Goal: Task Accomplishment & Management: Manage account settings

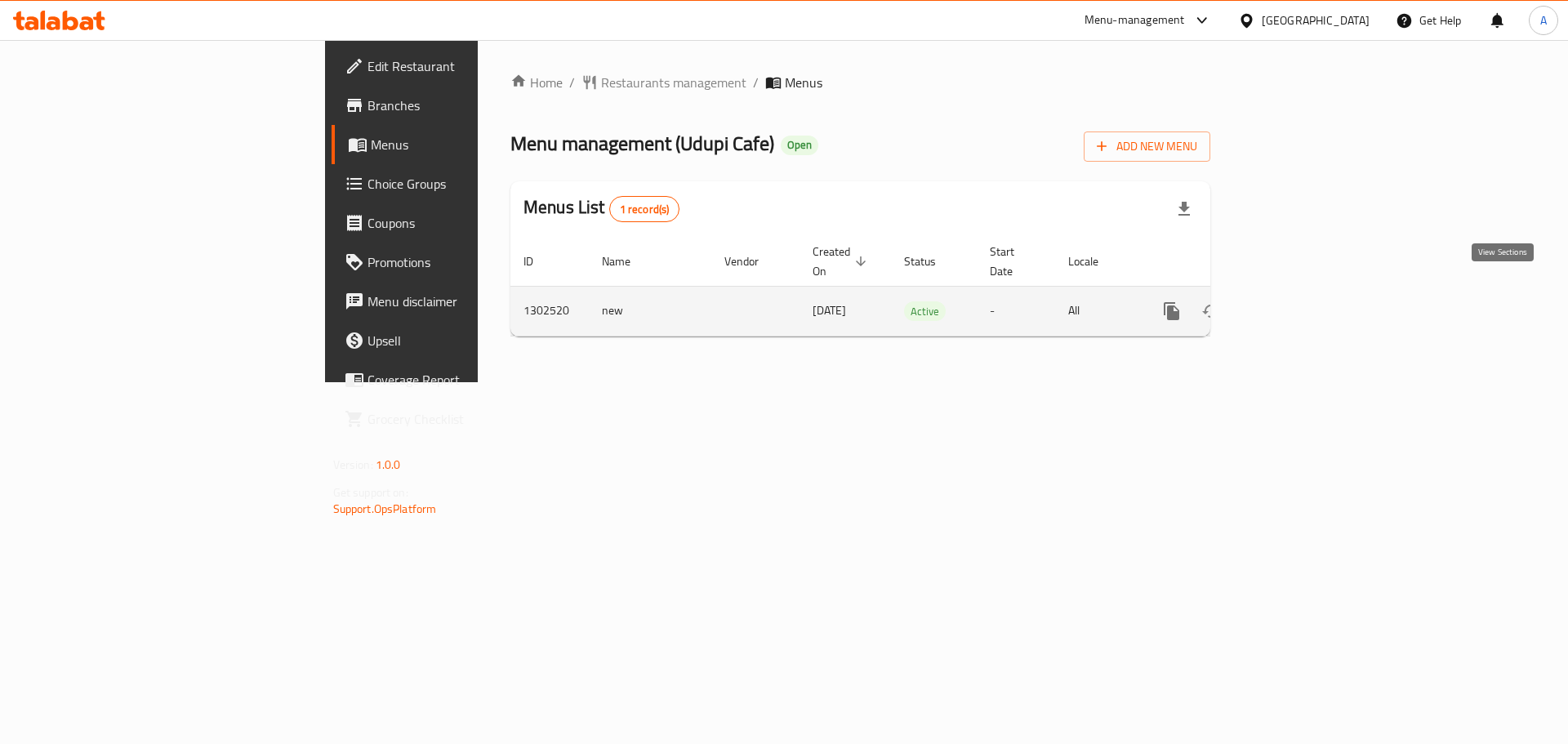
click at [1299, 301] on icon "enhanced table" at bounding box center [1290, 311] width 19 height 19
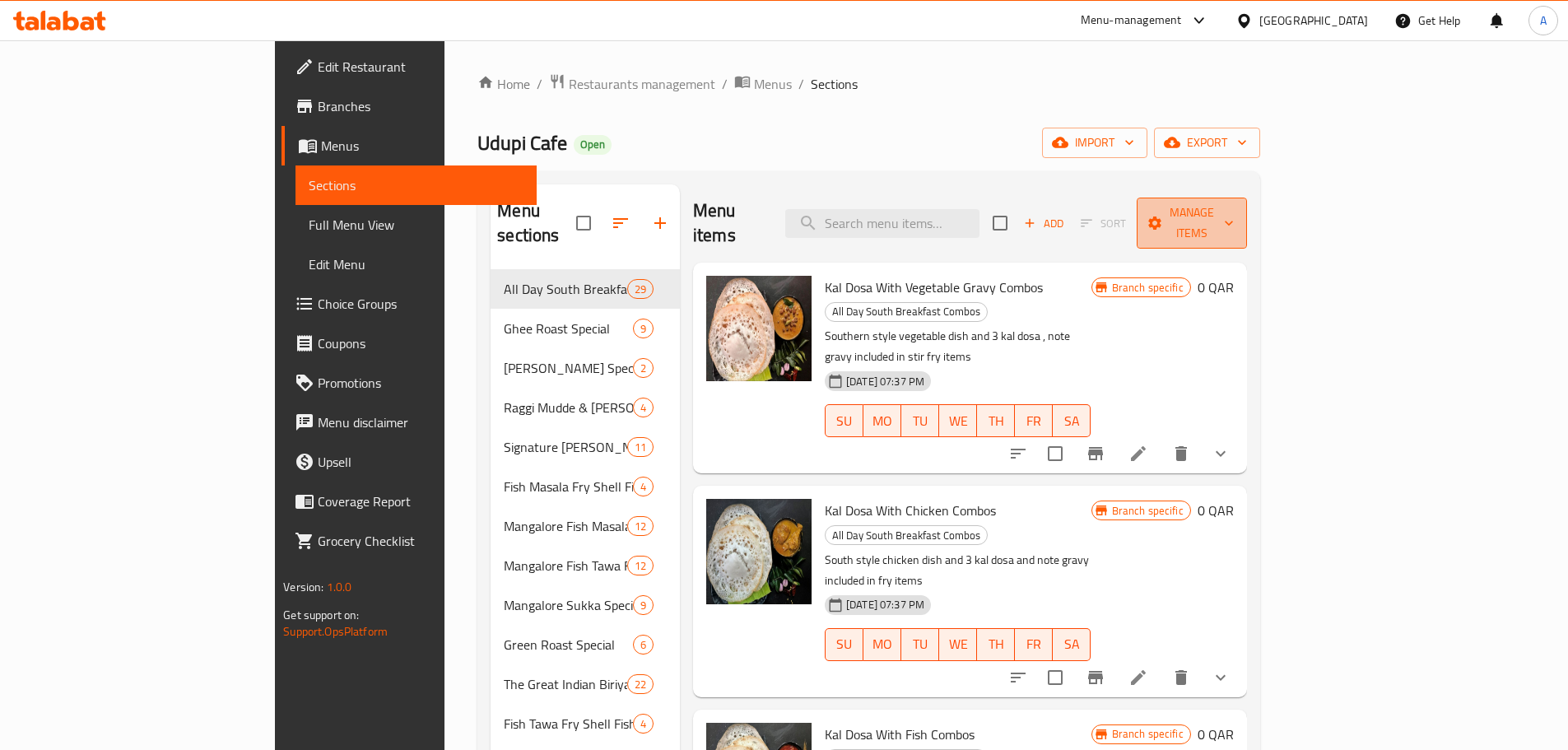
click at [1234, 220] on span "Manage items" at bounding box center [1192, 223] width 84 height 41
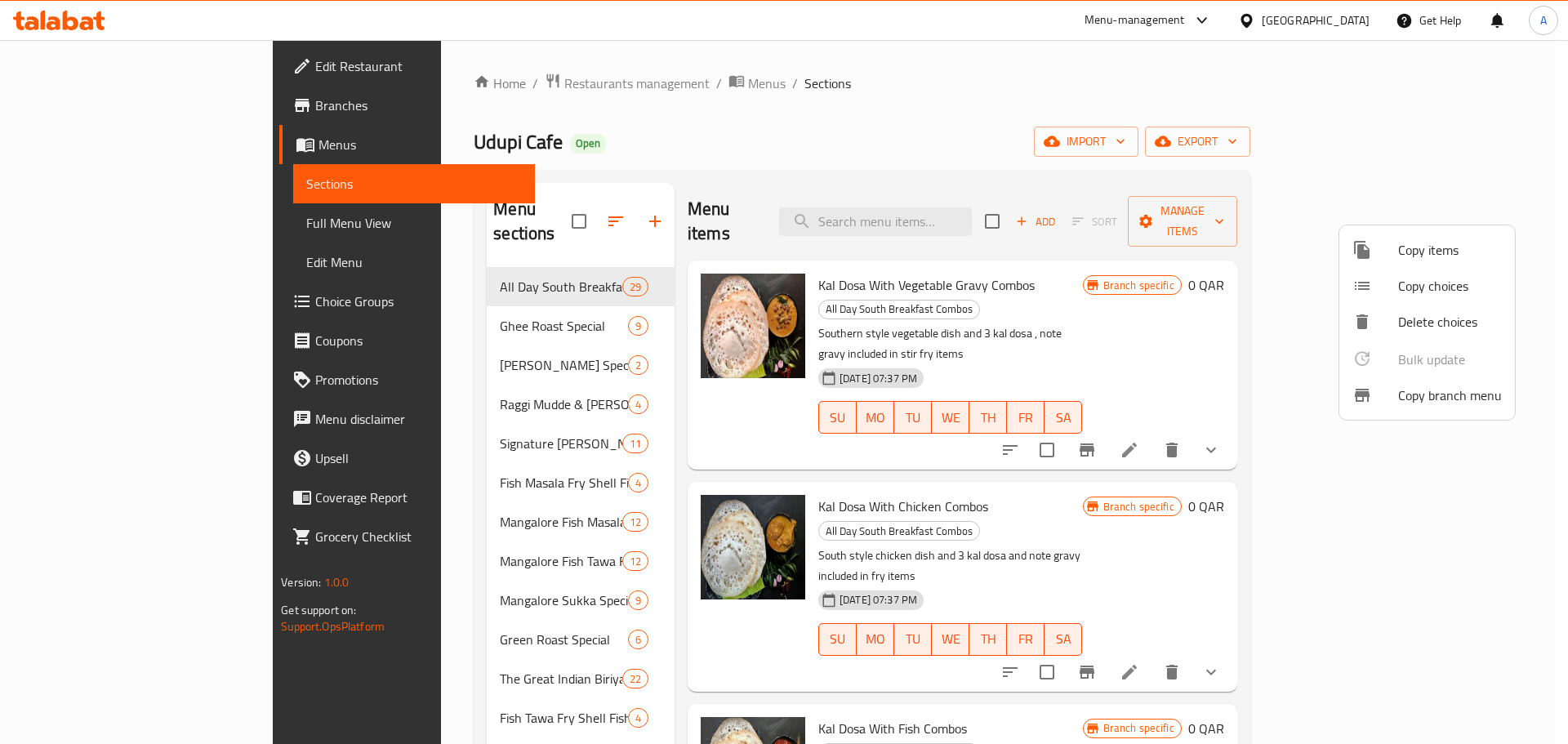
click at [1382, 219] on div at bounding box center [784, 372] width 1568 height 744
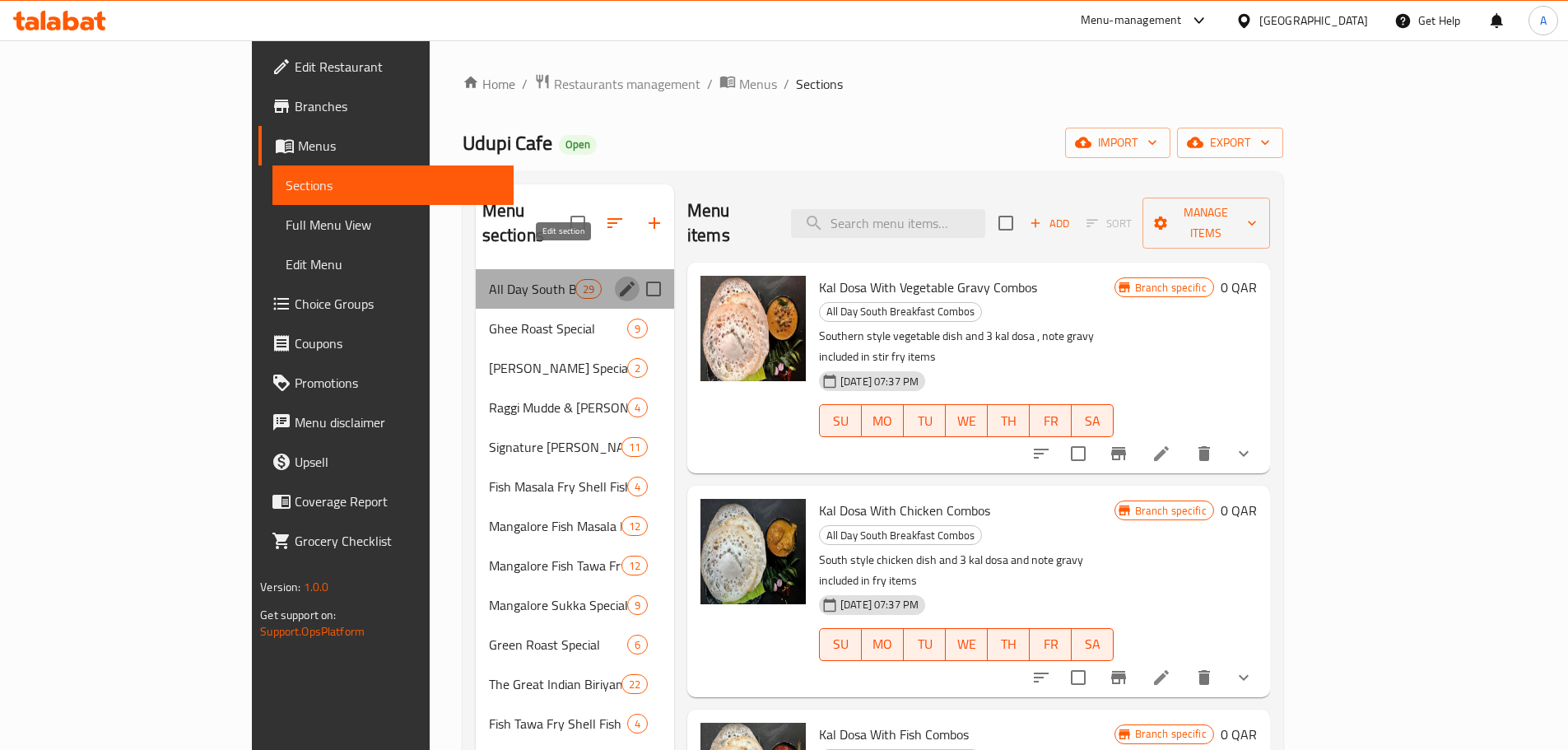
click at [620, 281] on icon "edit" at bounding box center [627, 288] width 15 height 15
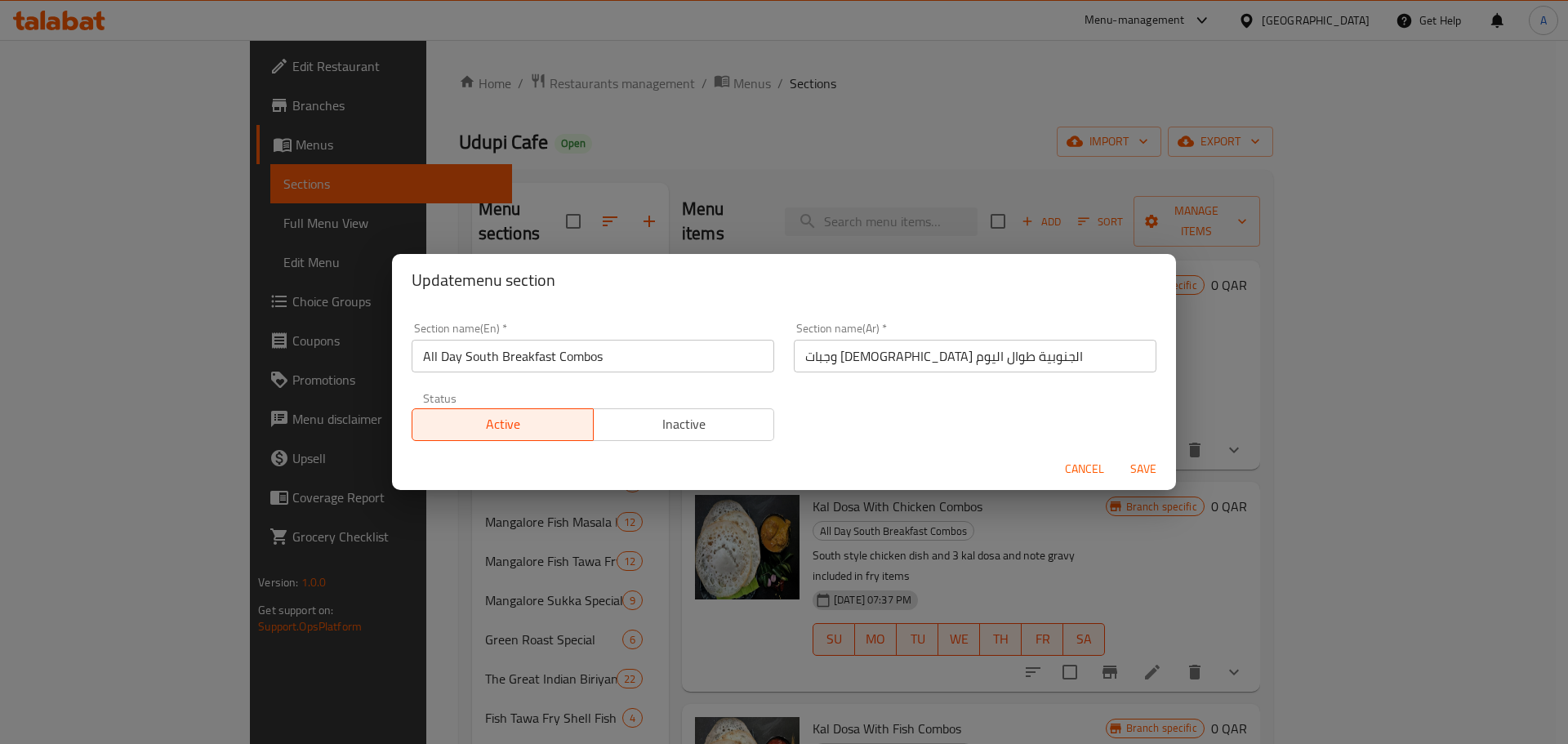
drag, startPoint x: 1073, startPoint y: 470, endPoint x: 925, endPoint y: 460, distance: 148.3
click at [1072, 470] on span "Cancel" at bounding box center [1085, 469] width 40 height 20
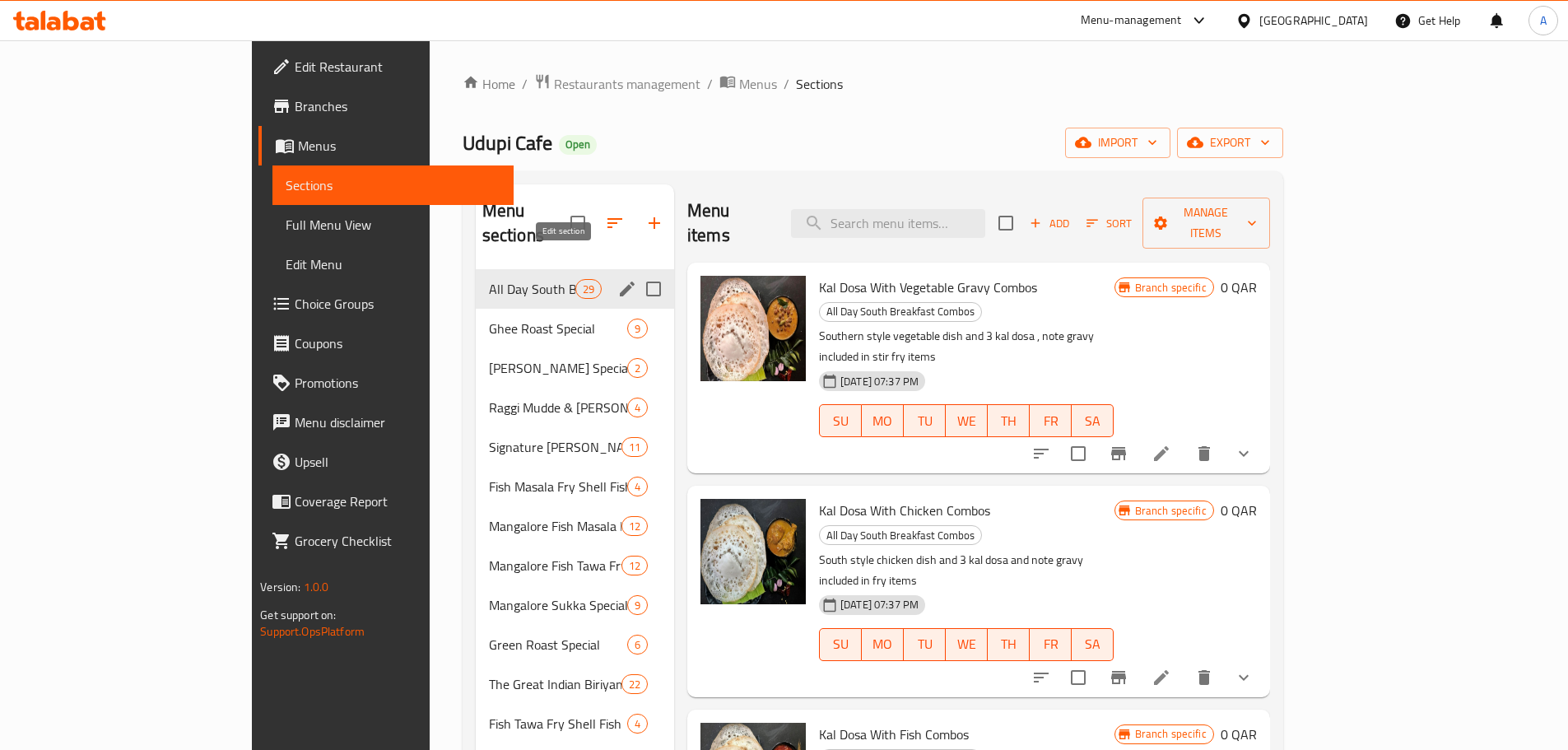
click at [618, 279] on icon "edit" at bounding box center [628, 288] width 19 height 19
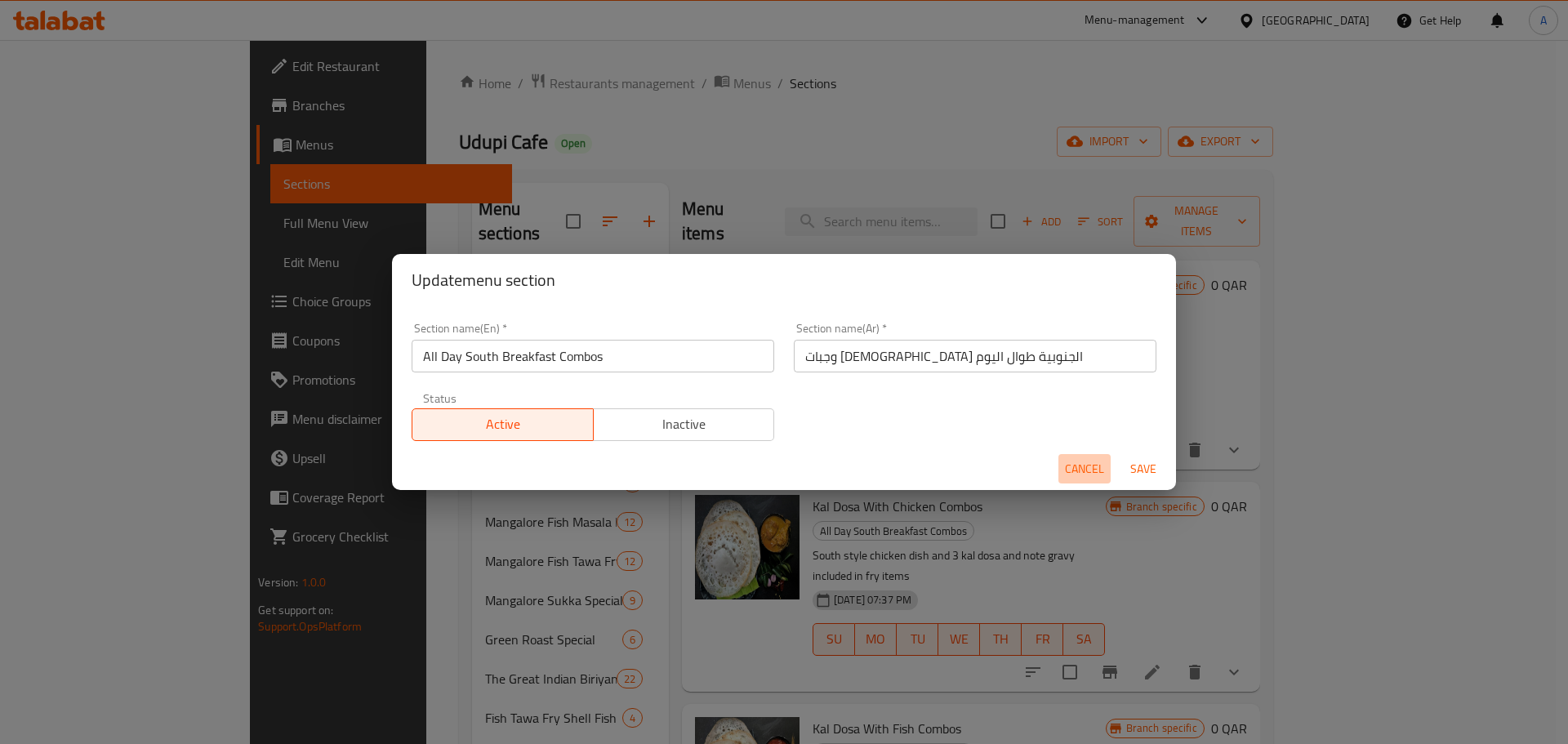
drag, startPoint x: 1077, startPoint y: 466, endPoint x: 1296, endPoint y: 398, distance: 229.3
click at [1077, 466] on span "Cancel" at bounding box center [1085, 469] width 40 height 20
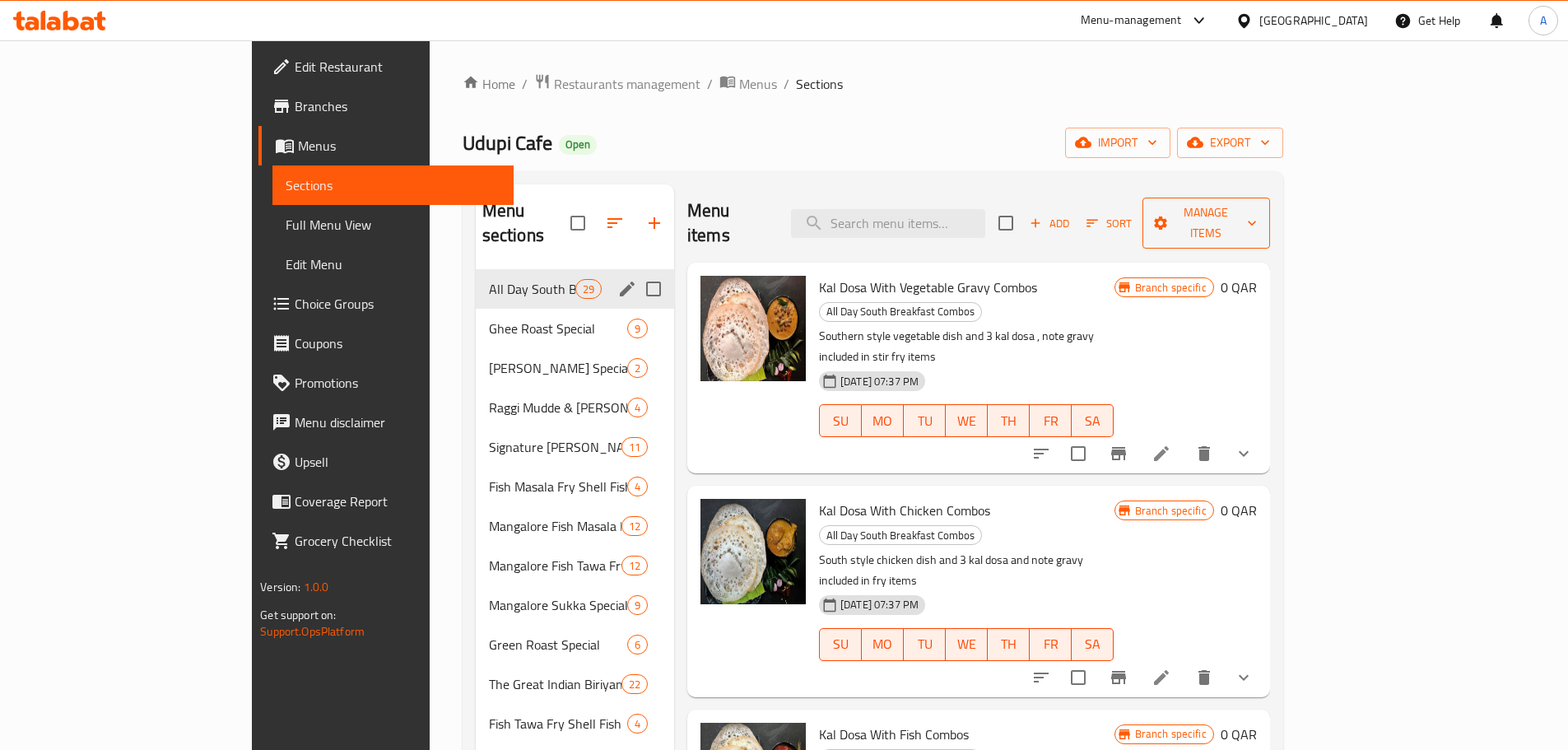
click at [1257, 216] on span "Manage items" at bounding box center [1206, 223] width 101 height 41
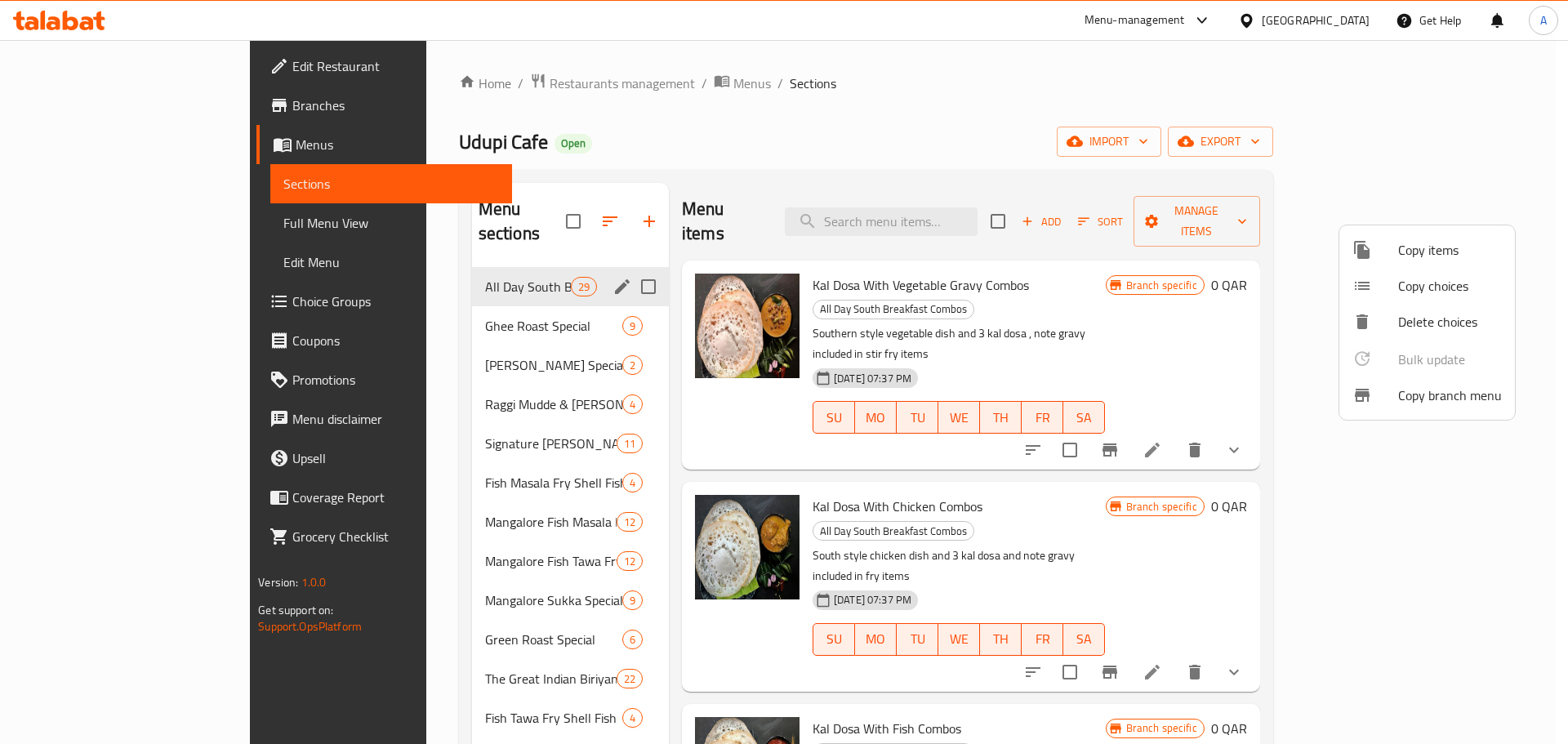
click at [1355, 361] on ul "Copy items Copy choices Delete choices Bulk update 0 Copy branch menu" at bounding box center [1428, 322] width 176 height 194
click at [1266, 285] on div at bounding box center [784, 372] width 1568 height 744
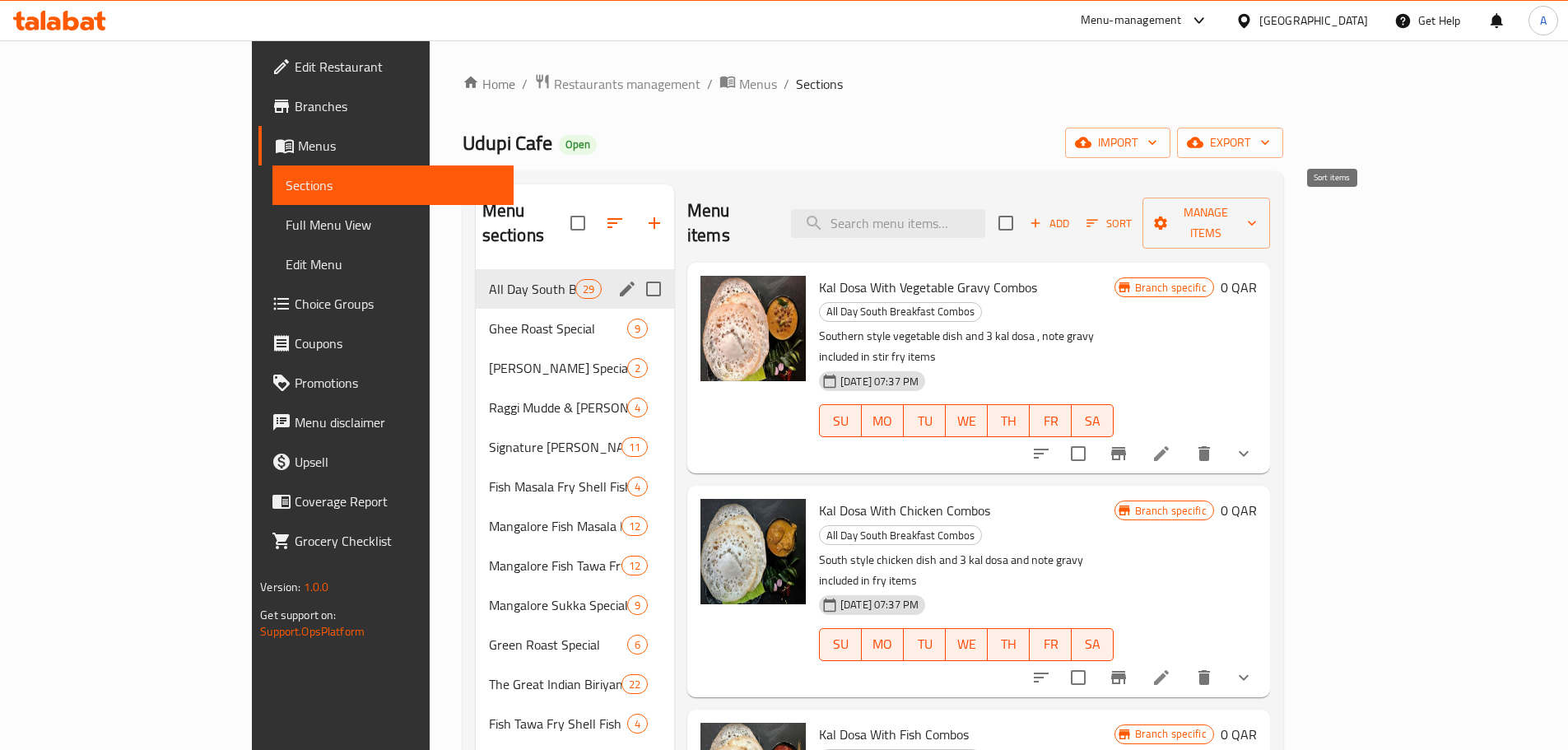
click at [1136, 220] on button "Sort" at bounding box center [1109, 223] width 54 height 25
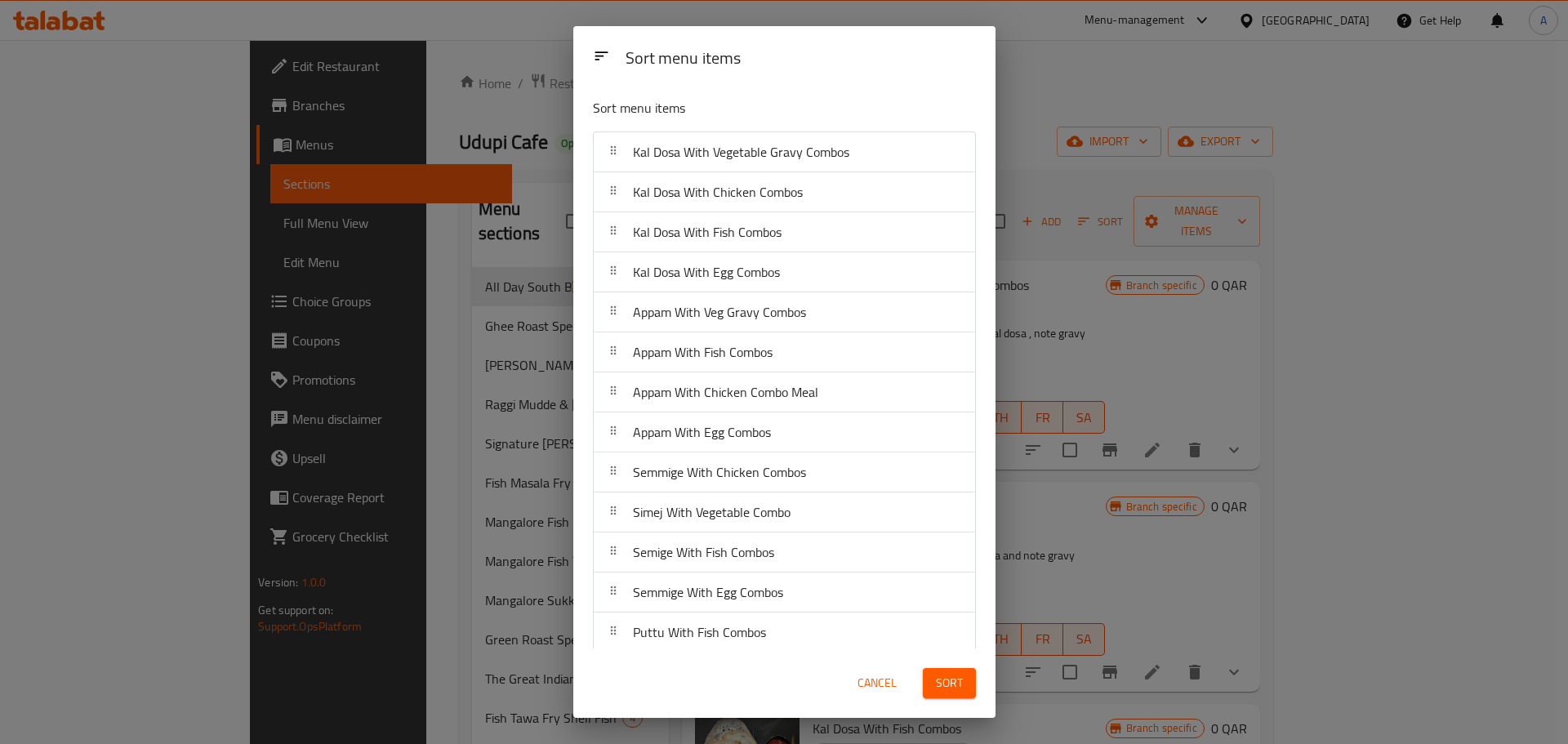
click at [1240, 250] on div "Sort menu items Sort menu items Kal Dosa With Vegetable Gravy Combos Kal Dosa W…" at bounding box center [784, 372] width 1568 height 744
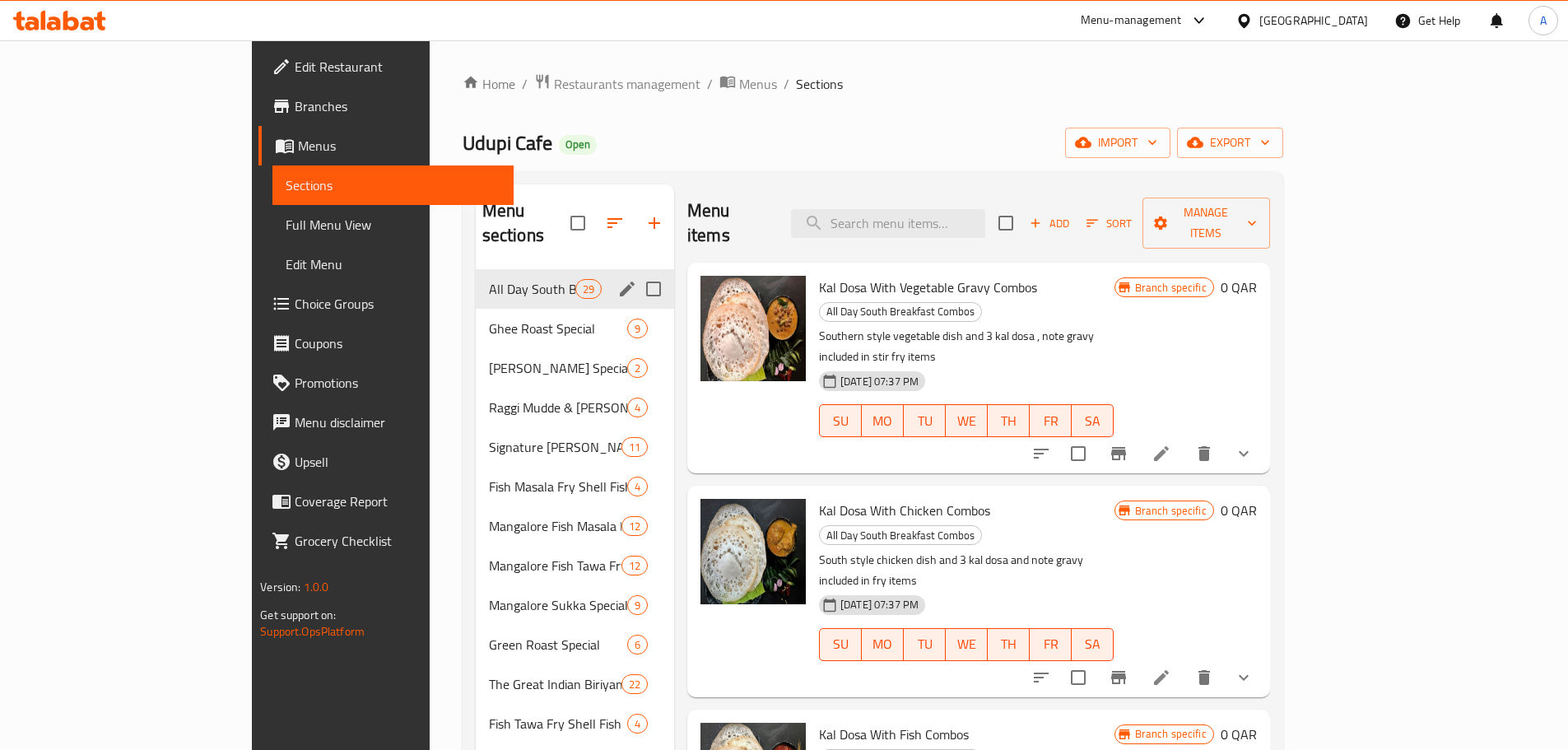
click at [1185, 438] on li at bounding box center [1161, 453] width 46 height 29
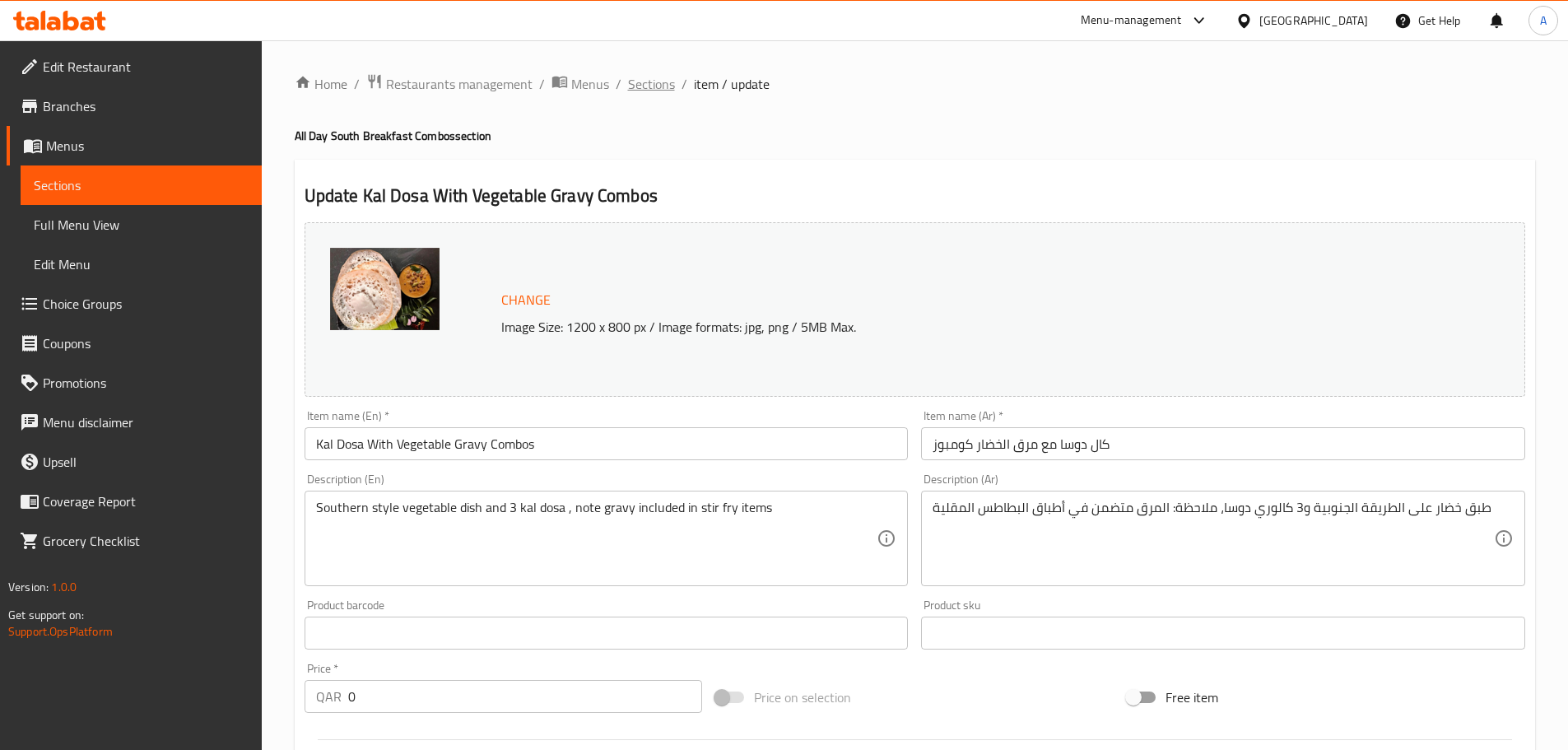
click at [655, 90] on span "Sections" at bounding box center [652, 84] width 47 height 19
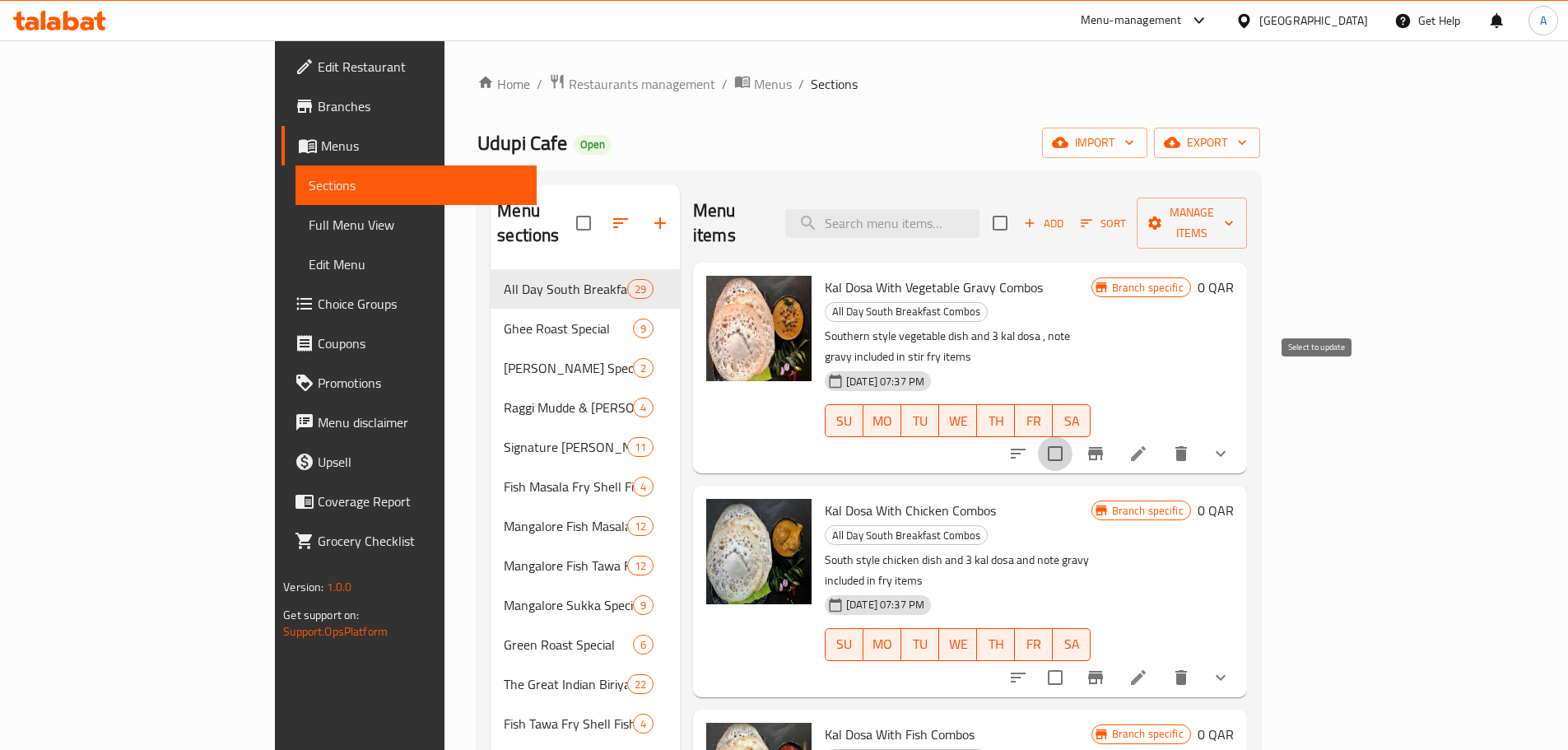
click at [1073, 436] on input "checkbox" at bounding box center [1054, 453] width 34 height 34
checkbox input "true"
click at [1073, 660] on input "checkbox" at bounding box center [1054, 677] width 34 height 34
checkbox input "true"
click at [1234, 215] on span "Manage items" at bounding box center [1192, 223] width 84 height 41
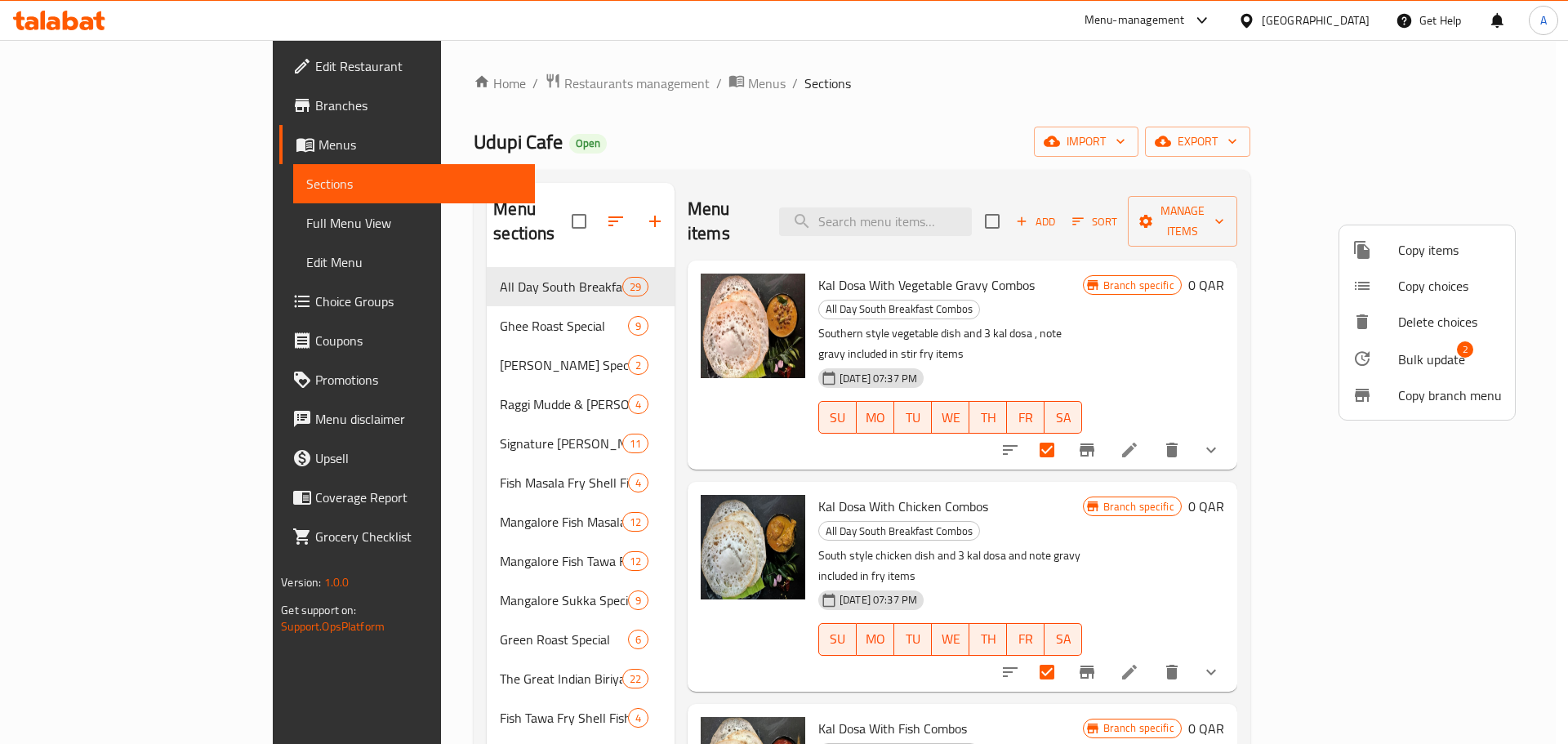
click at [1436, 362] on span "Bulk update" at bounding box center [1431, 359] width 67 height 19
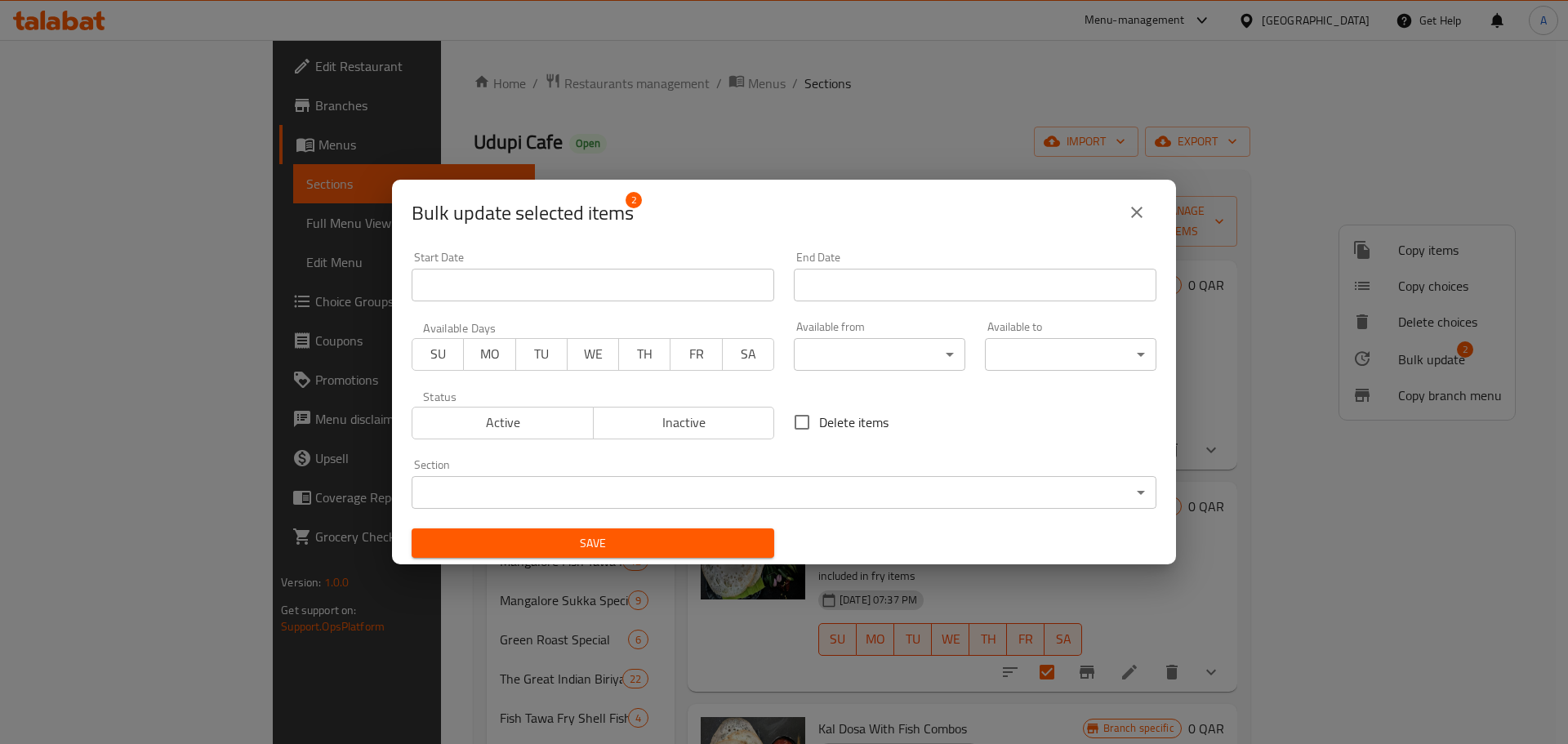
click at [1142, 208] on icon "close" at bounding box center [1137, 213] width 19 height 19
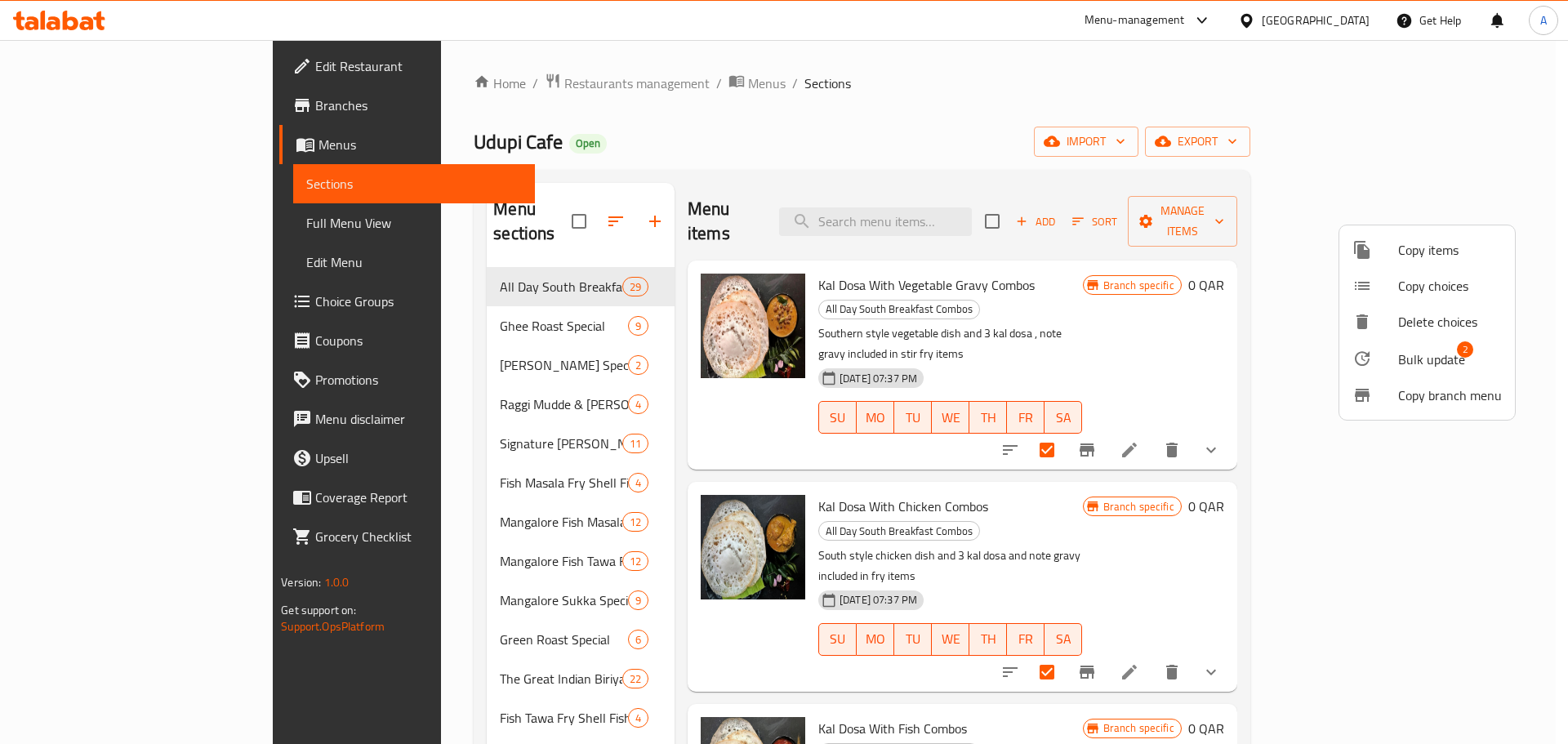
click at [1184, 124] on div at bounding box center [784, 372] width 1568 height 744
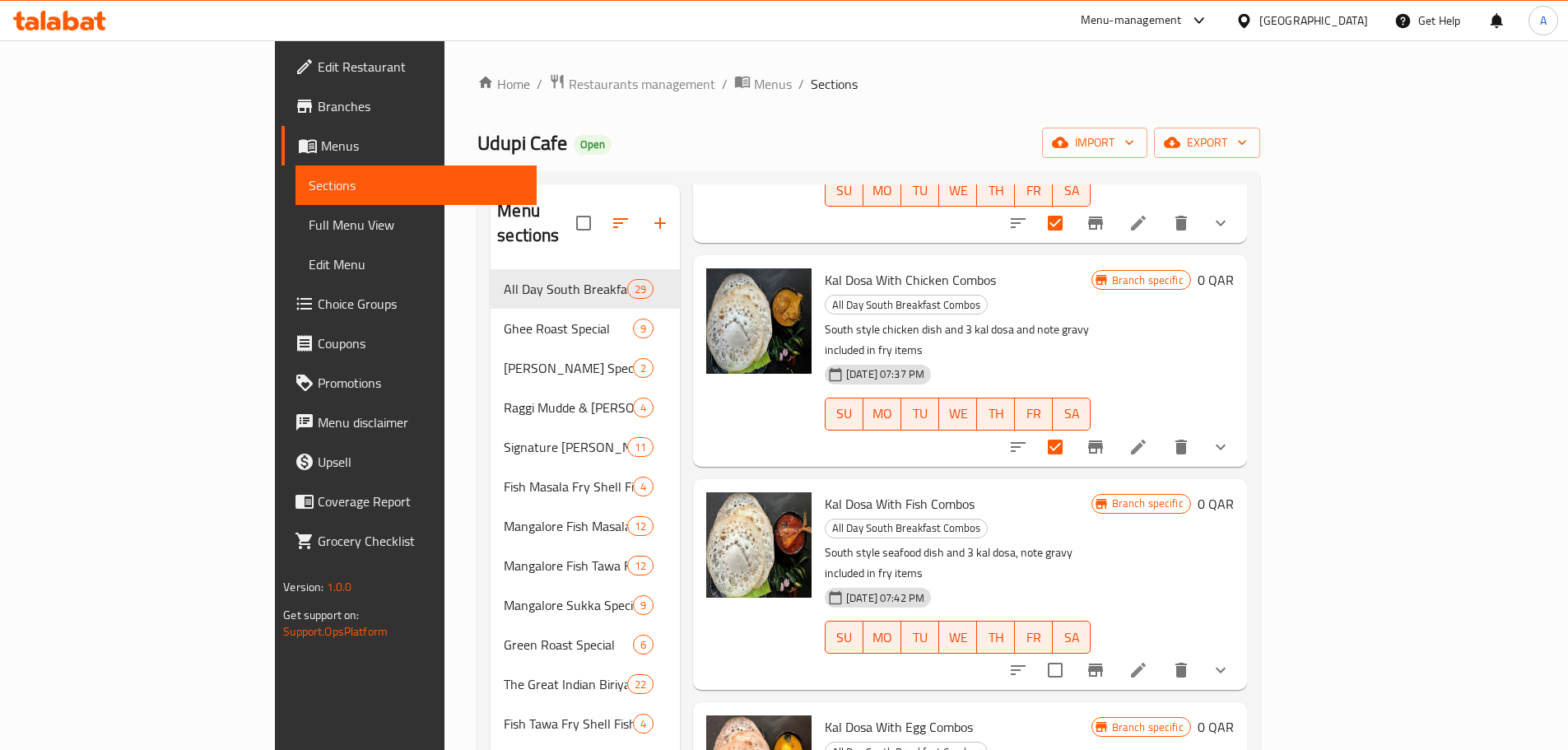
scroll to position [329, 0]
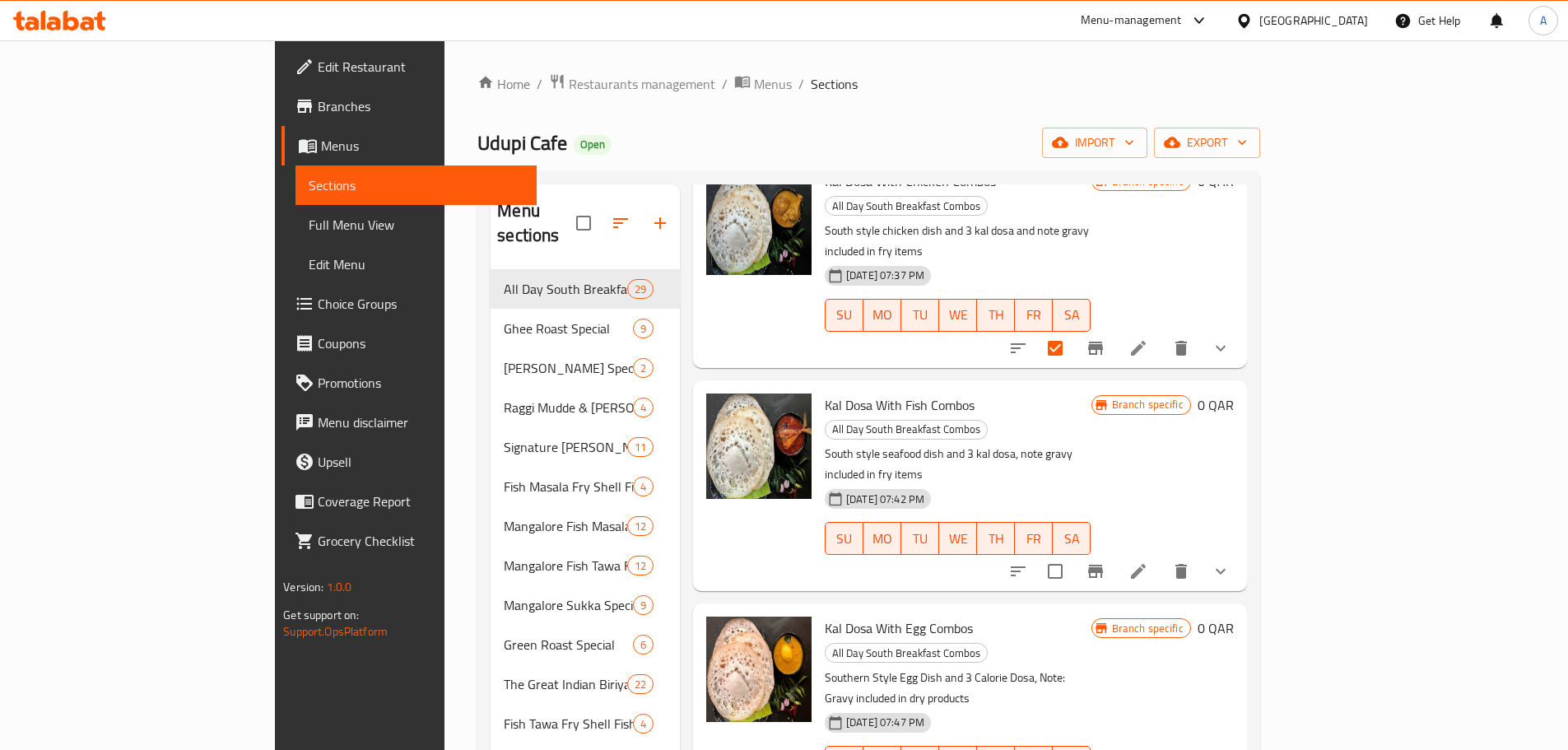
click at [1073, 554] on input "checkbox" at bounding box center [1054, 571] width 34 height 34
checkbox input "true"
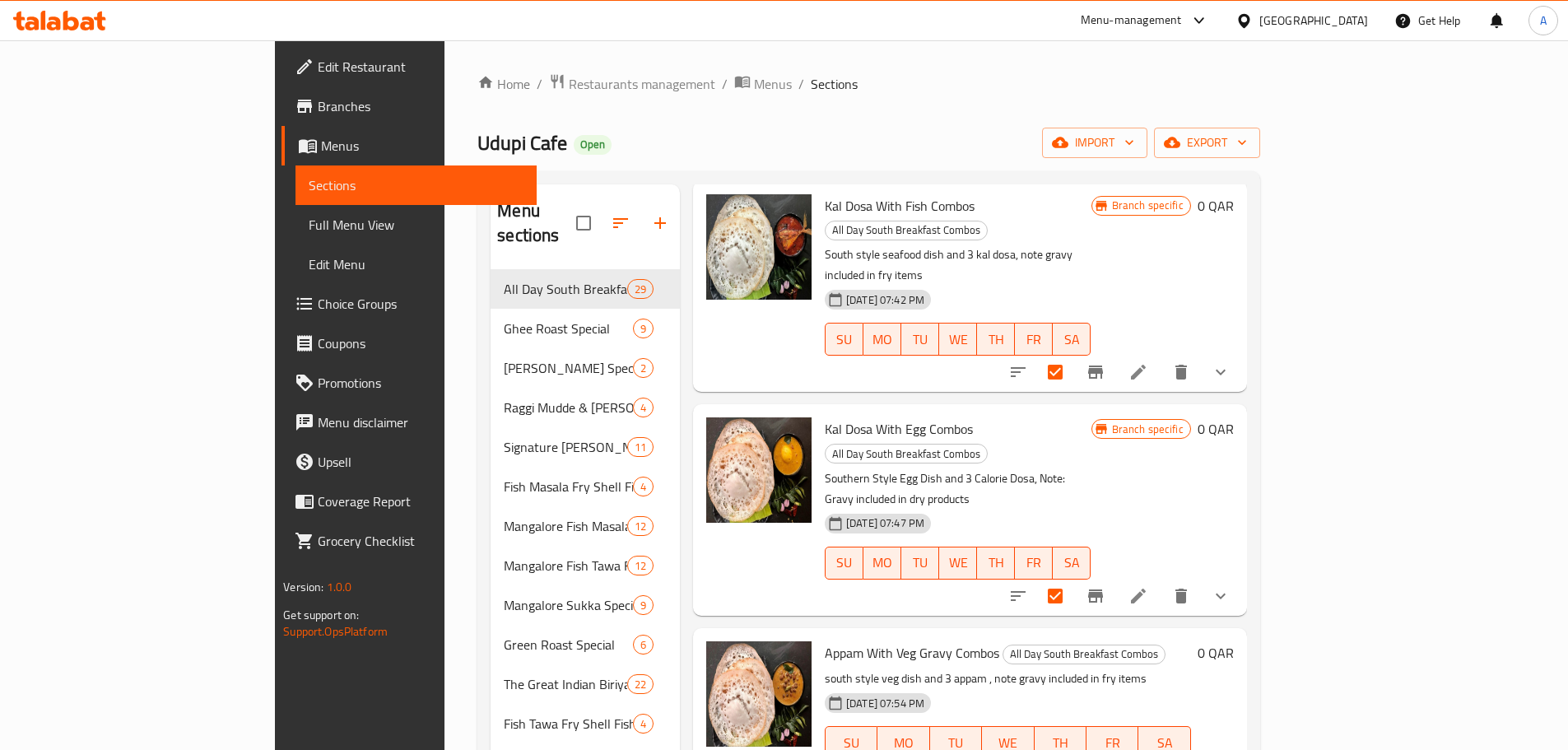
scroll to position [576, 0]
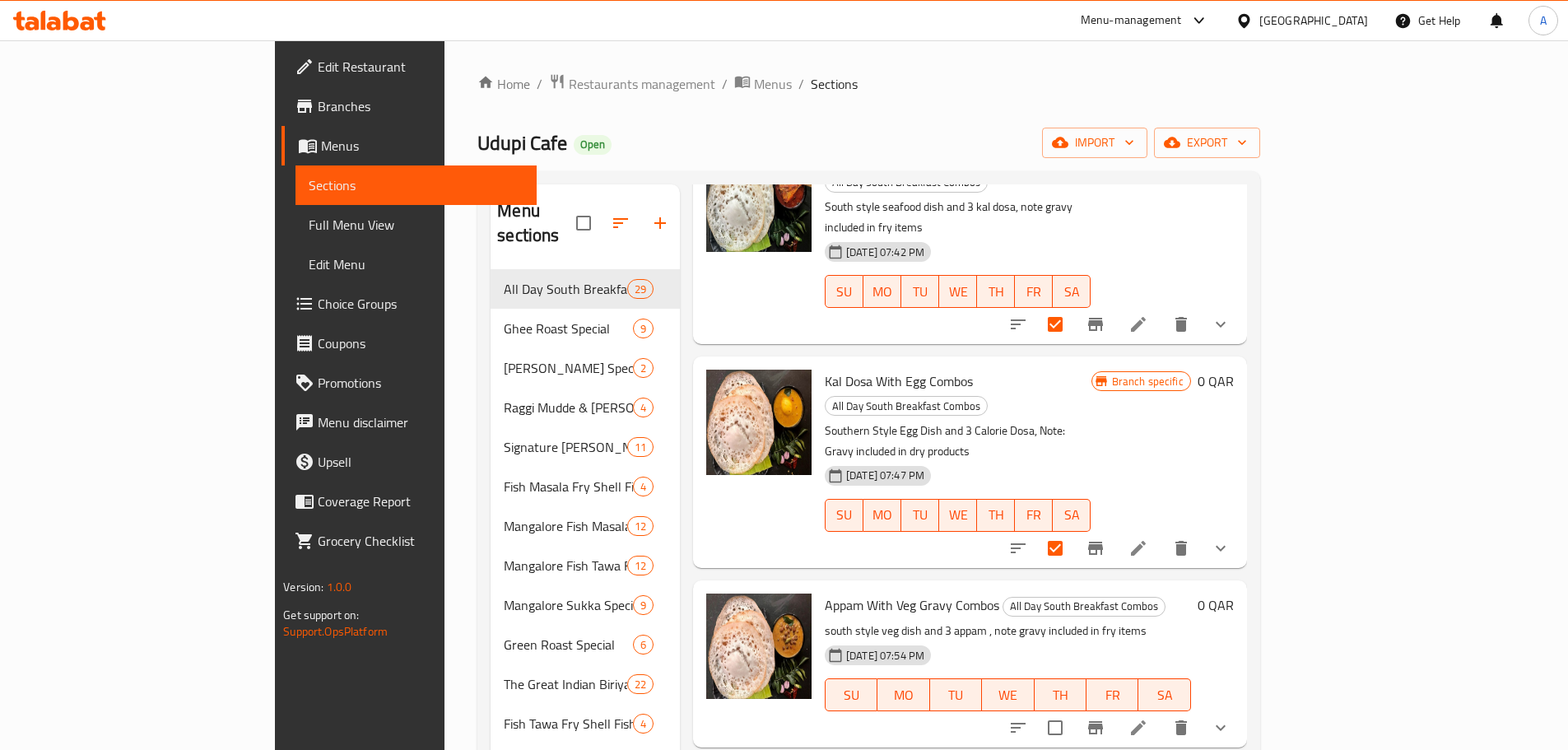
click at [1073, 710] on input "checkbox" at bounding box center [1054, 727] width 34 height 34
checkbox input "true"
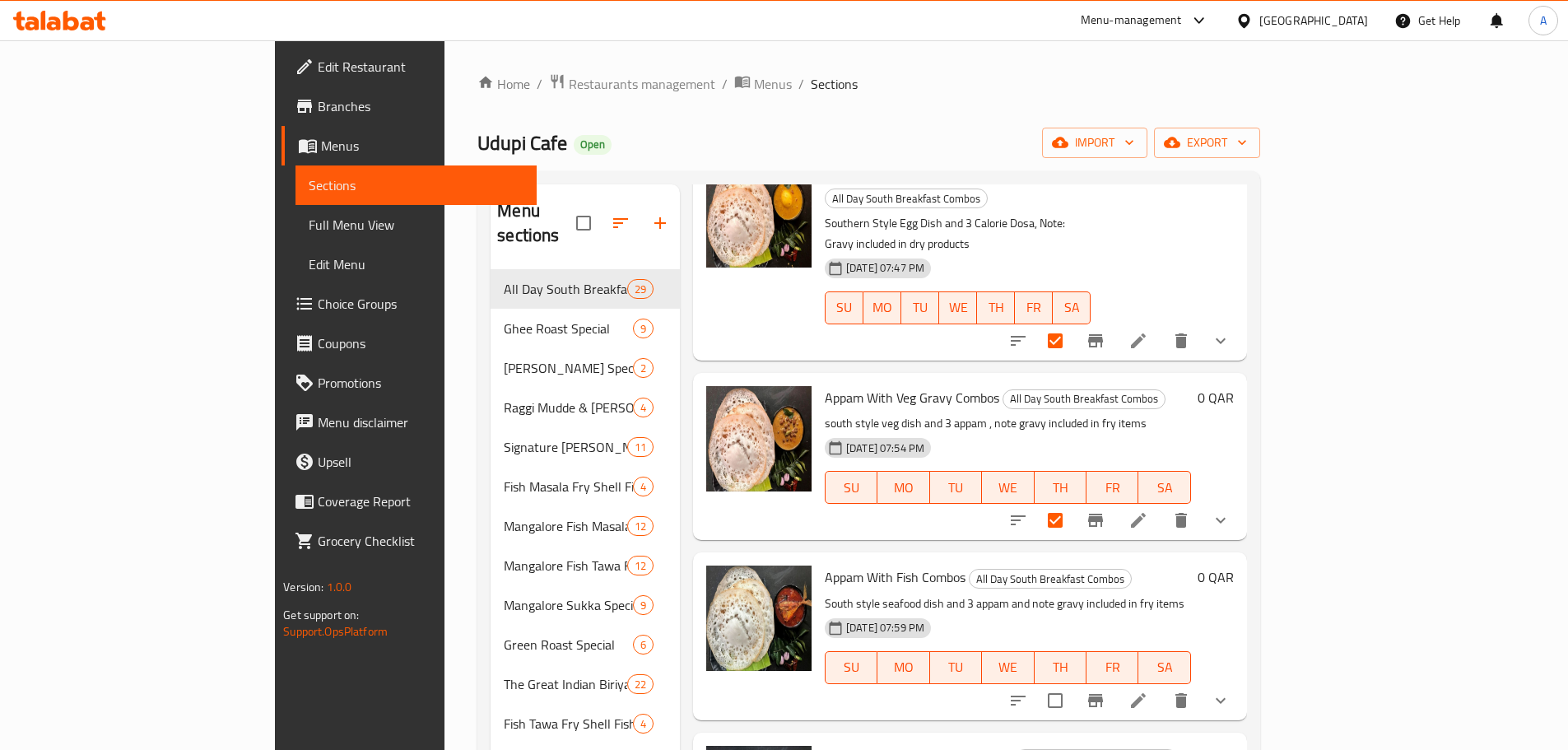
scroll to position [823, 0]
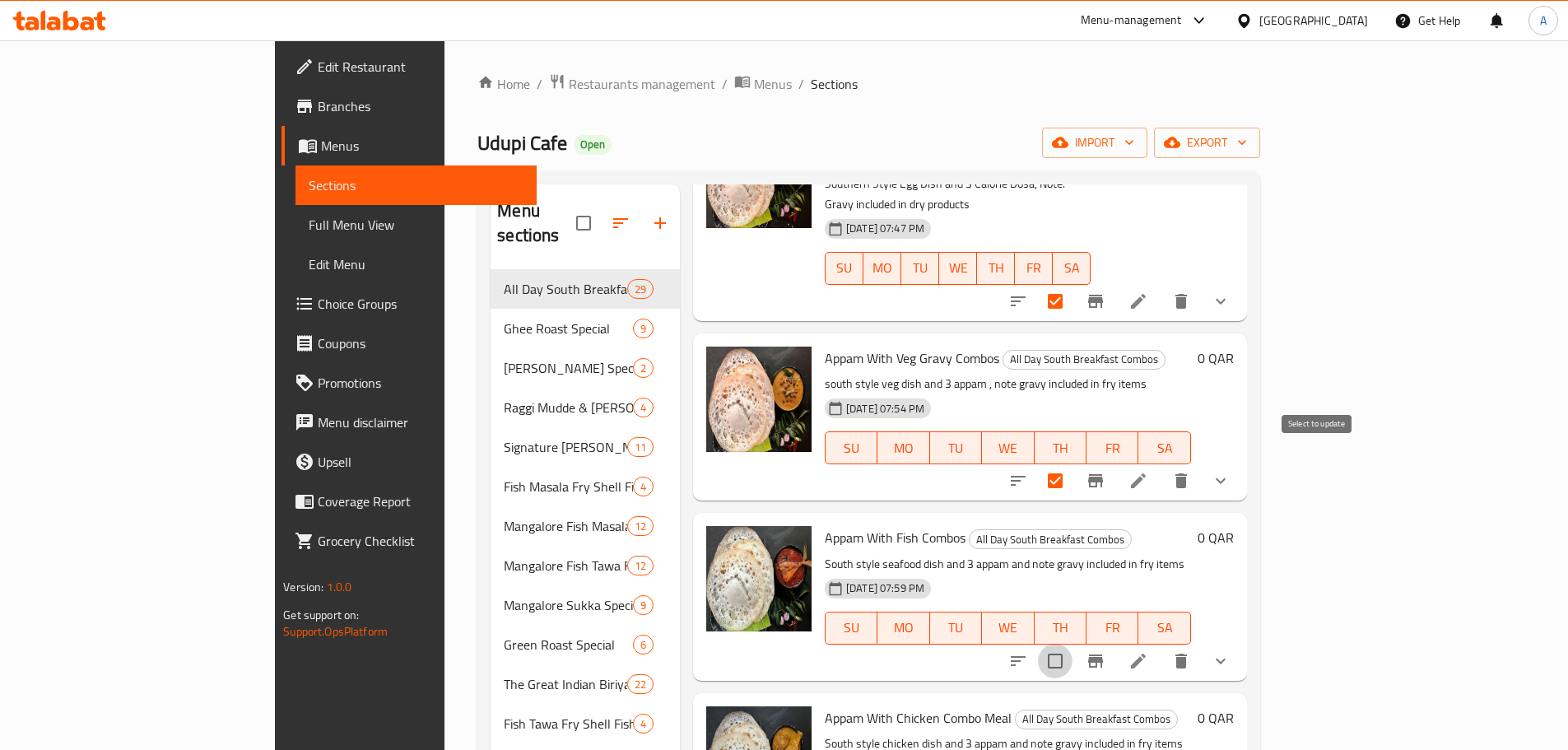
drag, startPoint x: 1321, startPoint y: 466, endPoint x: 1307, endPoint y: 466, distance: 14.0
click at [1073, 644] on input "checkbox" at bounding box center [1054, 660] width 34 height 34
checkbox input "true"
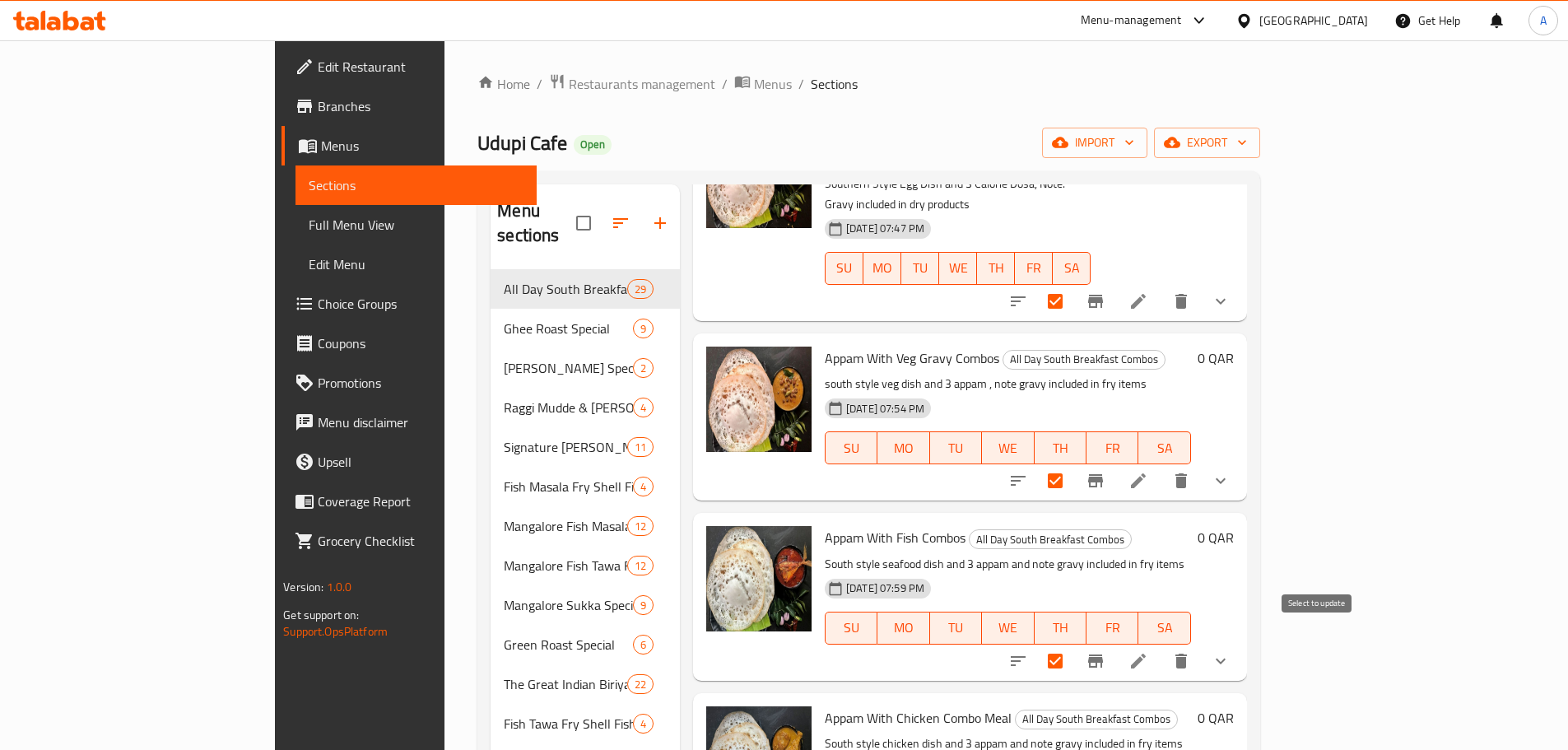
scroll to position [1234, 0]
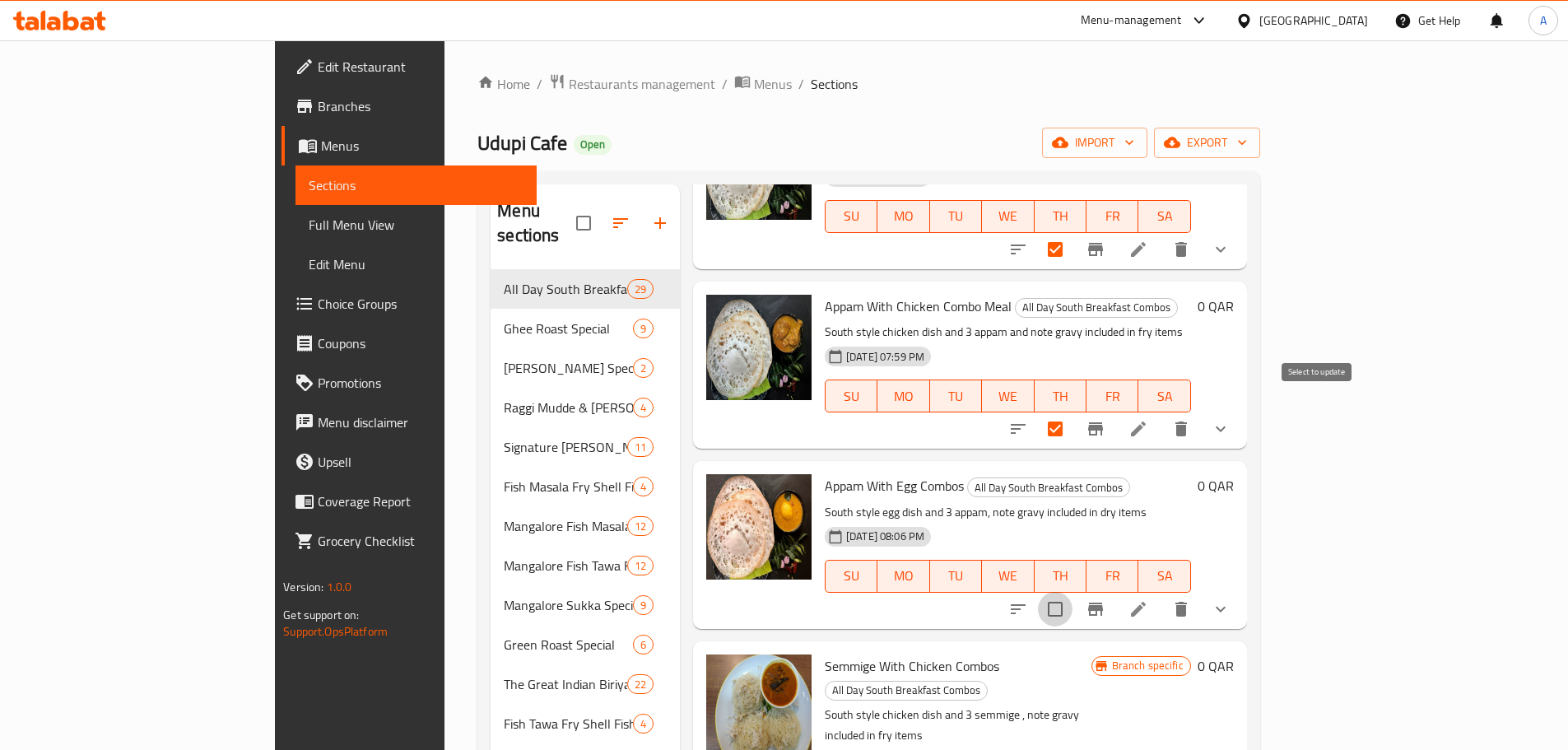
click at [1073, 591] on input "checkbox" at bounding box center [1054, 608] width 34 height 34
checkbox input "true"
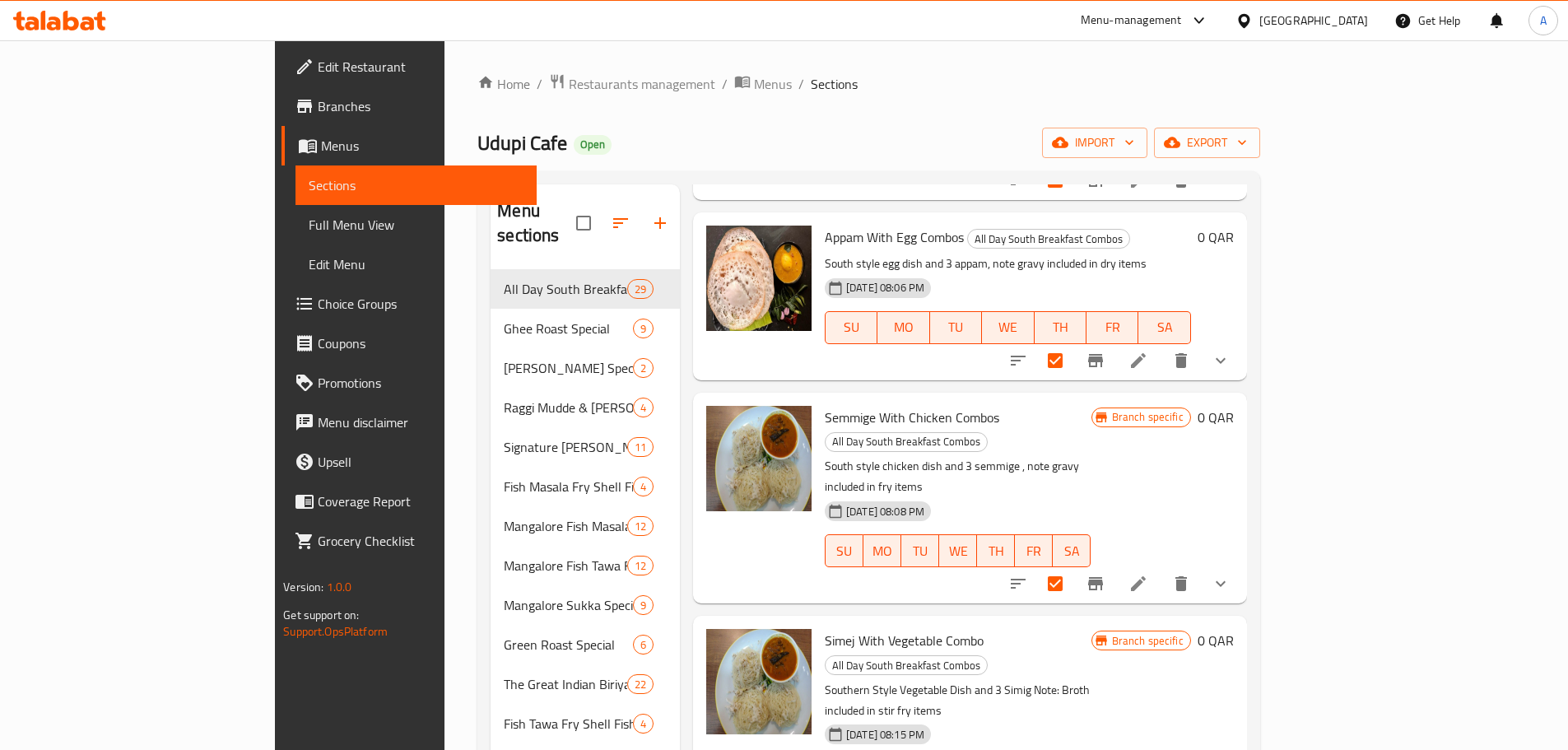
scroll to position [1646, 0]
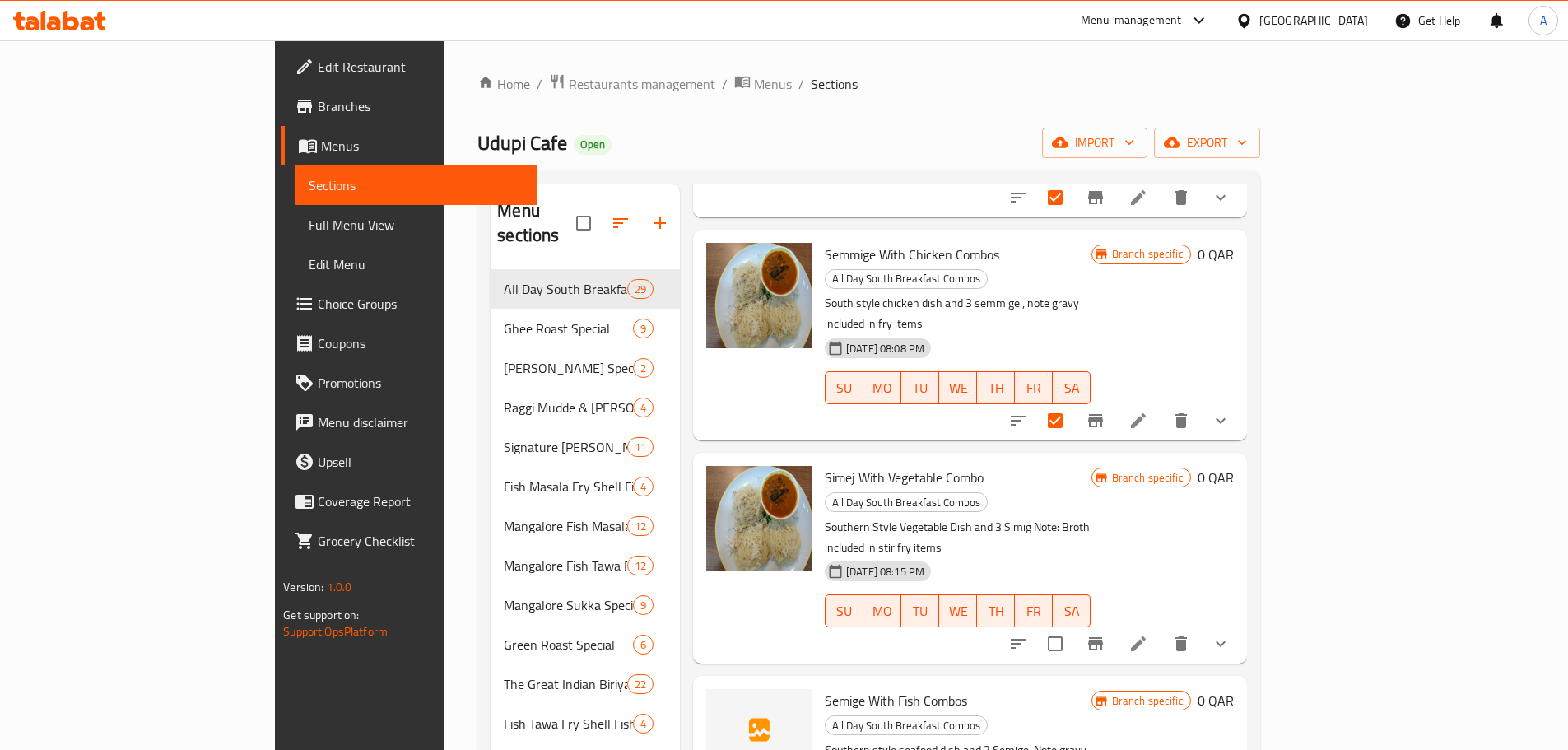
drag, startPoint x: 1322, startPoint y: 375, endPoint x: 1324, endPoint y: 364, distance: 11.2
click at [1241, 623] on div at bounding box center [1120, 643] width 242 height 40
click at [1073, 626] on input "checkbox" at bounding box center [1054, 643] width 34 height 34
checkbox input "true"
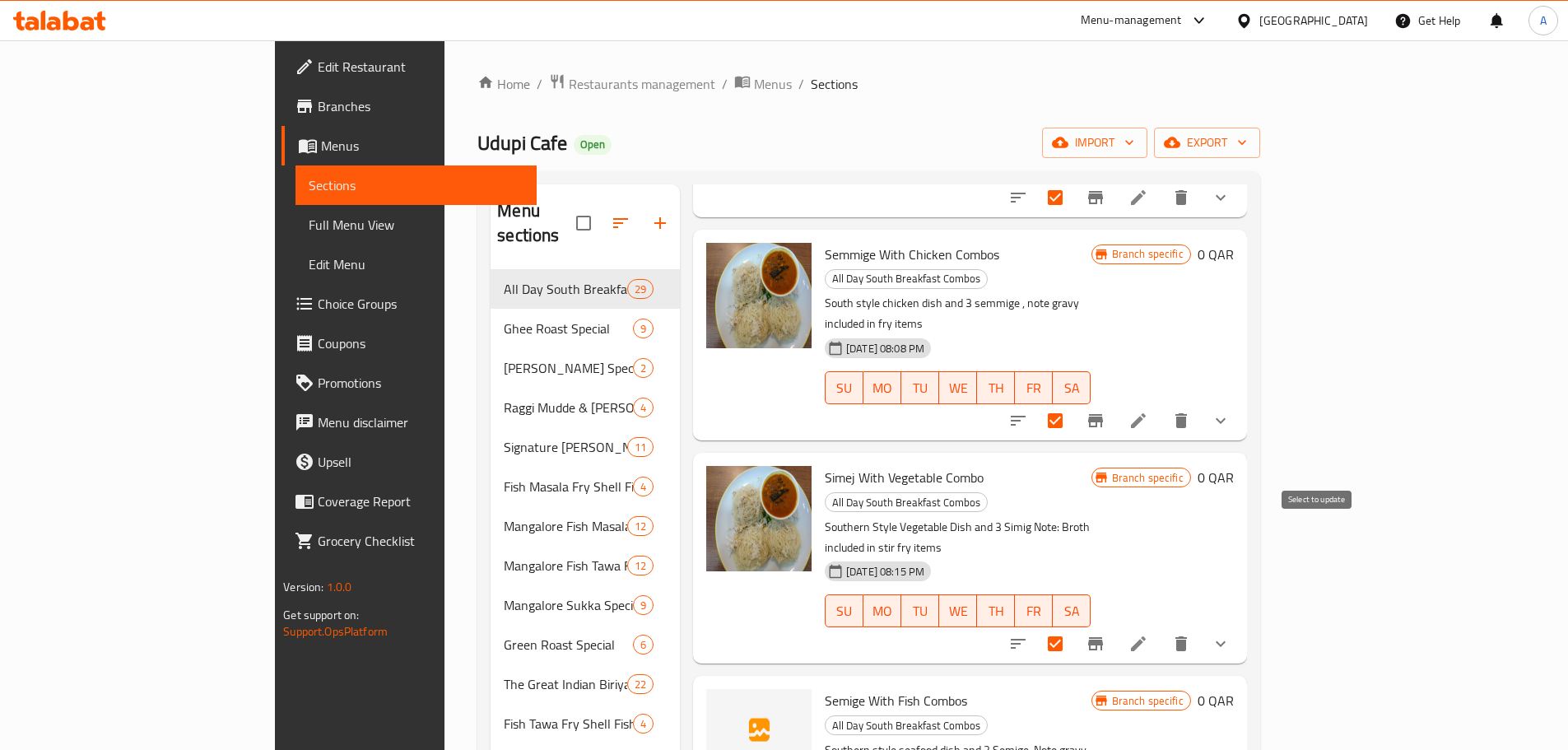
checkbox input "true"
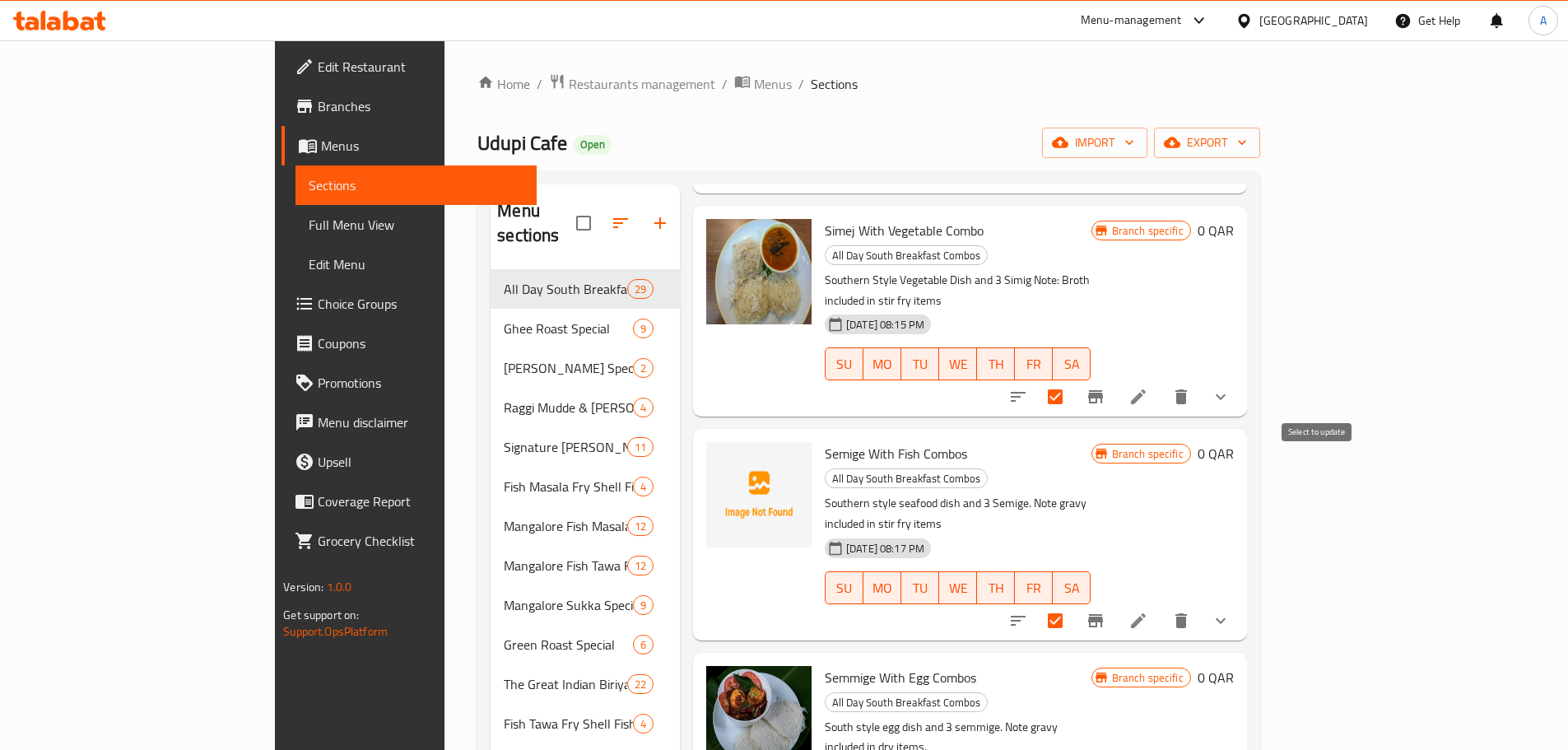
checkbox input "true"
drag, startPoint x: 1319, startPoint y: 647, endPoint x: 1328, endPoint y: 575, distance: 72.6
checkbox input "true"
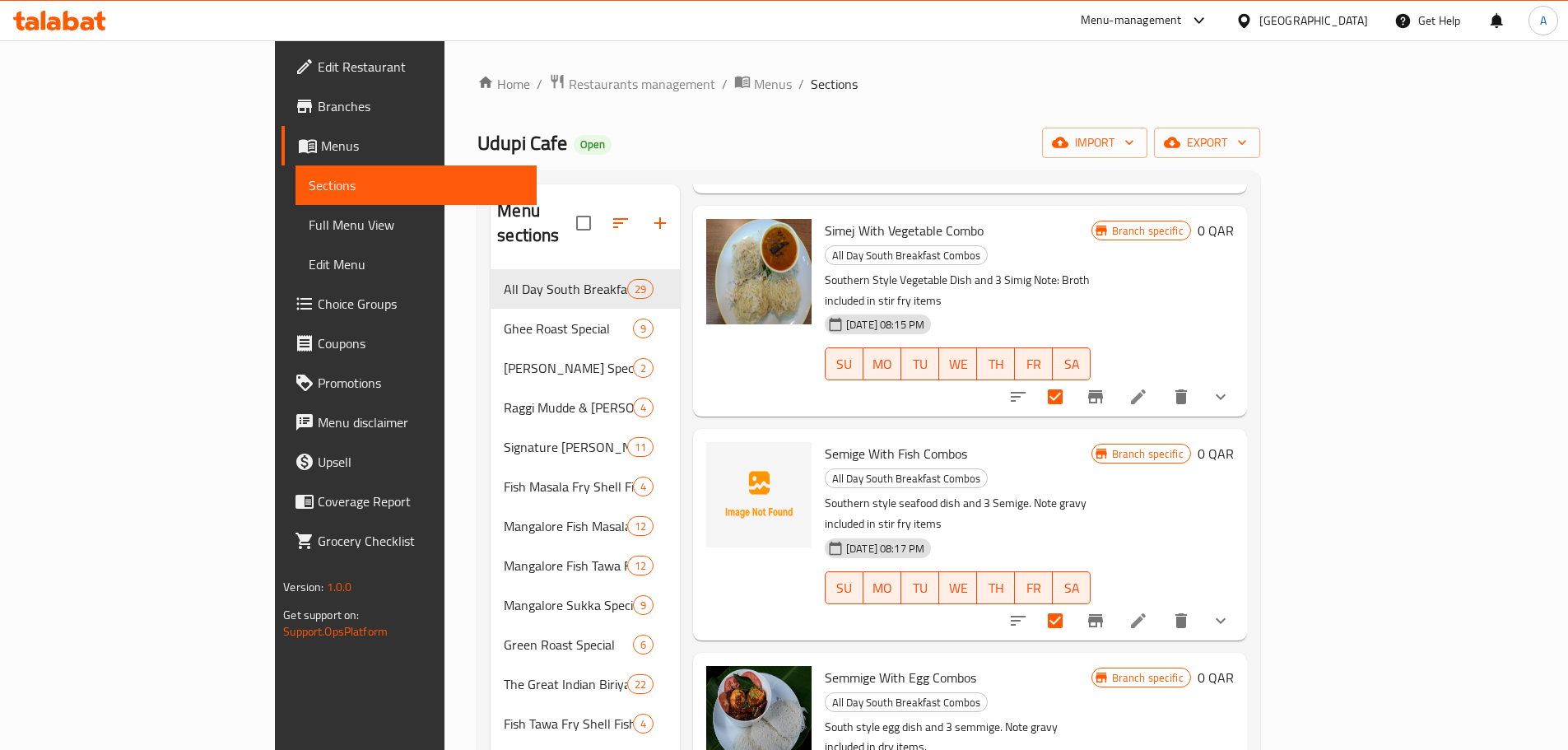
scroll to position [2305, 0]
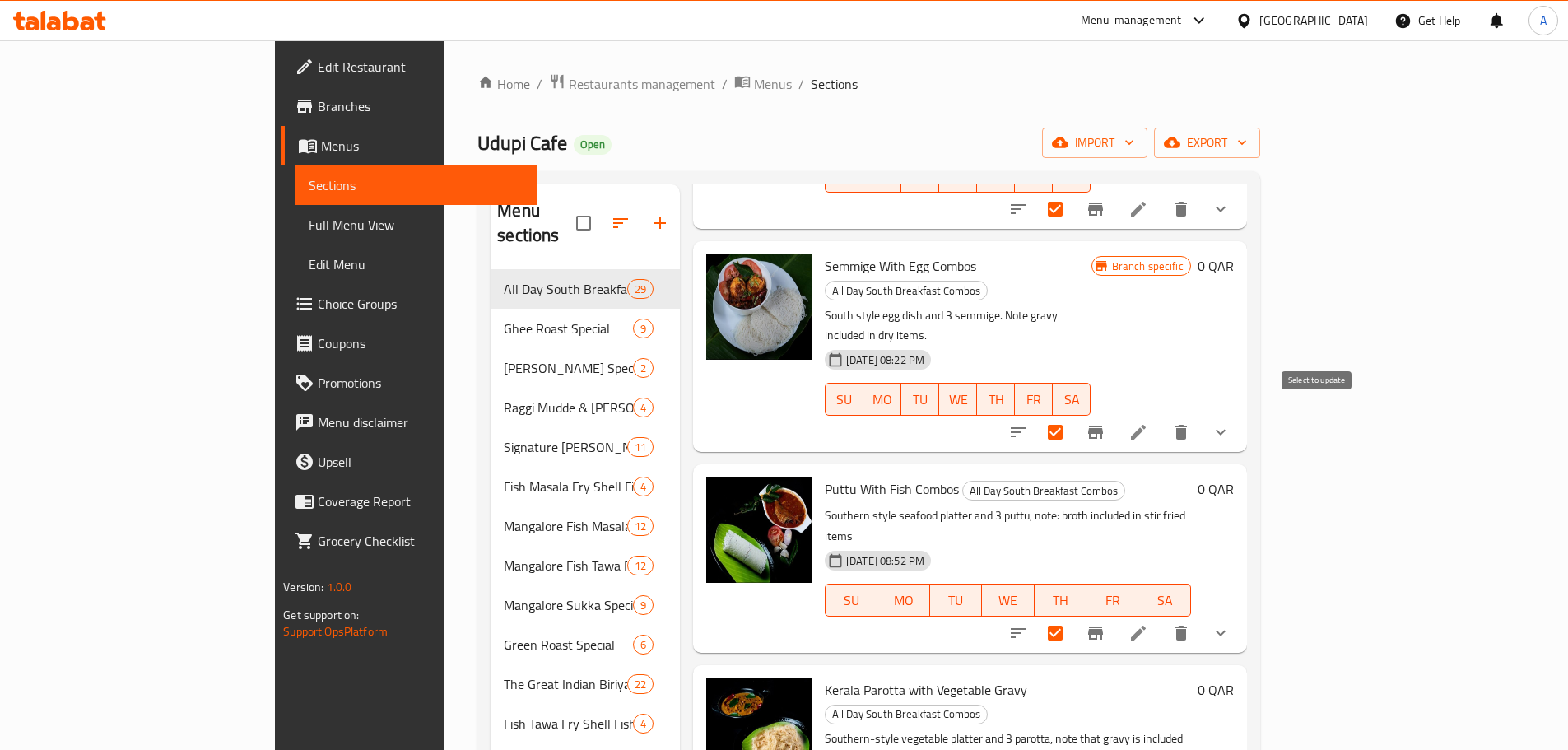
checkbox input "true"
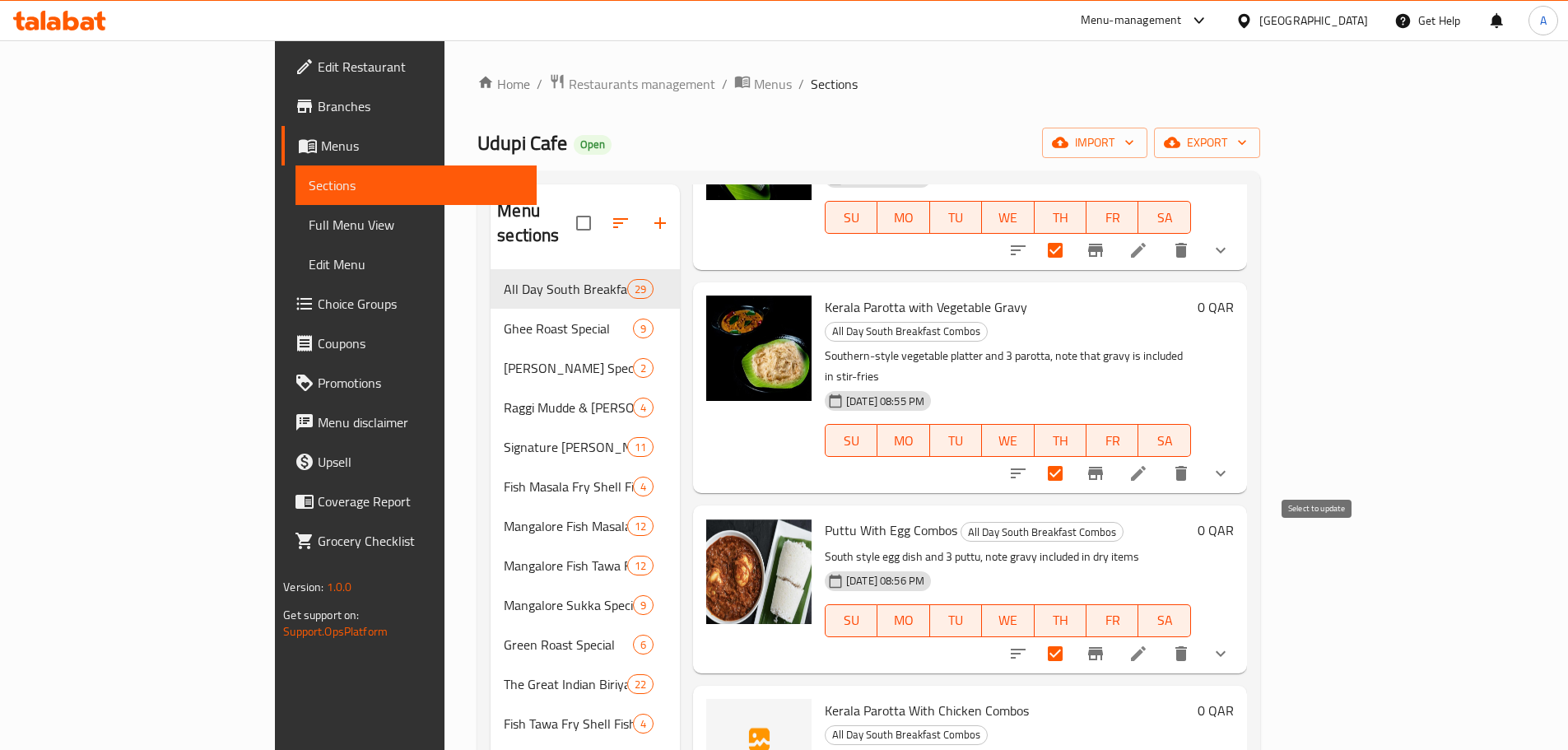
scroll to position [2716, 0]
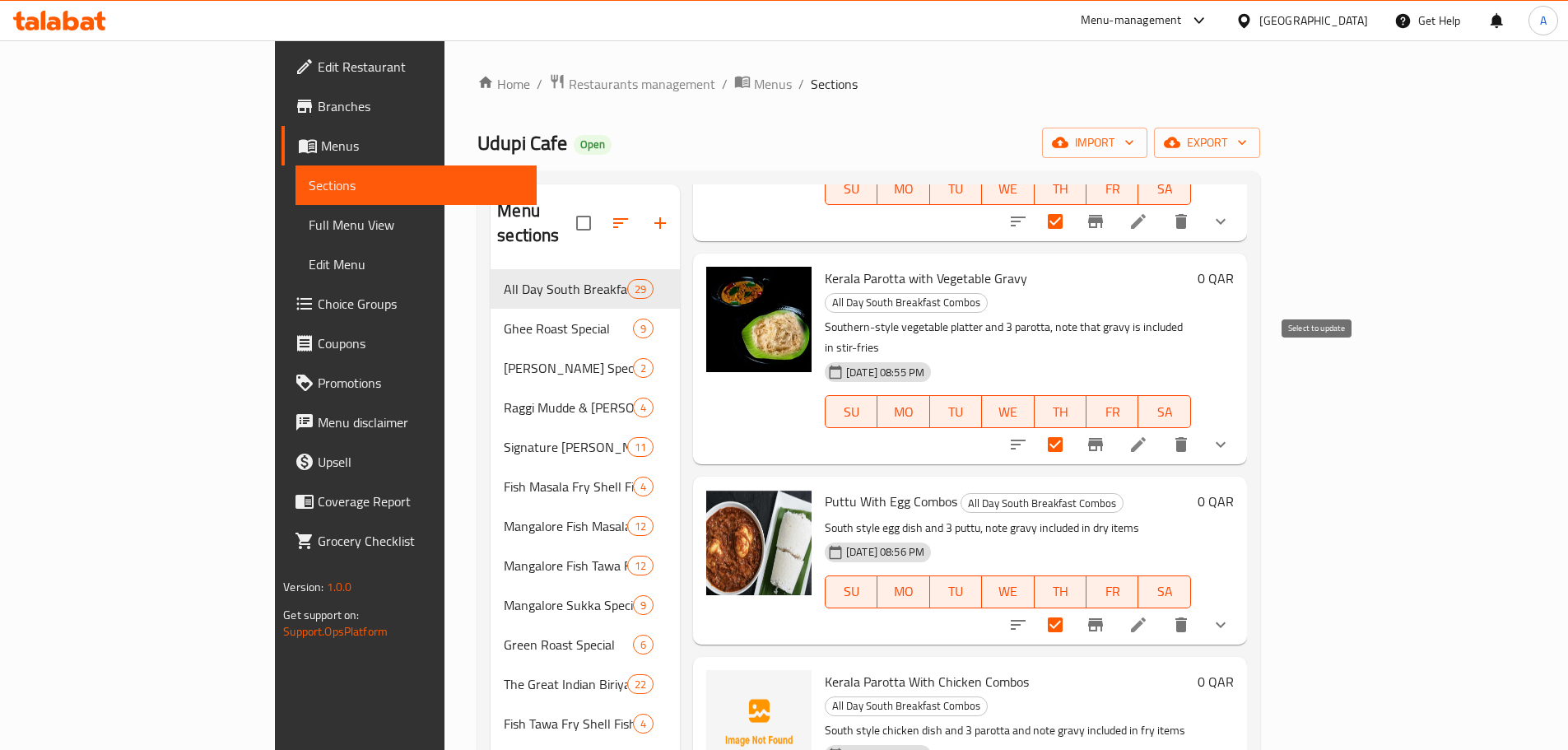
checkbox input "true"
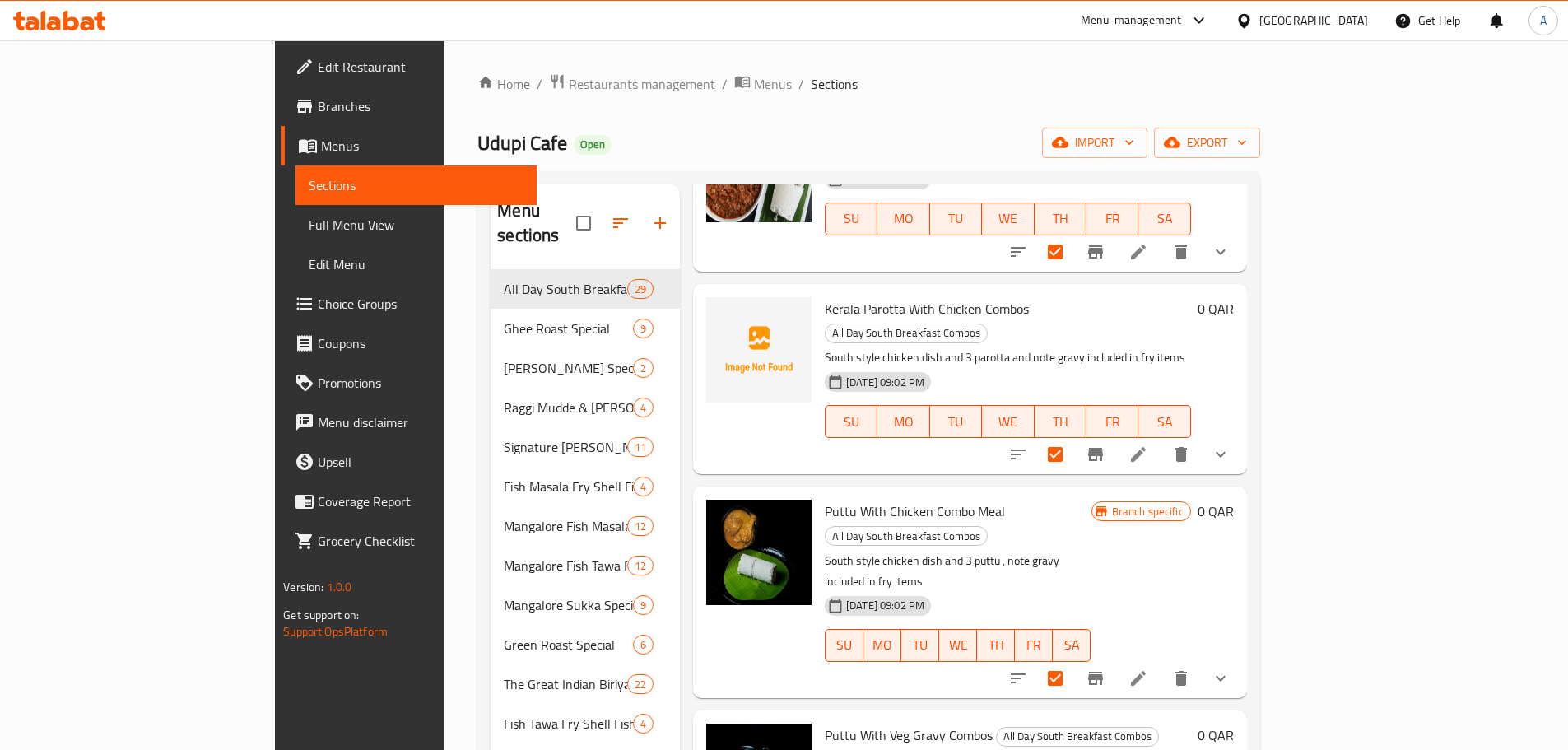
scroll to position [3209, 0]
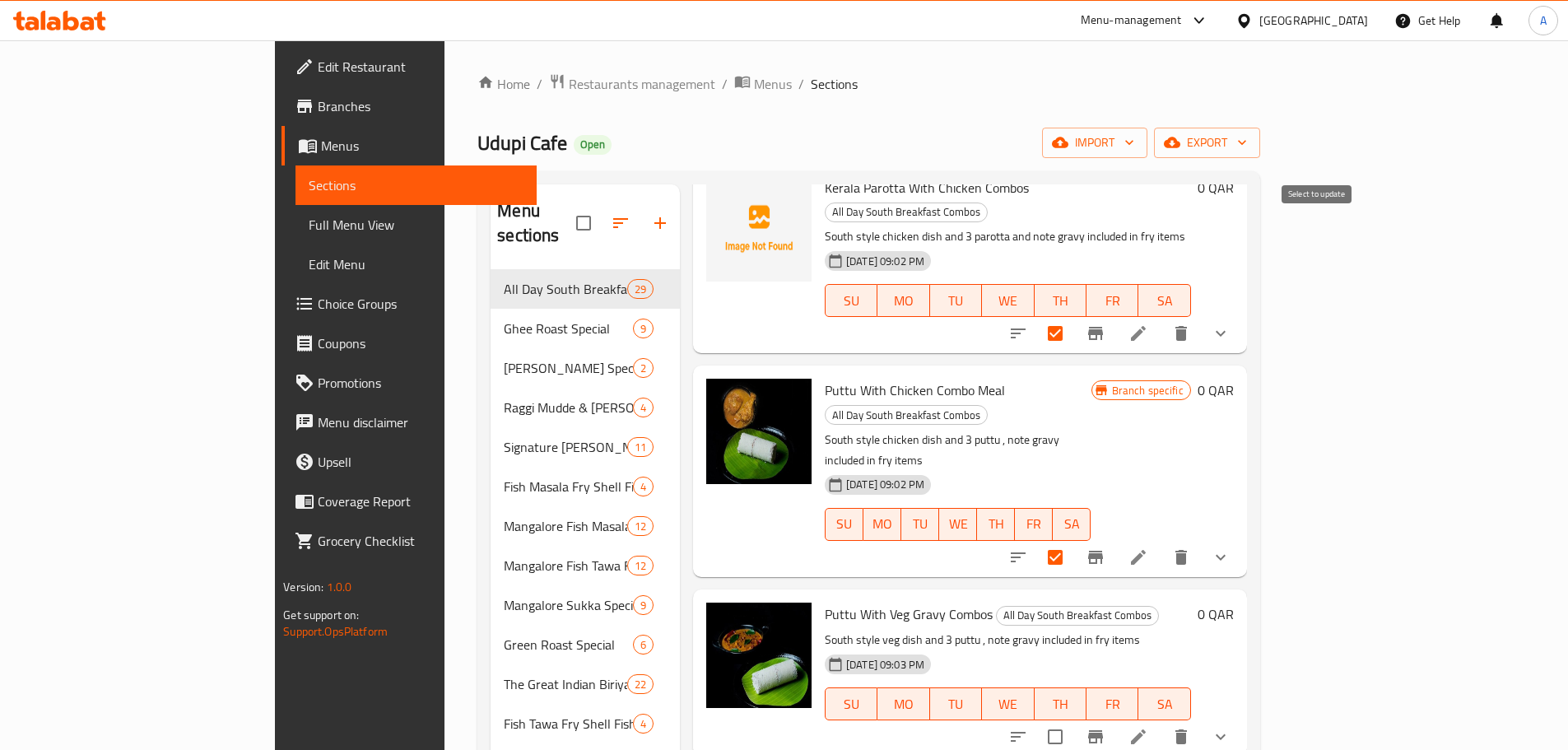
click at [1073, 719] on input "checkbox" at bounding box center [1054, 735] width 34 height 34
checkbox input "true"
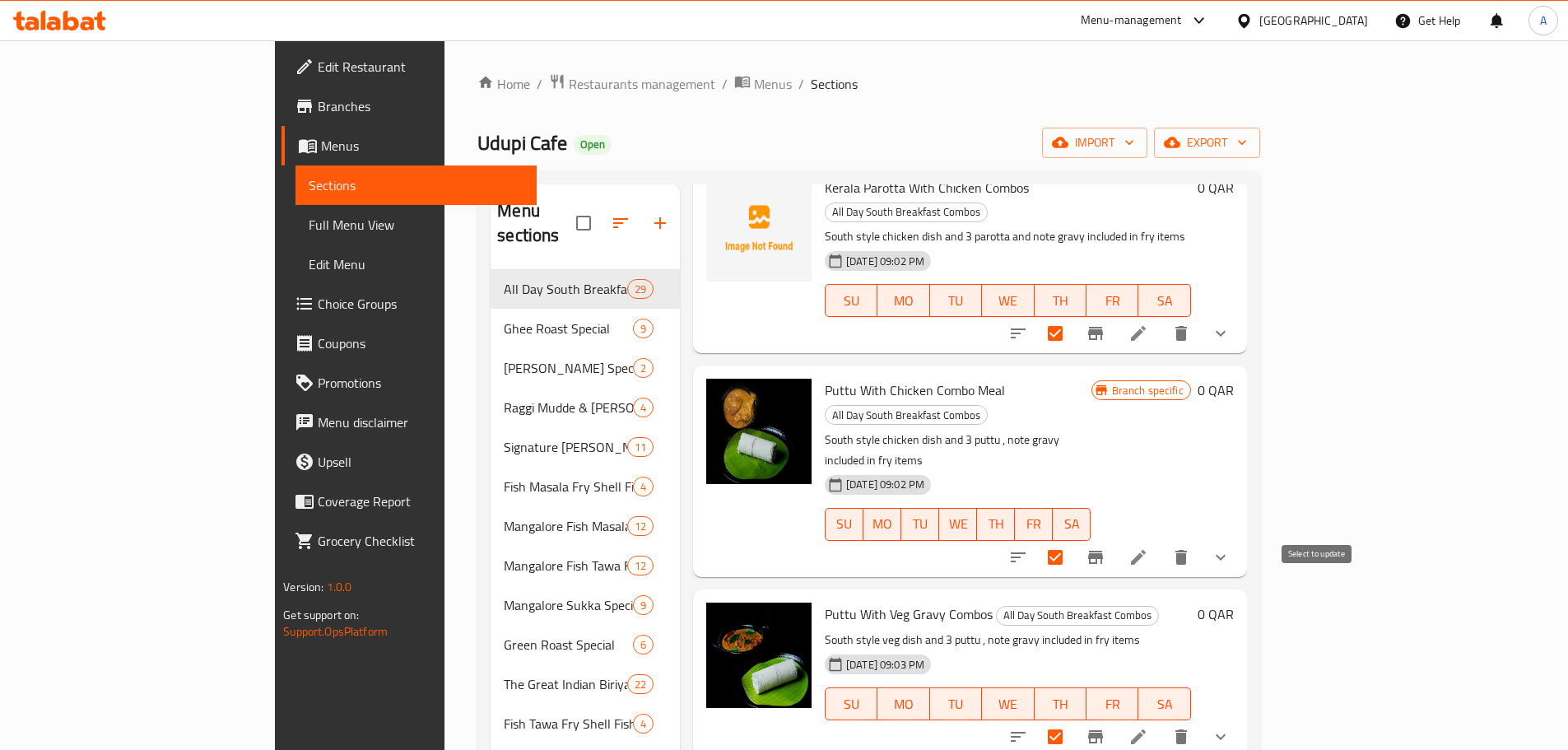
checkbox input "true"
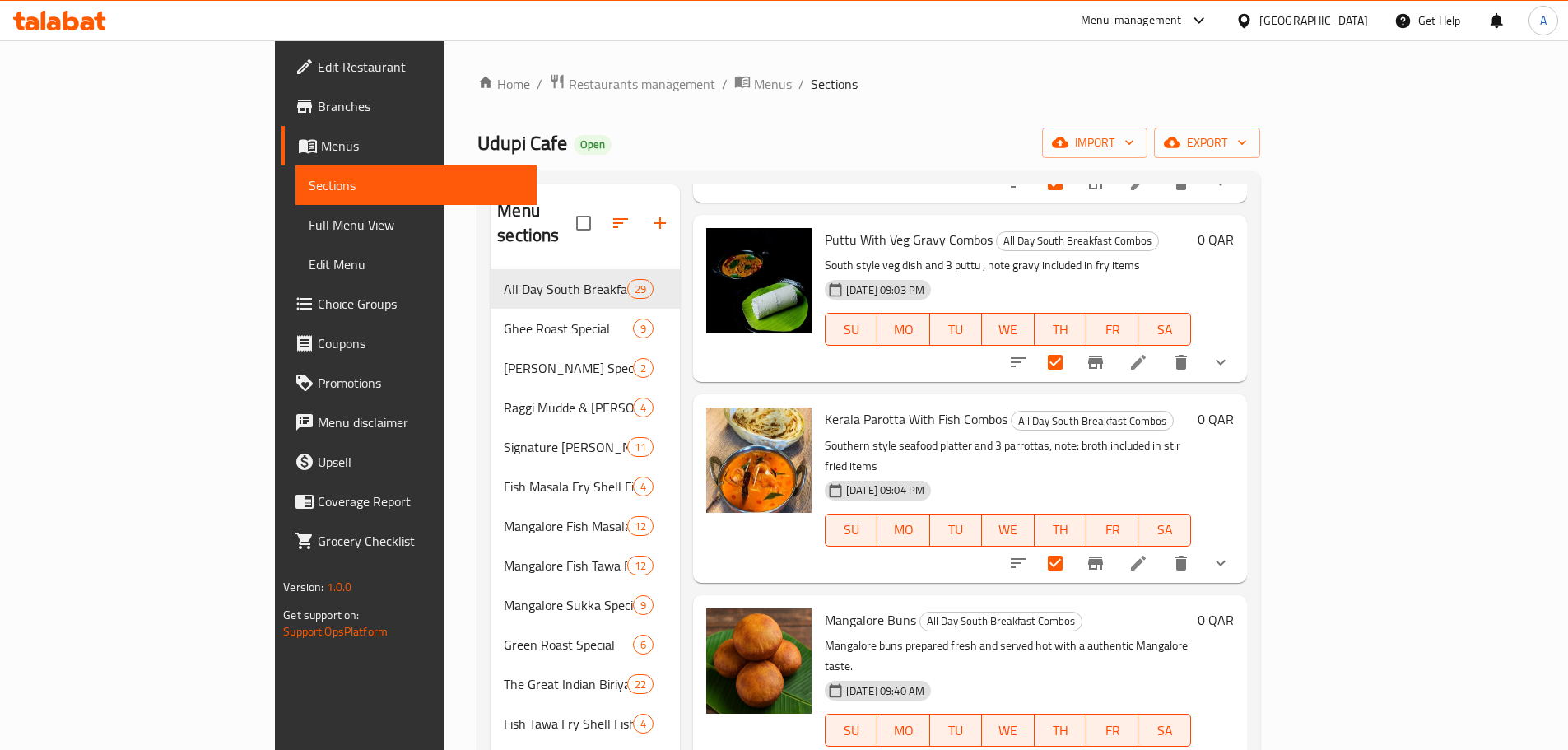
scroll to position [3620, 0]
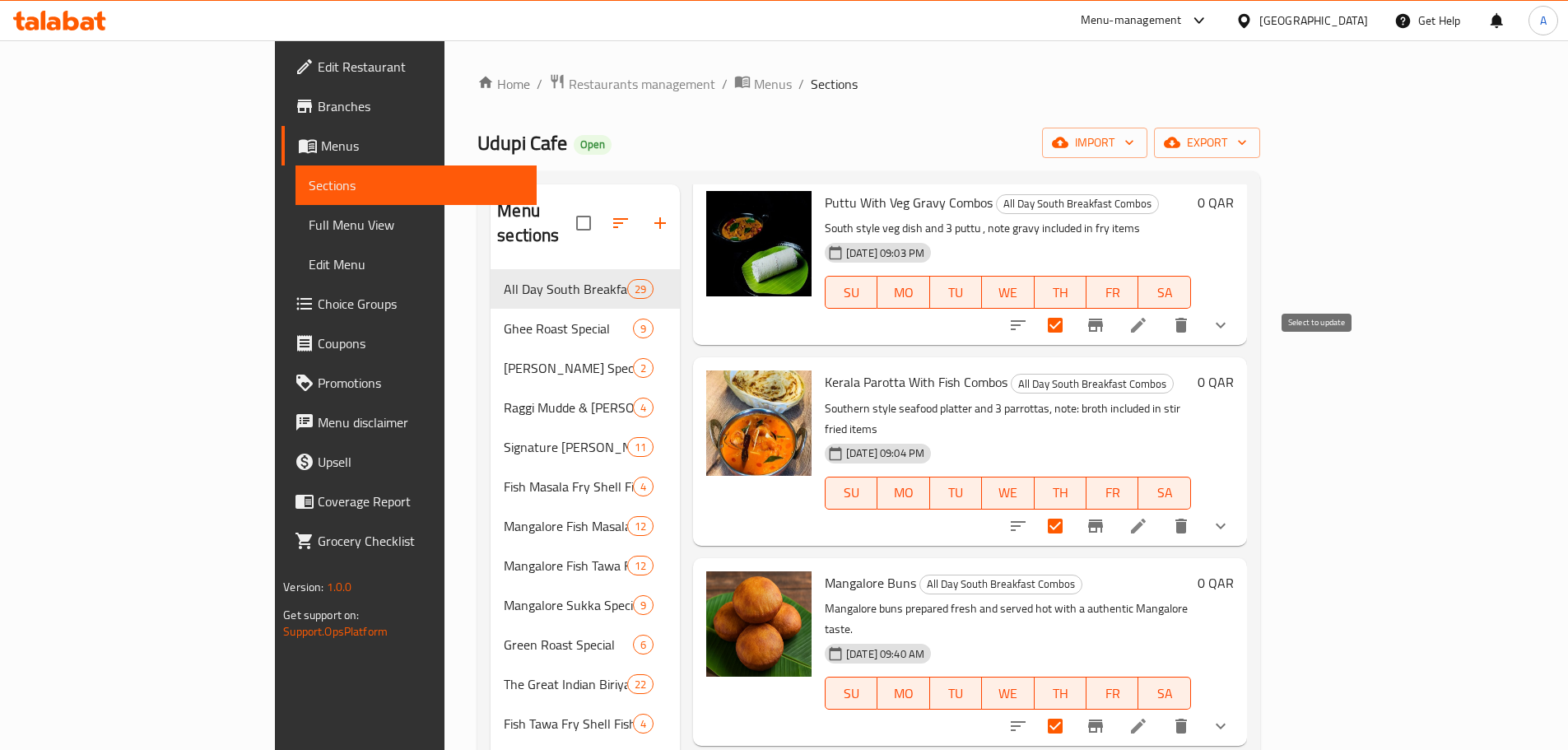
checkbox input "true"
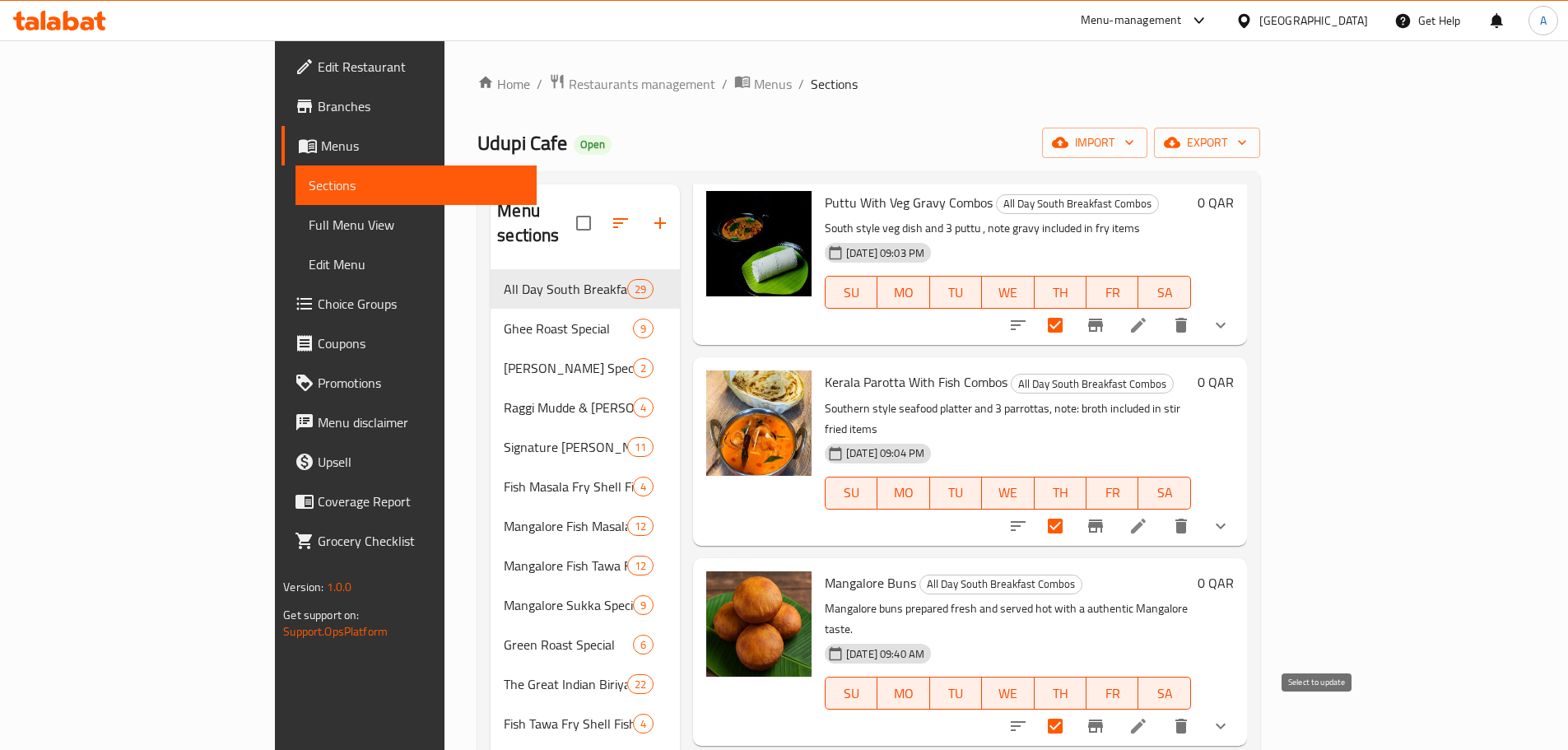
checkbox input "true"
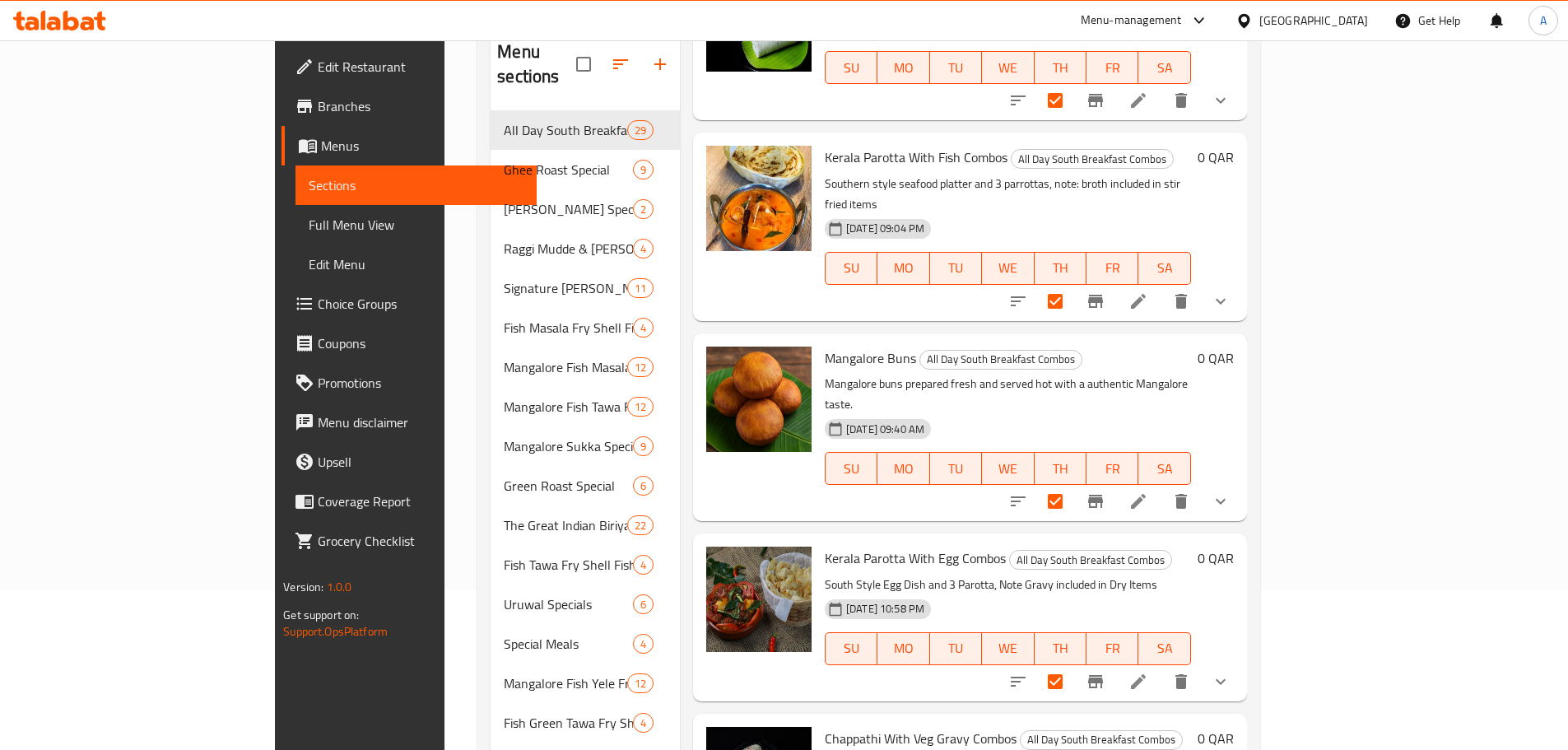
scroll to position [411, 0]
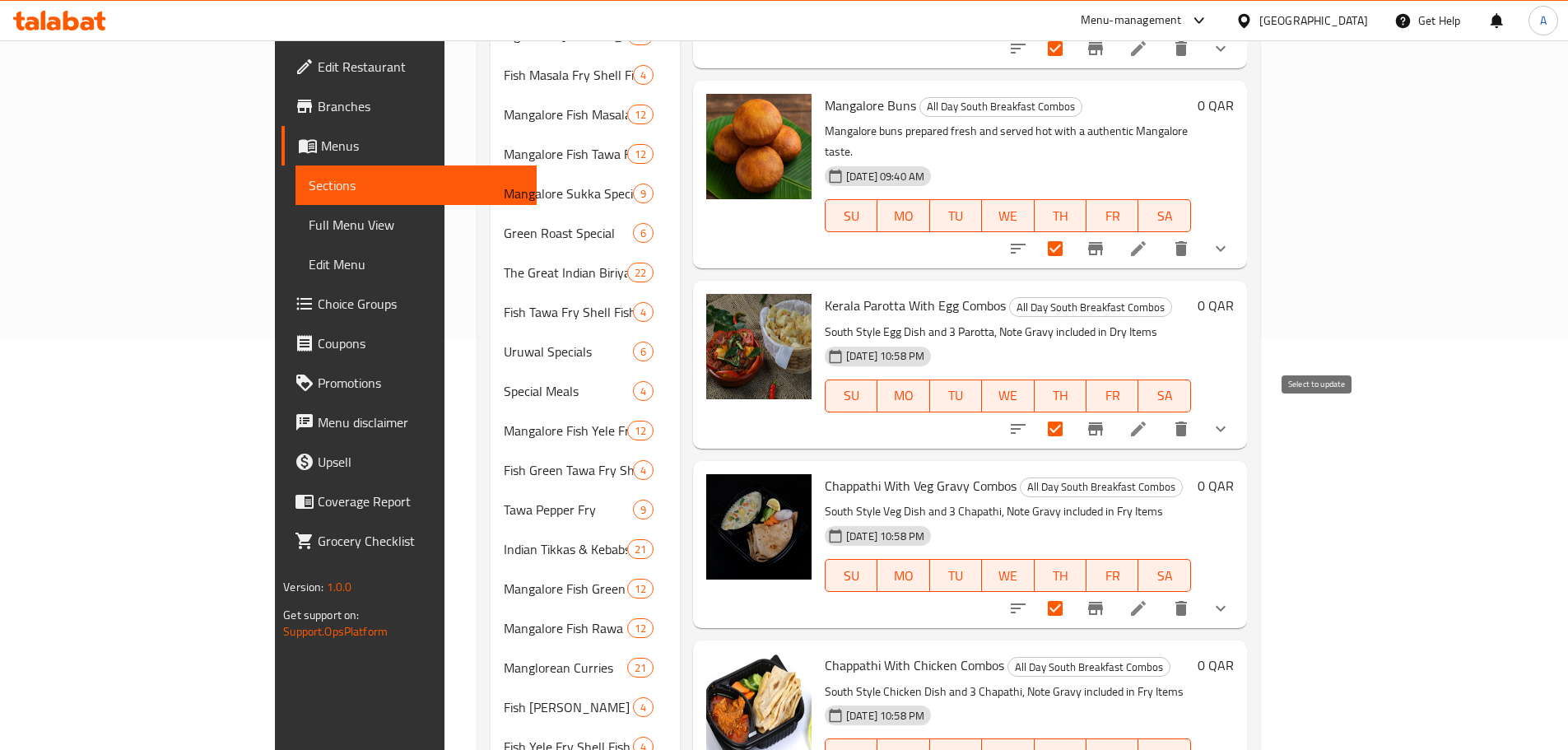
checkbox input "true"
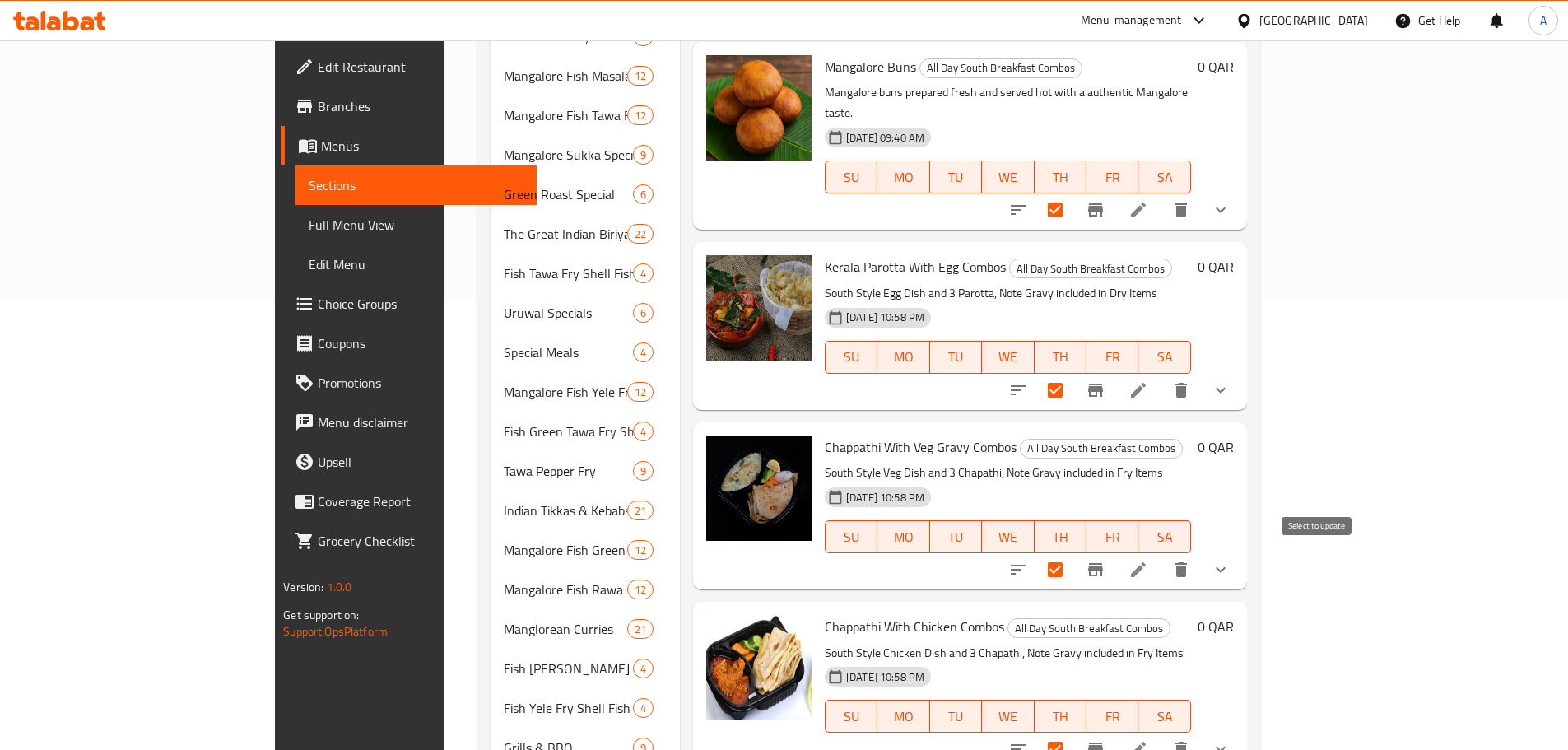
scroll to position [823, 0]
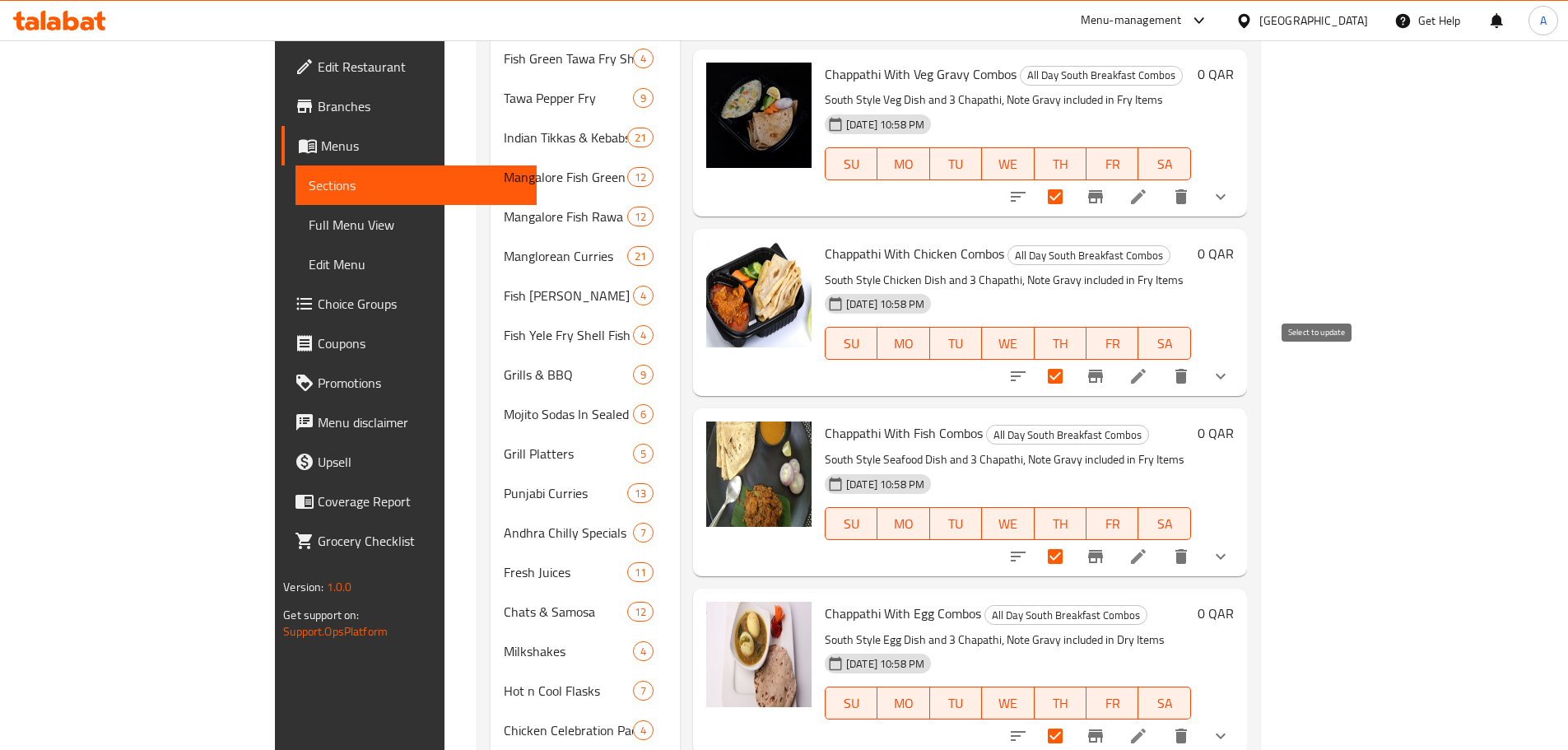
checkbox input "true"
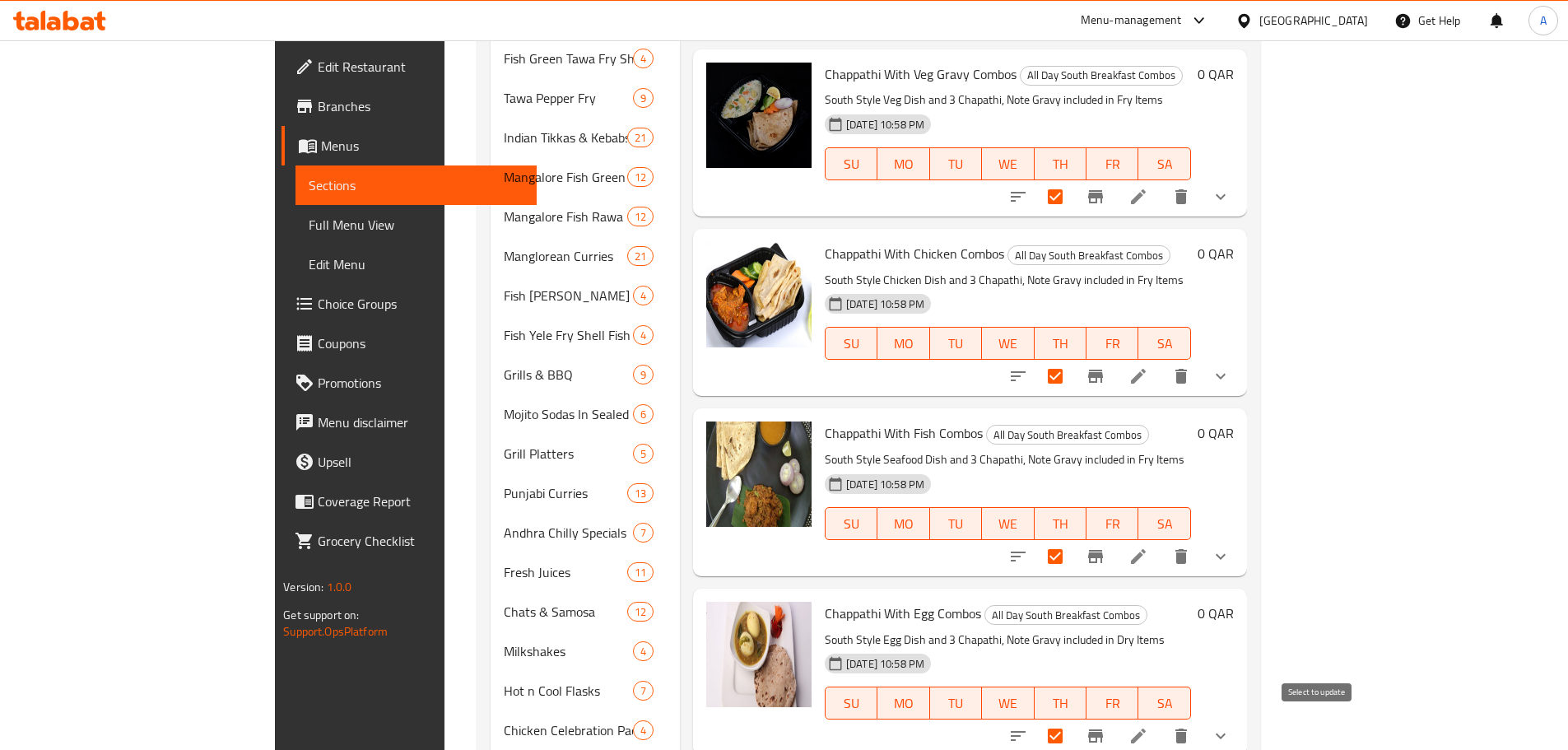
checkbox input "true"
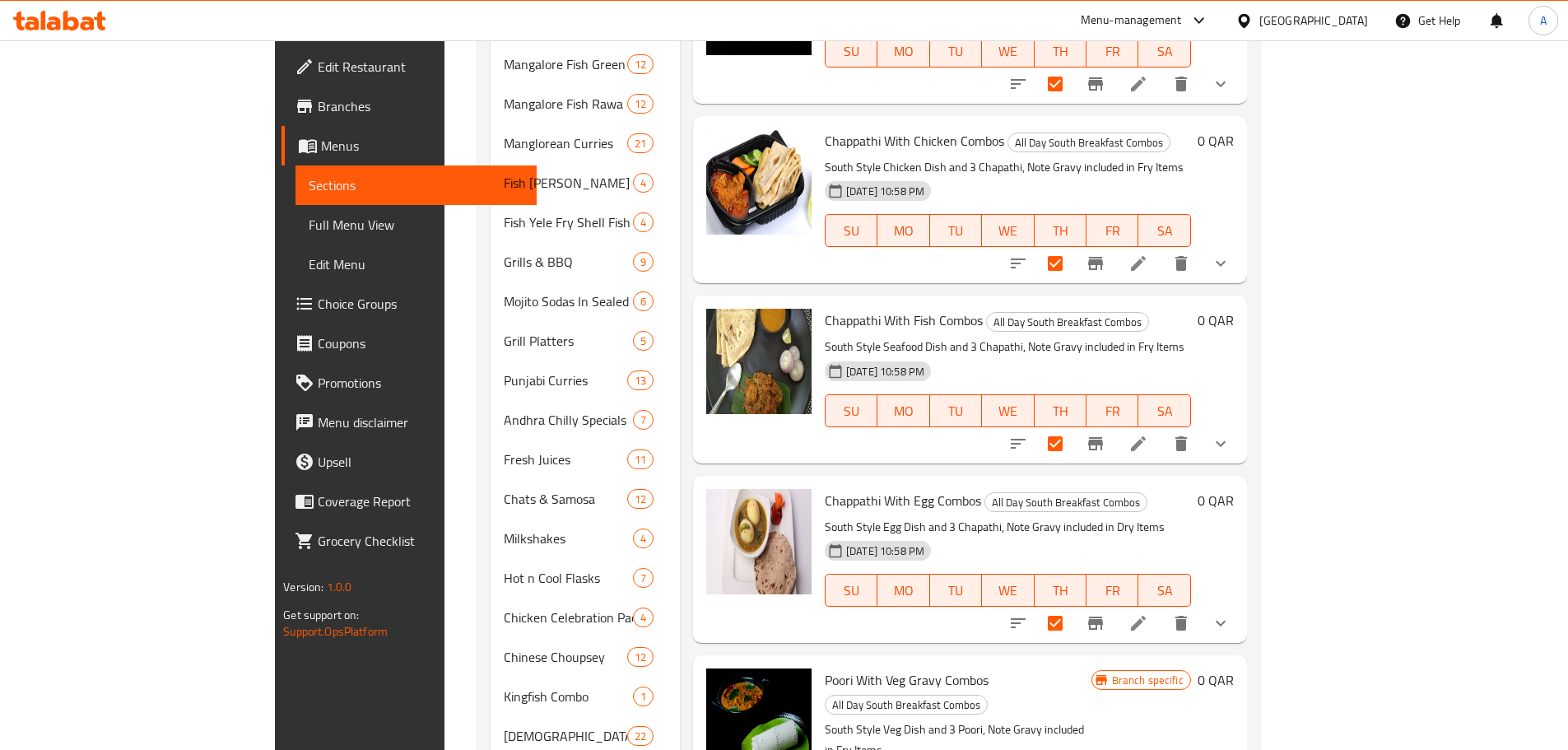
scroll to position [1048, 0]
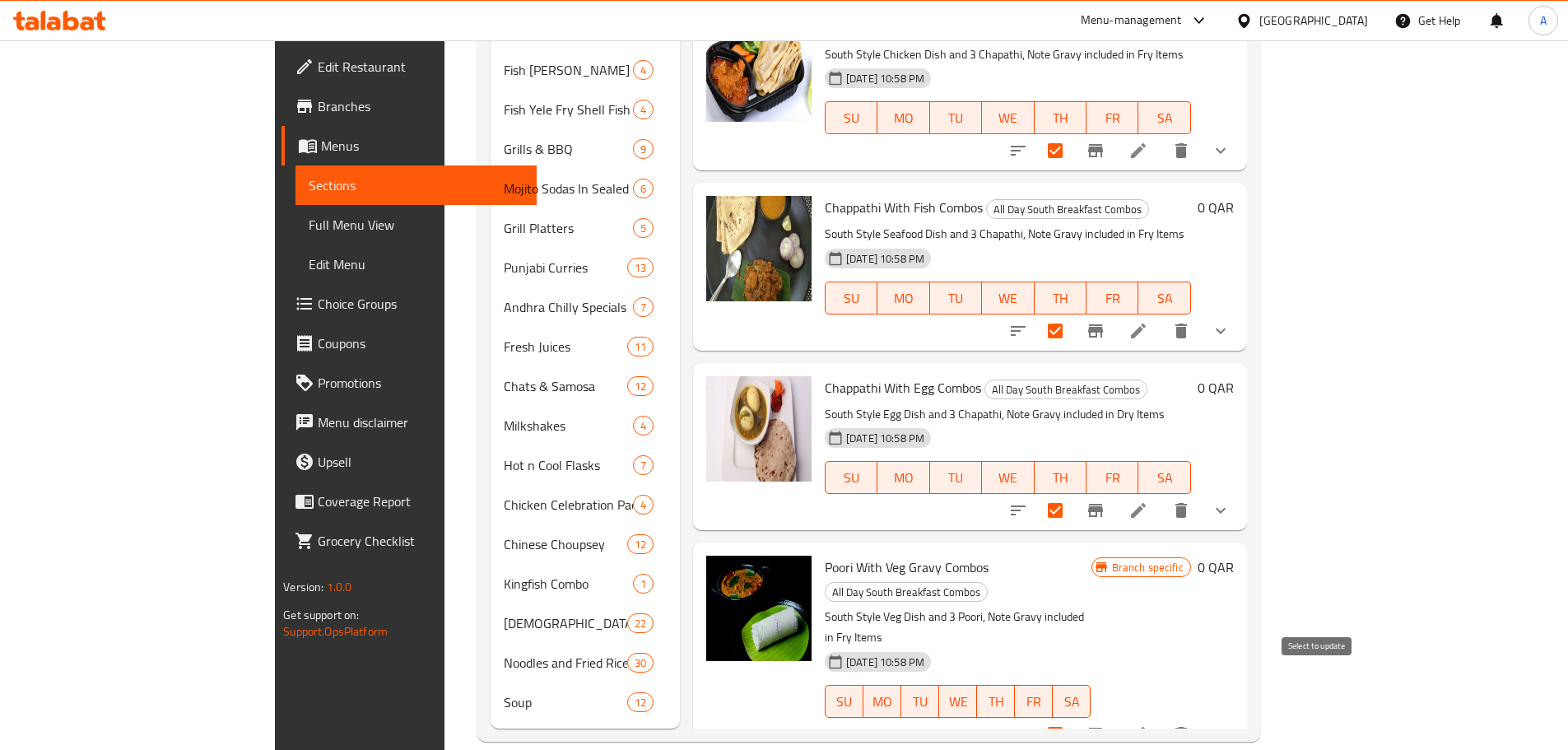
checkbox input "true"
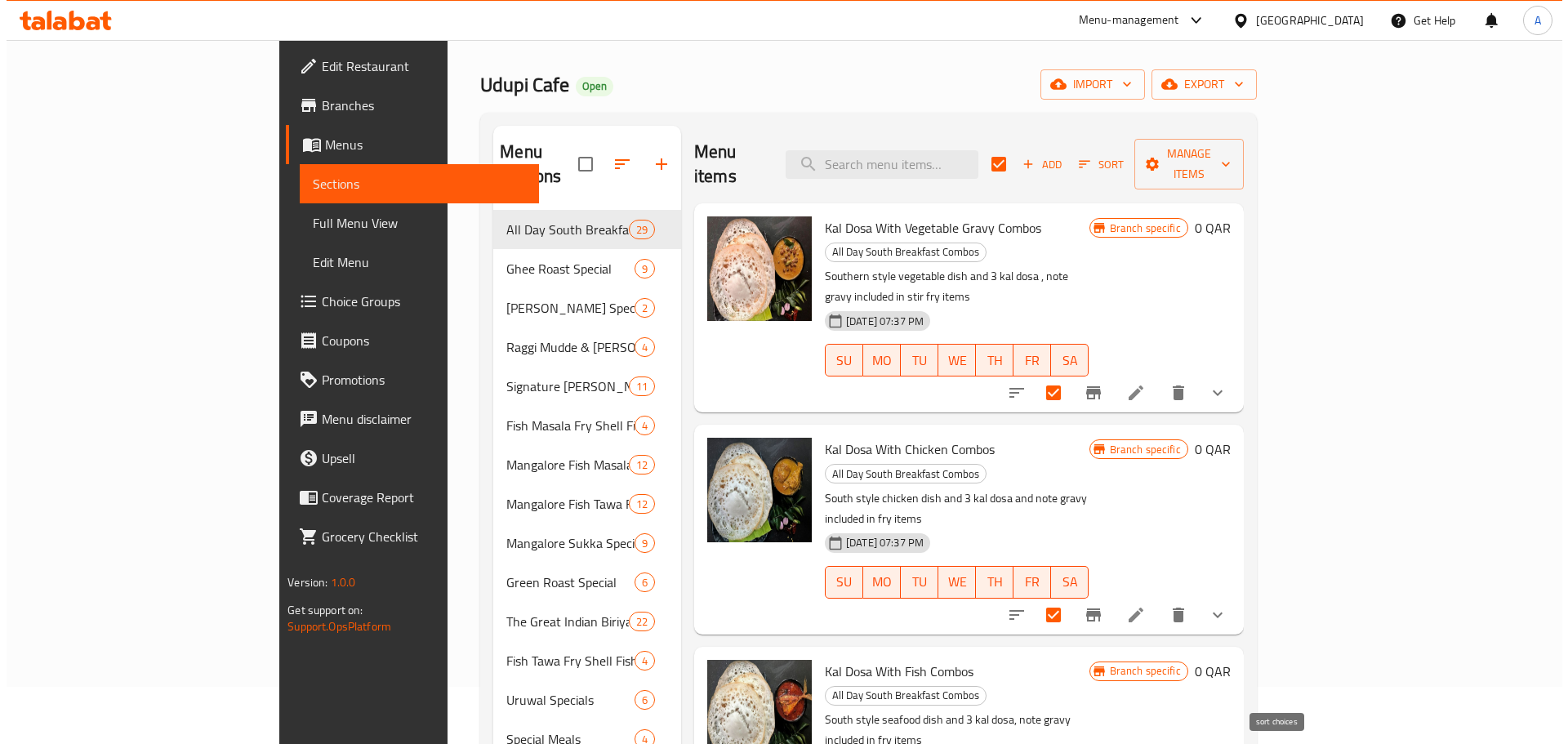
scroll to position [0, 0]
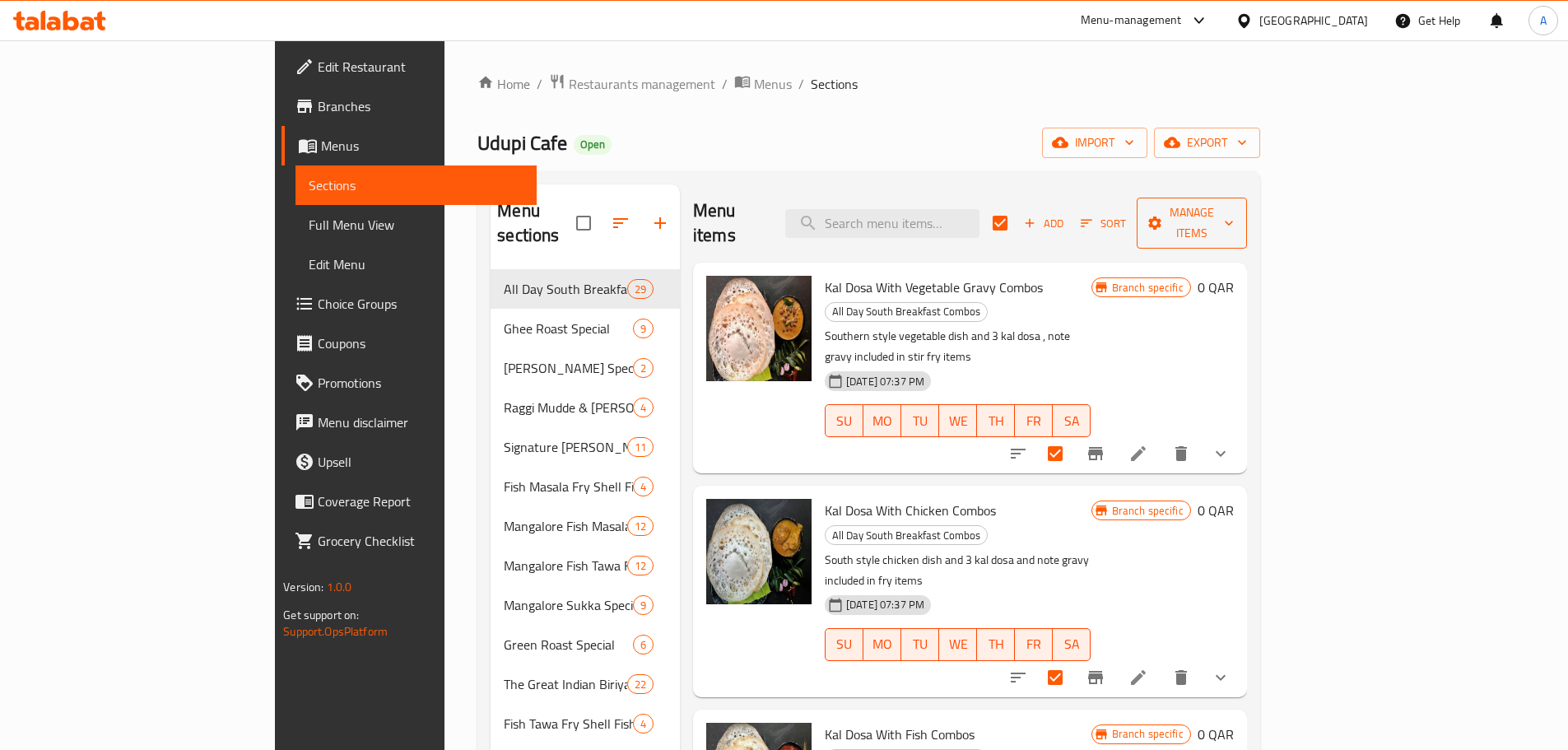
click at [1234, 207] on span "Manage items" at bounding box center [1192, 223] width 84 height 41
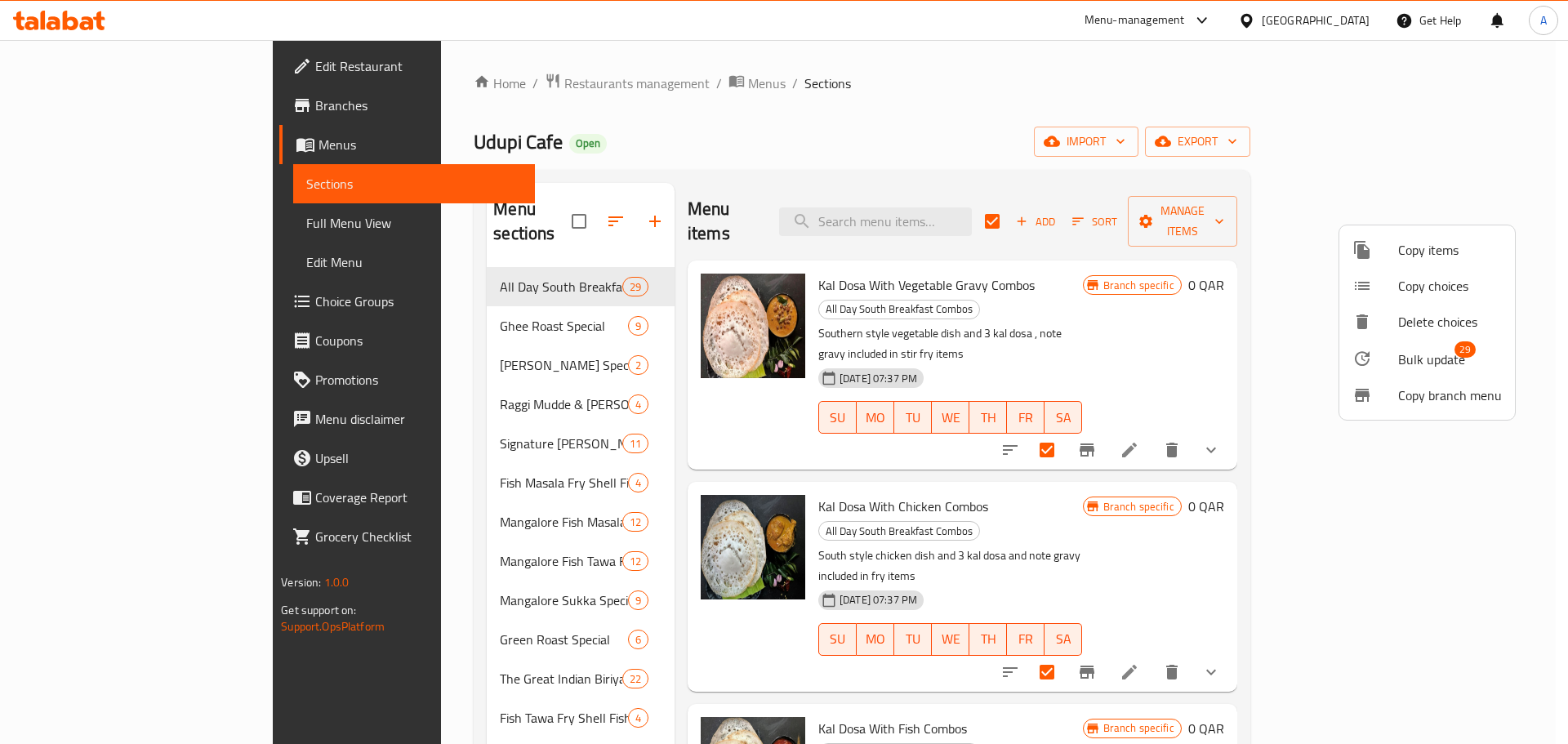
click at [1411, 350] on span "Bulk update" at bounding box center [1431, 359] width 67 height 19
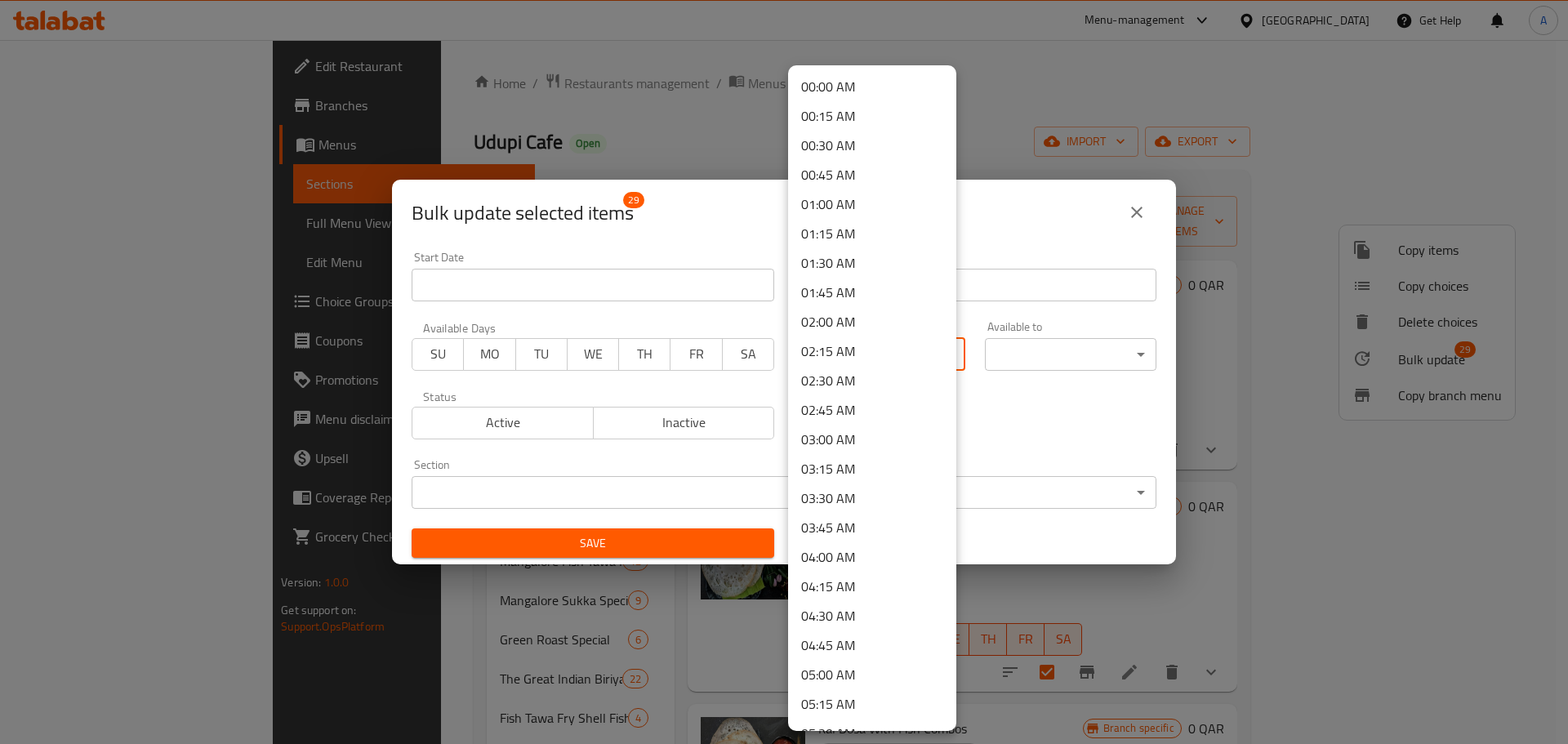
click at [918, 354] on body "​ Menu-management [GEOGRAPHIC_DATA] Get Help A Edit Restaurant Branches Menus S…" at bounding box center [784, 391] width 1568 height 703
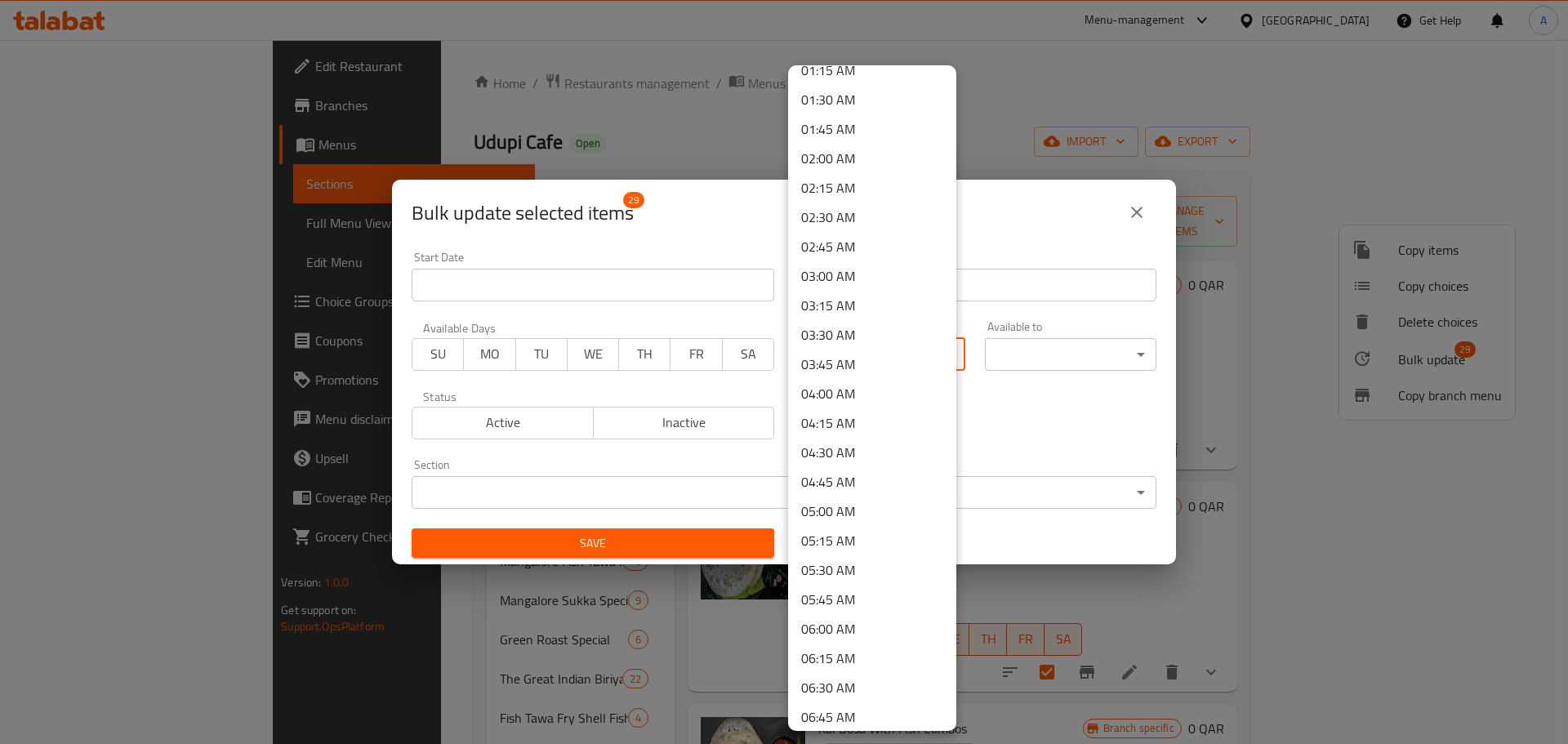
click at [860, 569] on li "05:30 AM" at bounding box center [872, 570] width 168 height 29
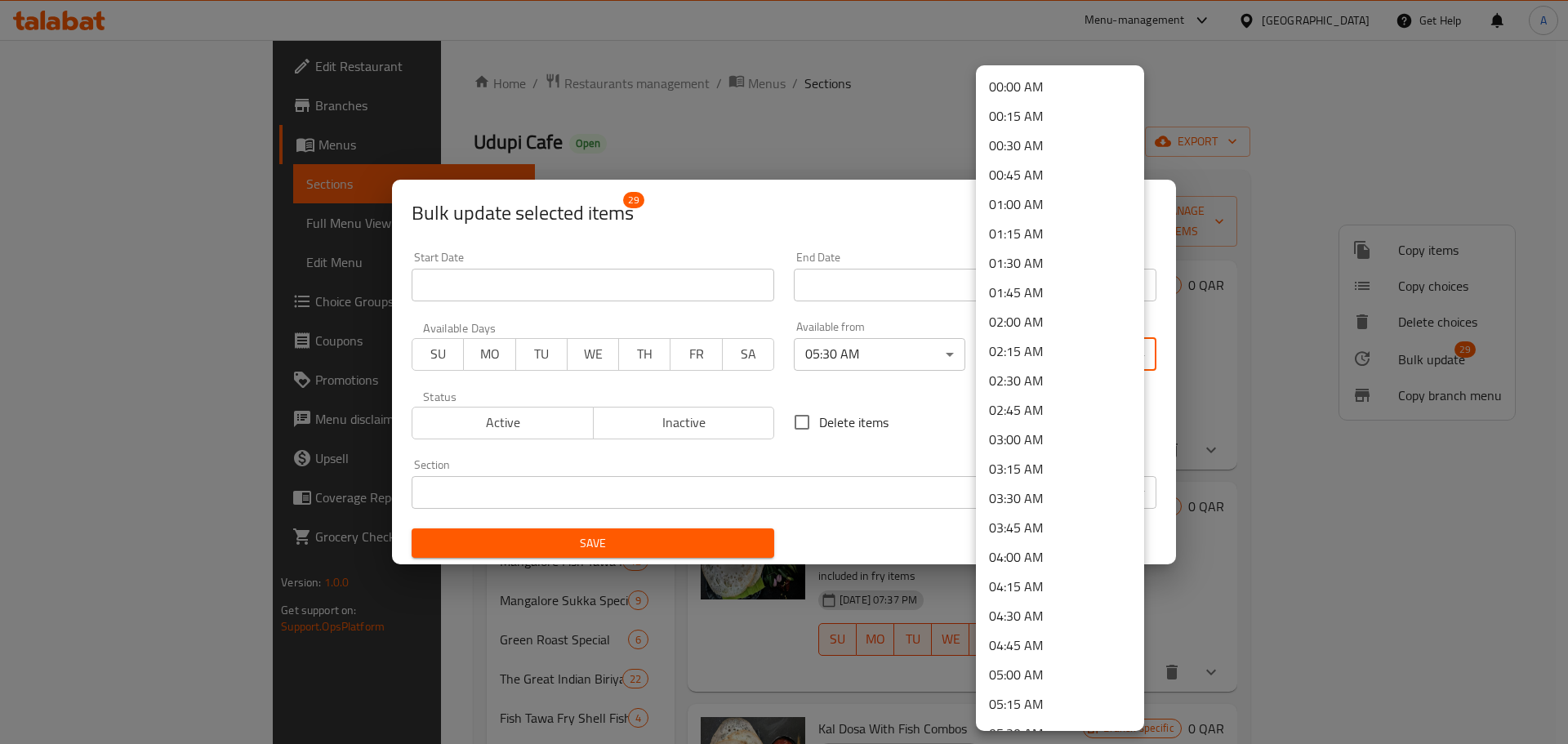
click at [1005, 361] on body "​ Menu-management [GEOGRAPHIC_DATA] Get Help A Edit Restaurant Branches Menus S…" at bounding box center [784, 391] width 1568 height 703
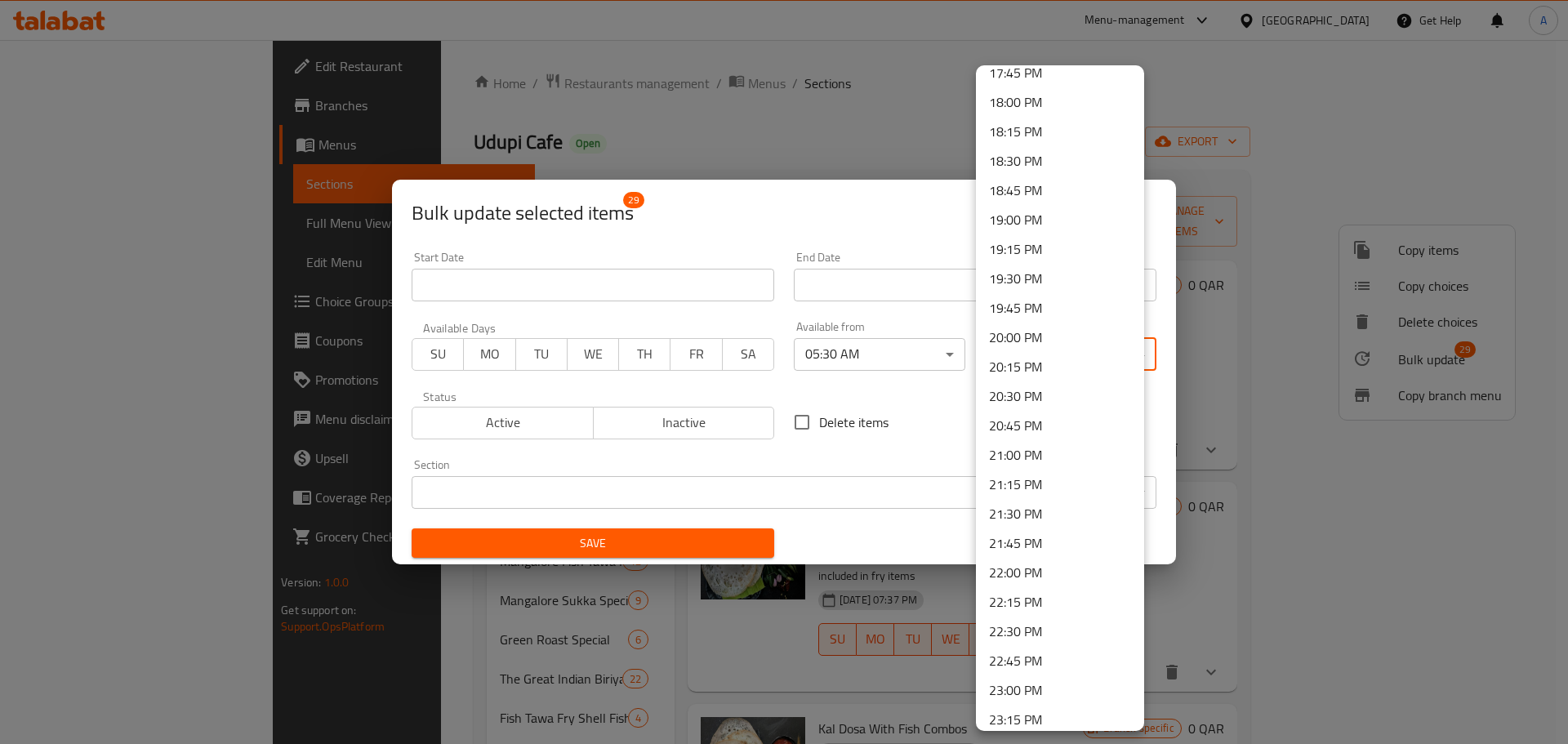
scroll to position [2198, 0]
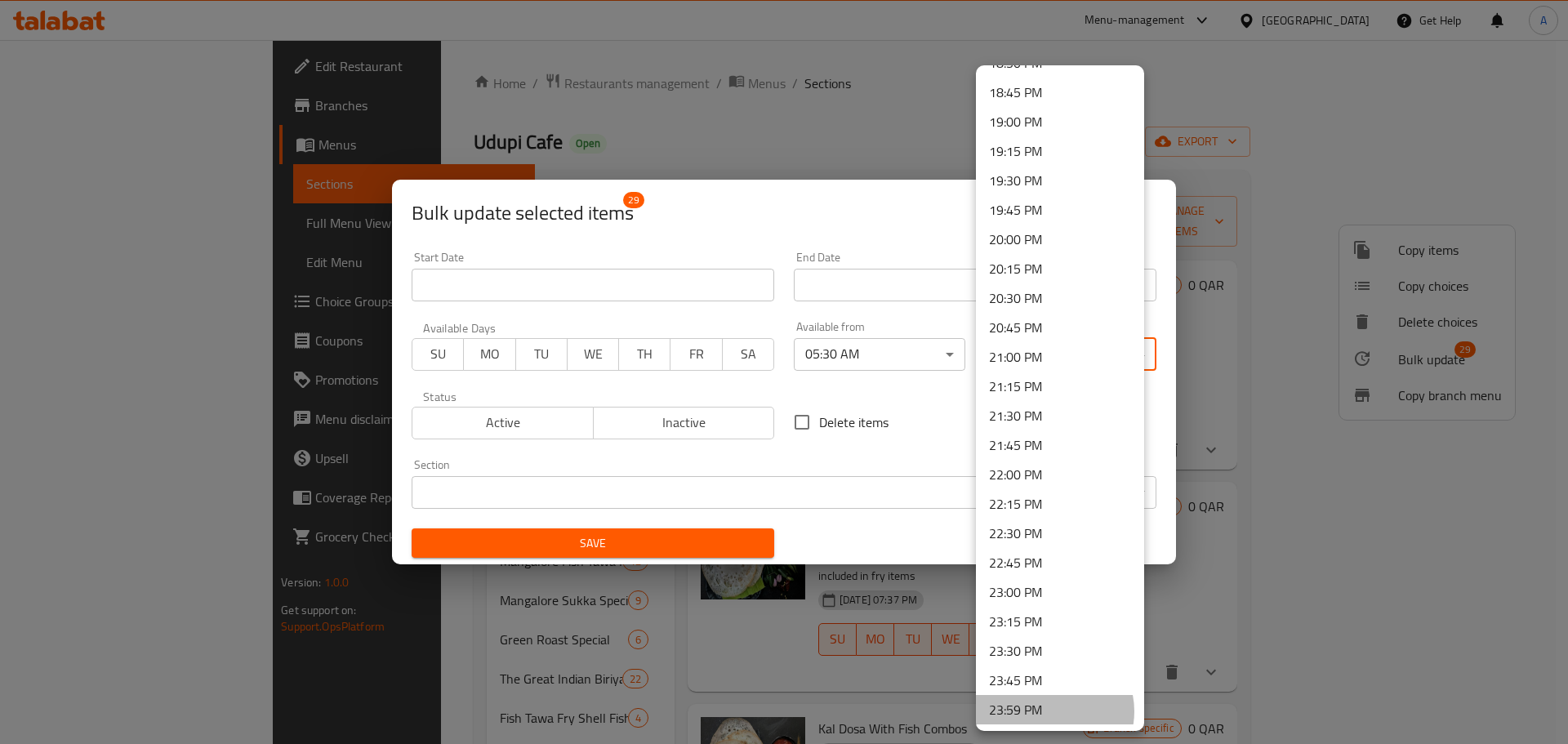
click at [1050, 711] on li "23:59 PM" at bounding box center [1060, 709] width 168 height 29
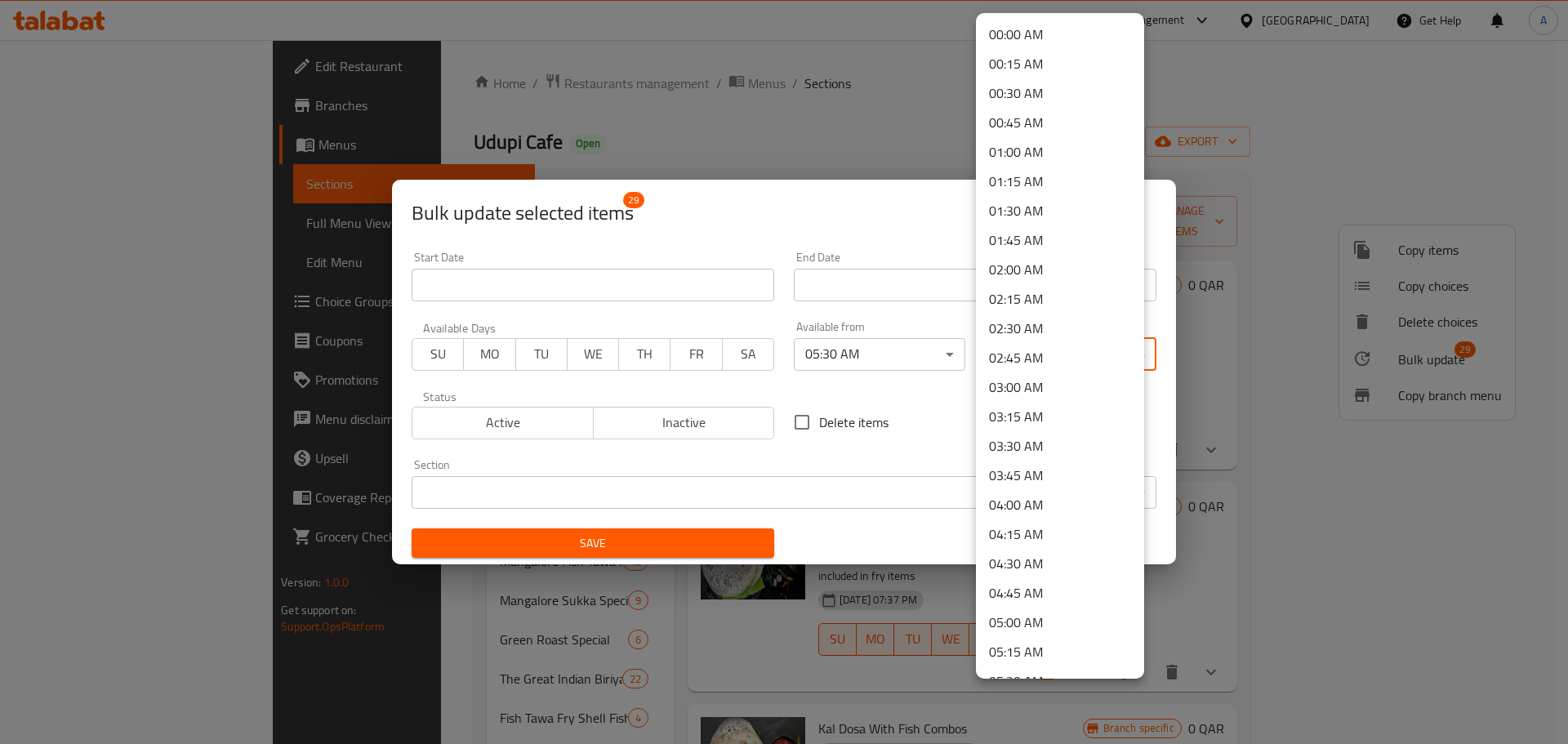
click at [1030, 359] on body "​ Menu-management [GEOGRAPHIC_DATA] Get Help A Edit Restaurant Branches Menus S…" at bounding box center [784, 391] width 1568 height 703
click at [1025, 600] on li "23:30 PM" at bounding box center [1060, 598] width 168 height 29
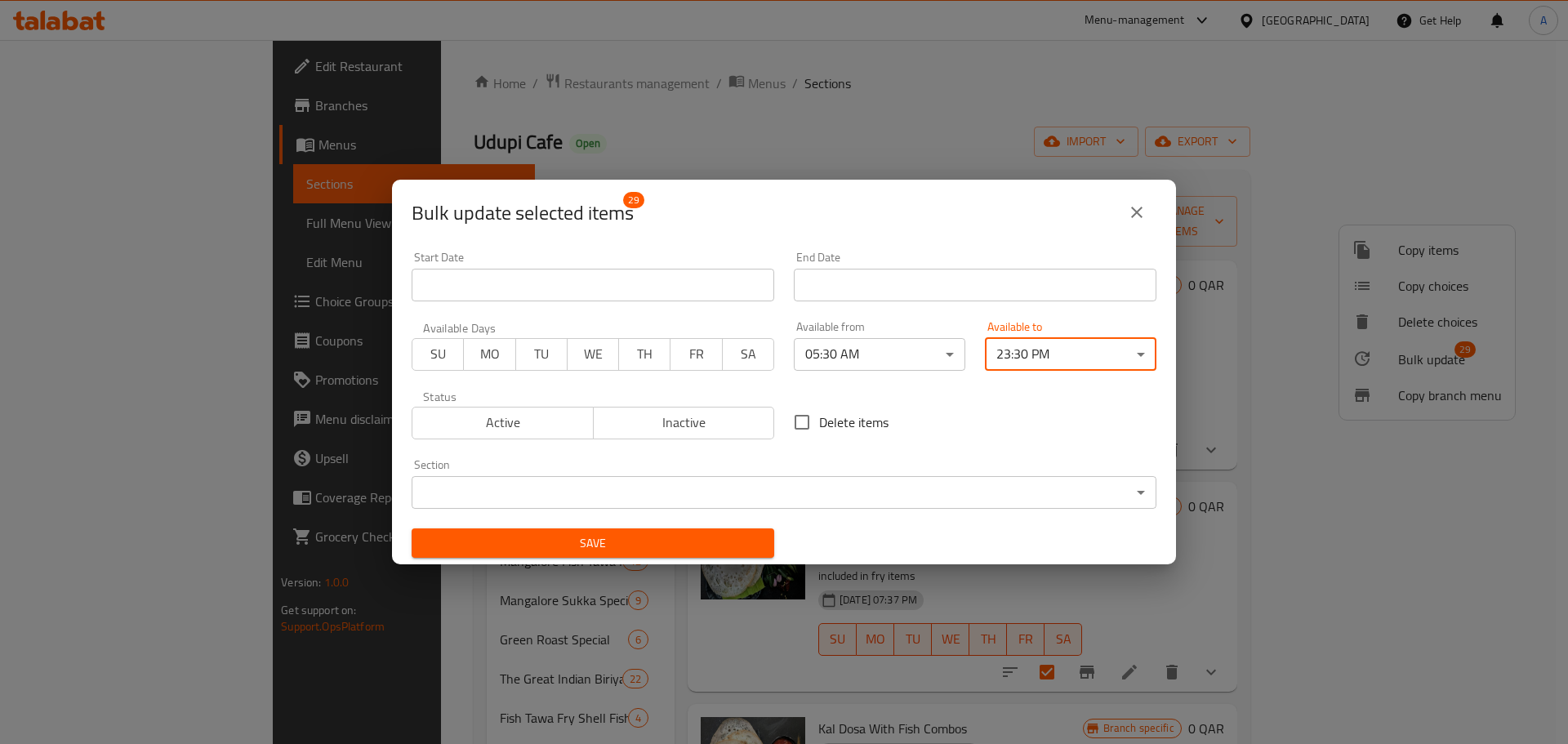
click at [452, 354] on span "SU" at bounding box center [438, 354] width 39 height 24
click at [476, 358] on span "MO" at bounding box center [490, 354] width 39 height 24
click at [540, 360] on span "TU" at bounding box center [542, 354] width 39 height 24
click at [586, 361] on span "WE" at bounding box center [594, 354] width 39 height 24
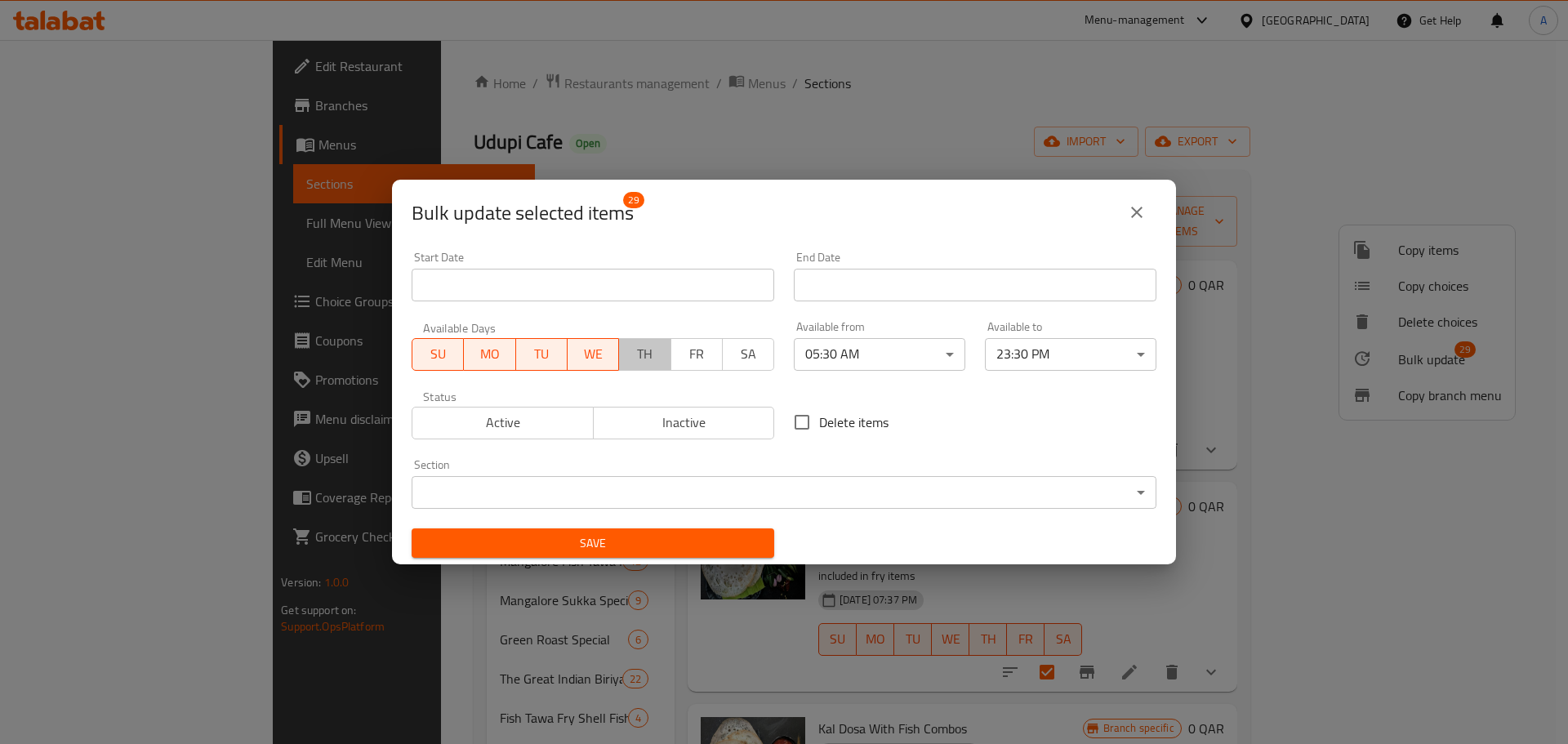
drag, startPoint x: 622, startPoint y: 361, endPoint x: 642, endPoint y: 360, distance: 20.0
click at [624, 361] on button "TH" at bounding box center [645, 355] width 52 height 33
drag, startPoint x: 665, startPoint y: 360, endPoint x: 680, endPoint y: 361, distance: 15.0
click at [666, 360] on div "SU MO TU WE TH FR SA" at bounding box center [593, 346] width 363 height 49
click at [739, 358] on span "SA" at bounding box center [748, 354] width 39 height 24
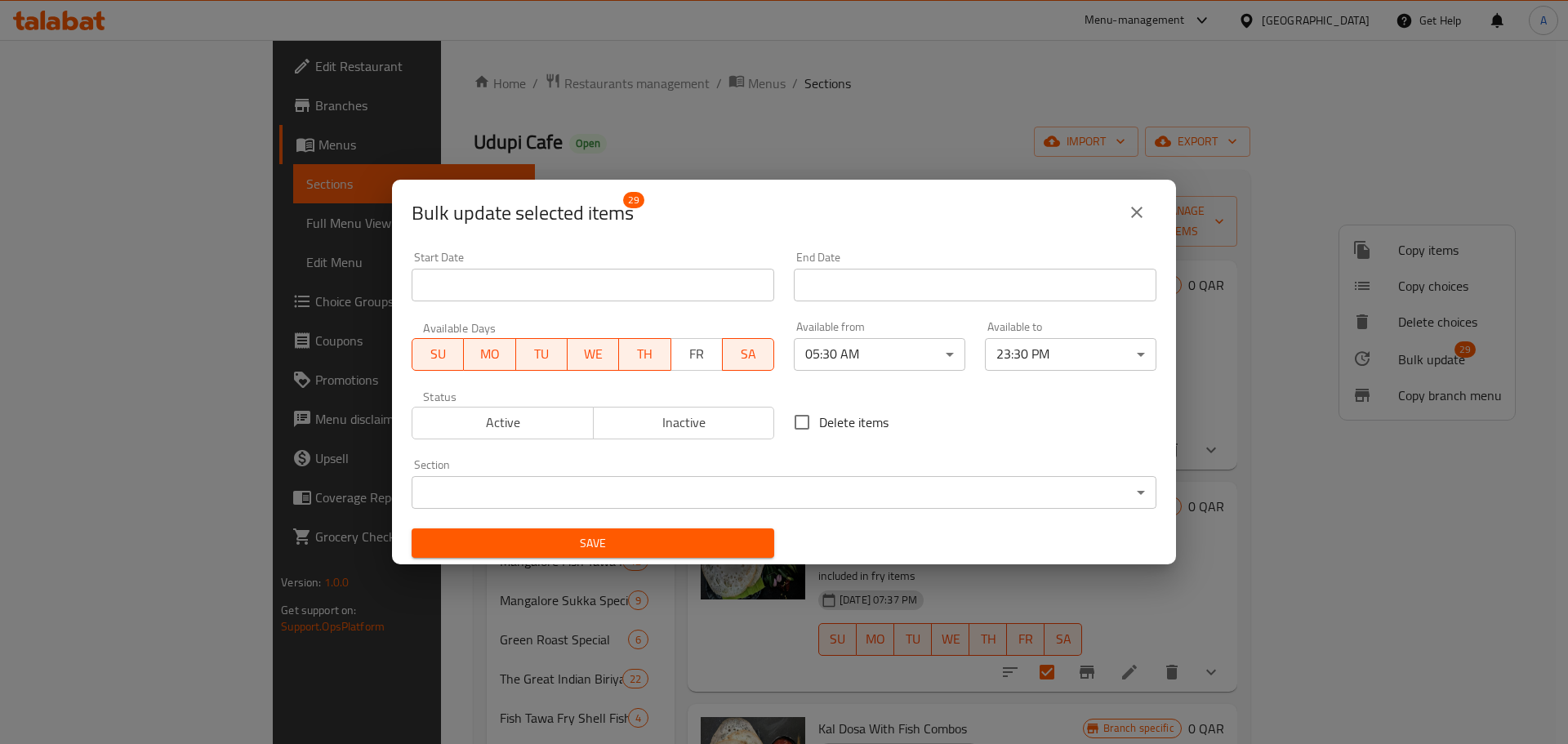
click at [705, 357] on span "FR" at bounding box center [697, 354] width 39 height 24
click at [529, 428] on span "Active" at bounding box center [503, 422] width 168 height 24
click at [691, 545] on span "Save" at bounding box center [593, 543] width 336 height 20
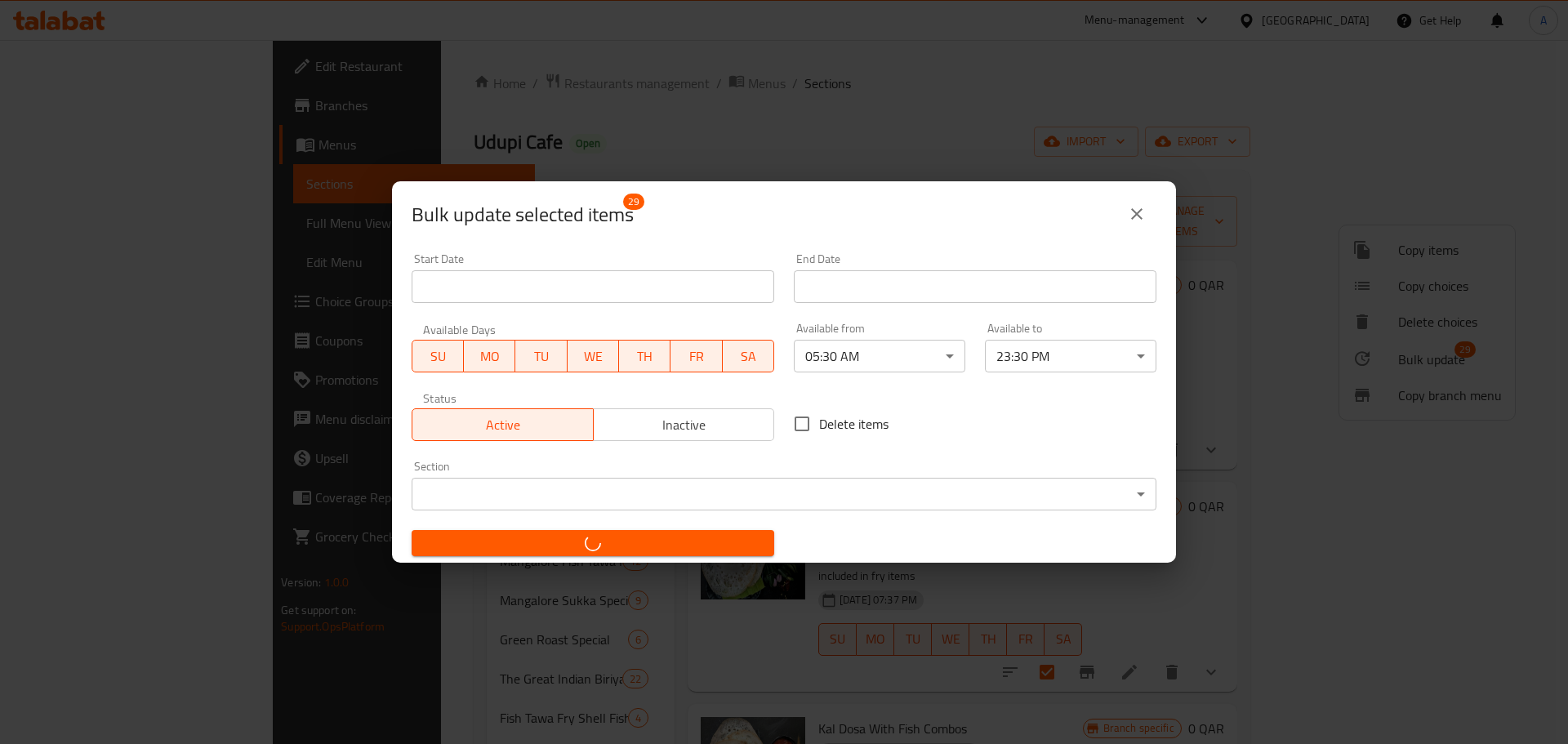
checkbox input "false"
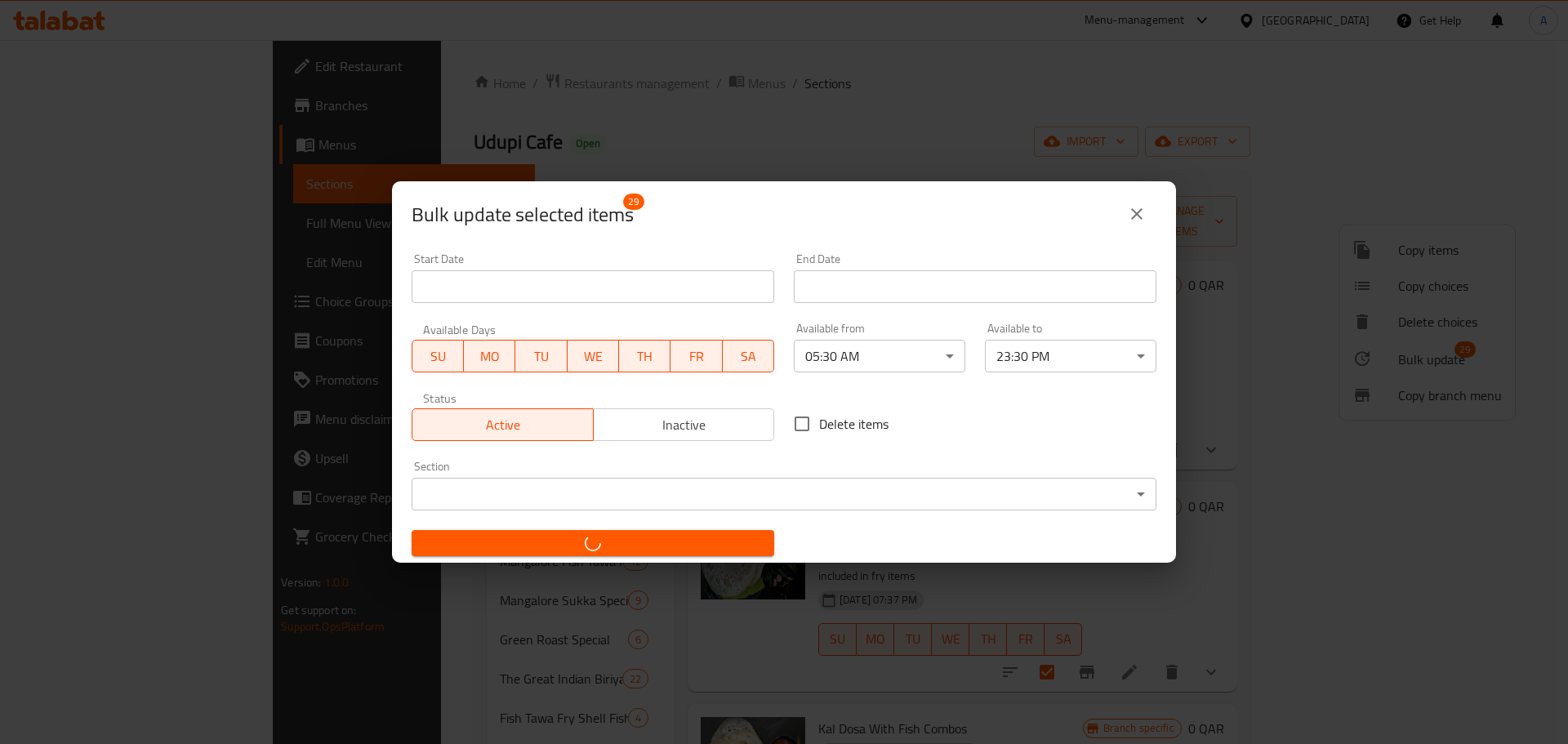
checkbox input "false"
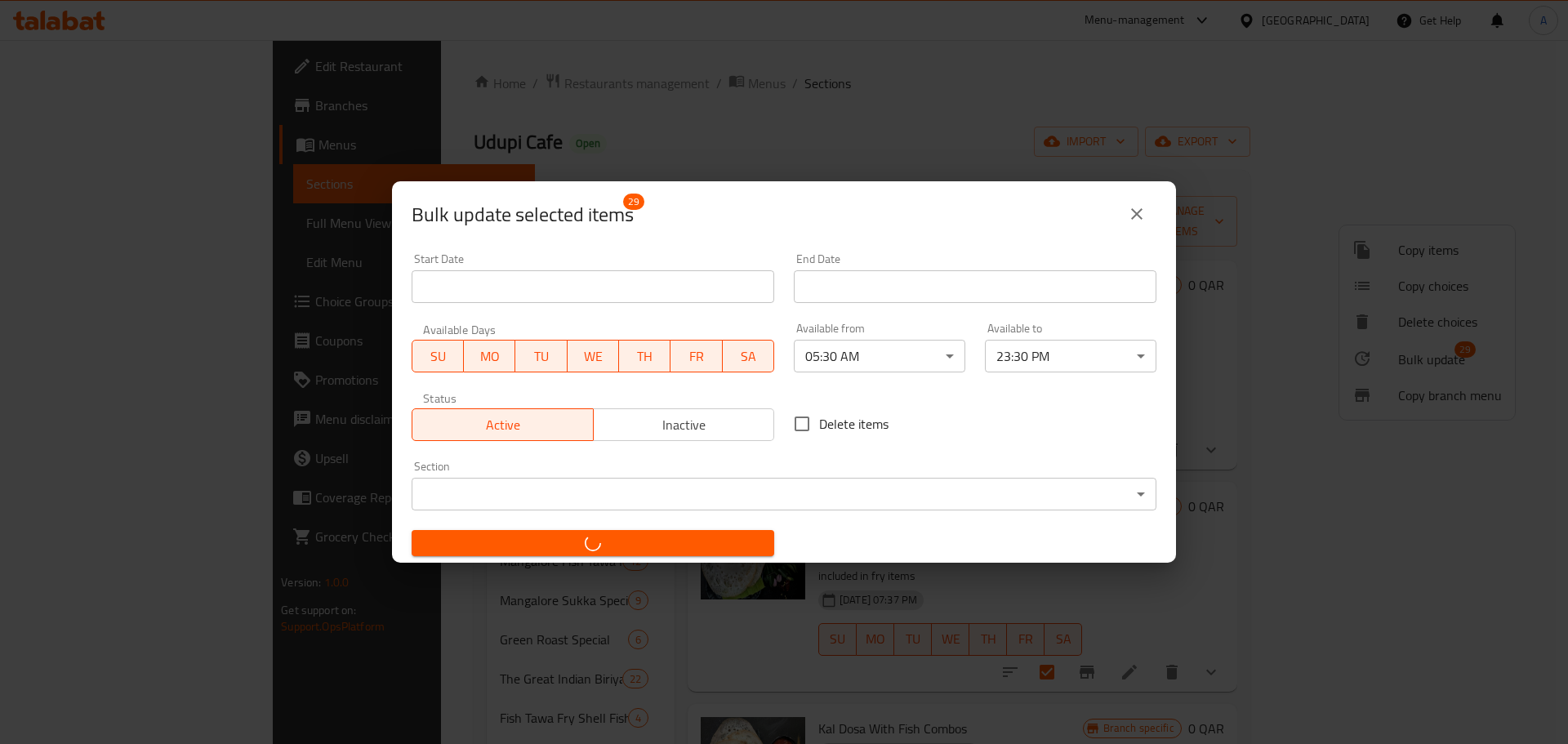
checkbox input "false"
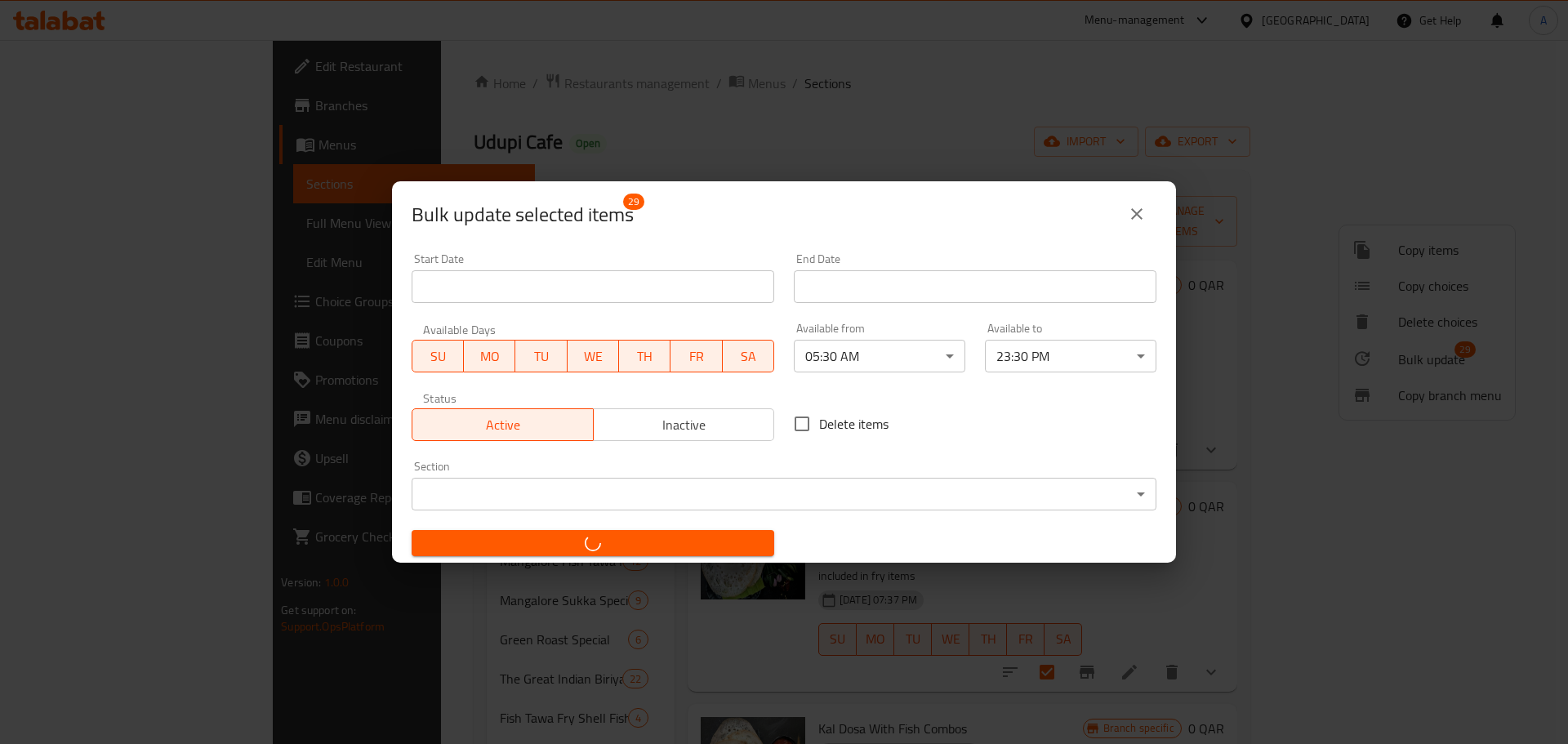
checkbox input "false"
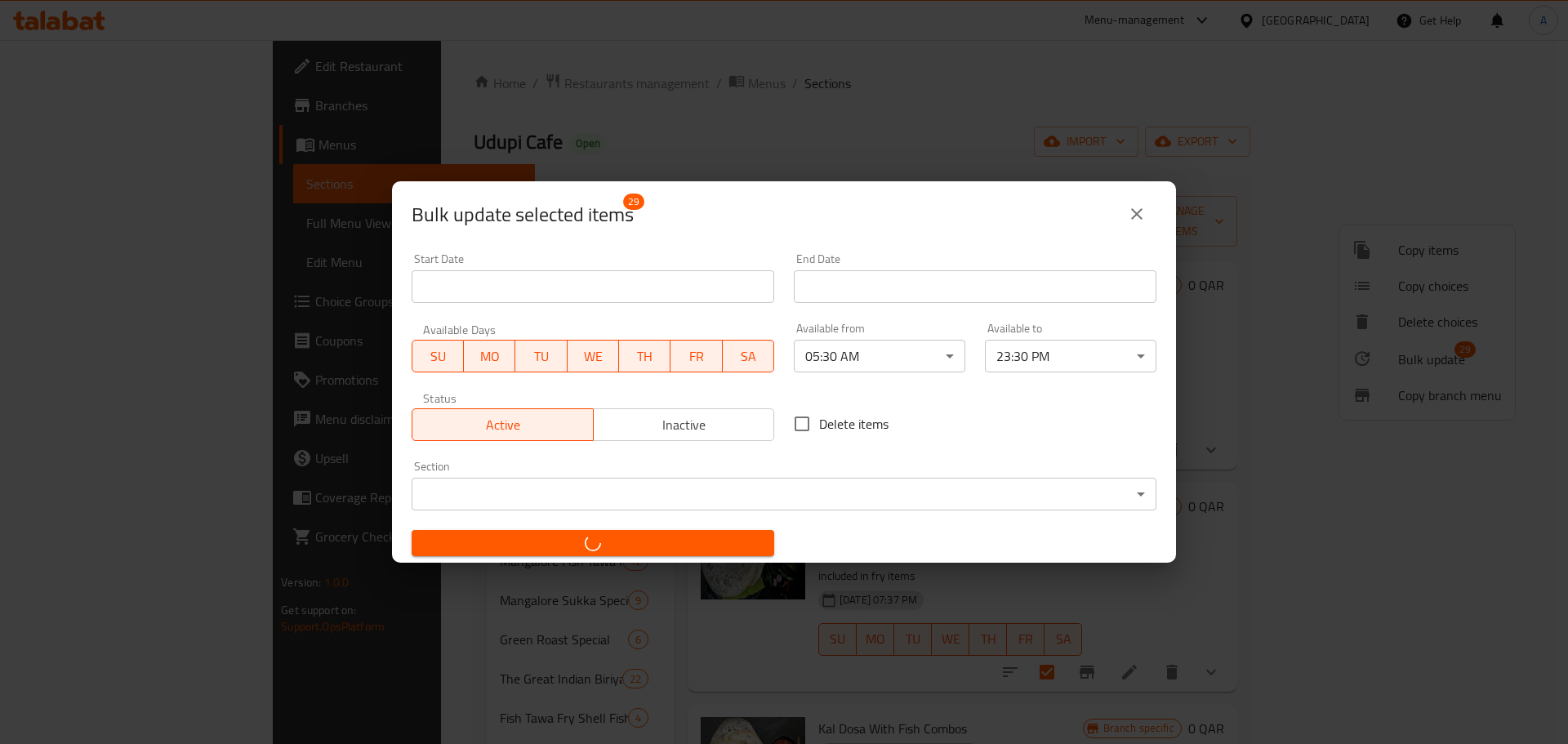
checkbox input "false"
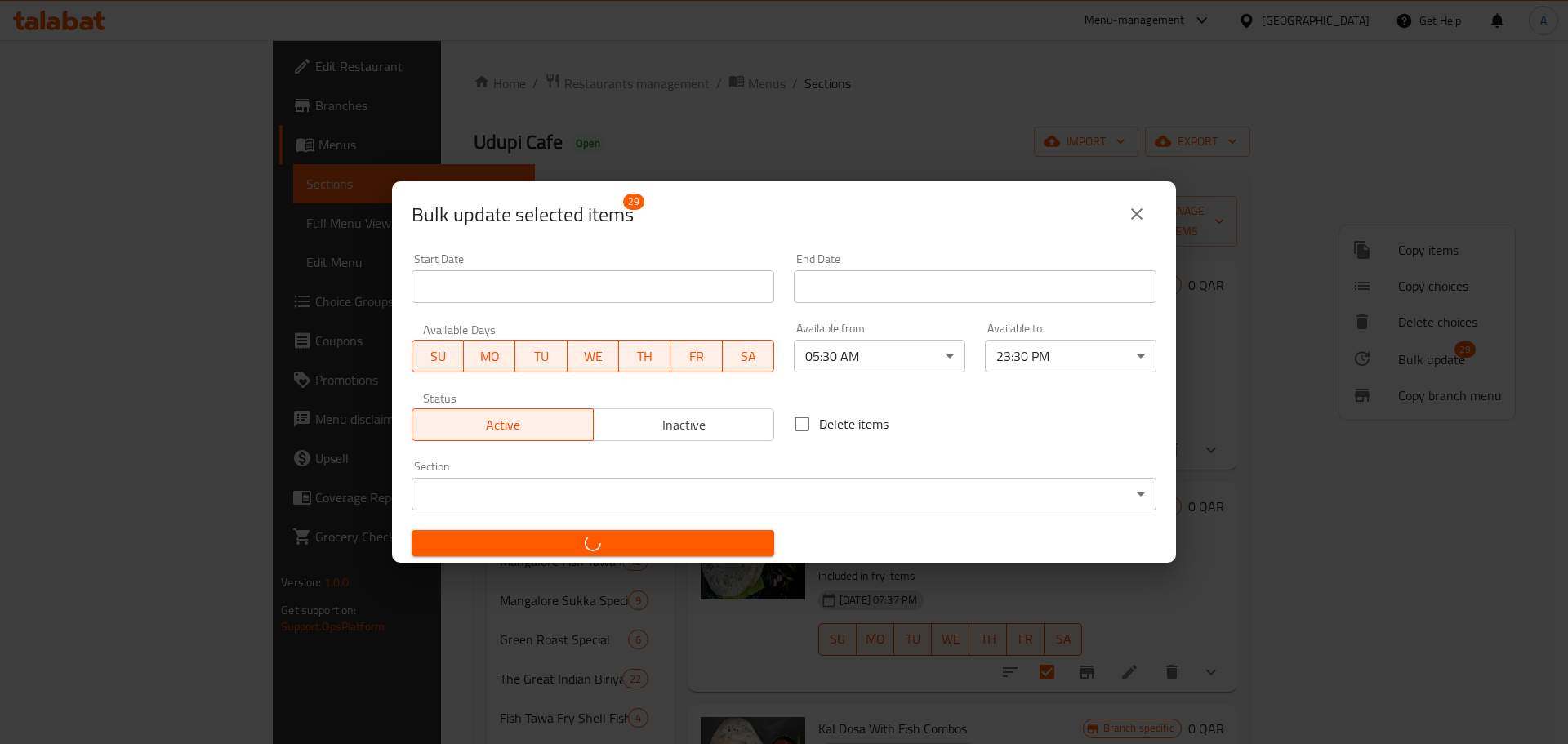
checkbox input "false"
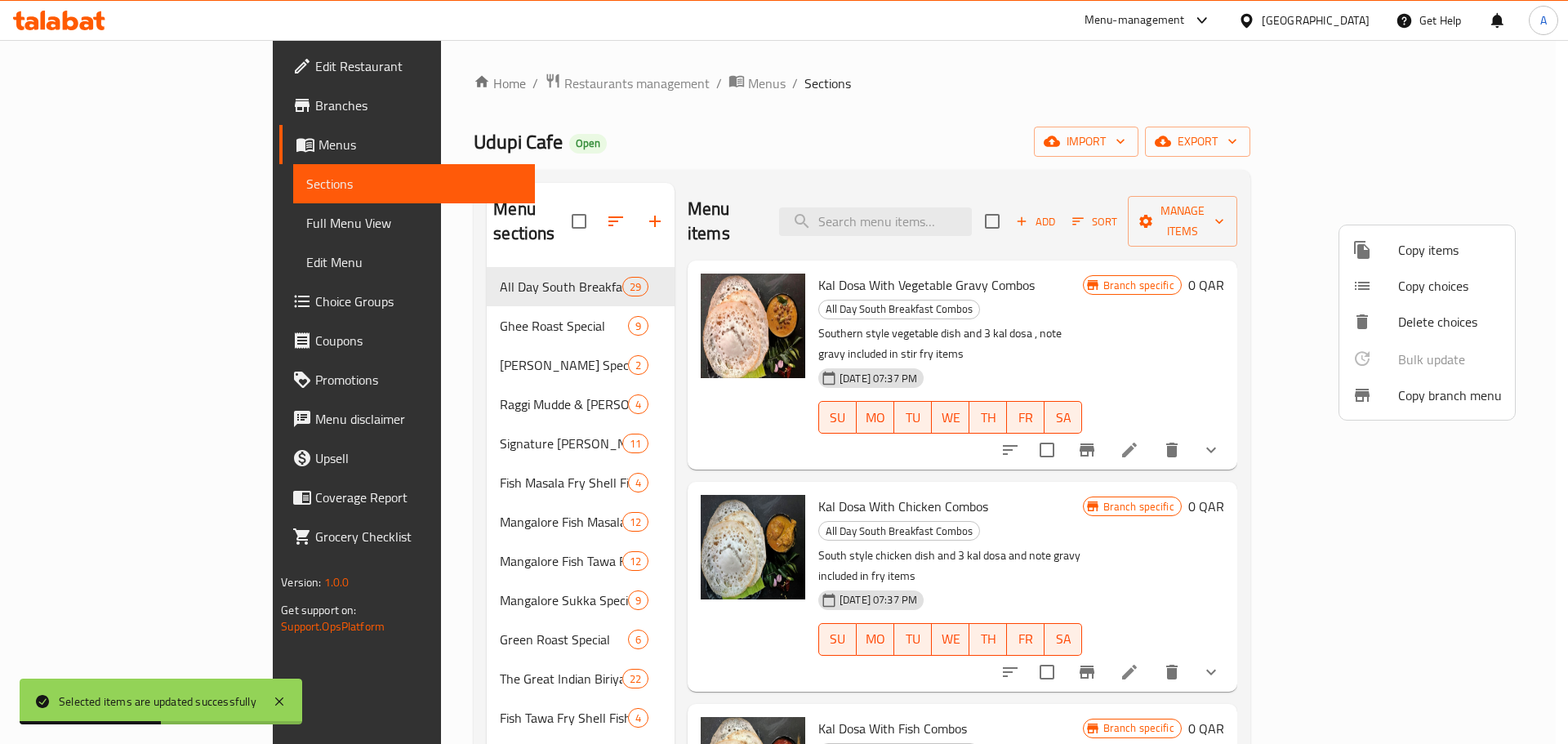
click at [492, 313] on div at bounding box center [784, 372] width 1568 height 744
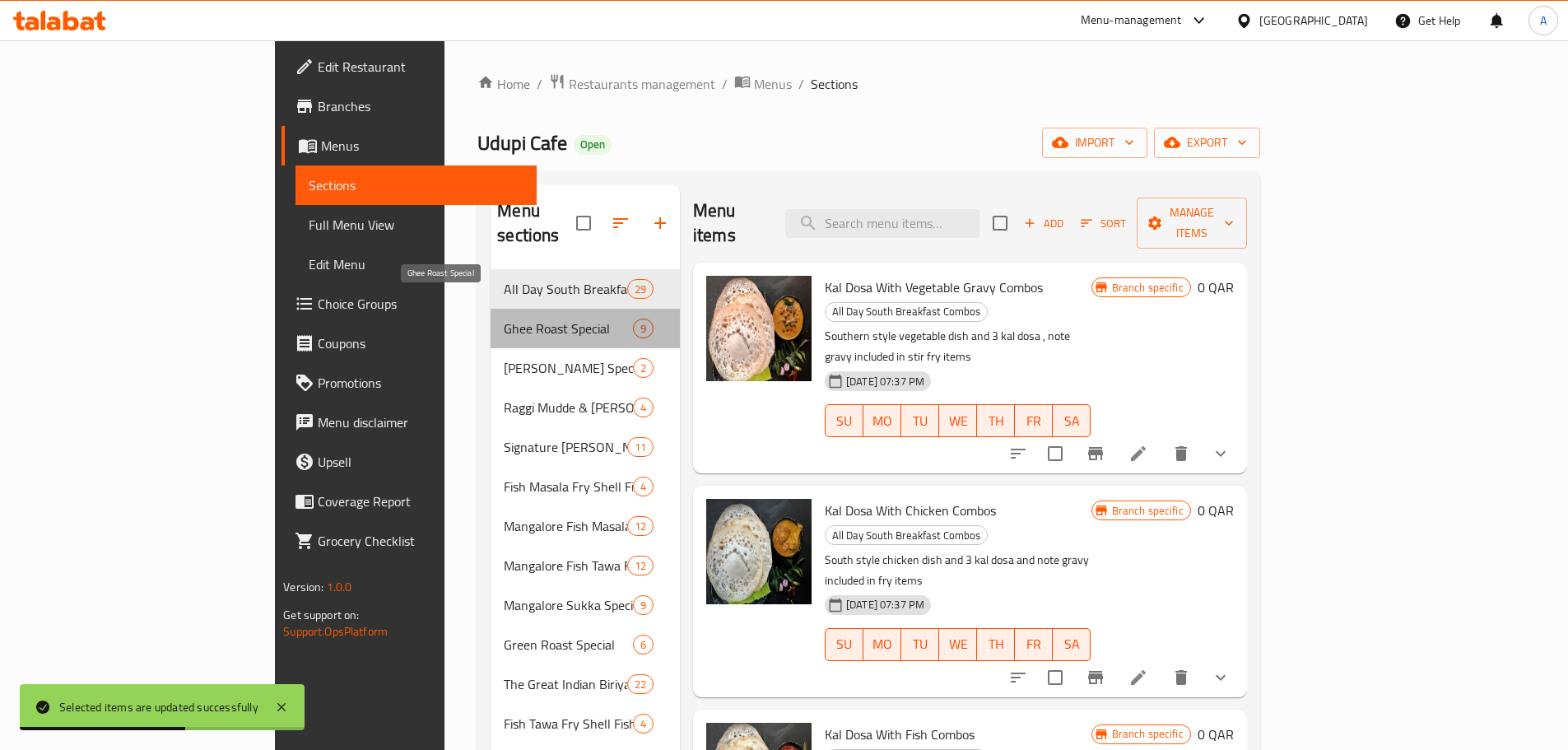
click at [504, 319] on span "Ghee Roast Special" at bounding box center [568, 328] width 129 height 19
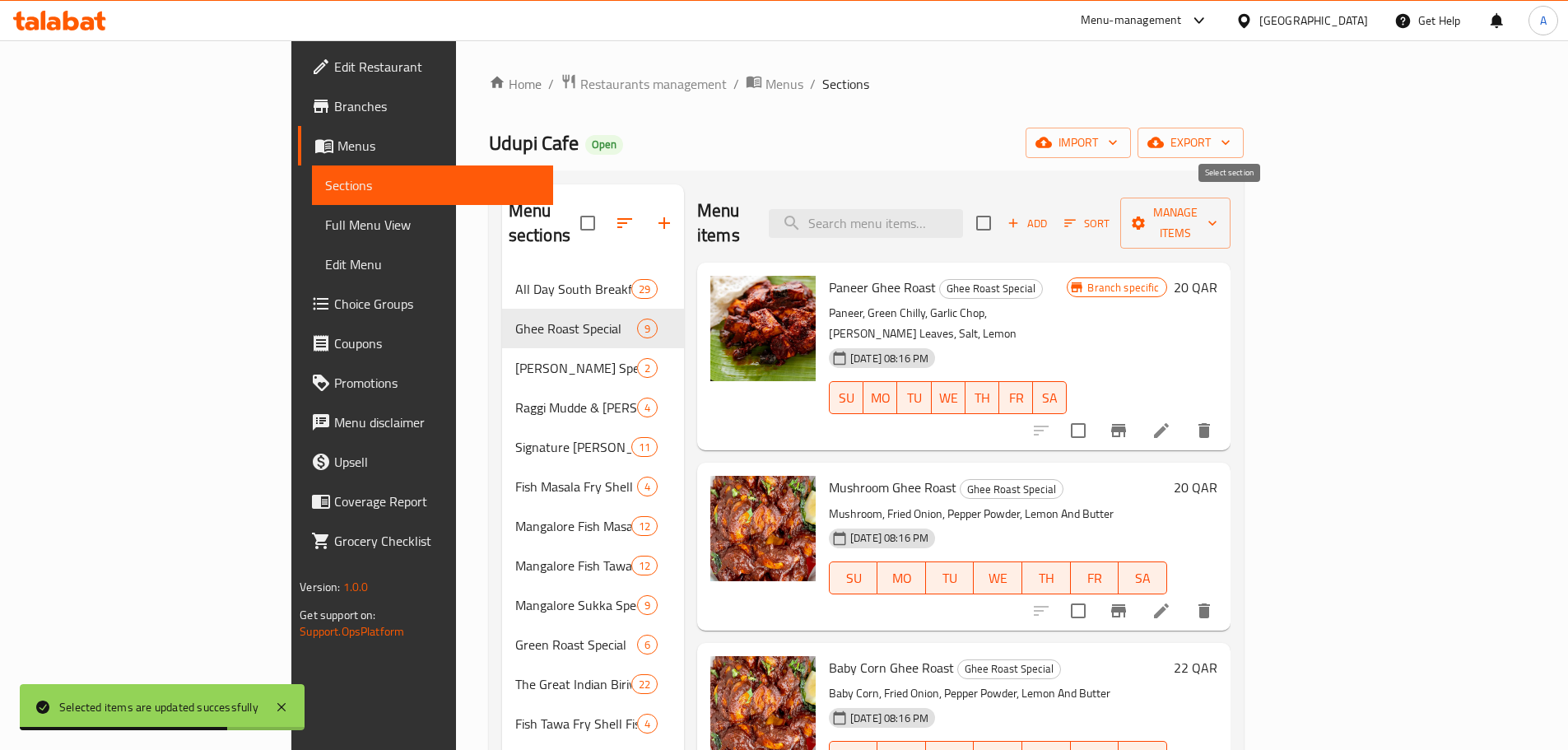
click at [1001, 219] on input "checkbox" at bounding box center [983, 222] width 34 height 34
checkbox input "true"
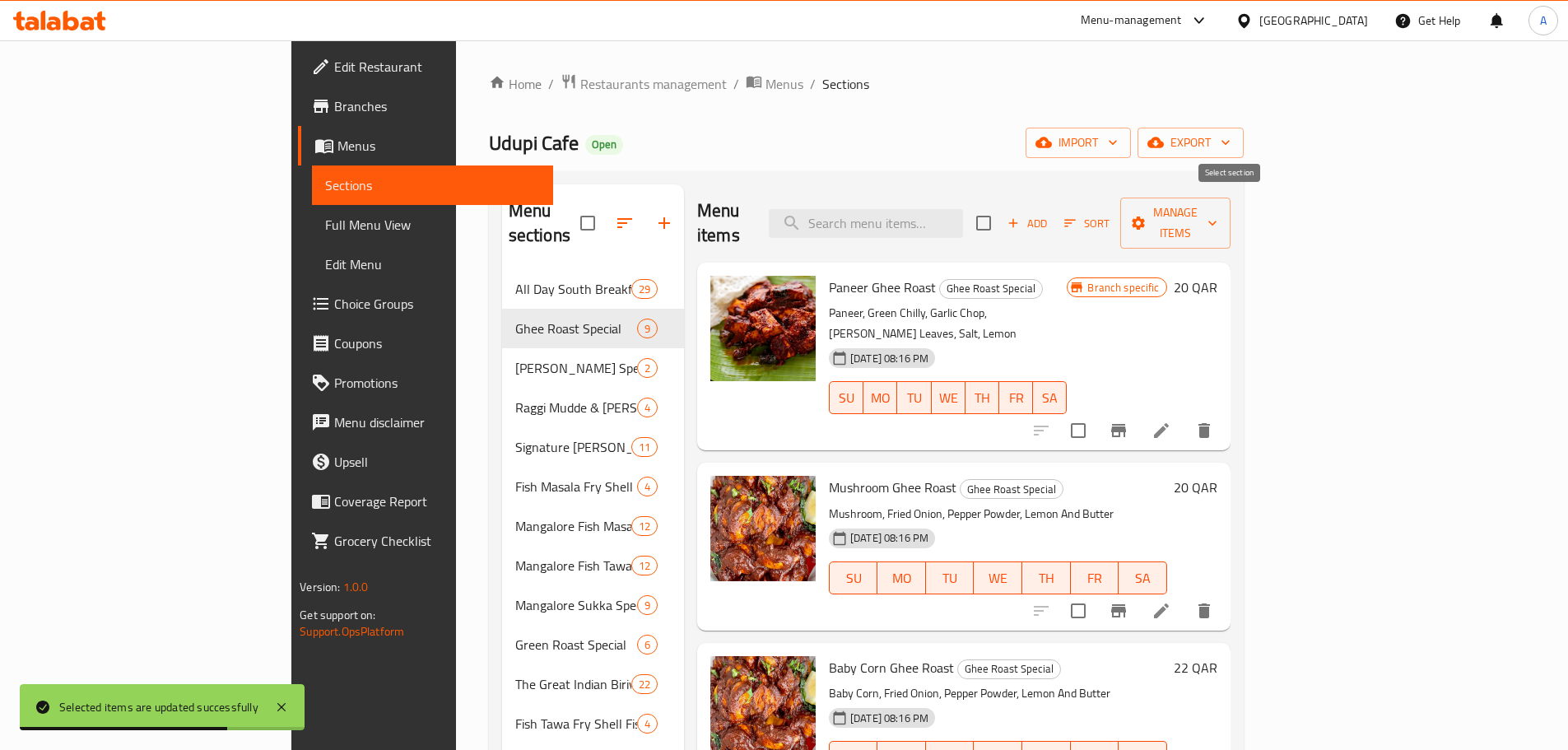
checkbox input "true"
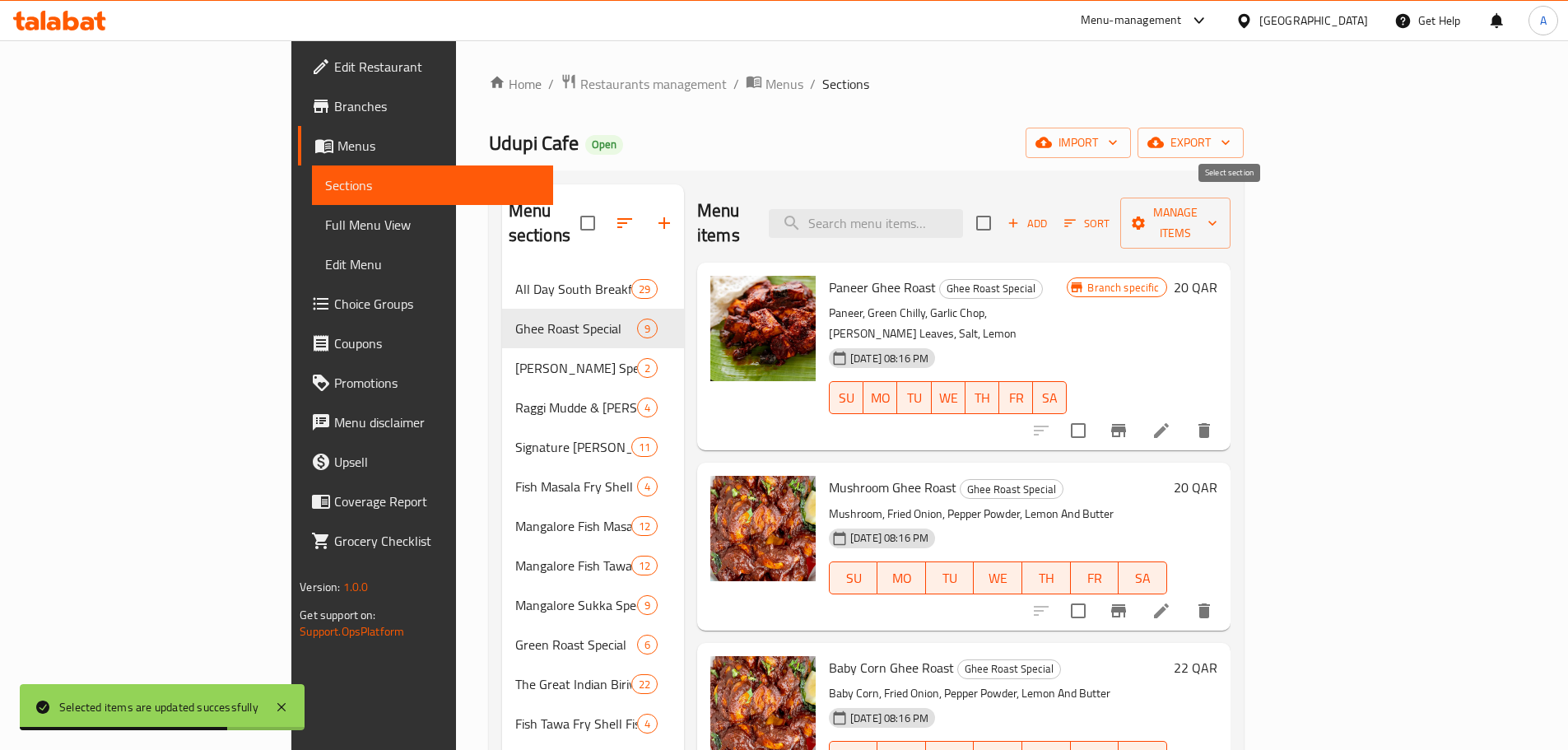
checkbox input "true"
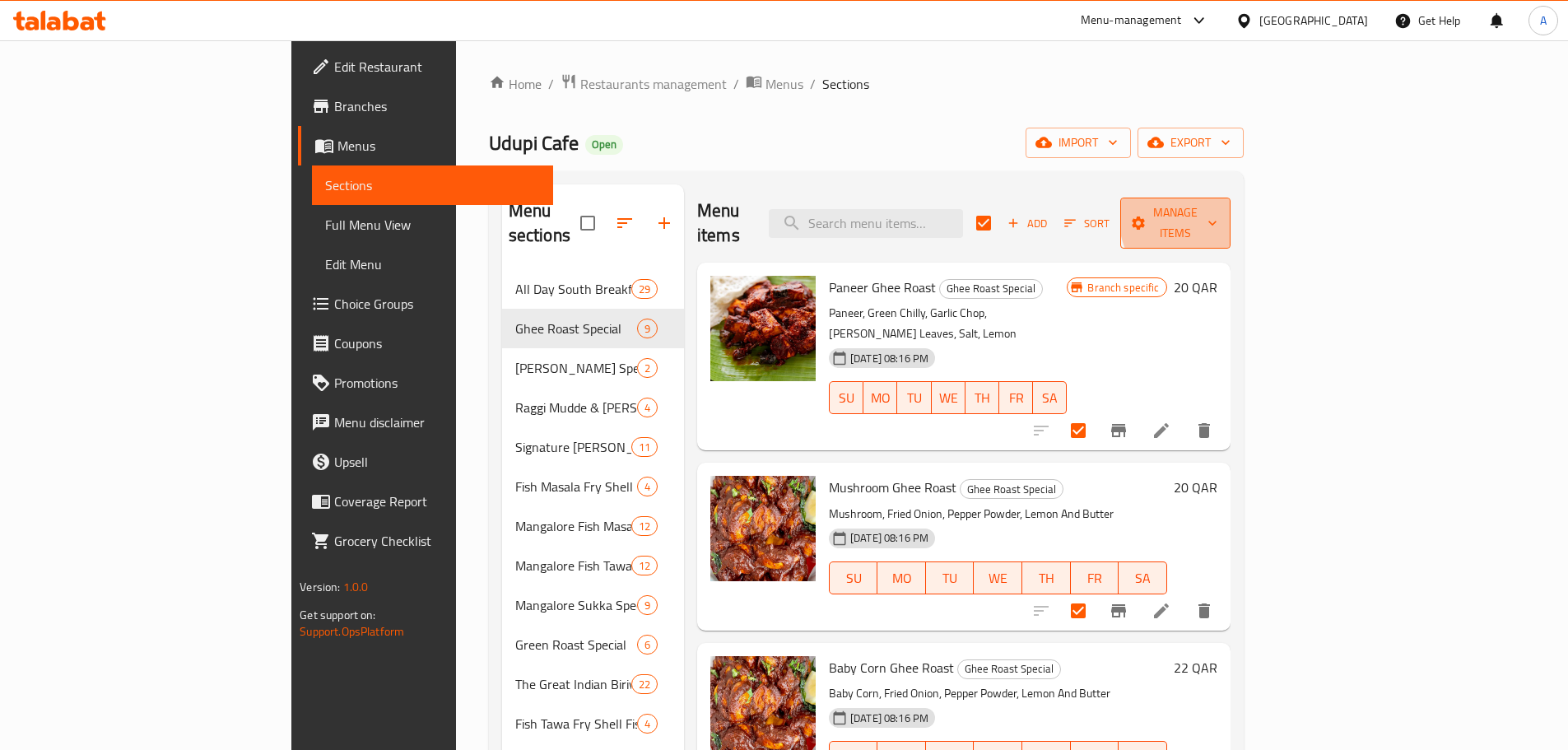
click at [1218, 213] on span "Manage items" at bounding box center [1175, 223] width 84 height 41
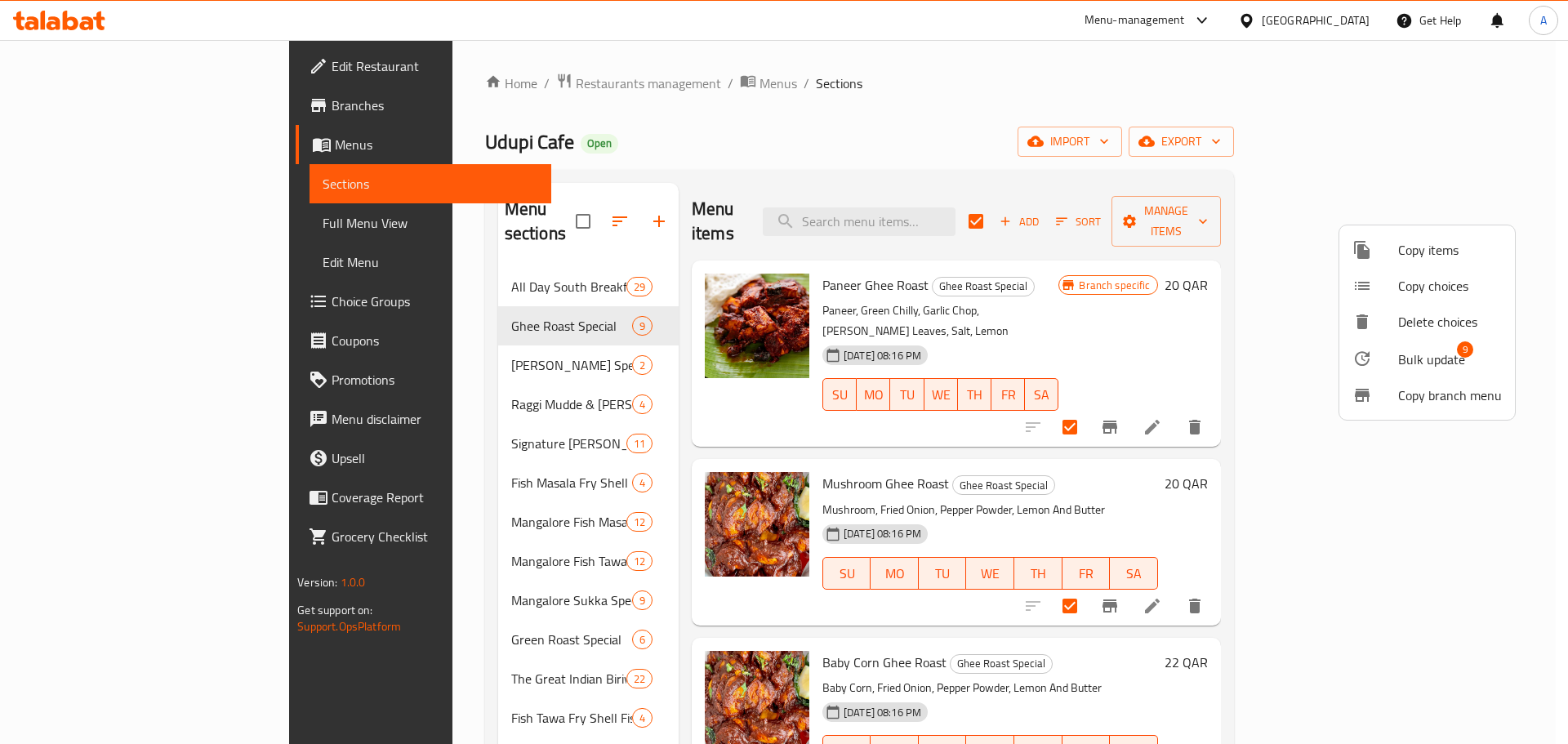
click at [1432, 355] on span "Bulk update" at bounding box center [1431, 359] width 67 height 19
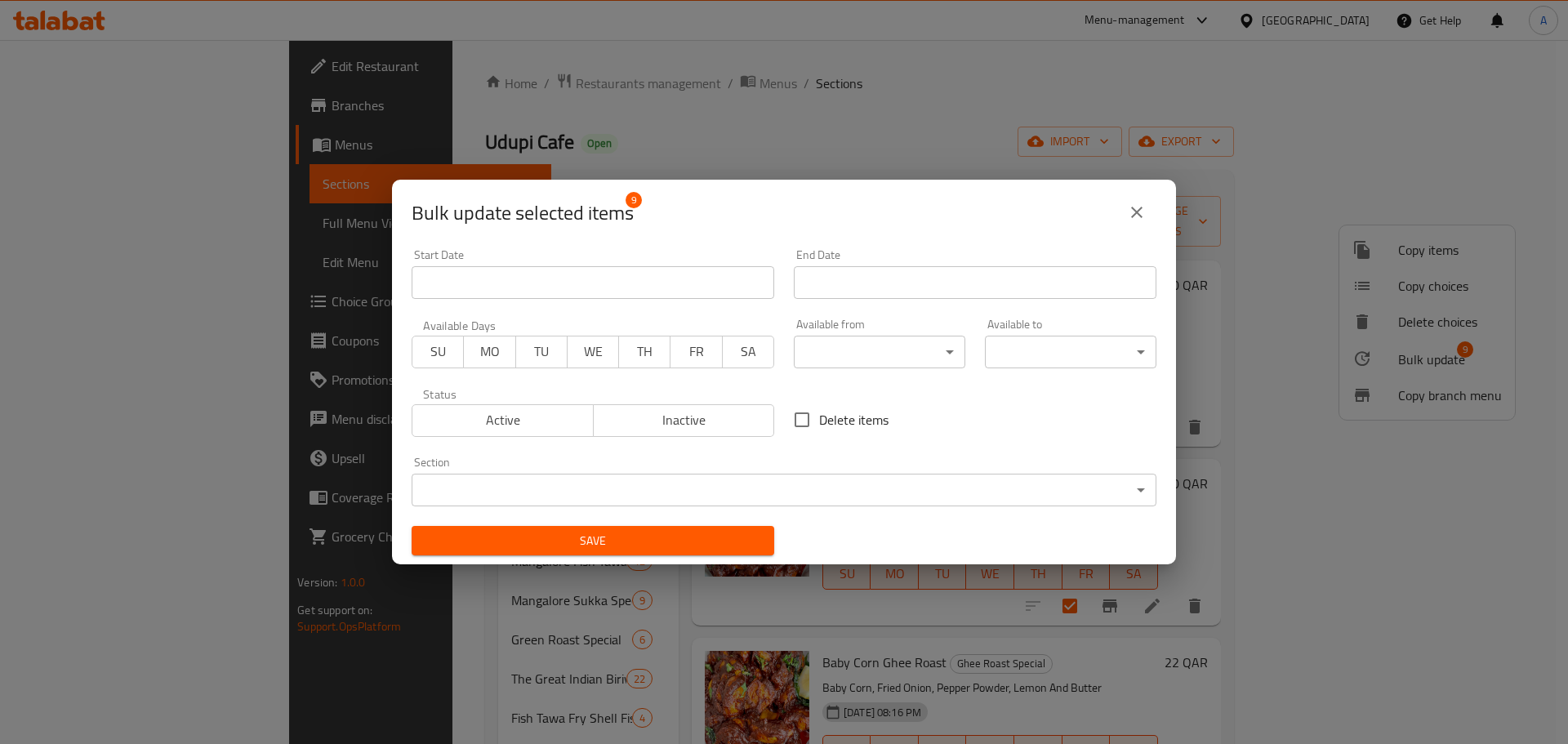
scroll to position [3, 0]
click at [441, 353] on span "SU" at bounding box center [438, 351] width 39 height 24
click at [477, 359] on span "MO" at bounding box center [490, 351] width 39 height 24
click at [529, 358] on span "TU" at bounding box center [542, 351] width 39 height 24
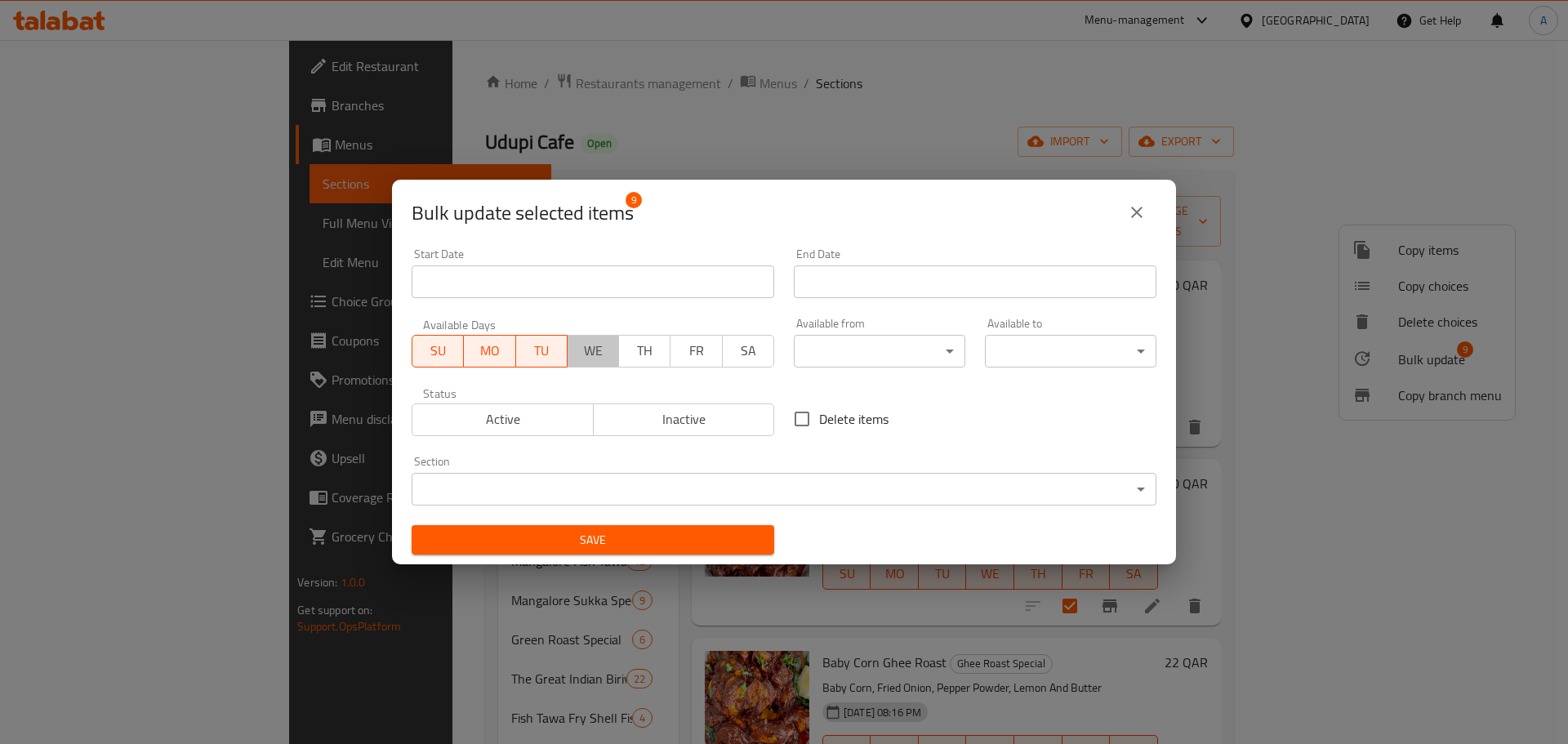
click at [599, 350] on span "WE" at bounding box center [594, 351] width 39 height 24
click at [631, 350] on span "TH" at bounding box center [645, 351] width 39 height 24
click at [671, 346] on button "FR" at bounding box center [697, 351] width 52 height 33
click at [730, 351] on span "SA" at bounding box center [748, 351] width 39 height 24
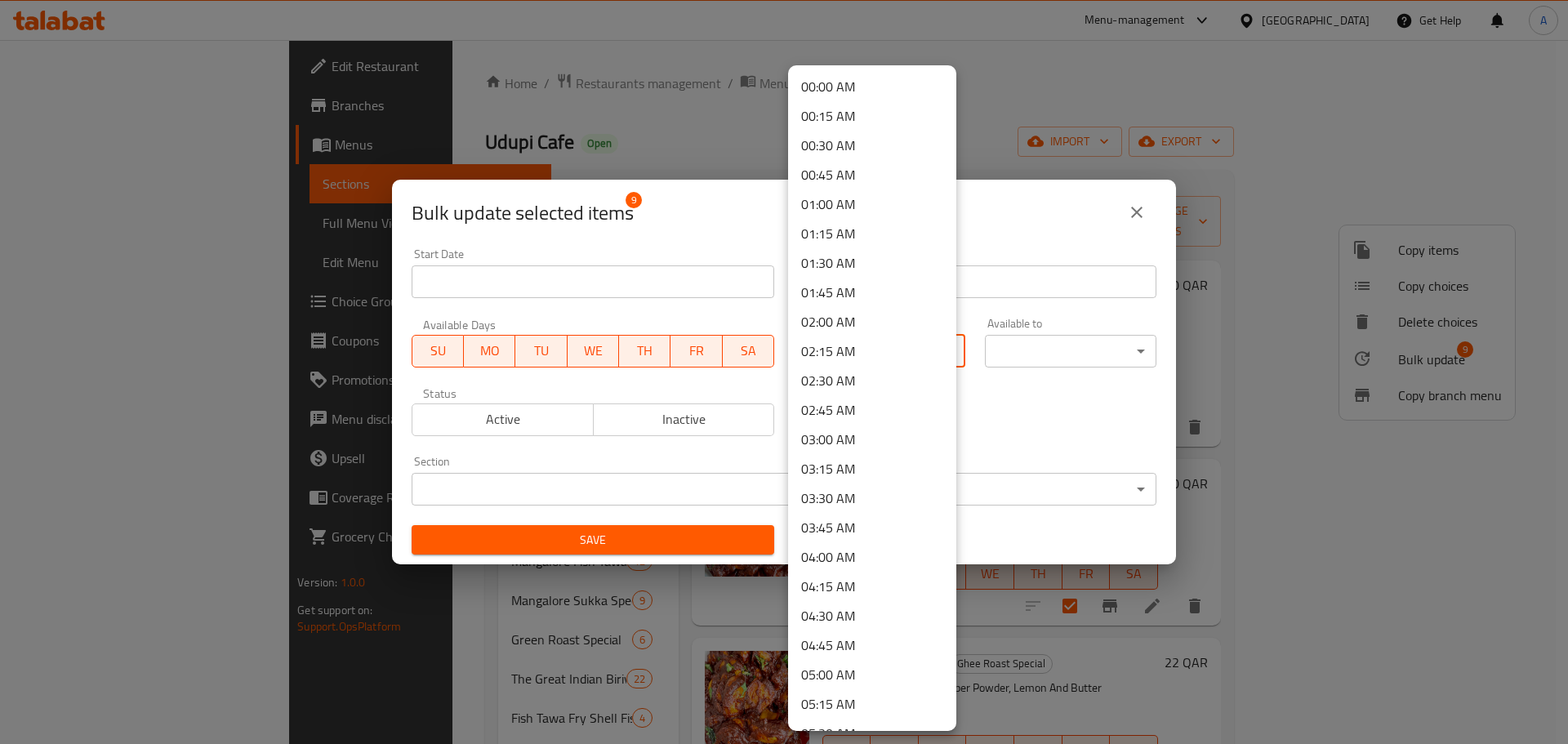
click at [799, 348] on body "​ Menu-management [GEOGRAPHIC_DATA] Get Help A Edit Restaurant Branches Menus S…" at bounding box center [784, 391] width 1568 height 703
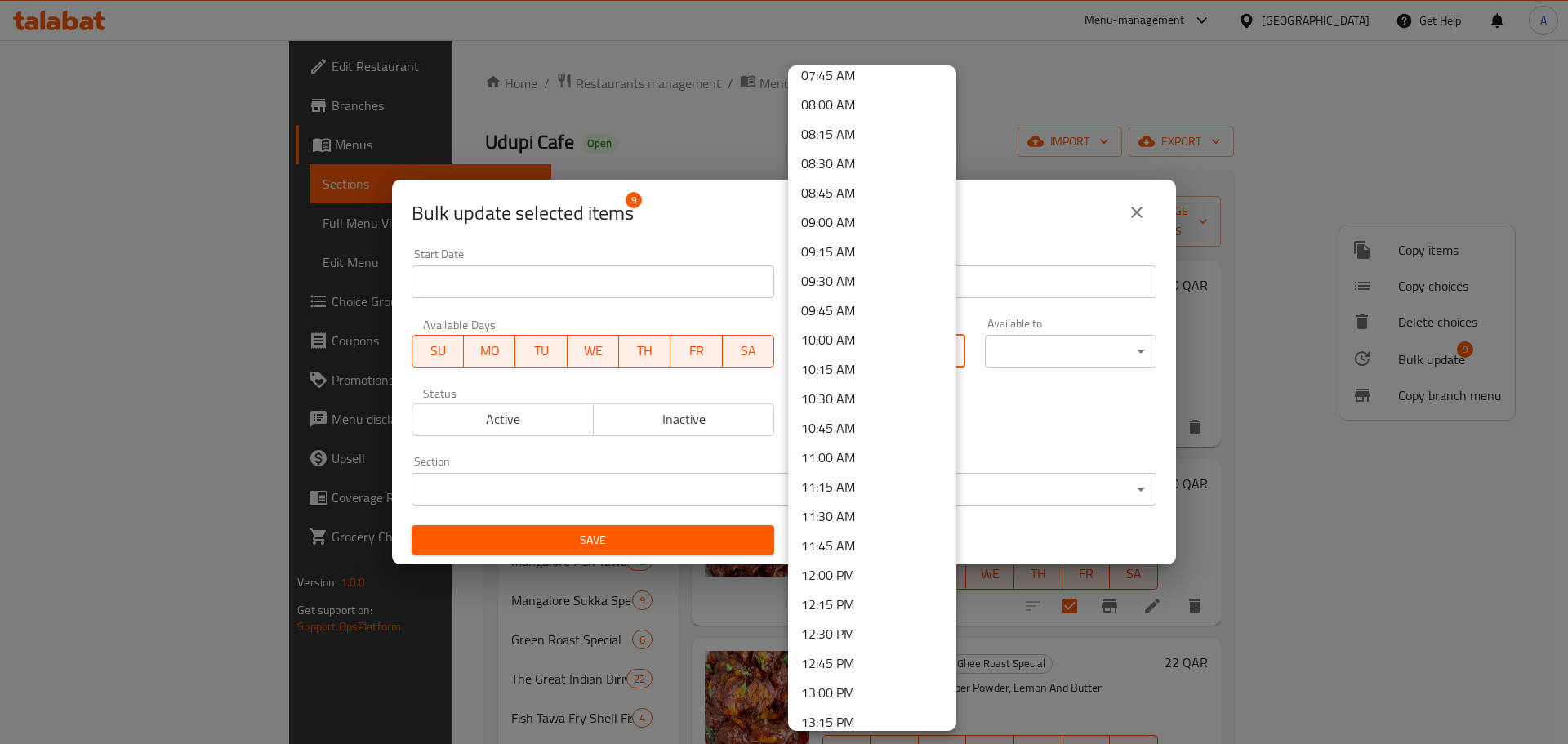
scroll to position [980, 0]
click at [864, 369] on li "10:45 AM" at bounding box center [872, 370] width 168 height 29
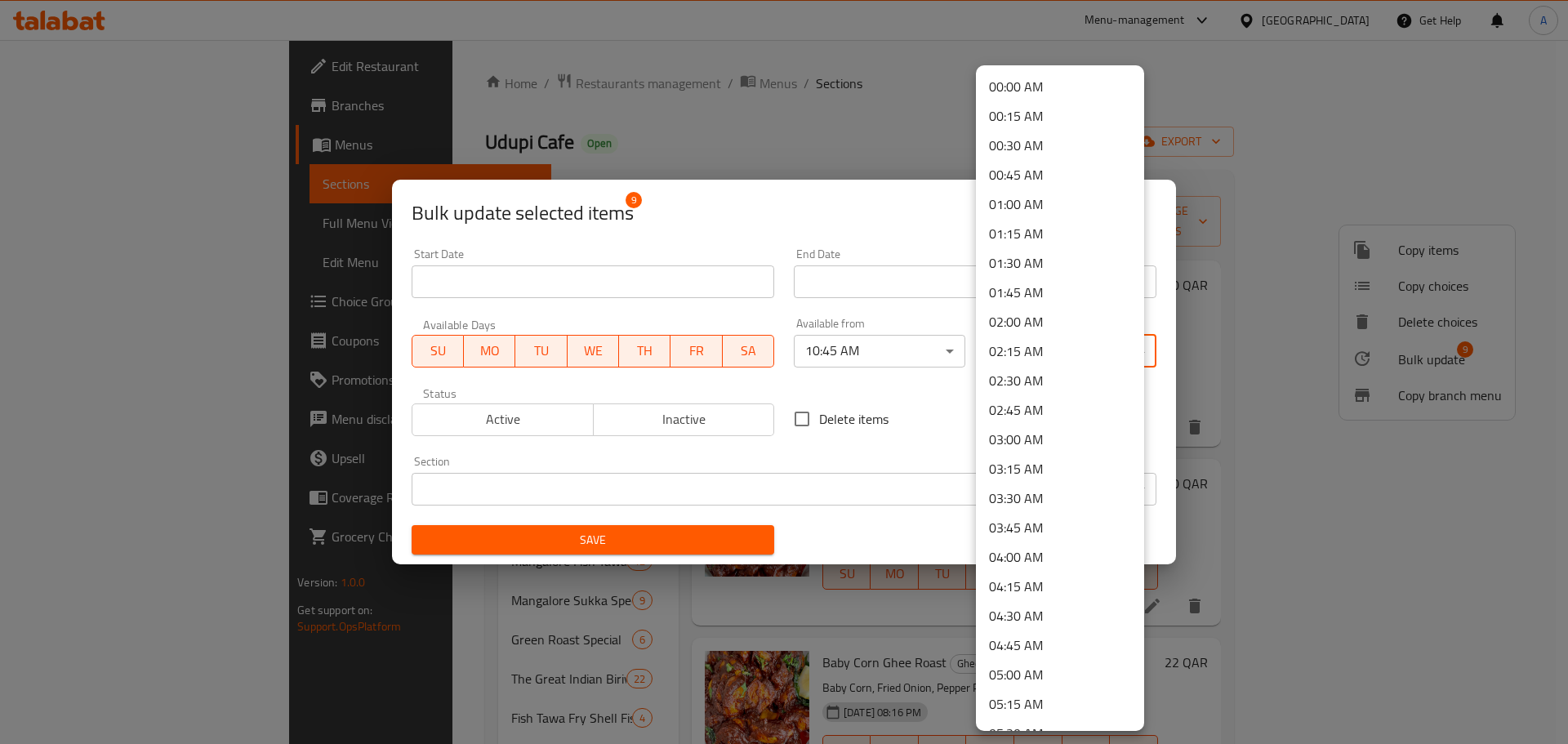
click at [1024, 345] on body "​ Menu-management [GEOGRAPHIC_DATA] Get Help A Edit Restaurant Branches Menus S…" at bounding box center [784, 391] width 1568 height 703
drag, startPoint x: 1032, startPoint y: 701, endPoint x: 1012, endPoint y: 686, distance: 25.0
click at [1031, 701] on li "23:59 PM" at bounding box center [1060, 709] width 168 height 29
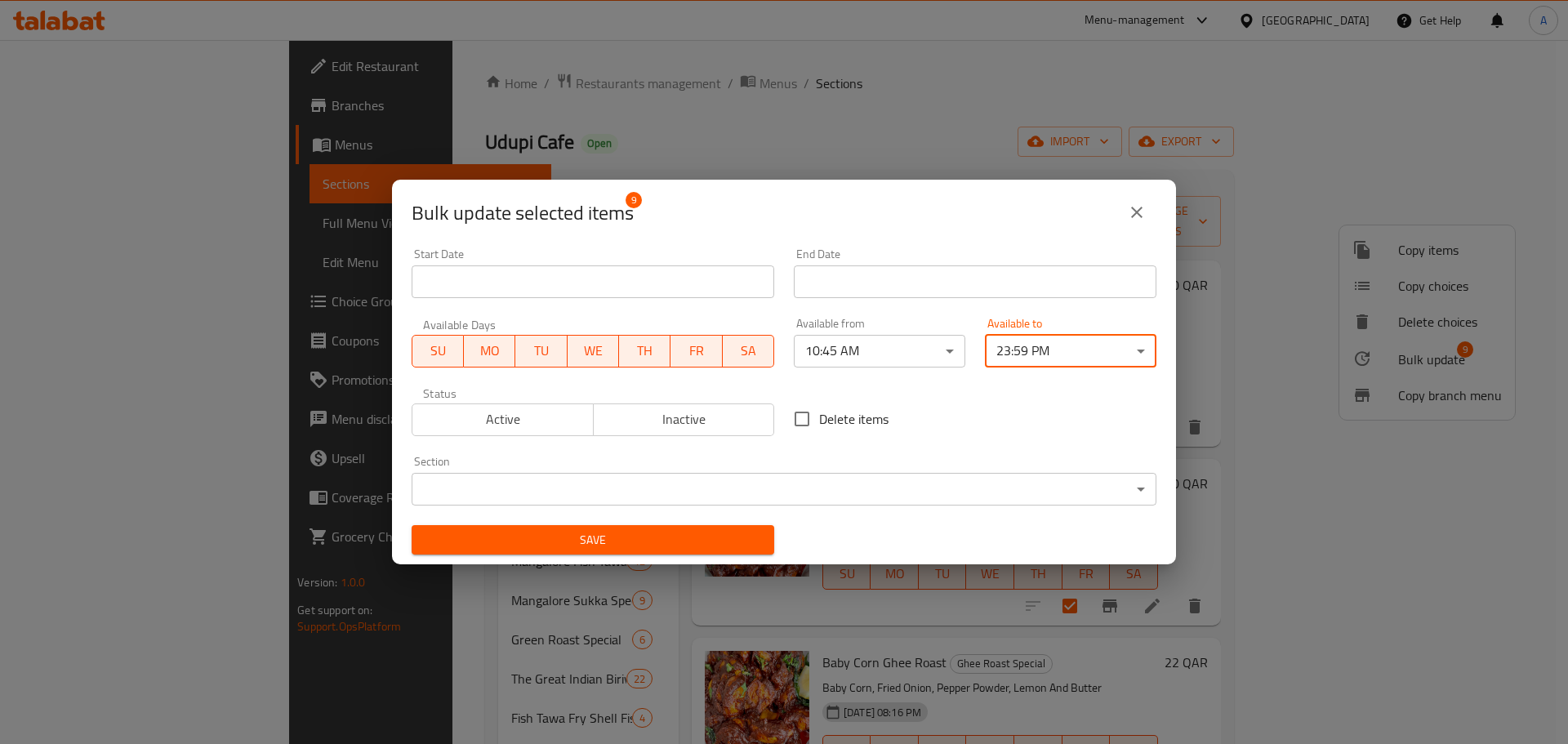
click at [697, 540] on span "Save" at bounding box center [593, 539] width 336 height 20
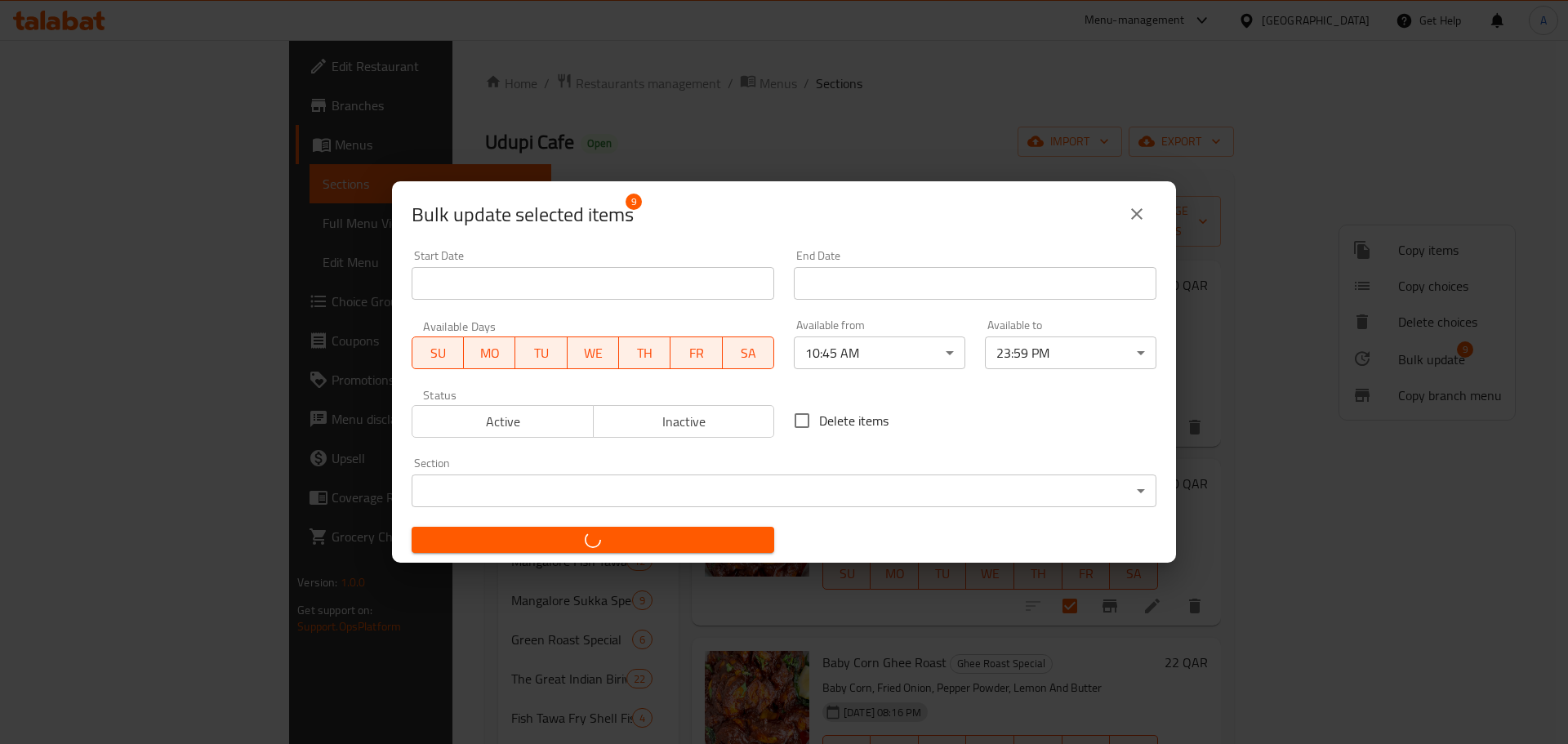
checkbox input "false"
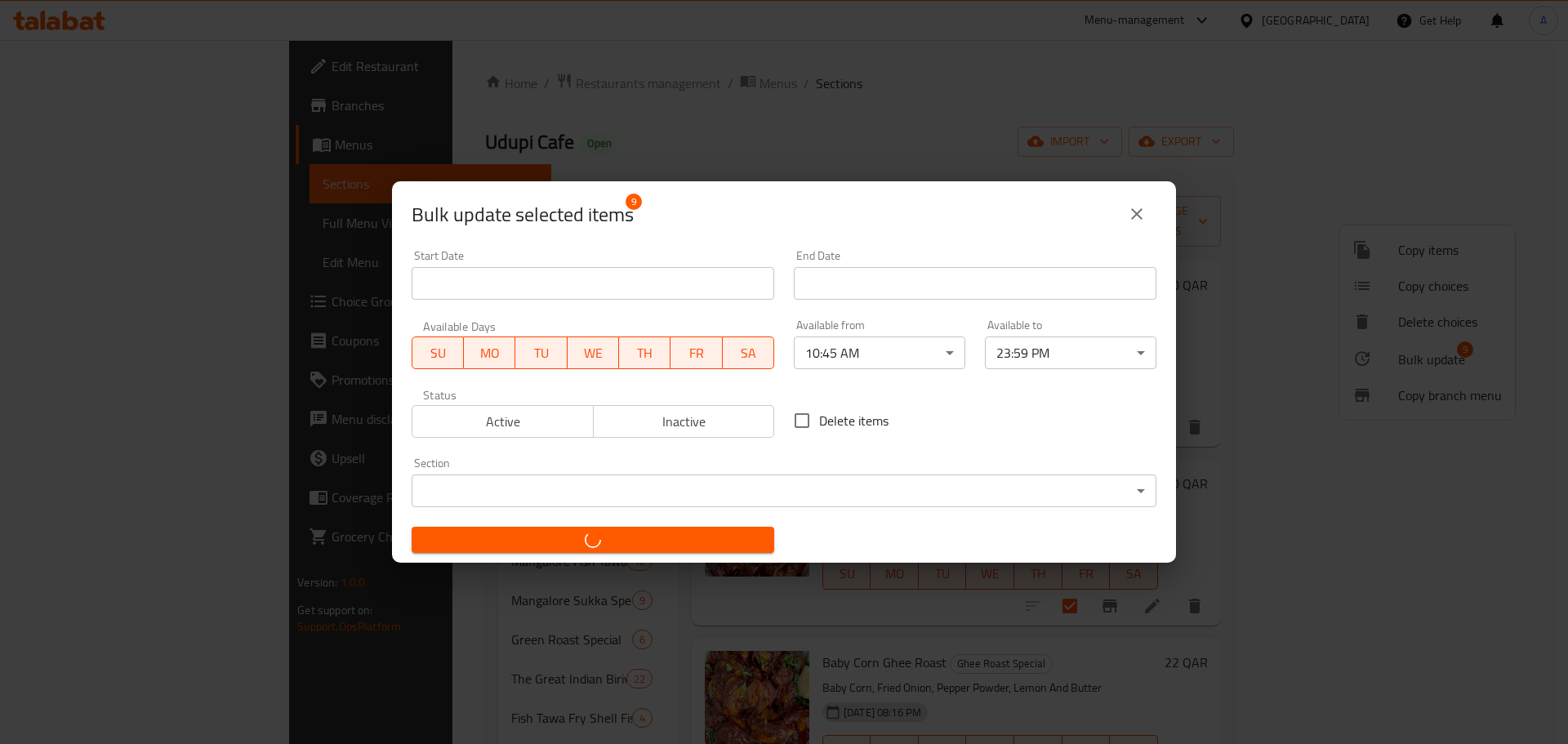
checkbox input "false"
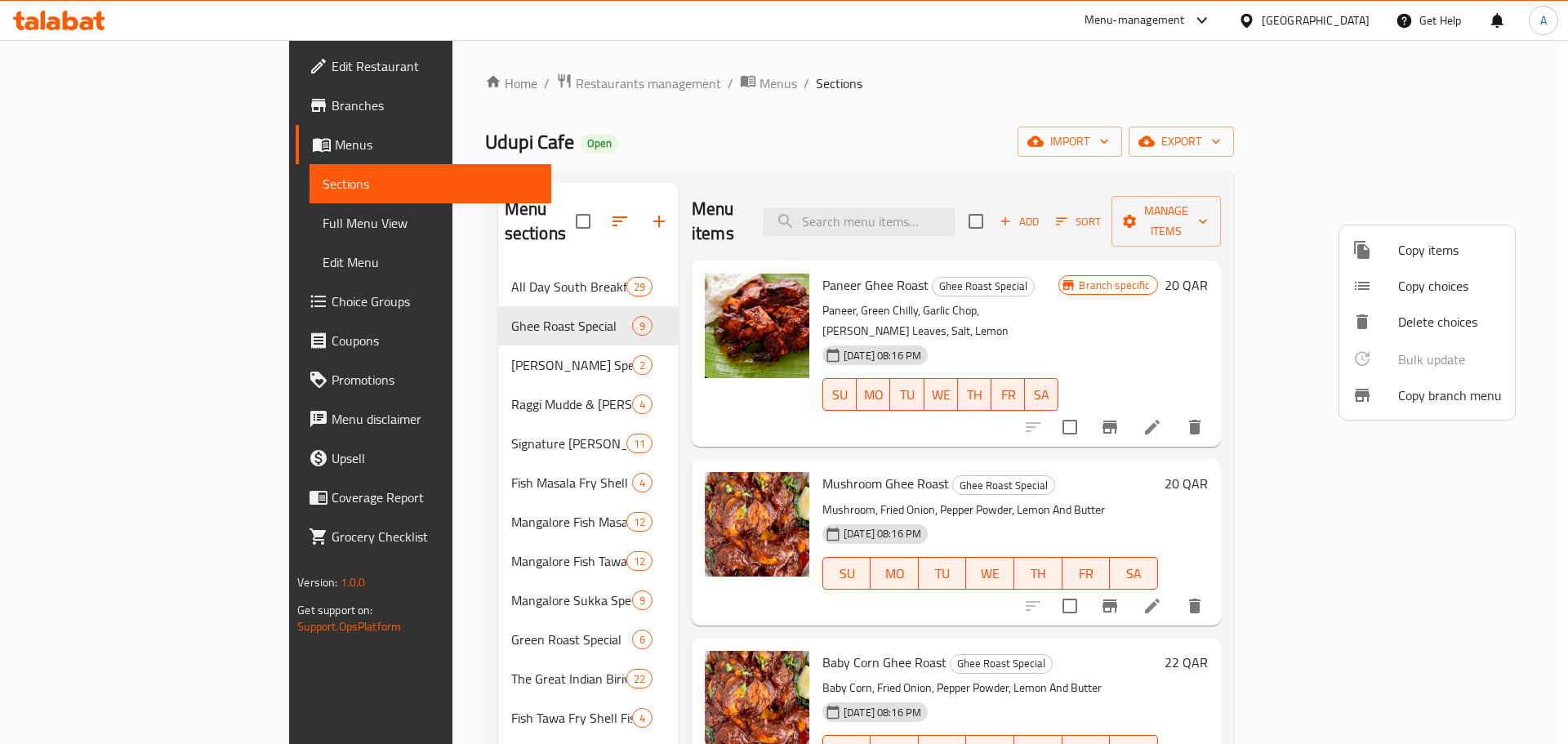
click at [456, 333] on div at bounding box center [784, 372] width 1568 height 744
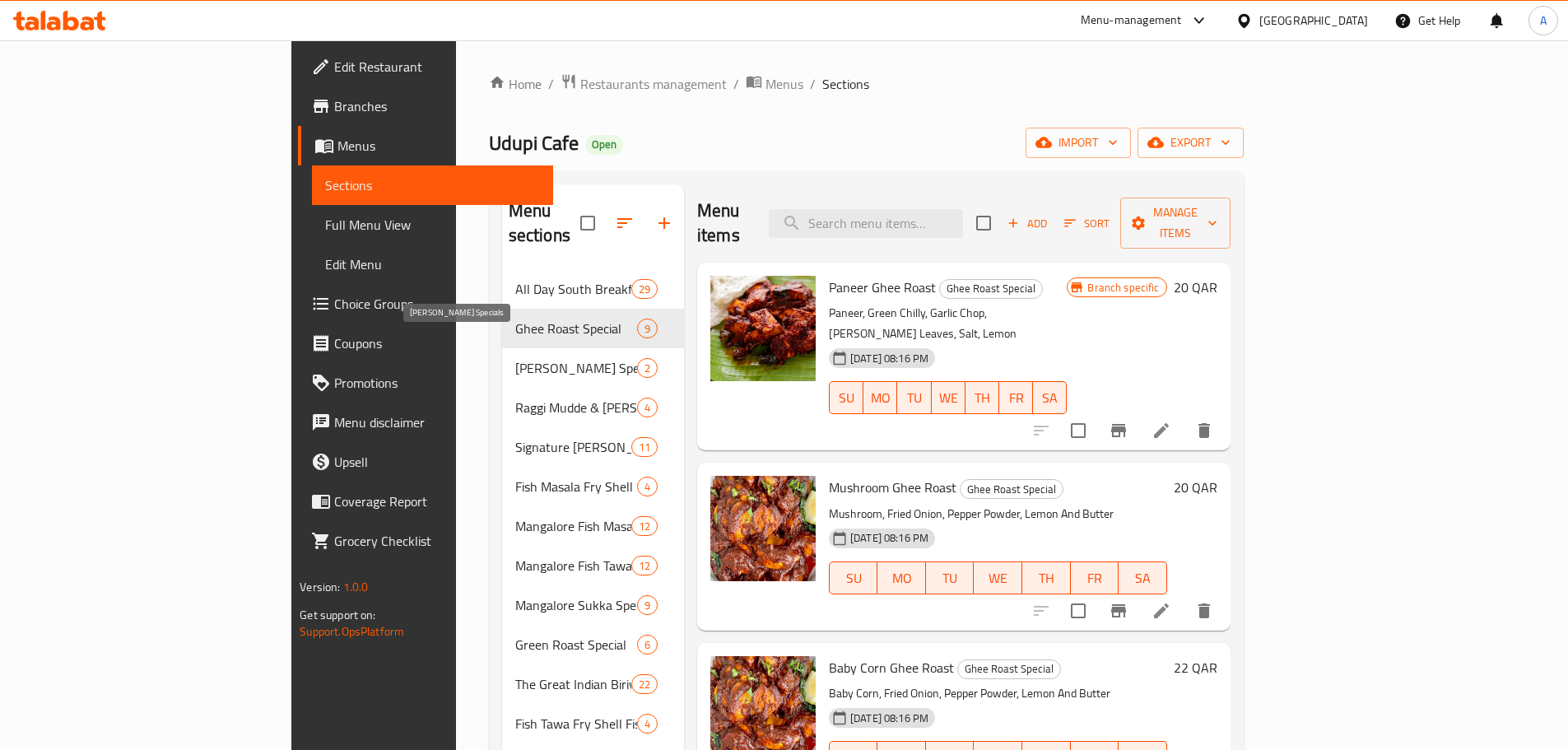
click at [516, 358] on span "[PERSON_NAME] Specials" at bounding box center [576, 368] width 122 height 19
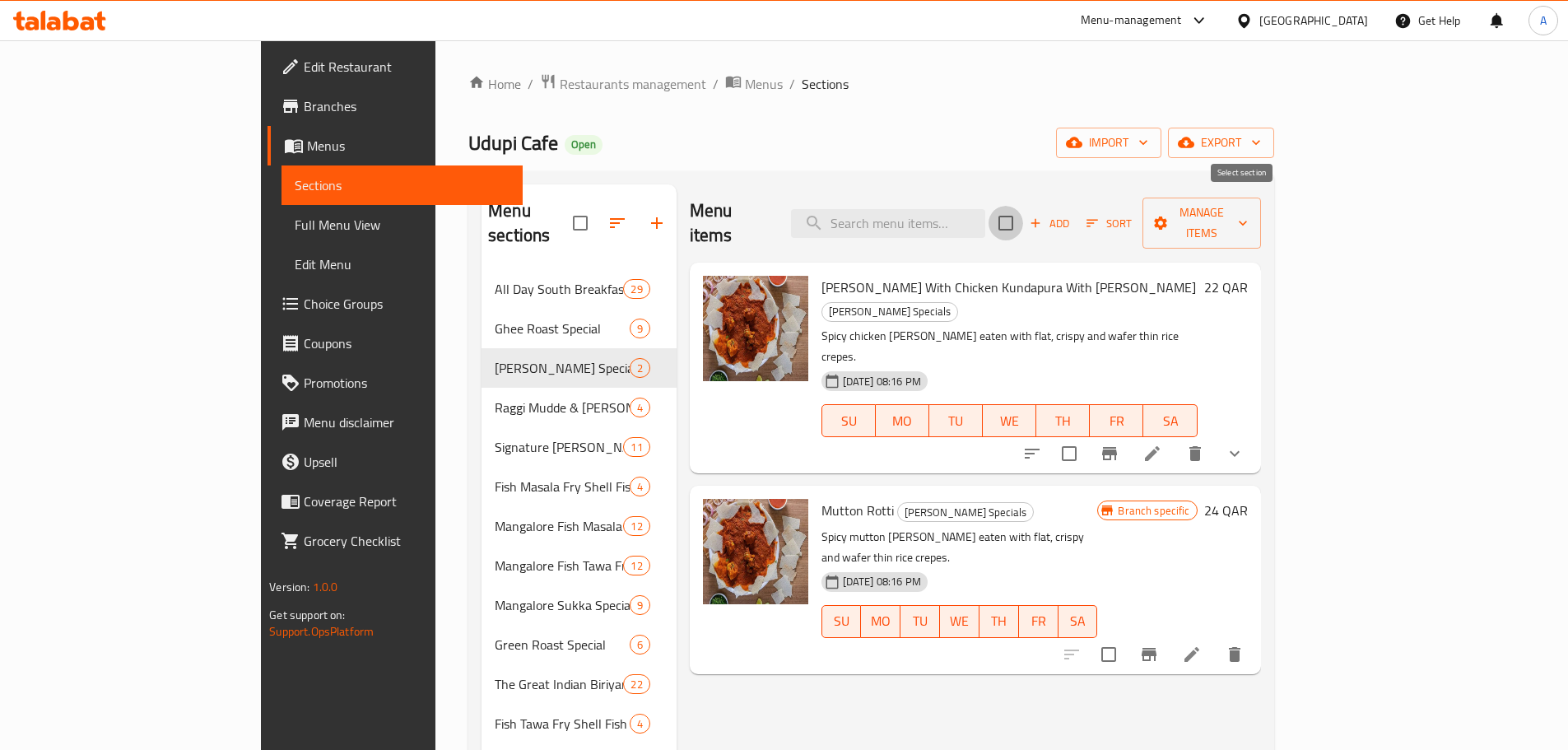
click at [1023, 209] on input "checkbox" at bounding box center [1006, 222] width 34 height 34
checkbox input "true"
click at [1248, 212] on span "Manage items" at bounding box center [1202, 223] width 93 height 41
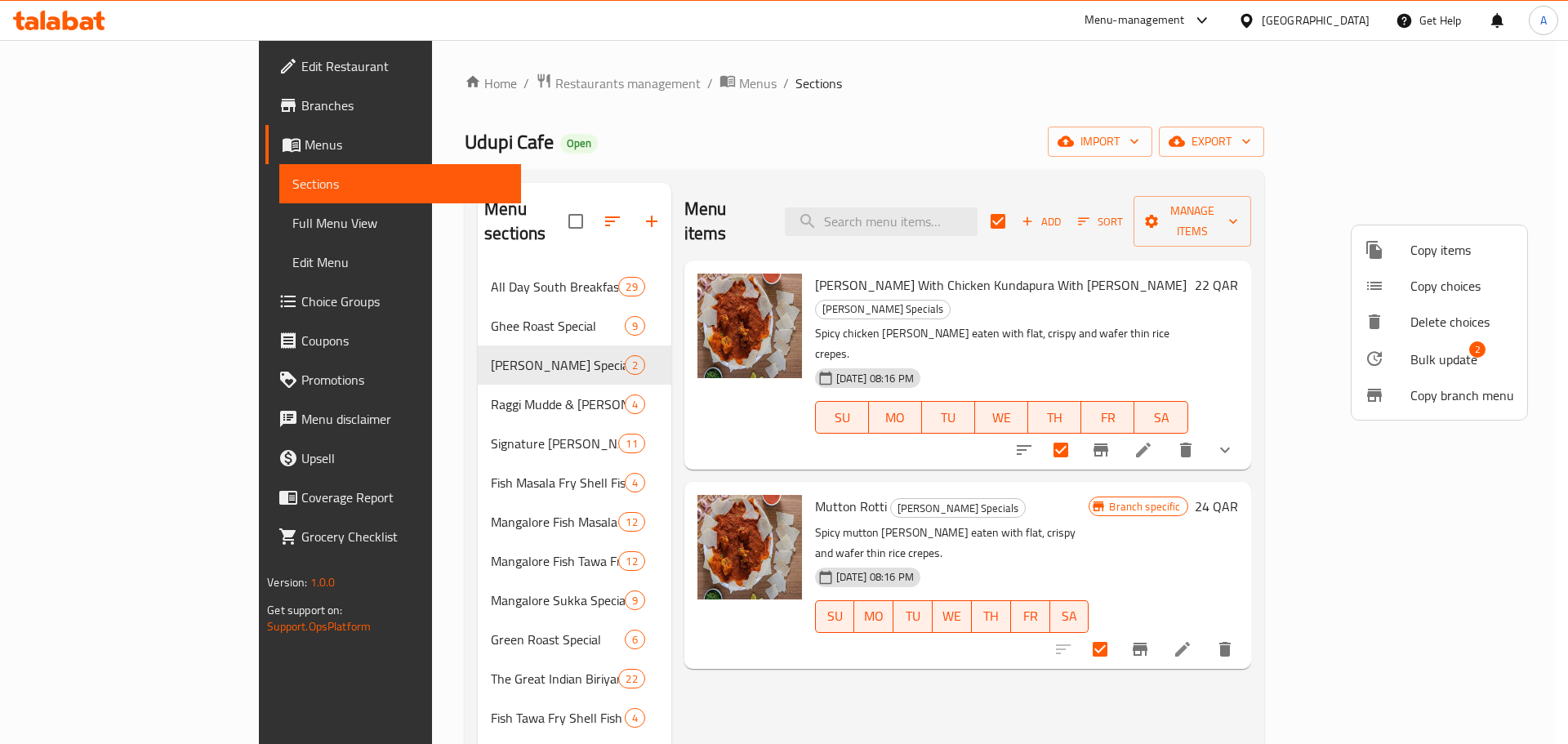
click at [1431, 353] on span "Bulk update" at bounding box center [1443, 359] width 67 height 19
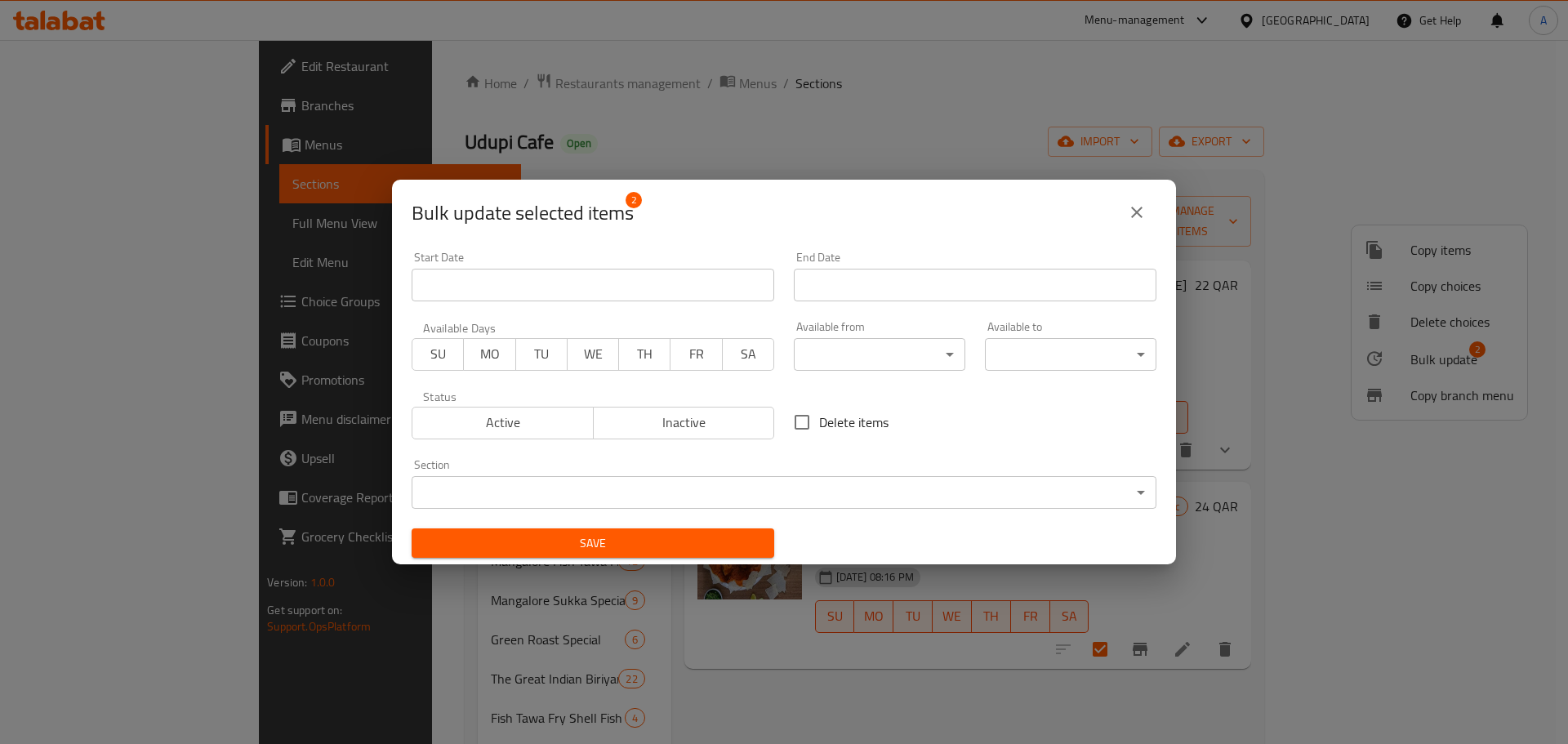
drag, startPoint x: 454, startPoint y: 357, endPoint x: 485, endPoint y: 356, distance: 31.0
click at [455, 357] on span "SU" at bounding box center [438, 354] width 39 height 24
click at [486, 356] on span "MO" at bounding box center [490, 354] width 39 height 24
click at [532, 357] on span "TU" at bounding box center [542, 354] width 39 height 24
click at [586, 355] on span "WE" at bounding box center [594, 354] width 39 height 24
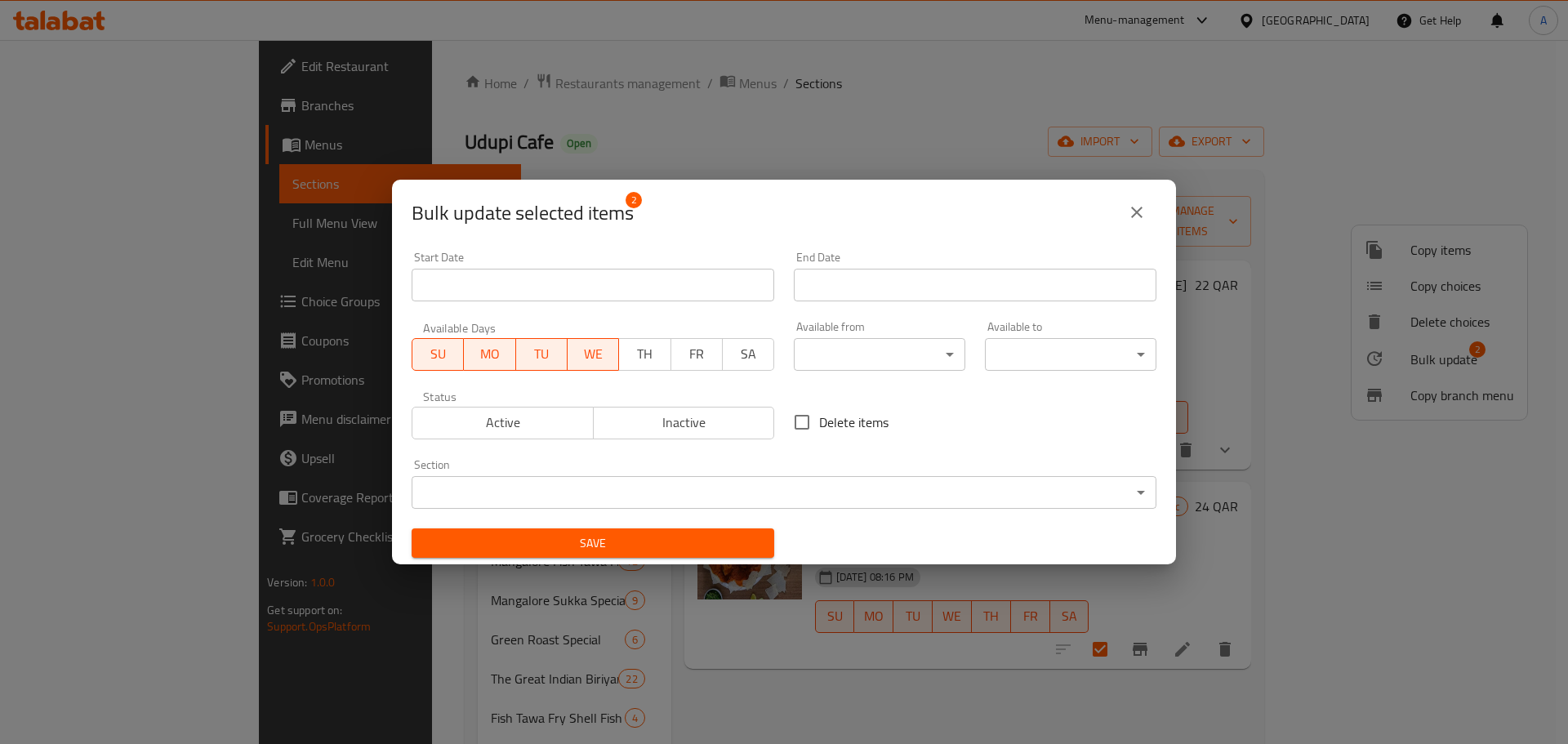
drag, startPoint x: 643, startPoint y: 352, endPoint x: 684, endPoint y: 349, distance: 41.1
click at [644, 352] on span "TH" at bounding box center [645, 354] width 39 height 24
click at [692, 349] on span "FR" at bounding box center [697, 354] width 39 height 24
click at [729, 351] on span "SA" at bounding box center [748, 354] width 39 height 24
click at [831, 356] on body "​ Menu-management [GEOGRAPHIC_DATA] Get Help A Edit Restaurant Branches Menus S…" at bounding box center [784, 391] width 1568 height 703
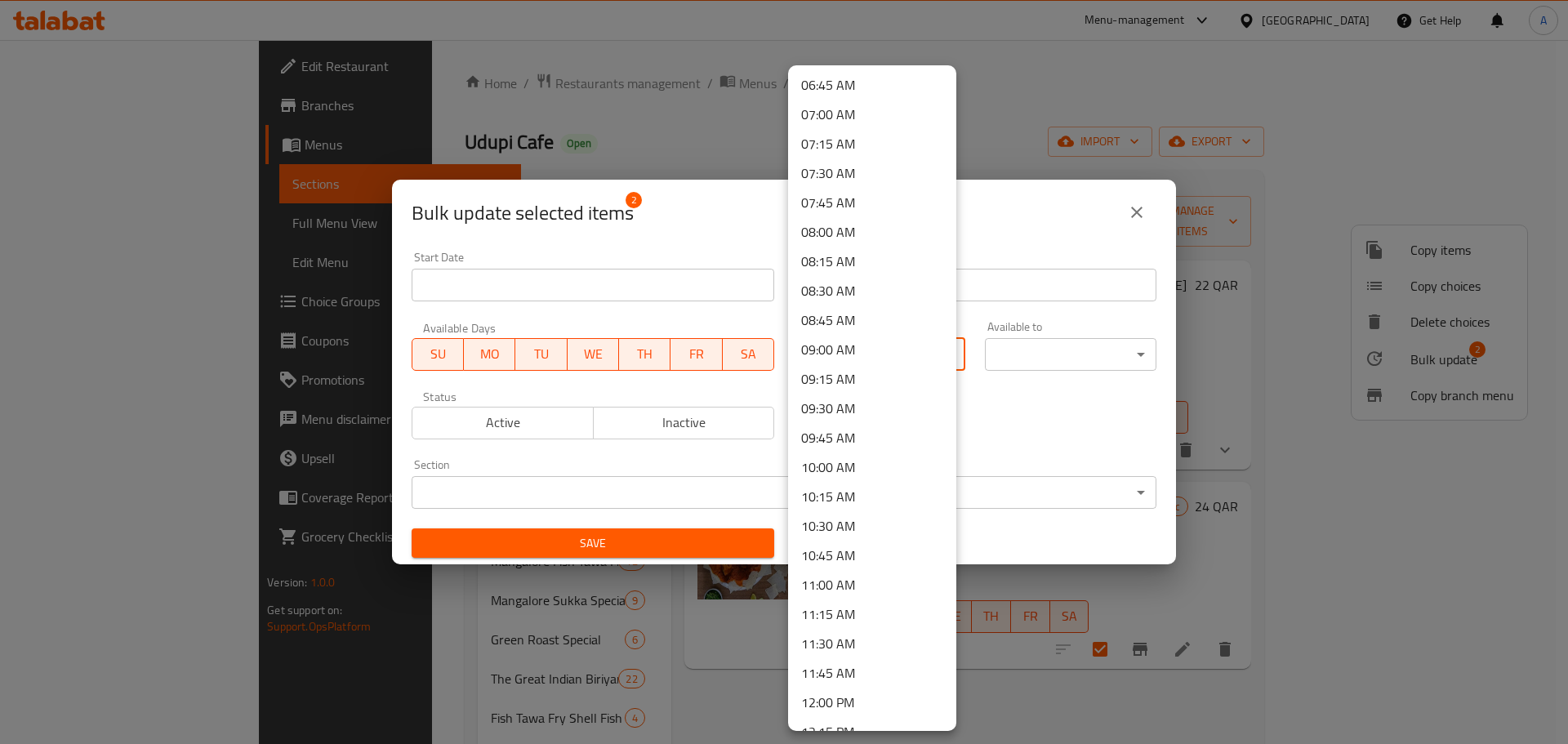
scroll to position [816, 0]
click at [857, 541] on li "10:45 AM" at bounding box center [872, 533] width 168 height 29
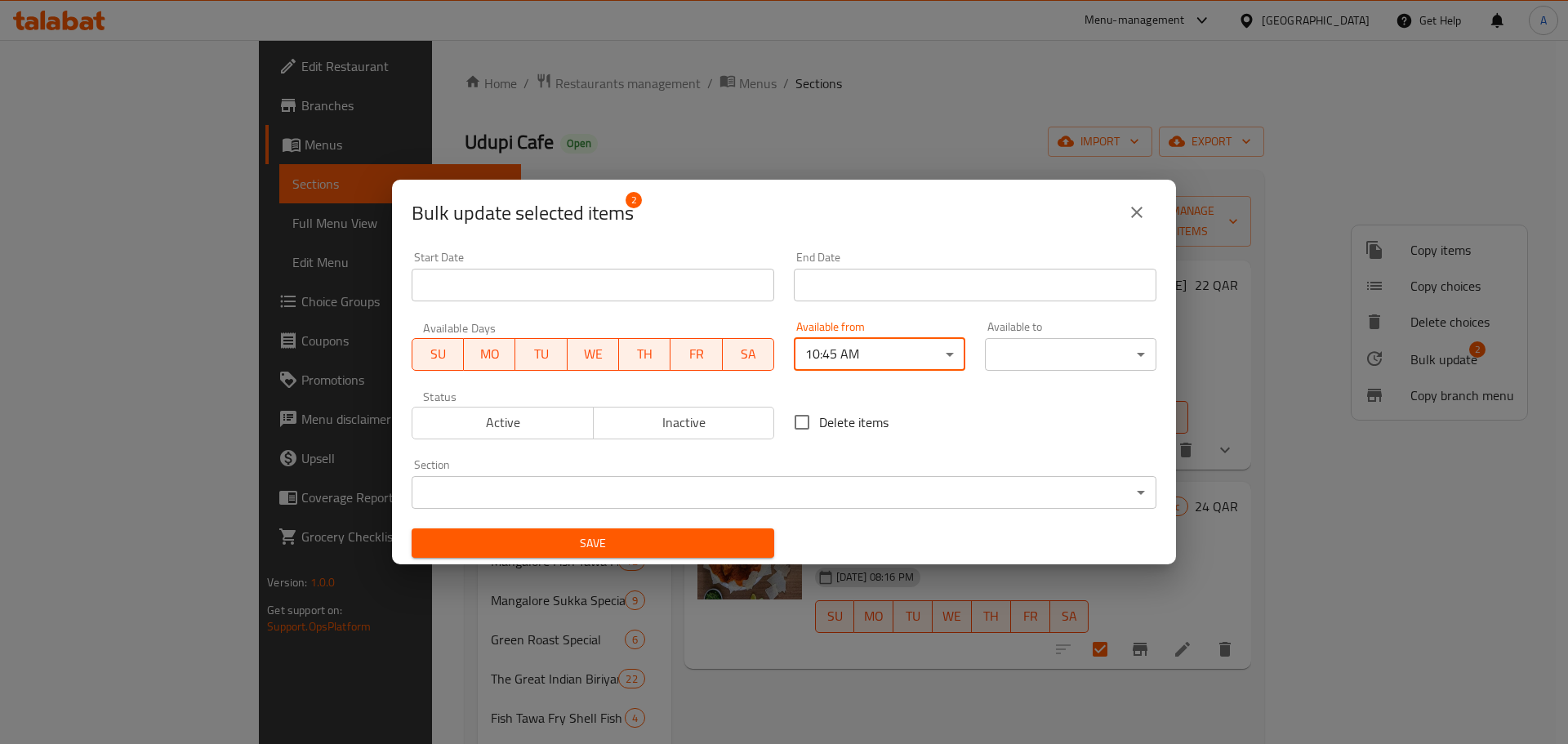
click at [1000, 350] on body "​ Menu-management [GEOGRAPHIC_DATA] Get Help A Edit Restaurant Branches Menus S…" at bounding box center [784, 391] width 1568 height 703
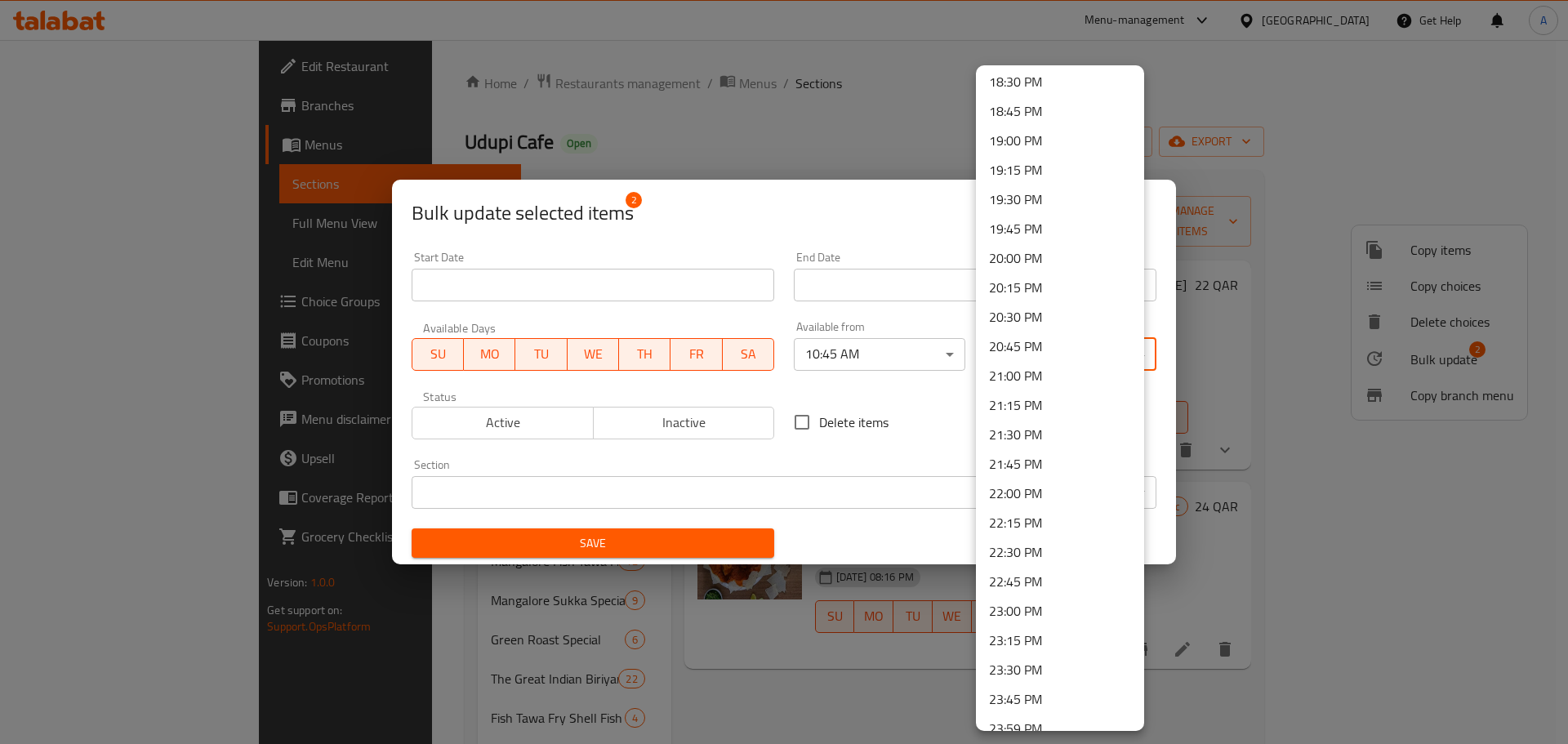
scroll to position [2198, 0]
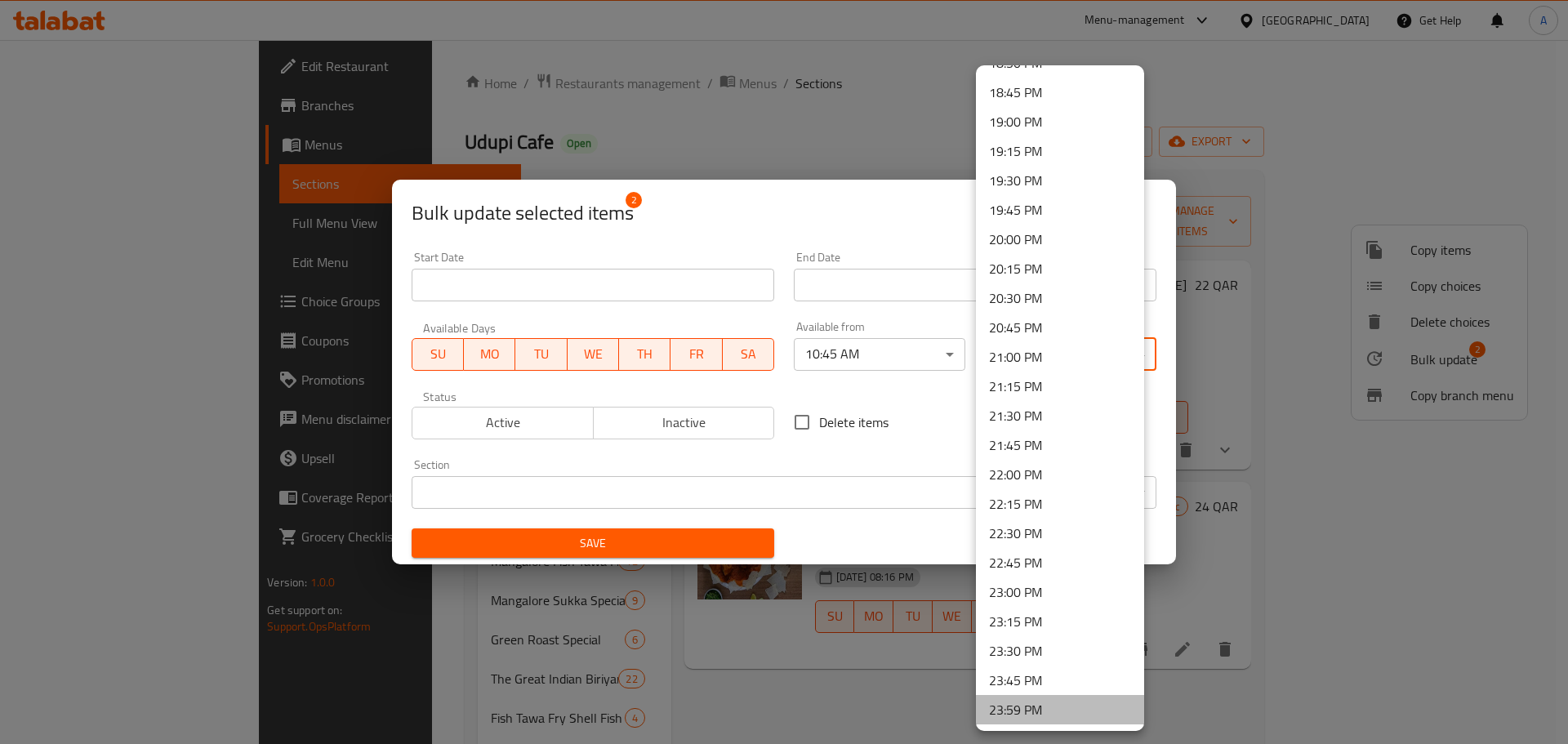
click at [1082, 717] on li "23:59 PM" at bounding box center [1060, 709] width 168 height 29
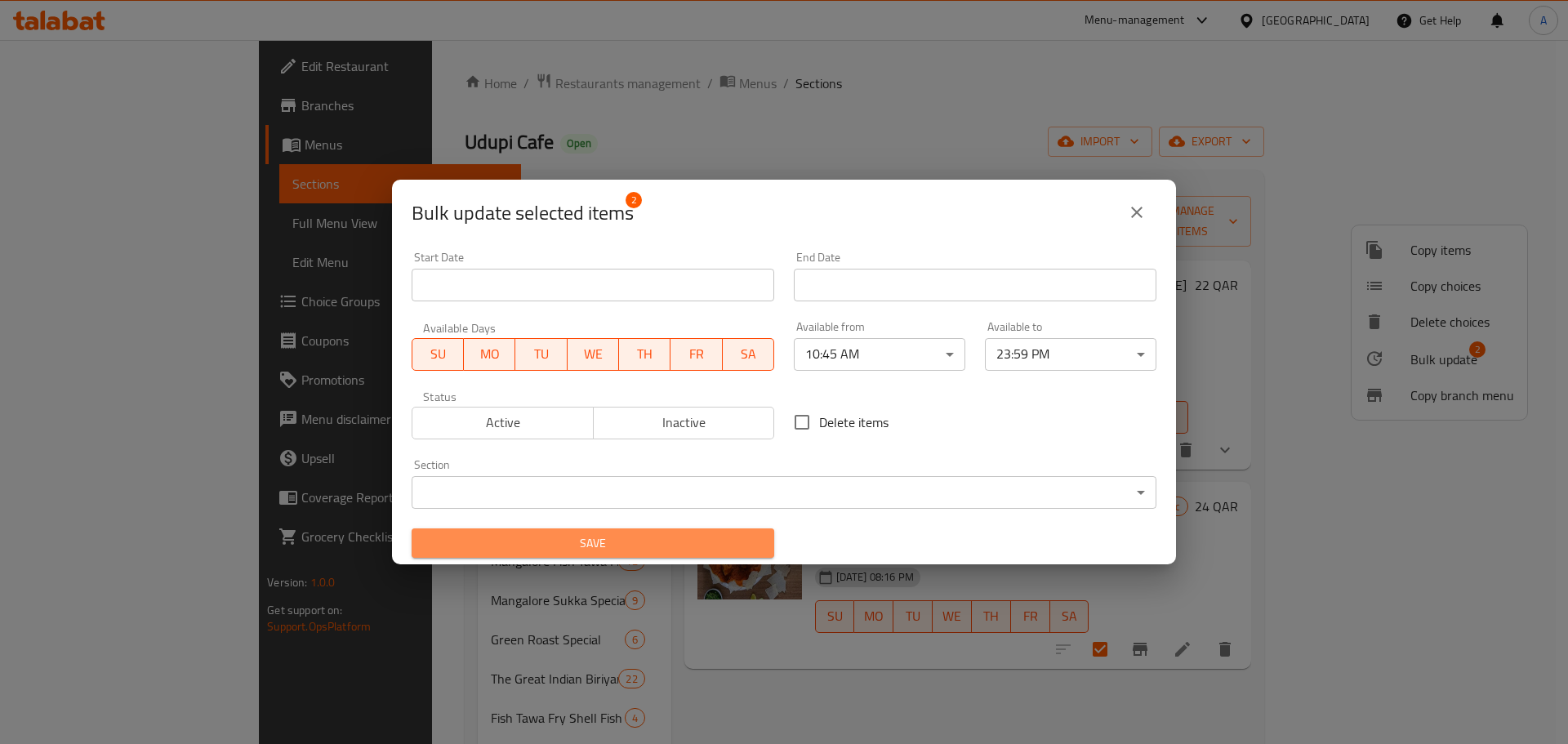
click at [701, 543] on span "Save" at bounding box center [593, 543] width 336 height 20
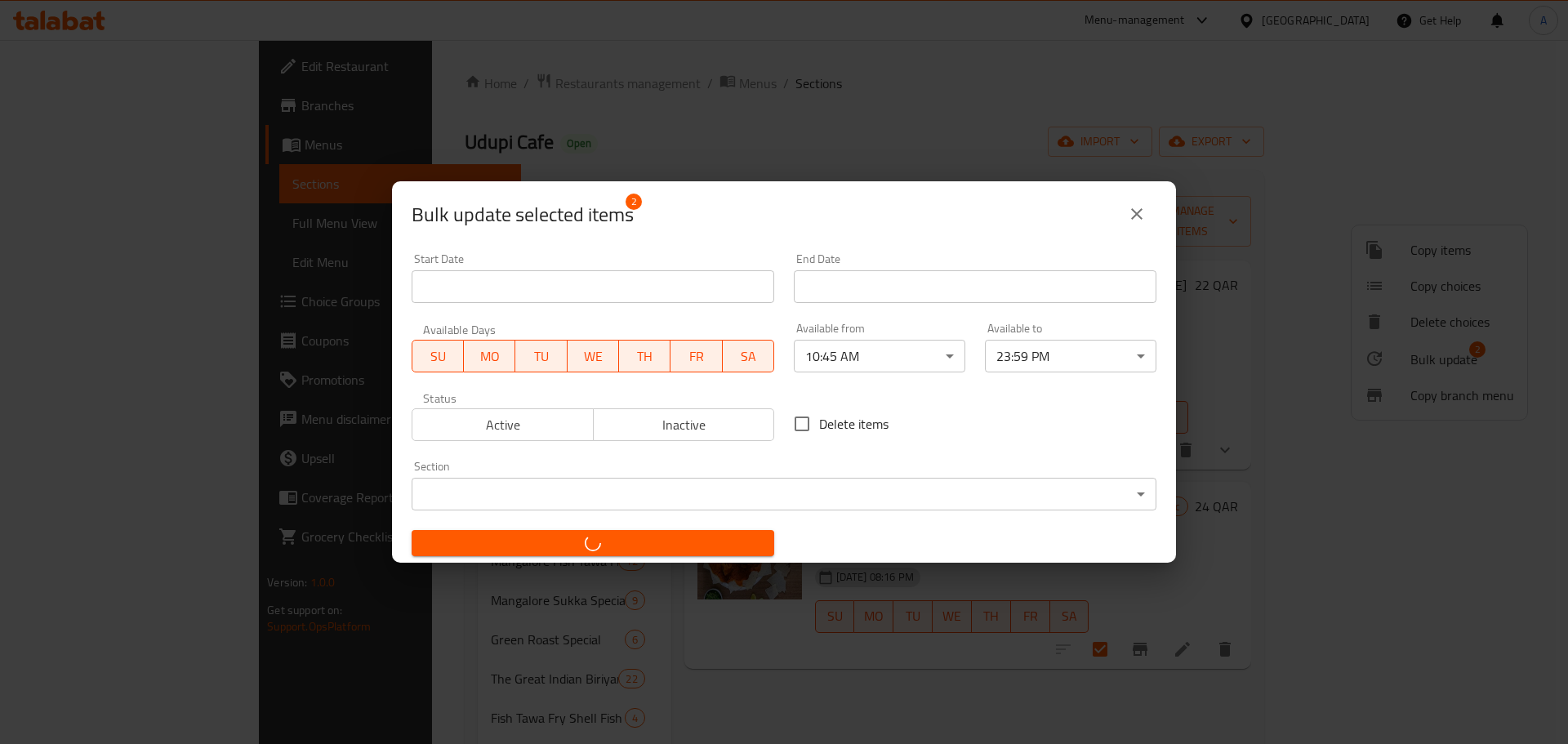
checkbox input "false"
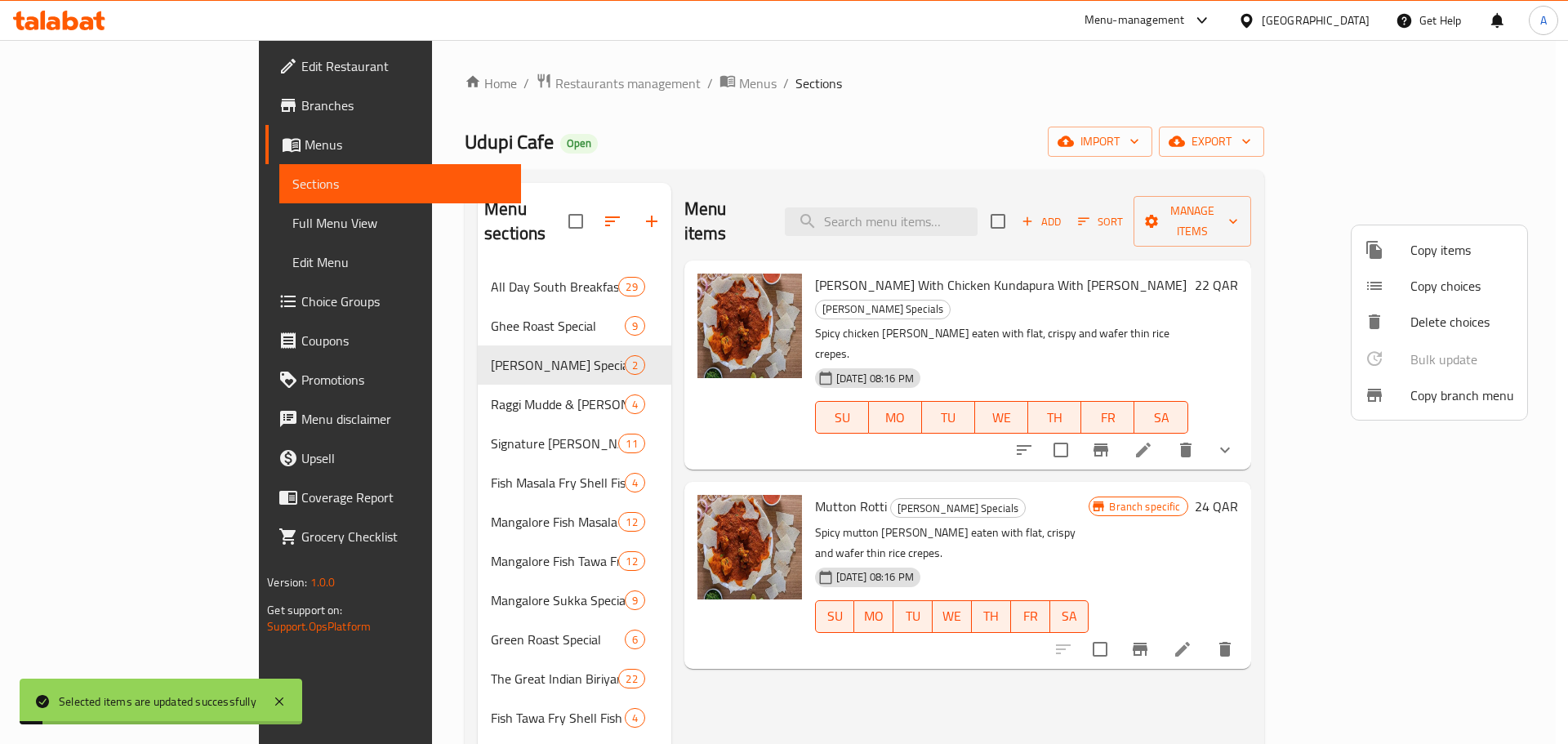
click at [444, 378] on div at bounding box center [784, 372] width 1568 height 744
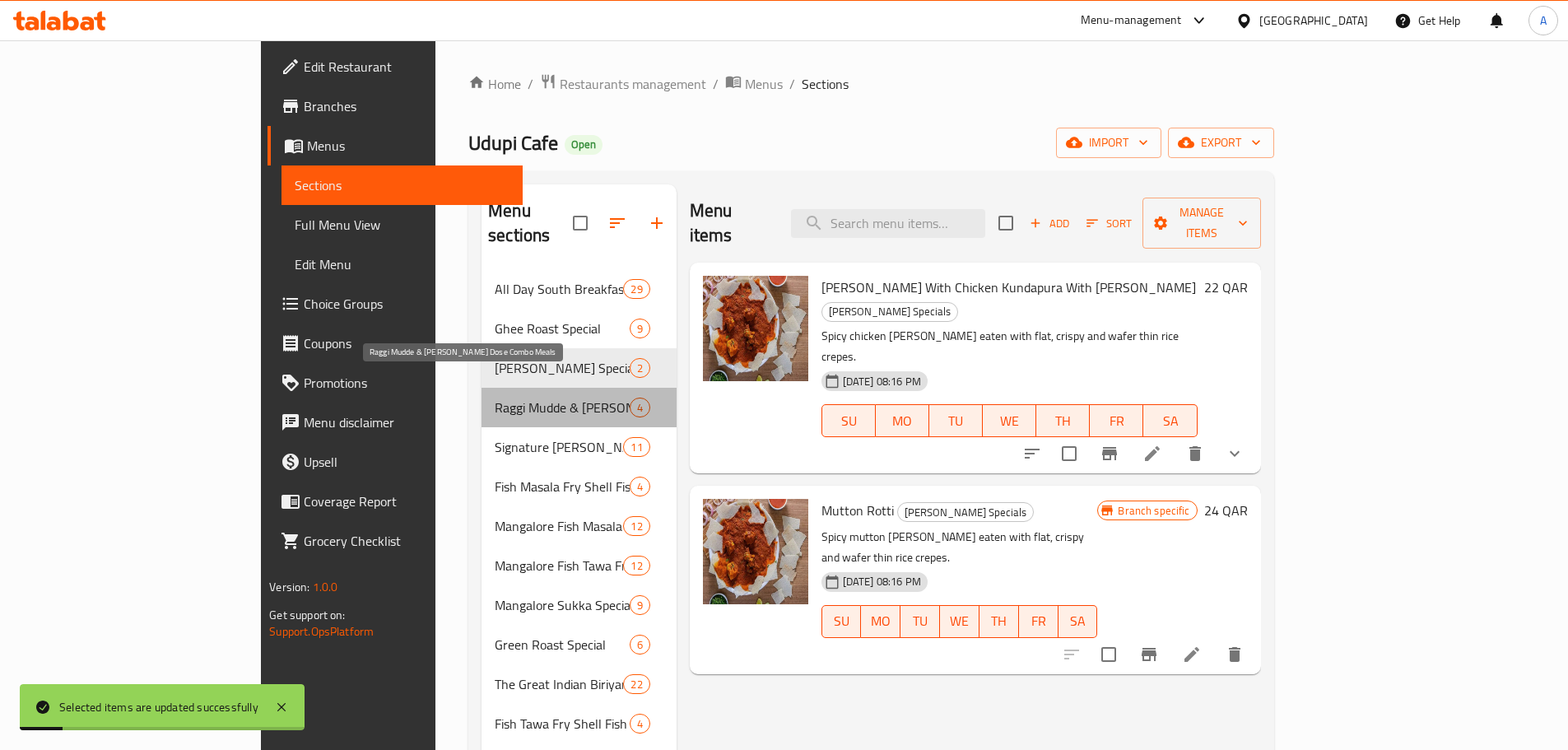
click at [495, 397] on span "Raggi Mudde & [PERSON_NAME] Dose Combo Meals" at bounding box center [562, 407] width 134 height 19
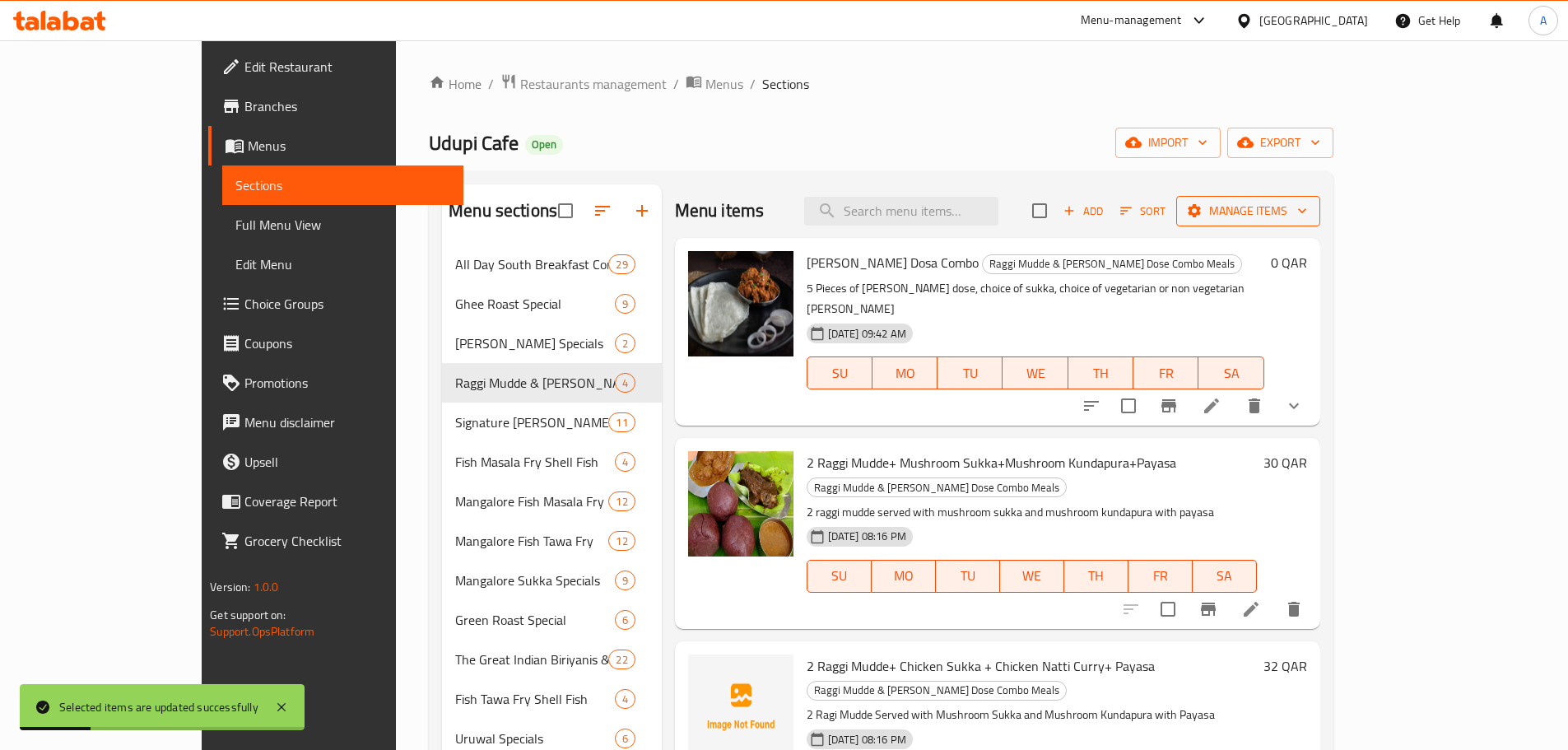
click at [1308, 212] on span "Manage items" at bounding box center [1248, 210] width 118 height 20
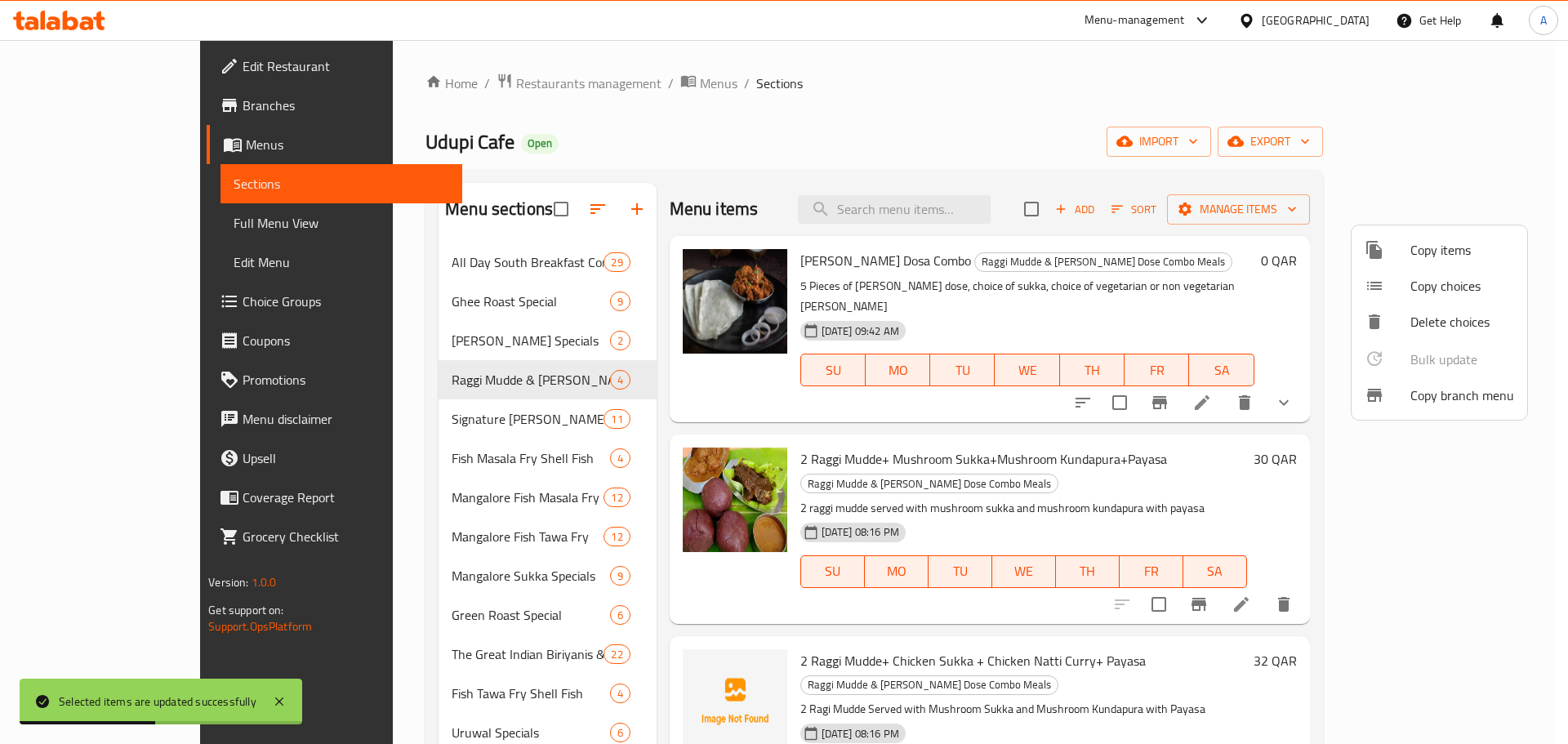
click at [1228, 209] on div at bounding box center [784, 372] width 1568 height 744
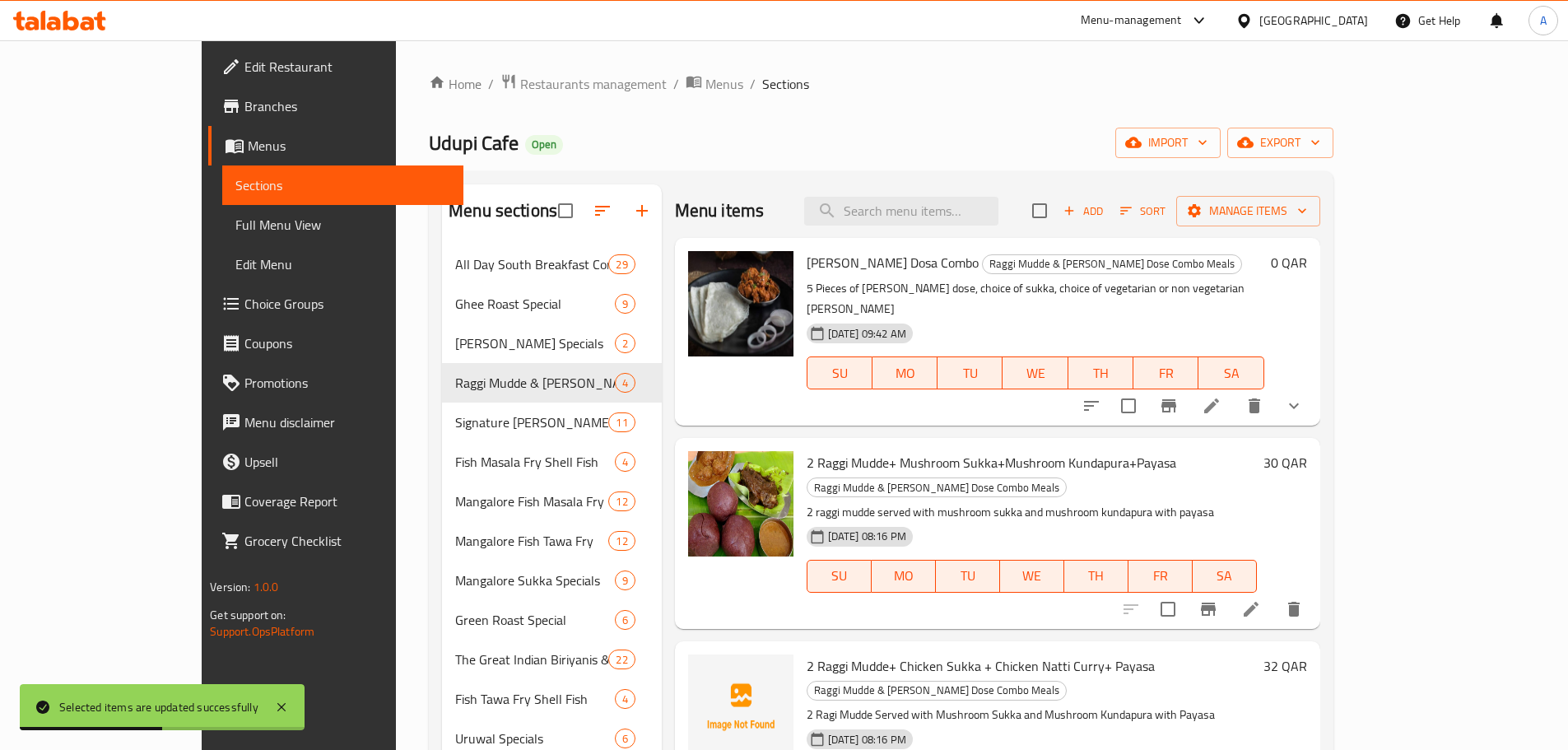
click at [1057, 210] on input "checkbox" at bounding box center [1039, 210] width 34 height 34
checkbox input "true"
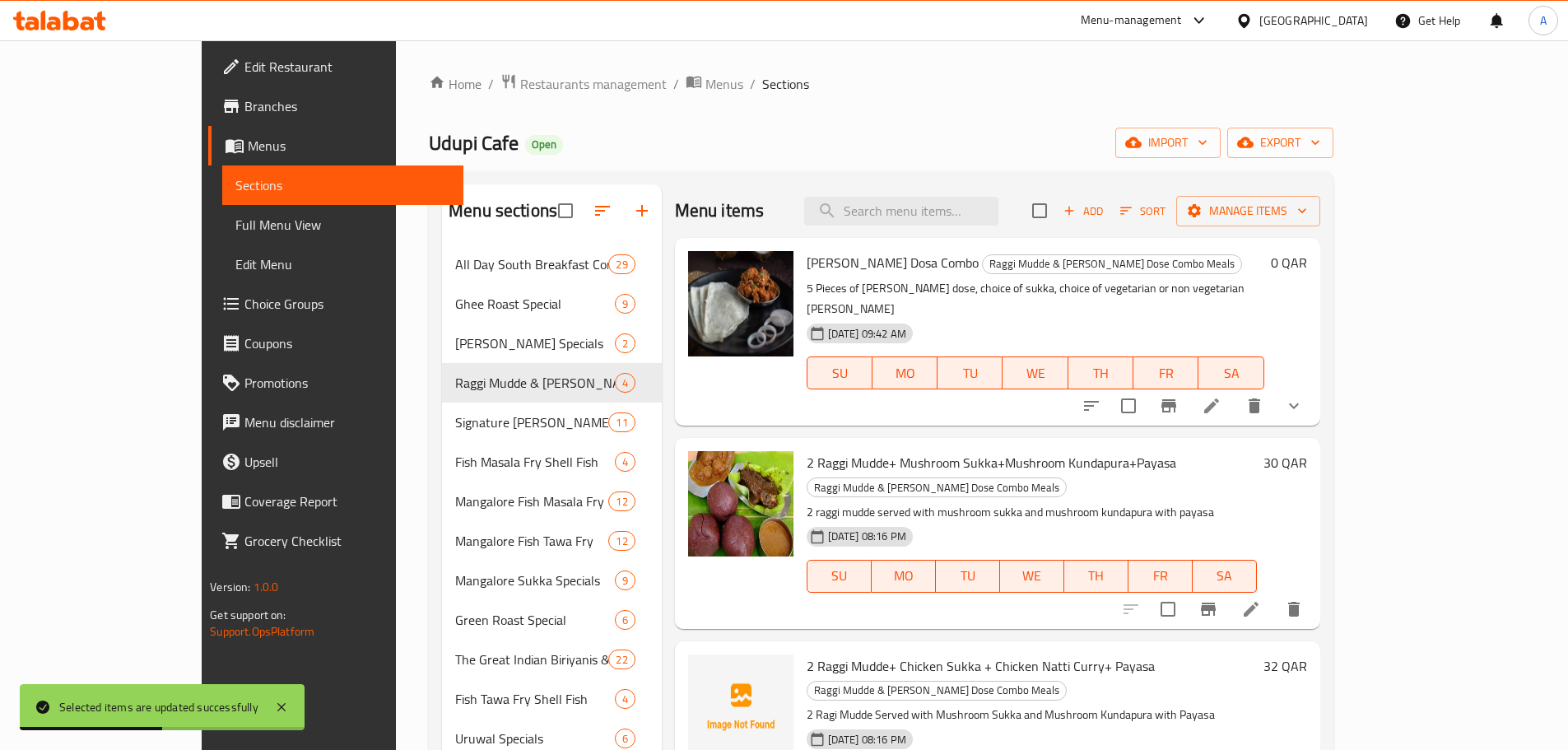
checkbox input "true"
click at [1308, 217] on span "Manage items" at bounding box center [1248, 210] width 118 height 20
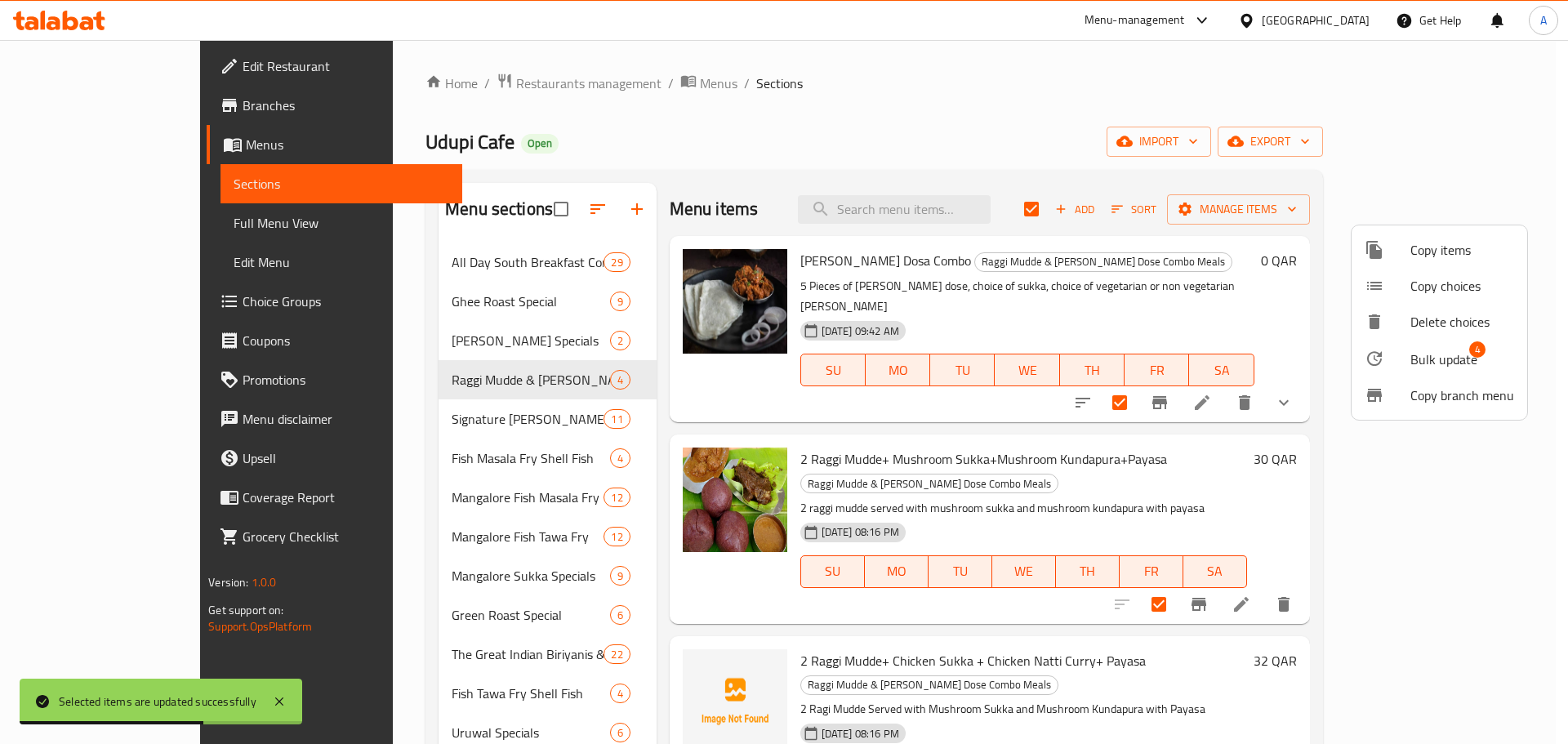
click at [1437, 356] on span "Bulk update" at bounding box center [1443, 359] width 67 height 19
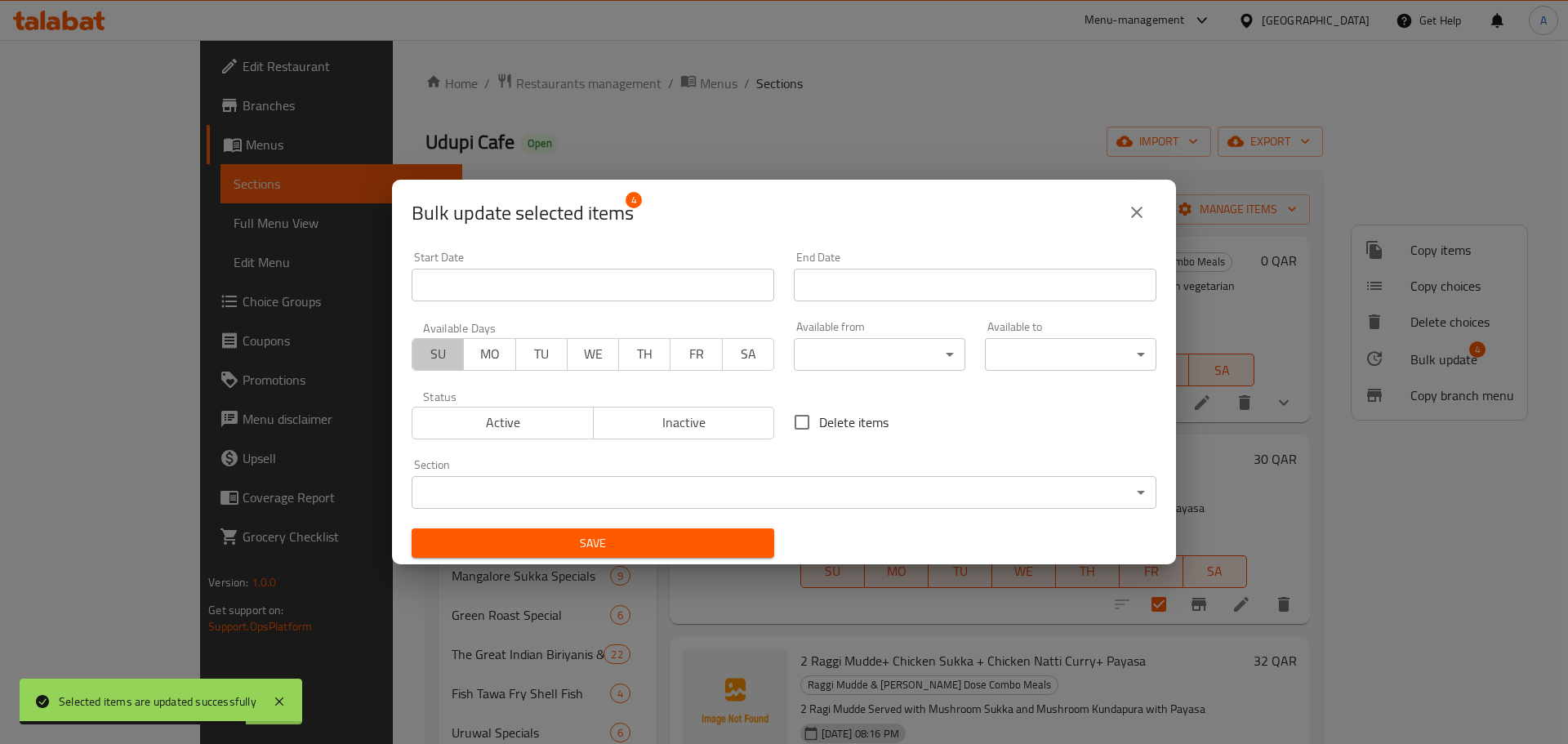
click at [440, 364] on span "SU" at bounding box center [438, 354] width 39 height 24
click at [474, 358] on span "MO" at bounding box center [490, 354] width 39 height 24
click at [536, 357] on span "TU" at bounding box center [542, 354] width 39 height 24
drag, startPoint x: 583, startPoint y: 358, endPoint x: 603, endPoint y: 356, distance: 20.1
click at [584, 358] on span "WE" at bounding box center [594, 354] width 39 height 24
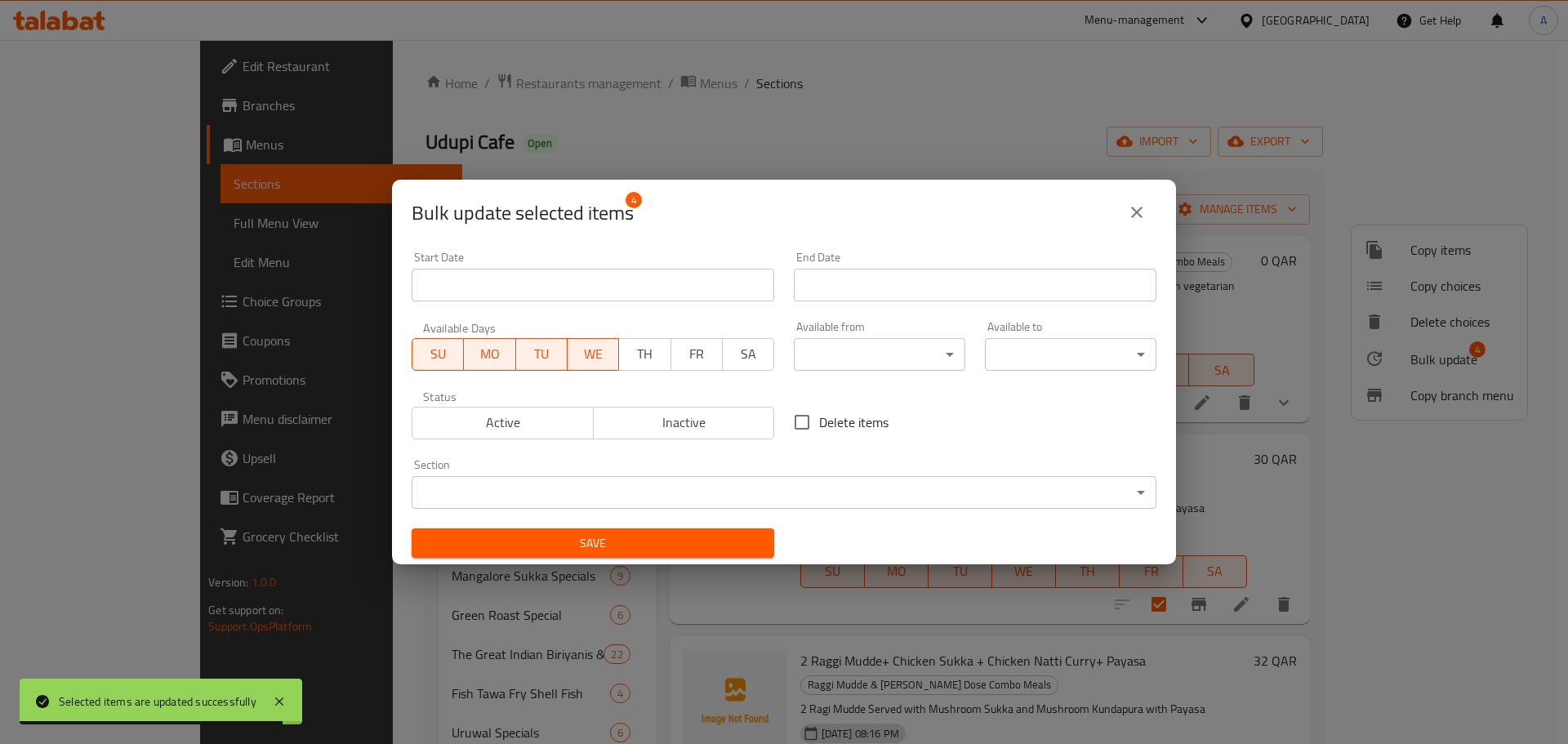
click at [608, 356] on span "WE" at bounding box center [594, 354] width 39 height 24
drag, startPoint x: 627, startPoint y: 356, endPoint x: 602, endPoint y: 356, distance: 25.0
click at [625, 356] on span "TH" at bounding box center [645, 354] width 39 height 24
click at [589, 356] on span "WE" at bounding box center [594, 354] width 39 height 24
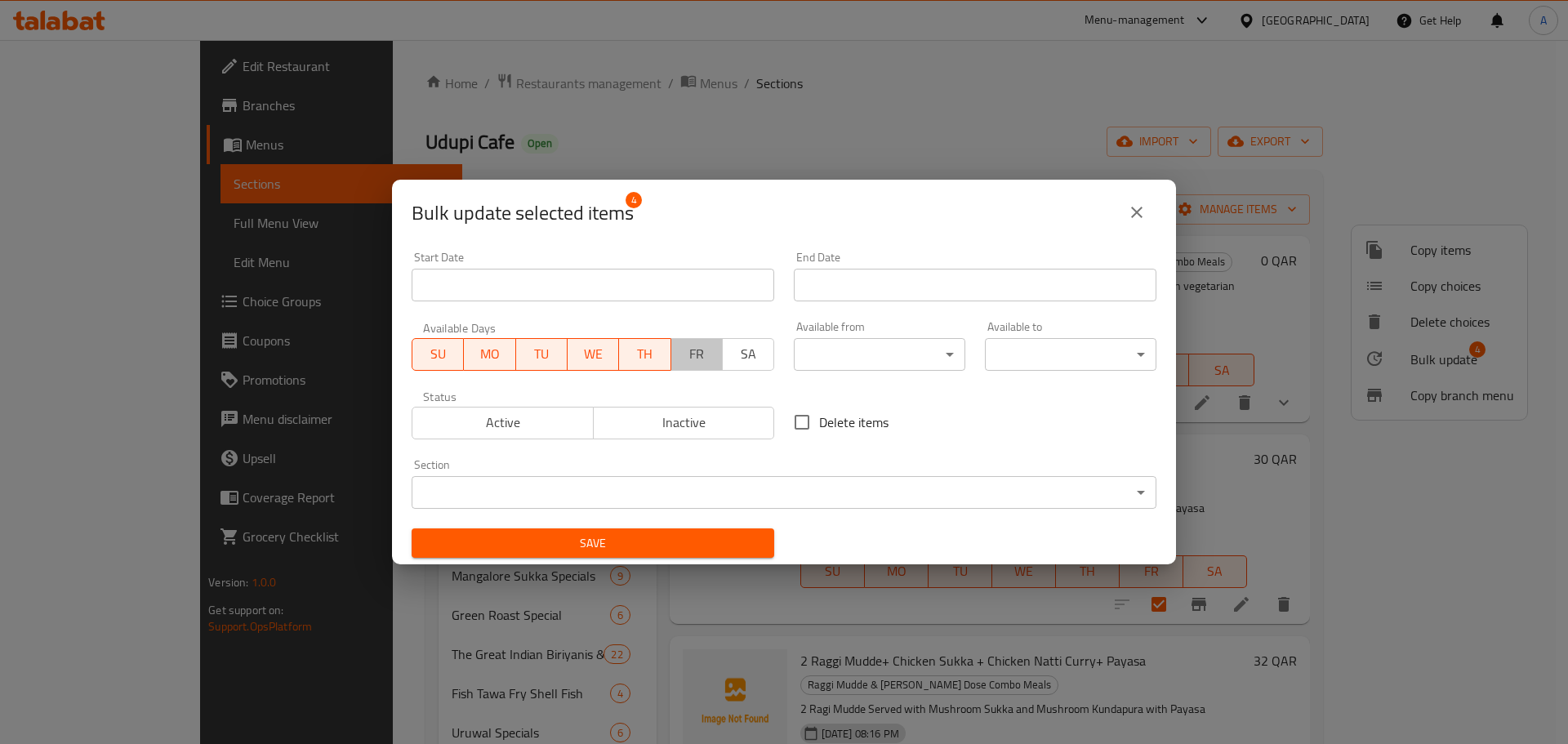
click at [704, 358] on span "FR" at bounding box center [697, 354] width 39 height 24
click at [737, 356] on span "SA" at bounding box center [748, 354] width 39 height 24
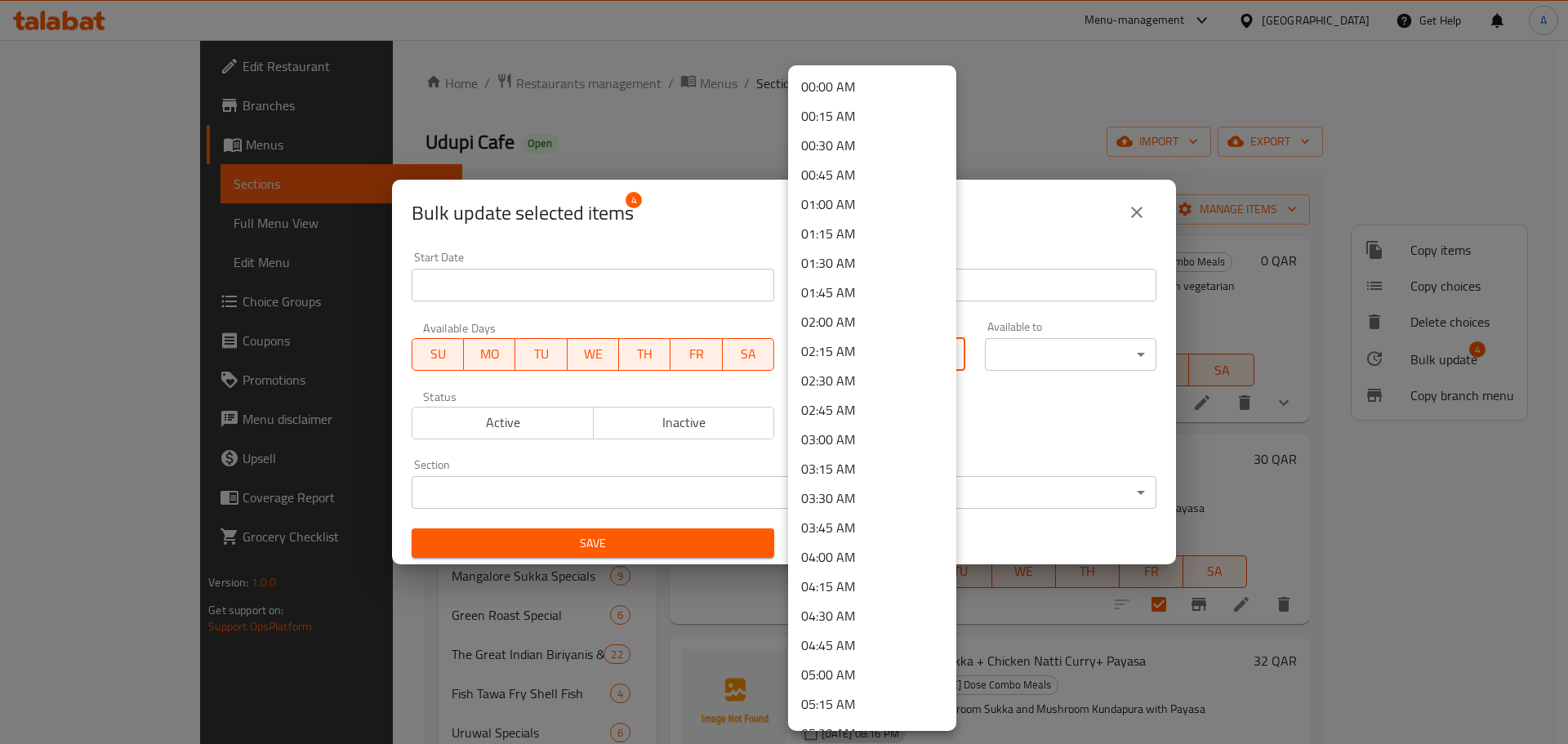
click at [900, 346] on body "​ Menu-management [GEOGRAPHIC_DATA] Get Help A Edit Restaurant Branches Menus S…" at bounding box center [784, 391] width 1568 height 703
click at [863, 542] on li "10:45 AM" at bounding box center [872, 533] width 168 height 29
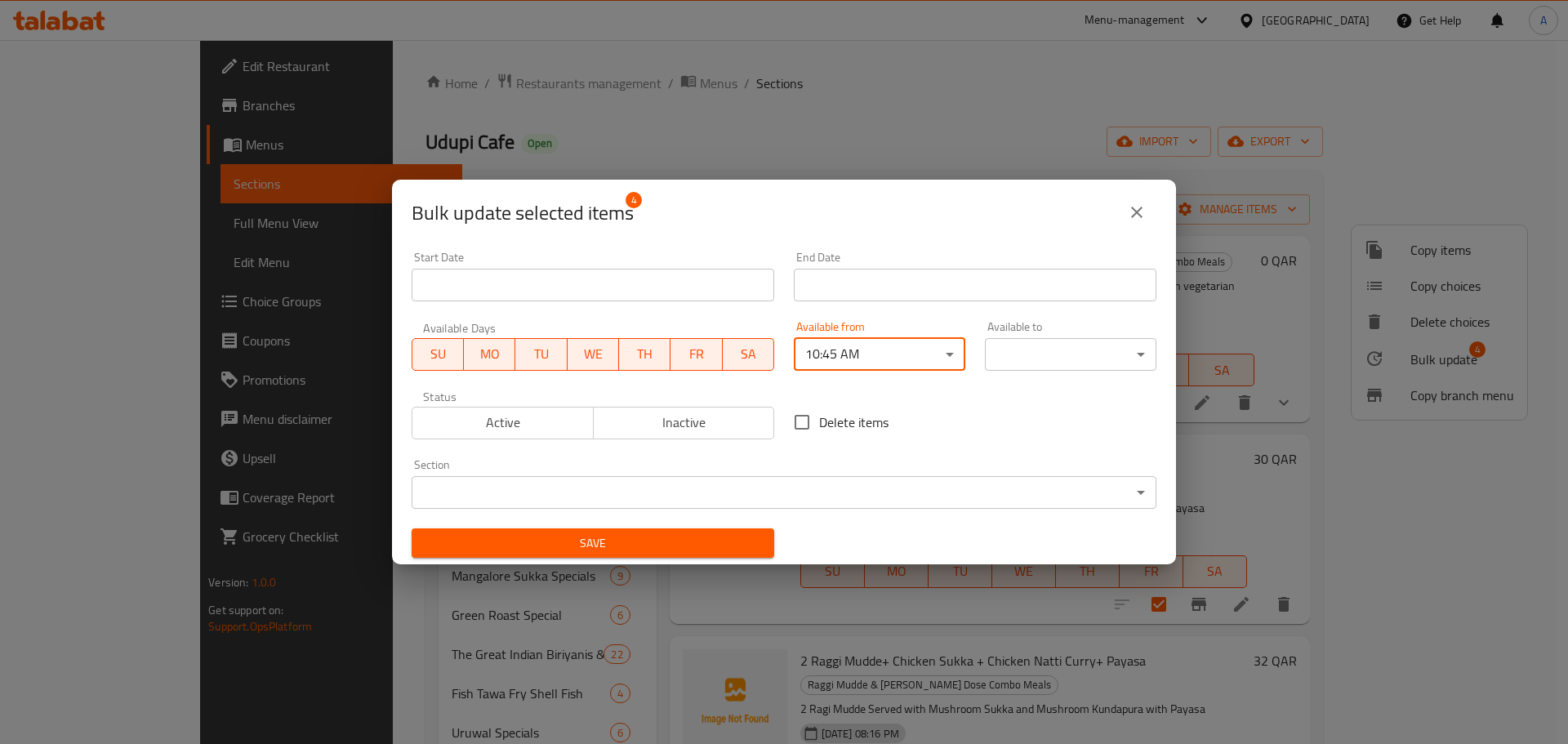
click at [1030, 359] on body "​ Menu-management [GEOGRAPHIC_DATA] Get Help A Edit Restaurant Branches Menus S…" at bounding box center [784, 391] width 1568 height 703
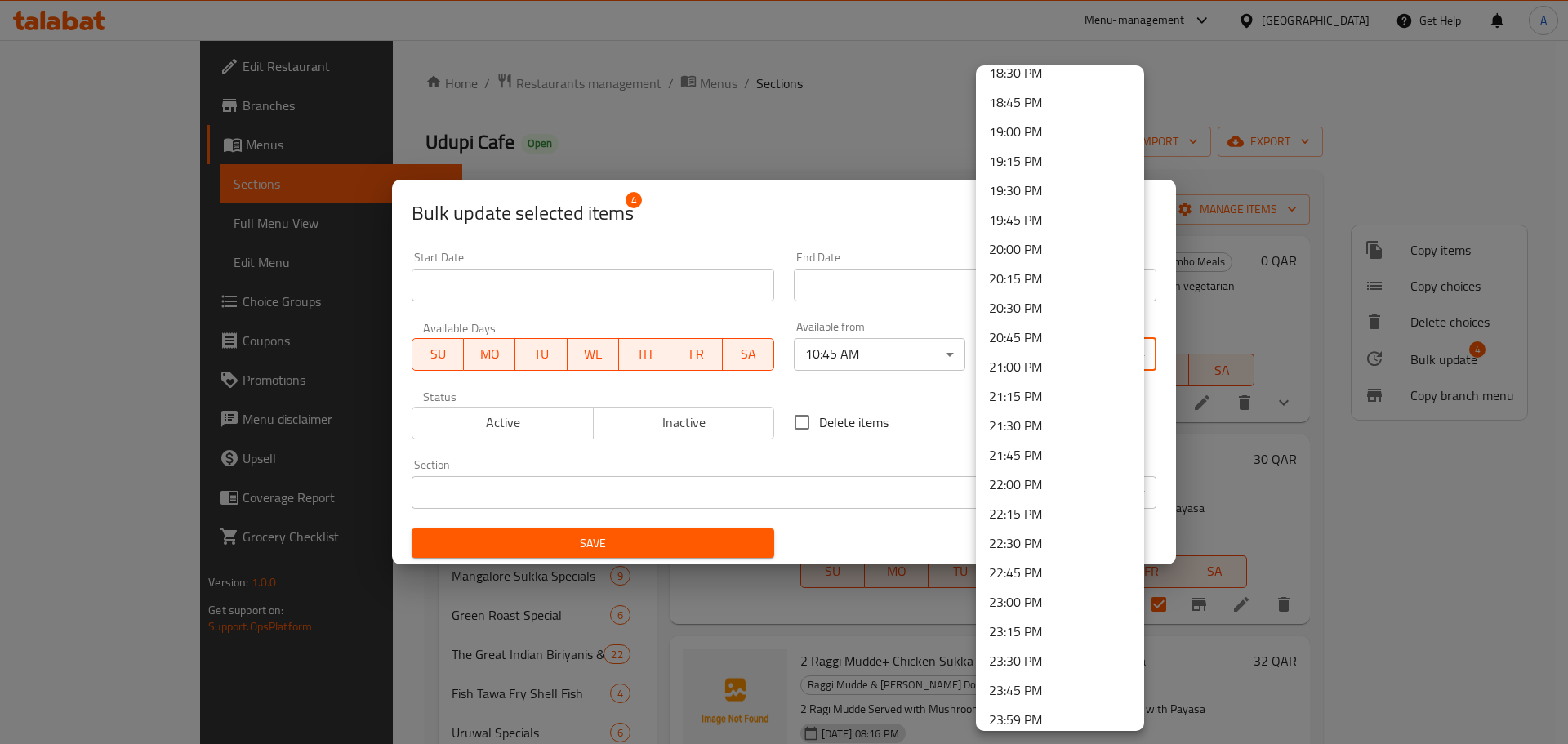
scroll to position [2198, 0]
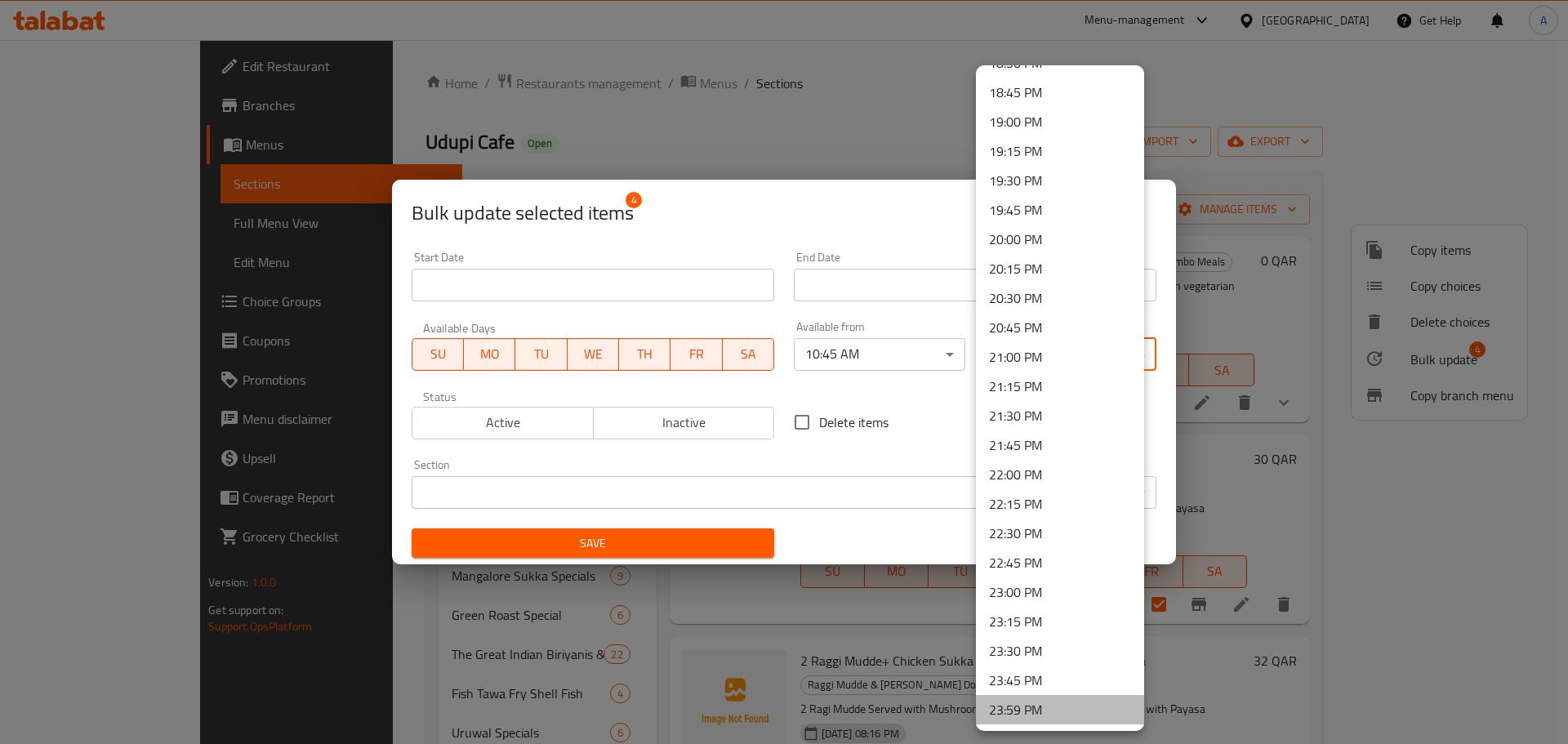
click at [1073, 716] on li "23:59 PM" at bounding box center [1060, 709] width 168 height 29
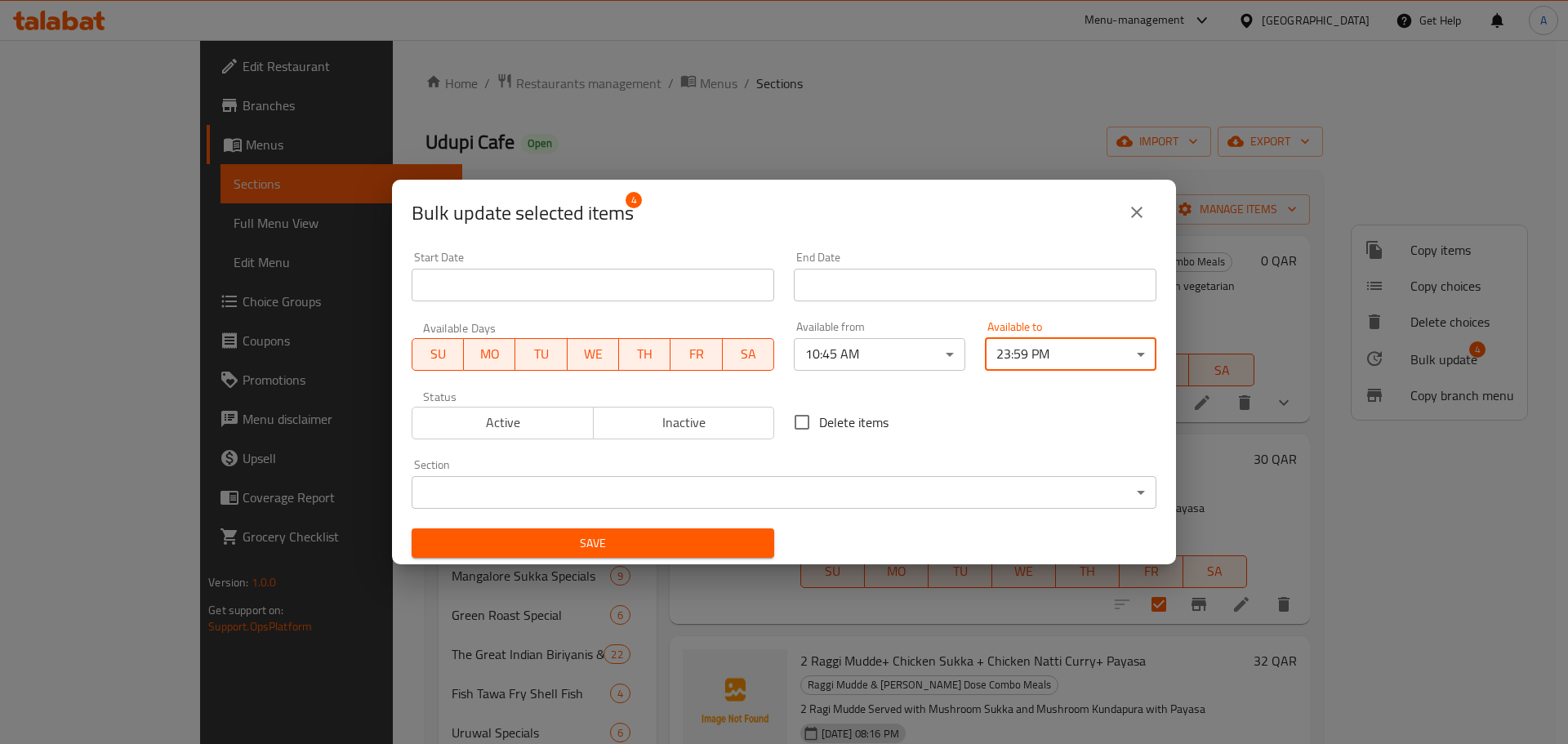
click at [671, 534] on span "Save" at bounding box center [593, 543] width 336 height 20
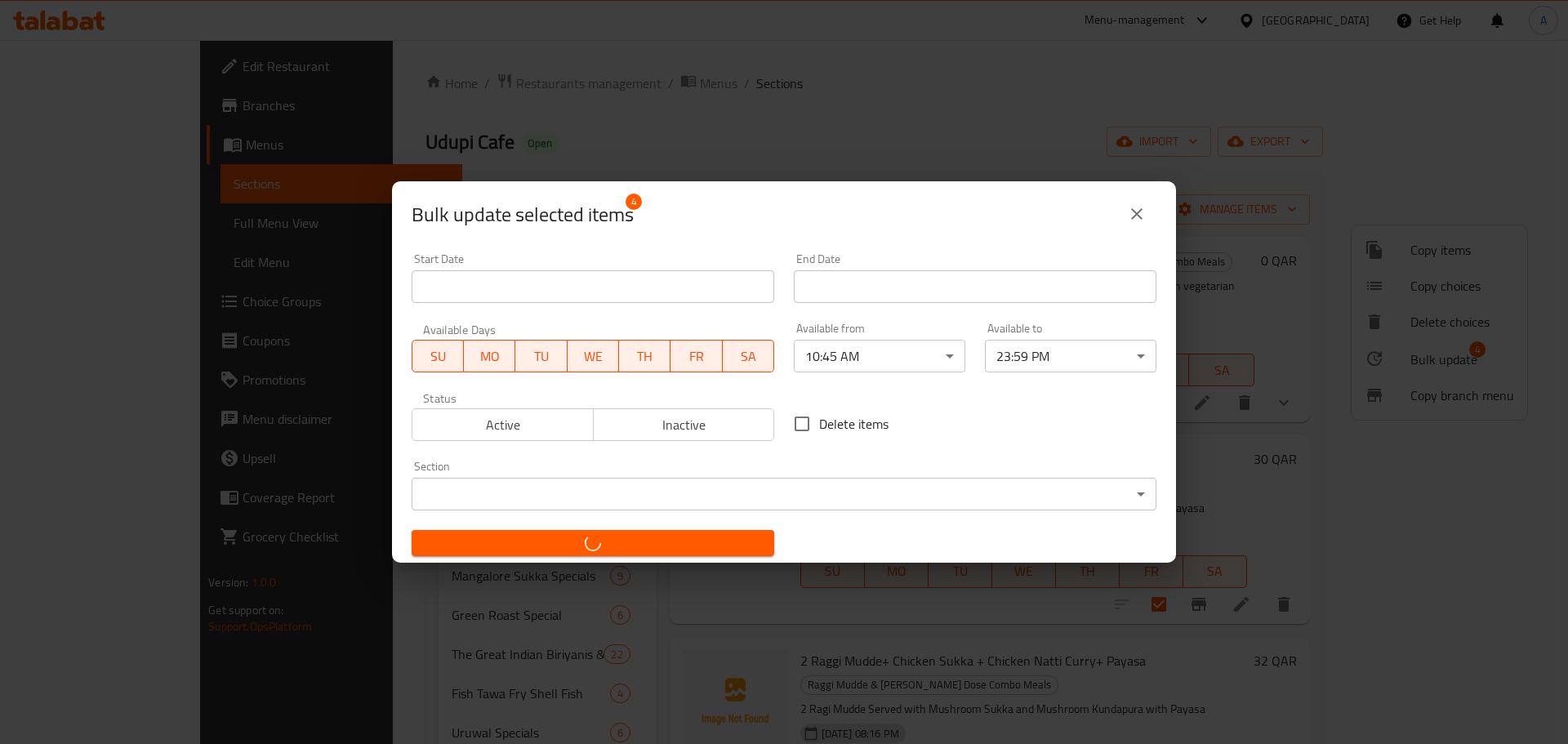
checkbox input "false"
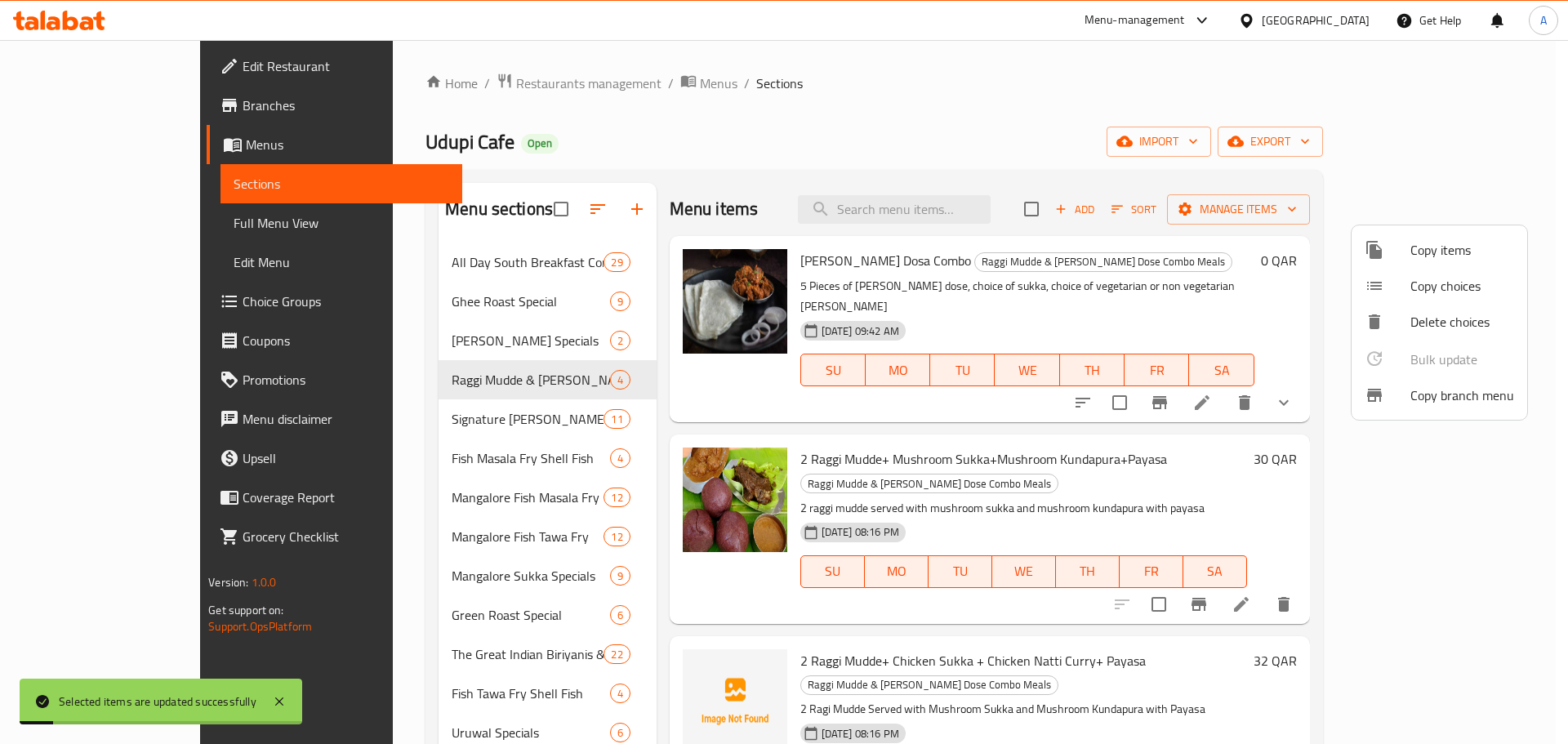
click at [487, 422] on div at bounding box center [784, 372] width 1568 height 744
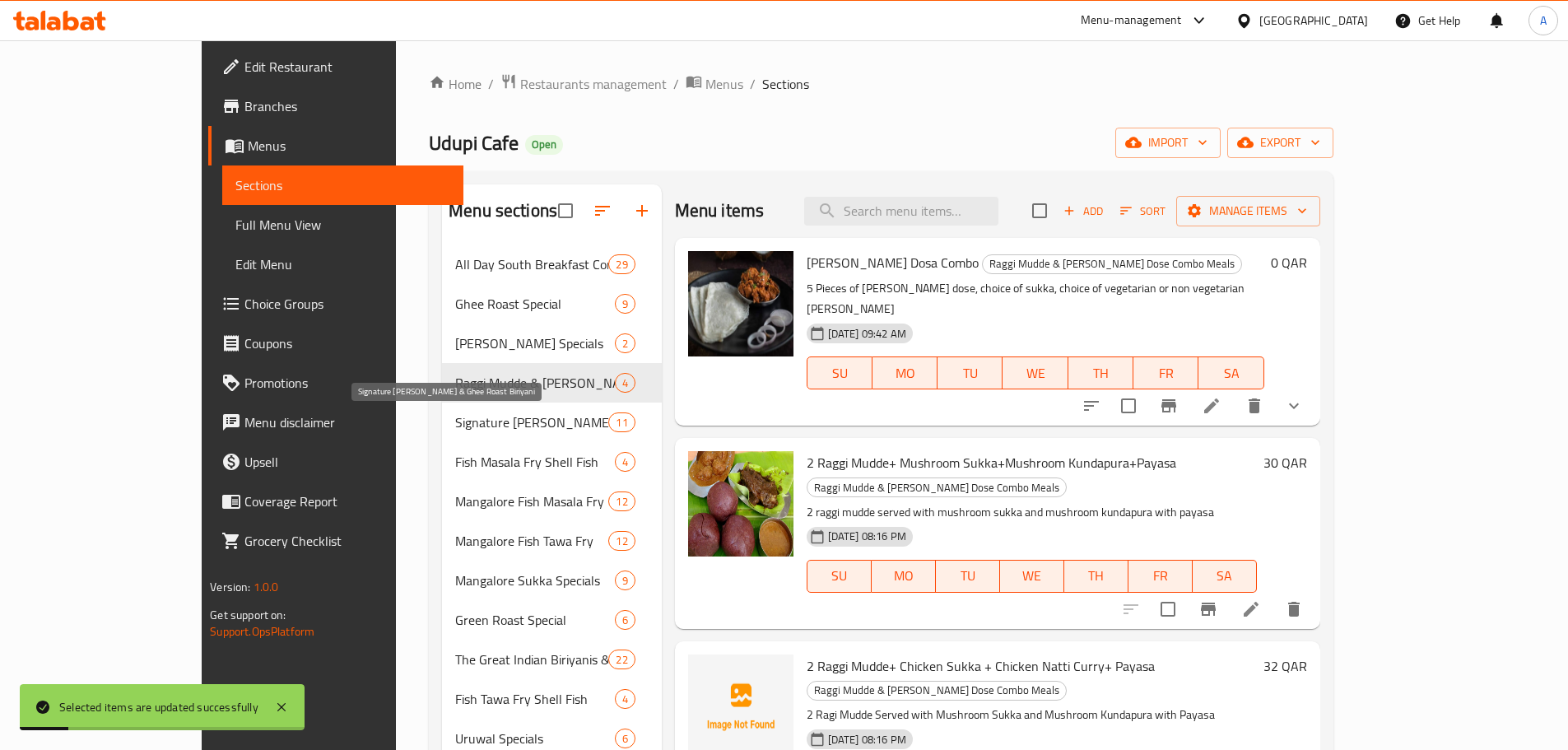
click at [491, 426] on span "Signature [PERSON_NAME] & Ghee Roast Biriyani" at bounding box center [531, 422] width 153 height 19
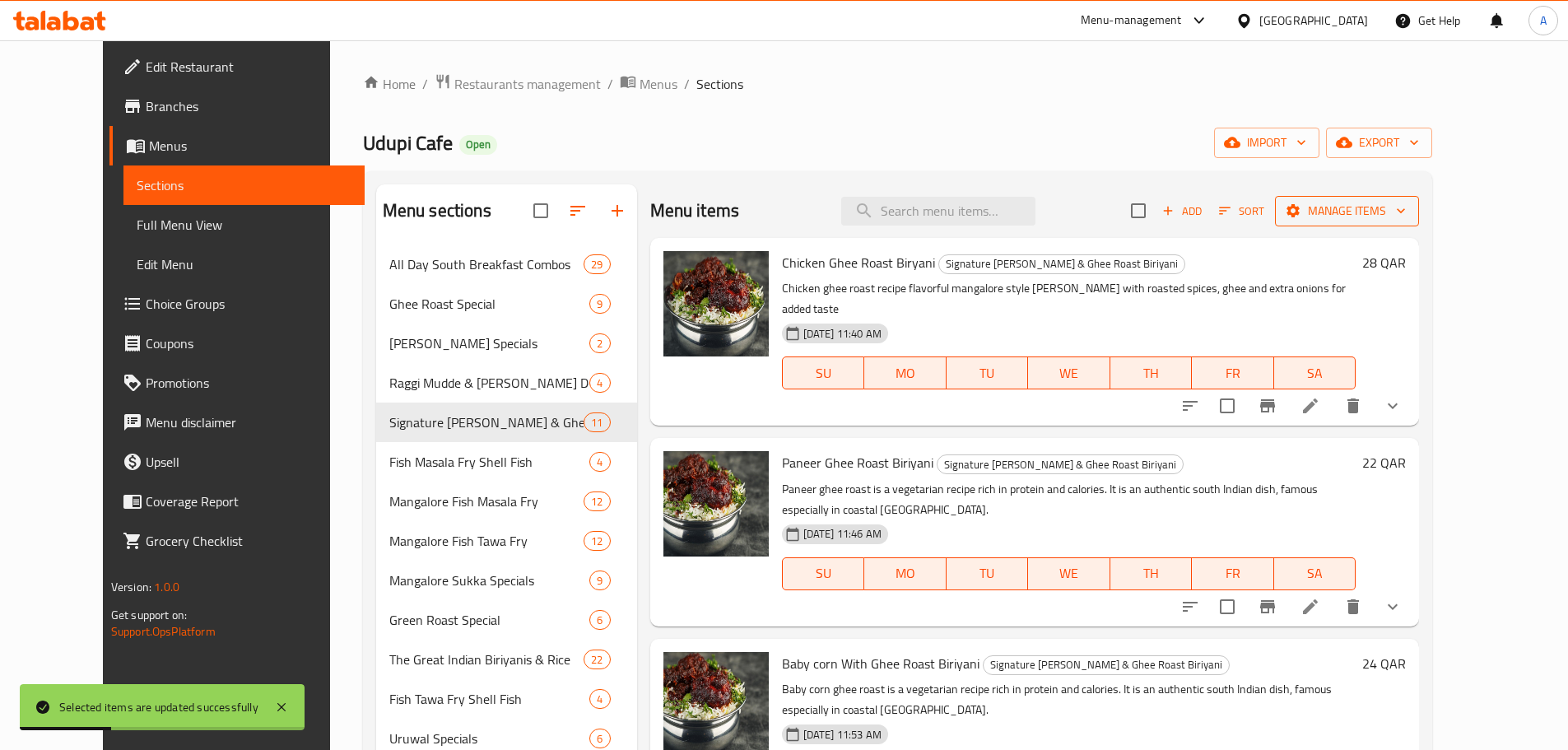
click at [1302, 215] on icon "button" at bounding box center [1293, 210] width 17 height 17
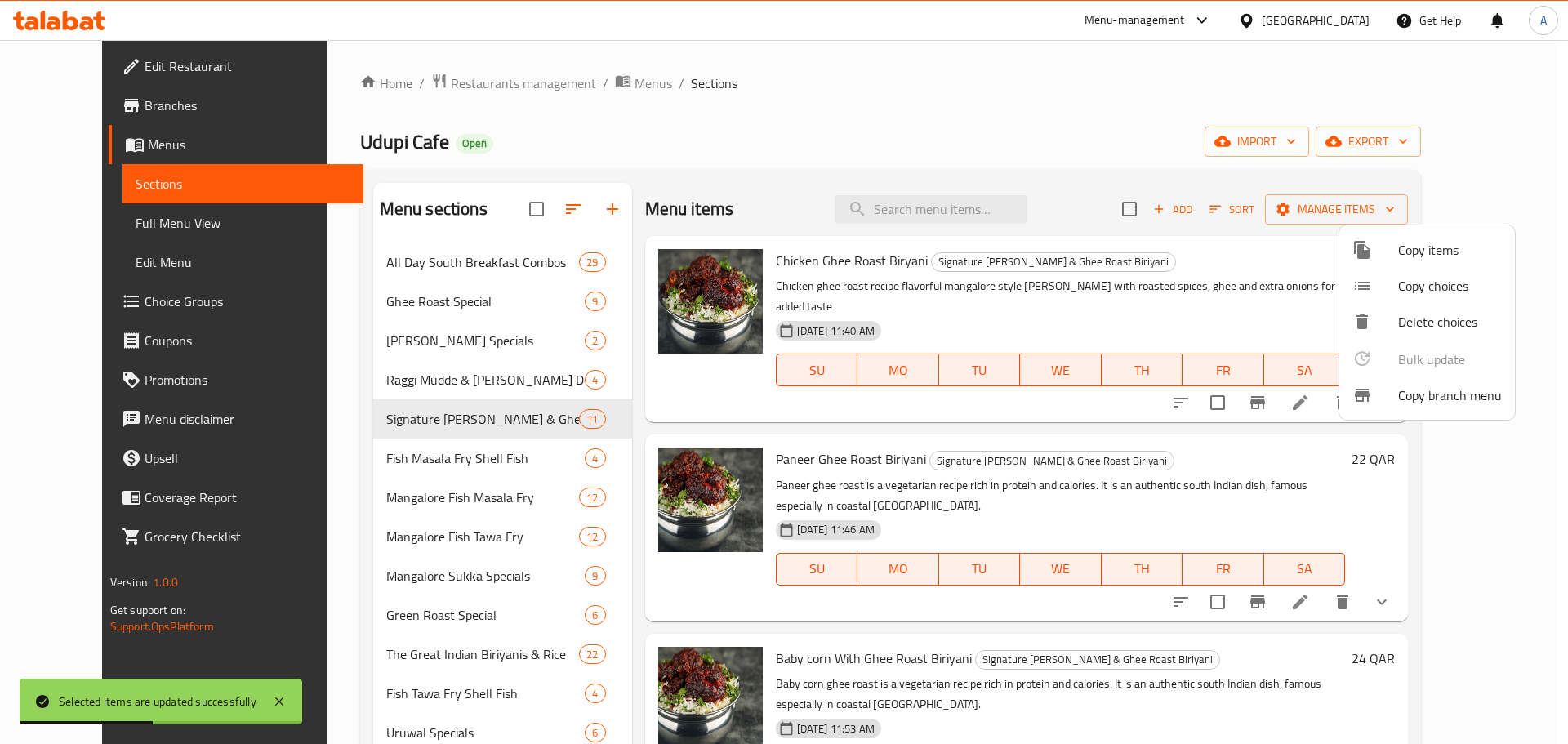
click at [1217, 205] on div at bounding box center [784, 372] width 1568 height 744
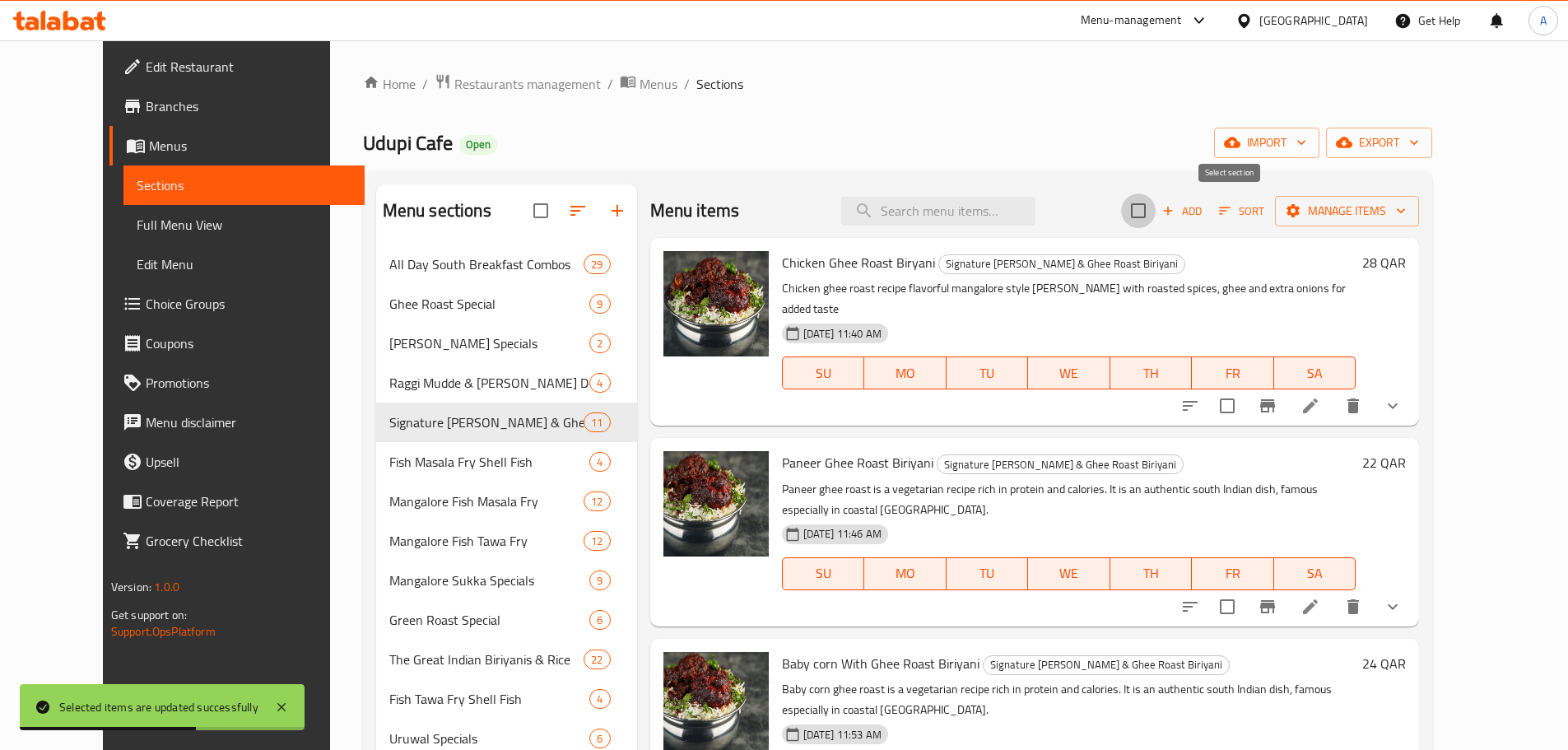
click at [1156, 214] on input "checkbox" at bounding box center [1138, 210] width 34 height 34
checkbox input "true"
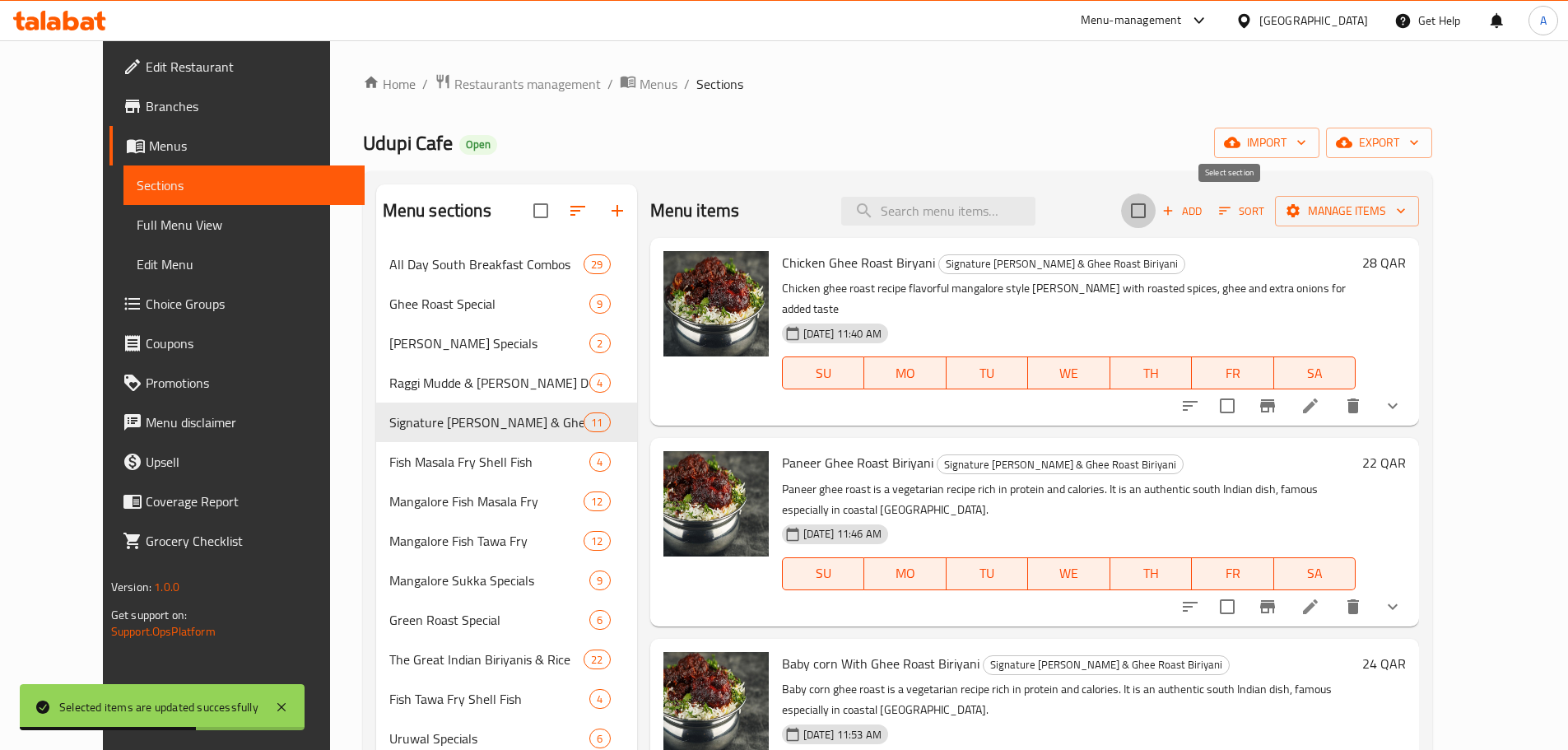
checkbox input "true"
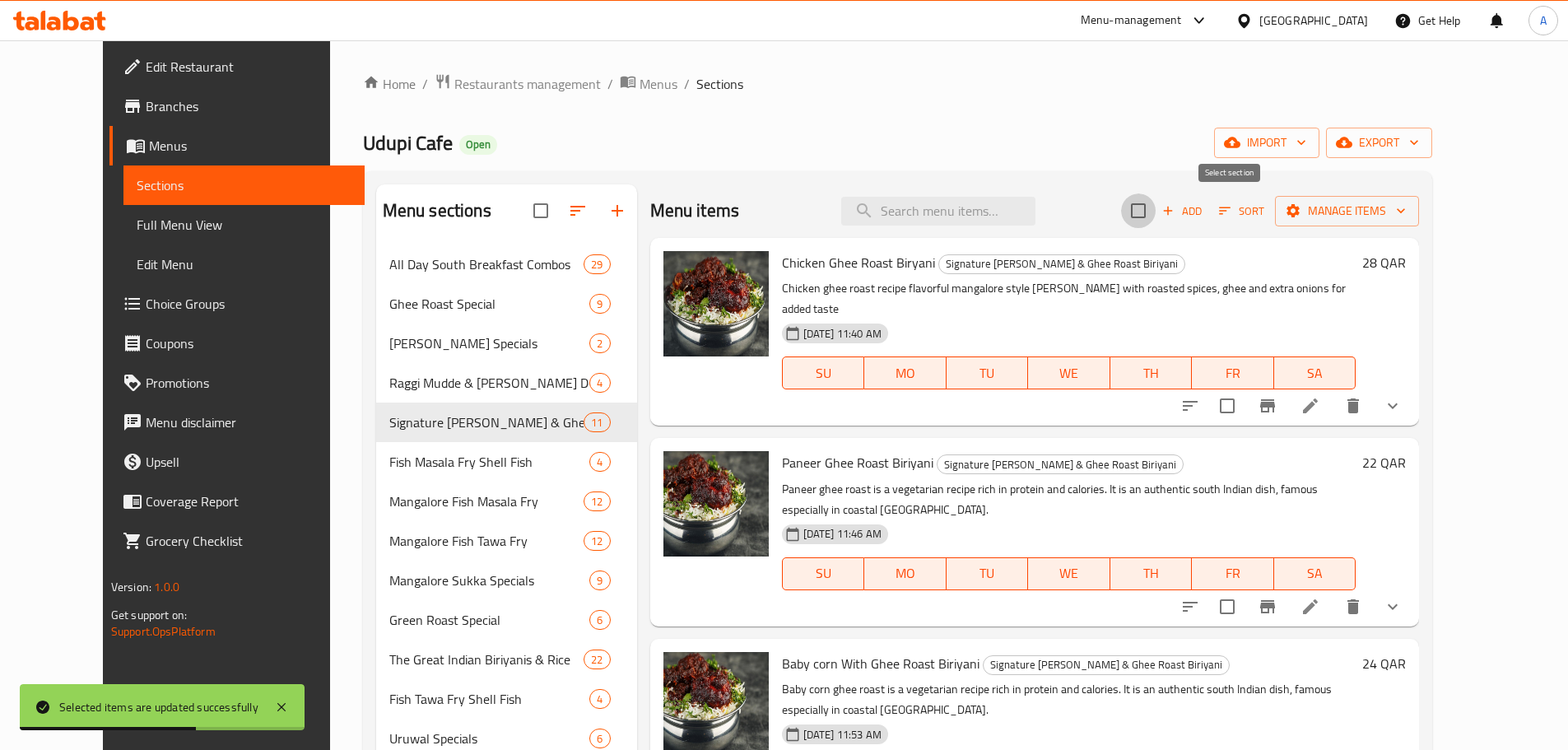
checkbox input "true"
click at [1406, 201] on span "Manage items" at bounding box center [1347, 210] width 118 height 20
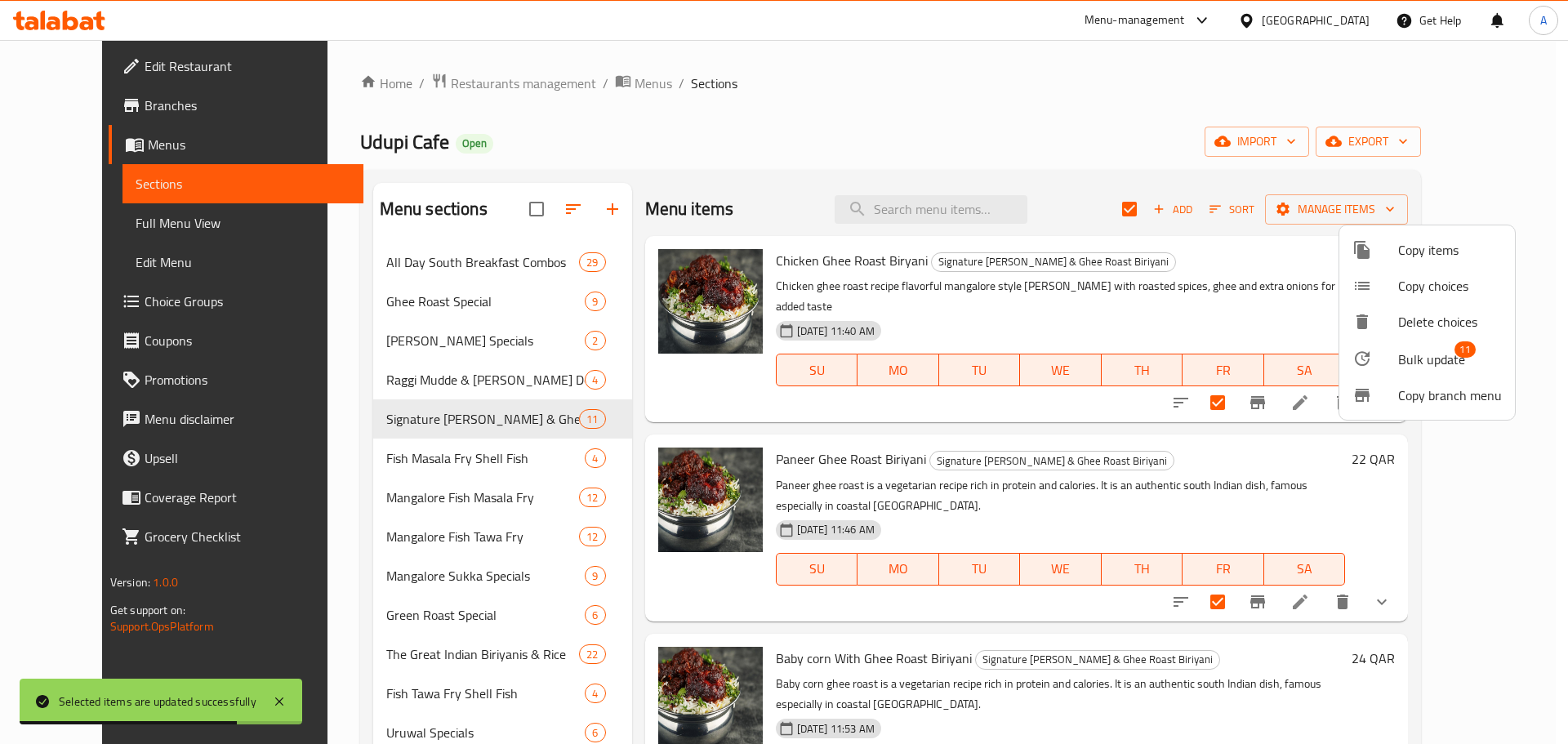
click at [1446, 364] on span "Bulk update" at bounding box center [1431, 359] width 67 height 19
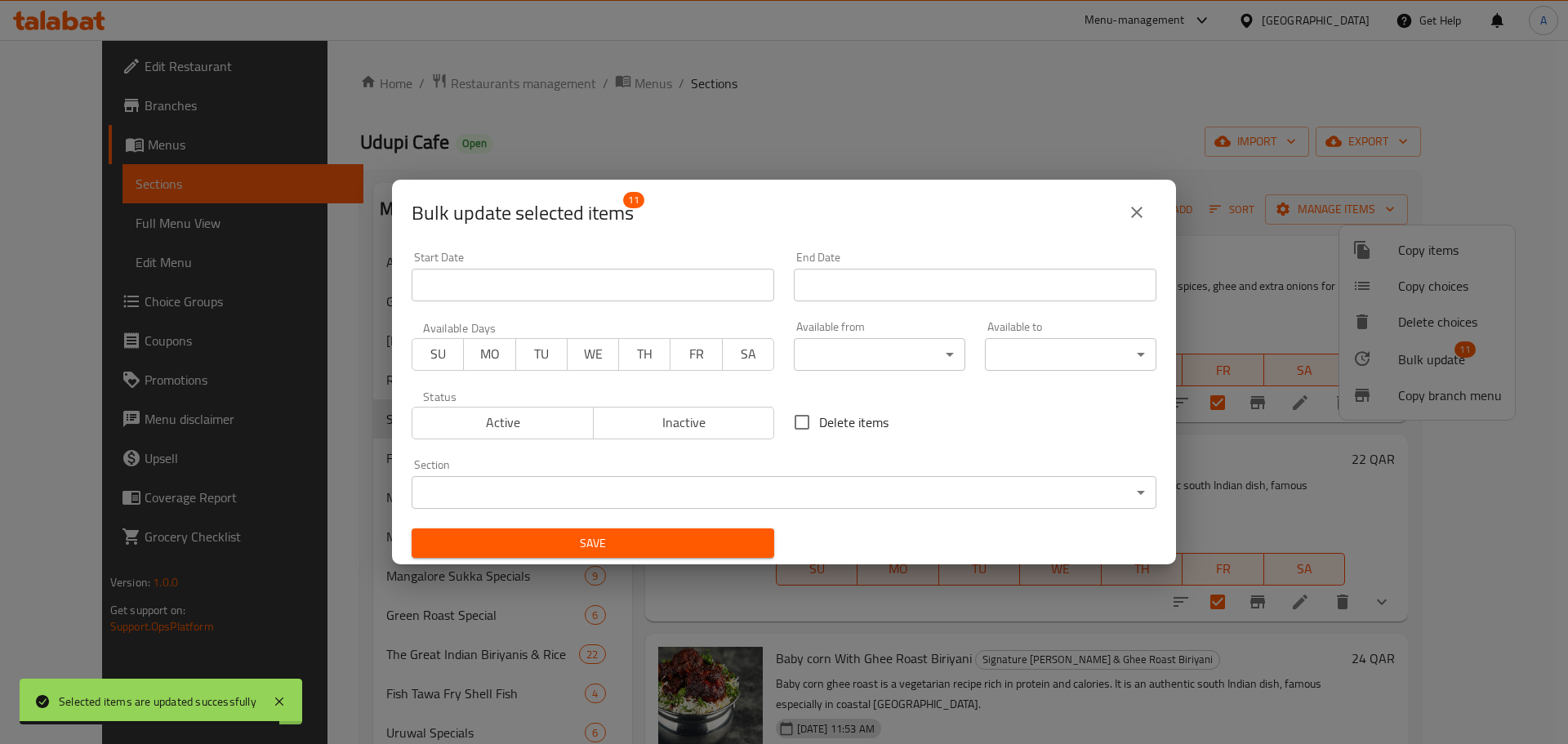
click at [450, 359] on span "SU" at bounding box center [438, 354] width 39 height 24
click at [493, 357] on span "MO" at bounding box center [490, 354] width 39 height 24
click at [554, 356] on span "TU" at bounding box center [542, 354] width 39 height 24
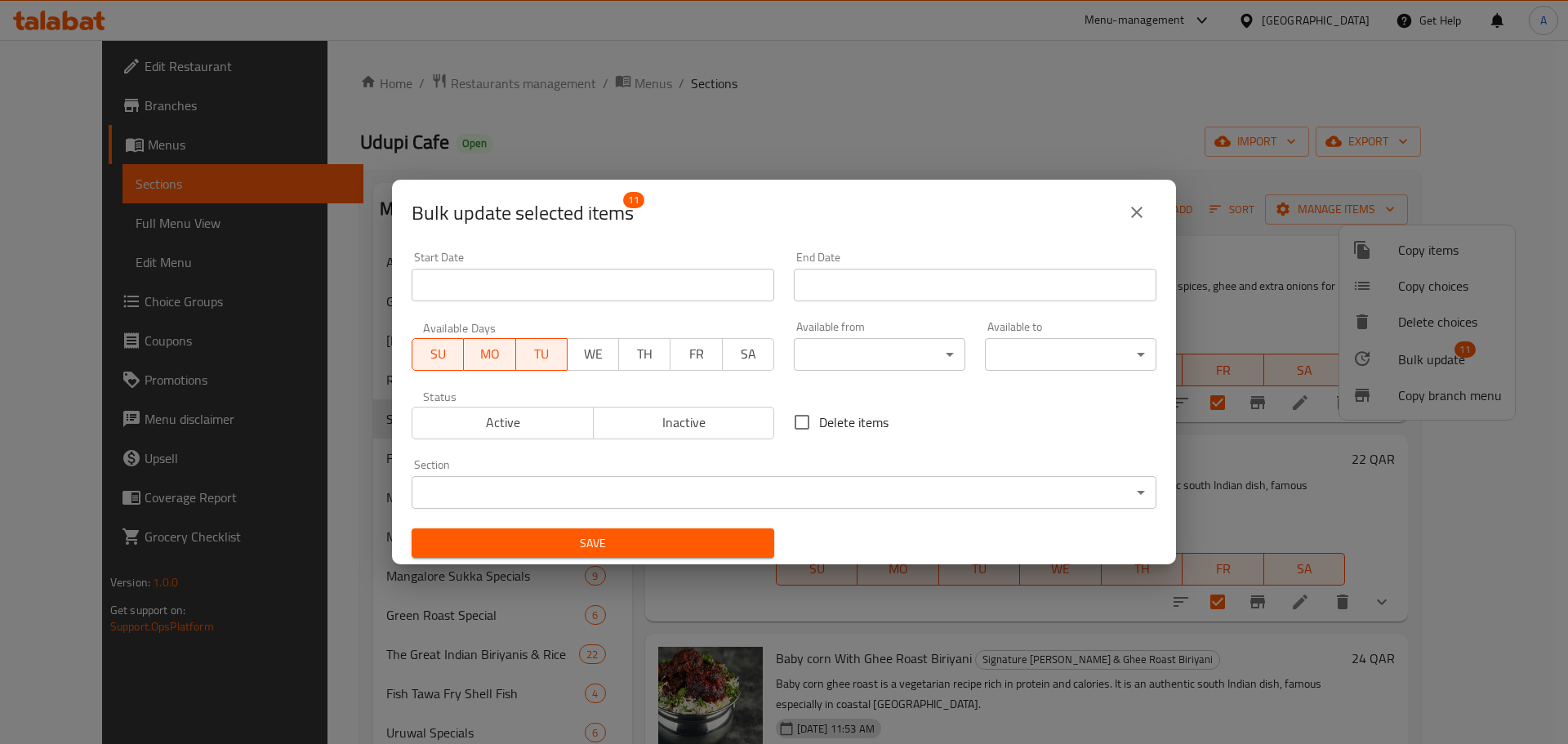
click at [583, 356] on span "WE" at bounding box center [594, 354] width 39 height 24
click at [644, 356] on span "TH" at bounding box center [645, 354] width 39 height 24
click at [691, 357] on span "FR" at bounding box center [697, 354] width 39 height 24
click at [722, 356] on button "SA" at bounding box center [748, 355] width 52 height 33
click at [841, 362] on body "​ Menu-management [GEOGRAPHIC_DATA] Get Help A Edit Restaurant Branches Menus S…" at bounding box center [784, 391] width 1568 height 703
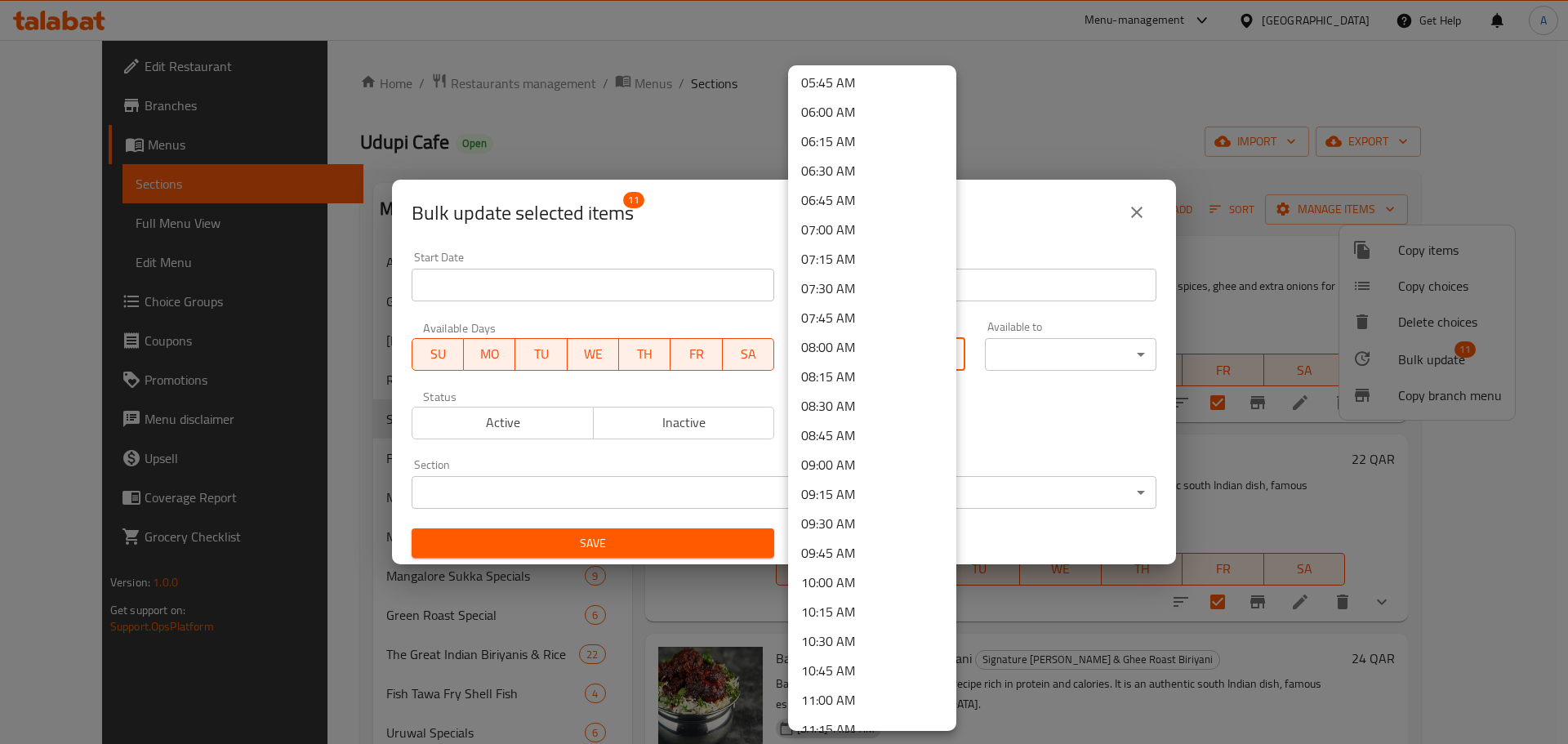
scroll to position [734, 0]
click at [859, 613] on li "10:45 AM" at bounding box center [872, 615] width 168 height 29
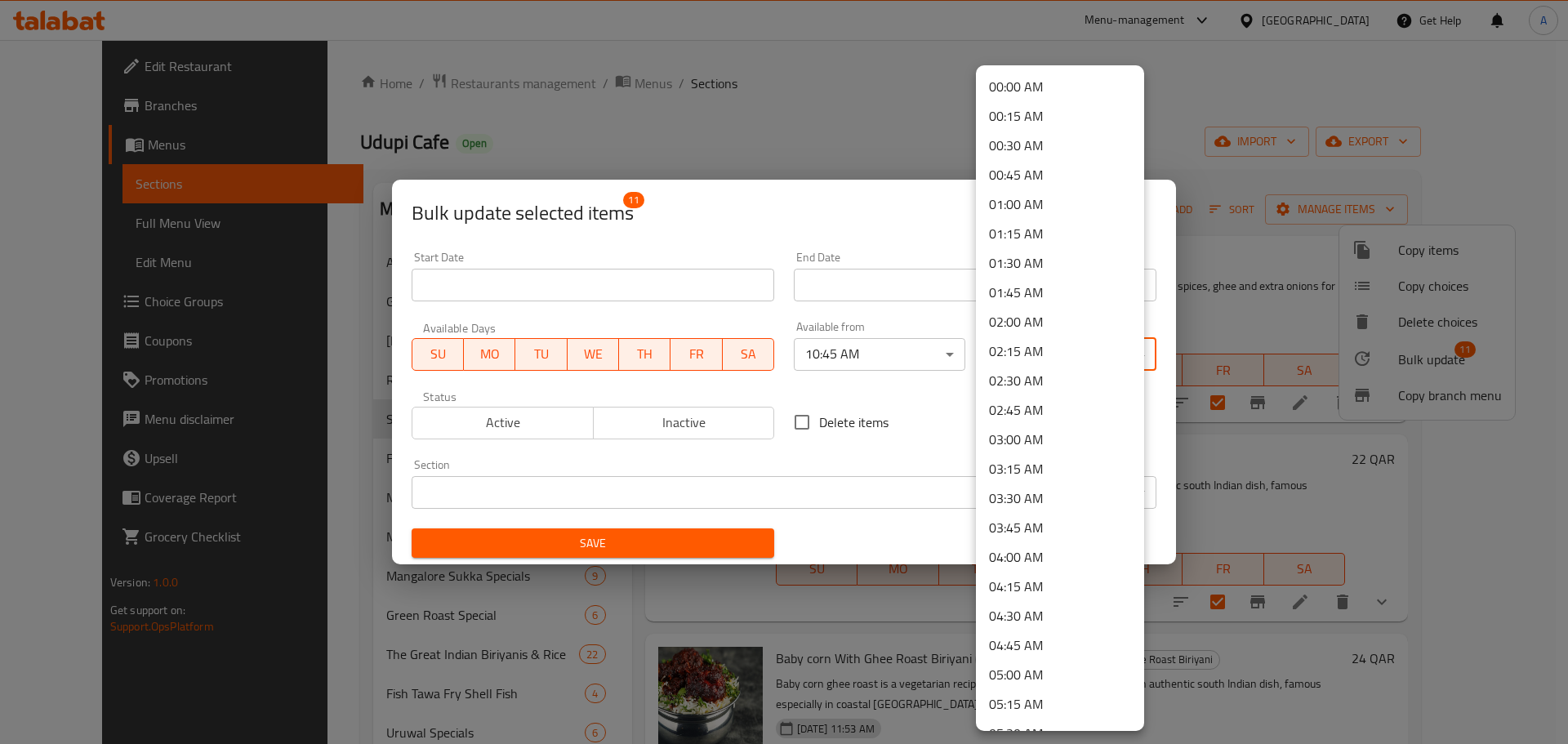
click at [1031, 355] on body "​ Menu-management [GEOGRAPHIC_DATA] Get Help A Edit Restaurant Branches Menus S…" at bounding box center [784, 391] width 1568 height 703
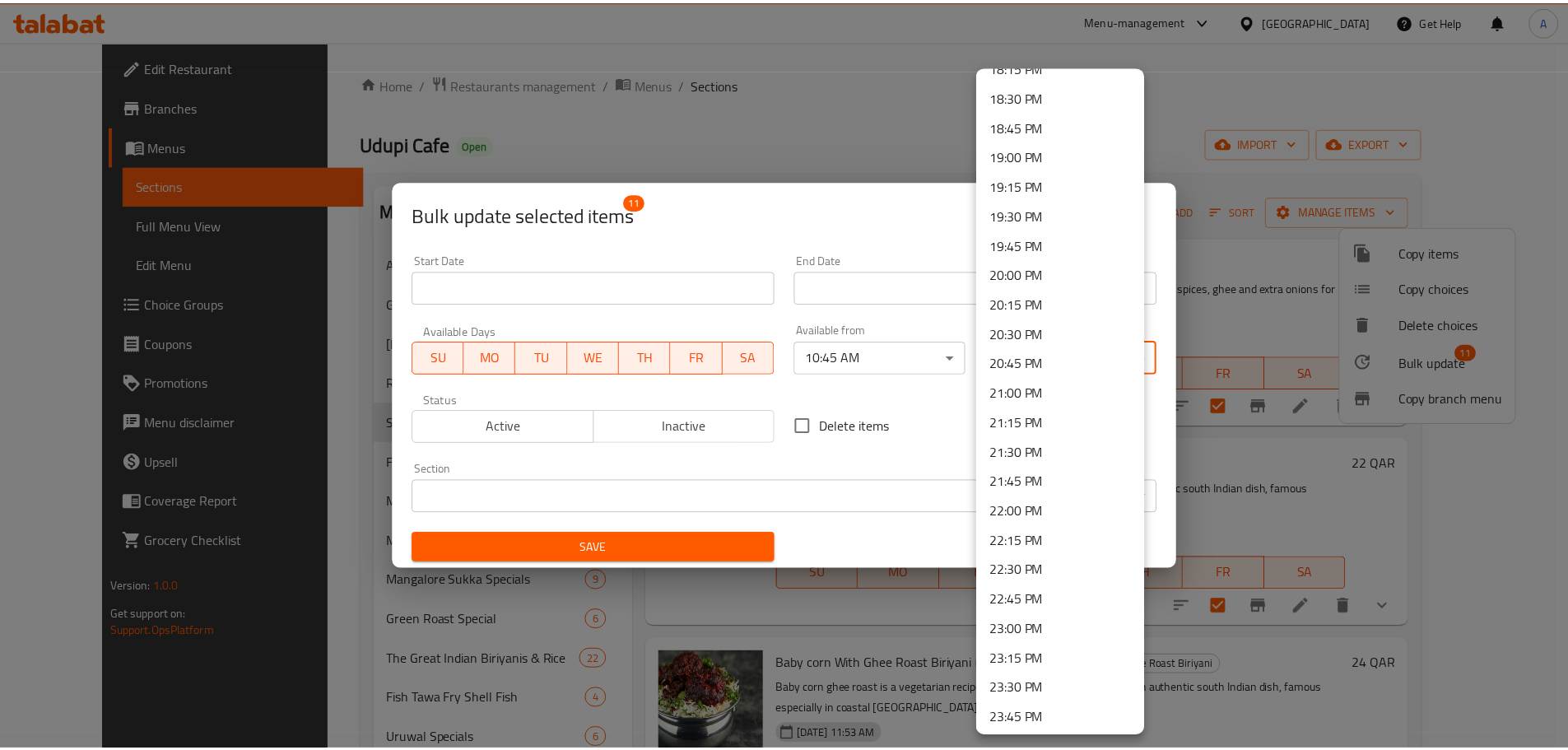
scroll to position [2216, 0]
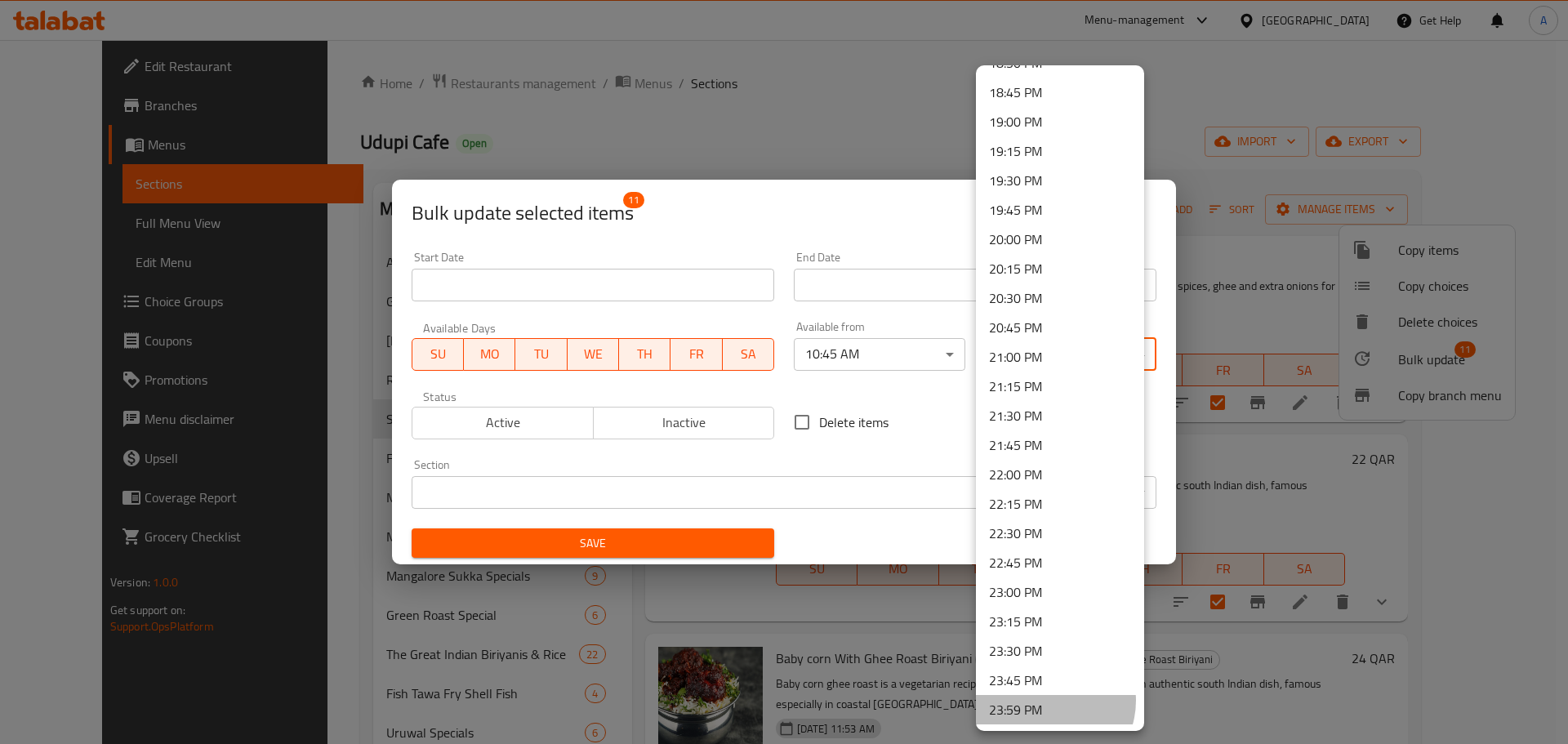
click at [1048, 701] on li "23:59 PM" at bounding box center [1060, 709] width 168 height 29
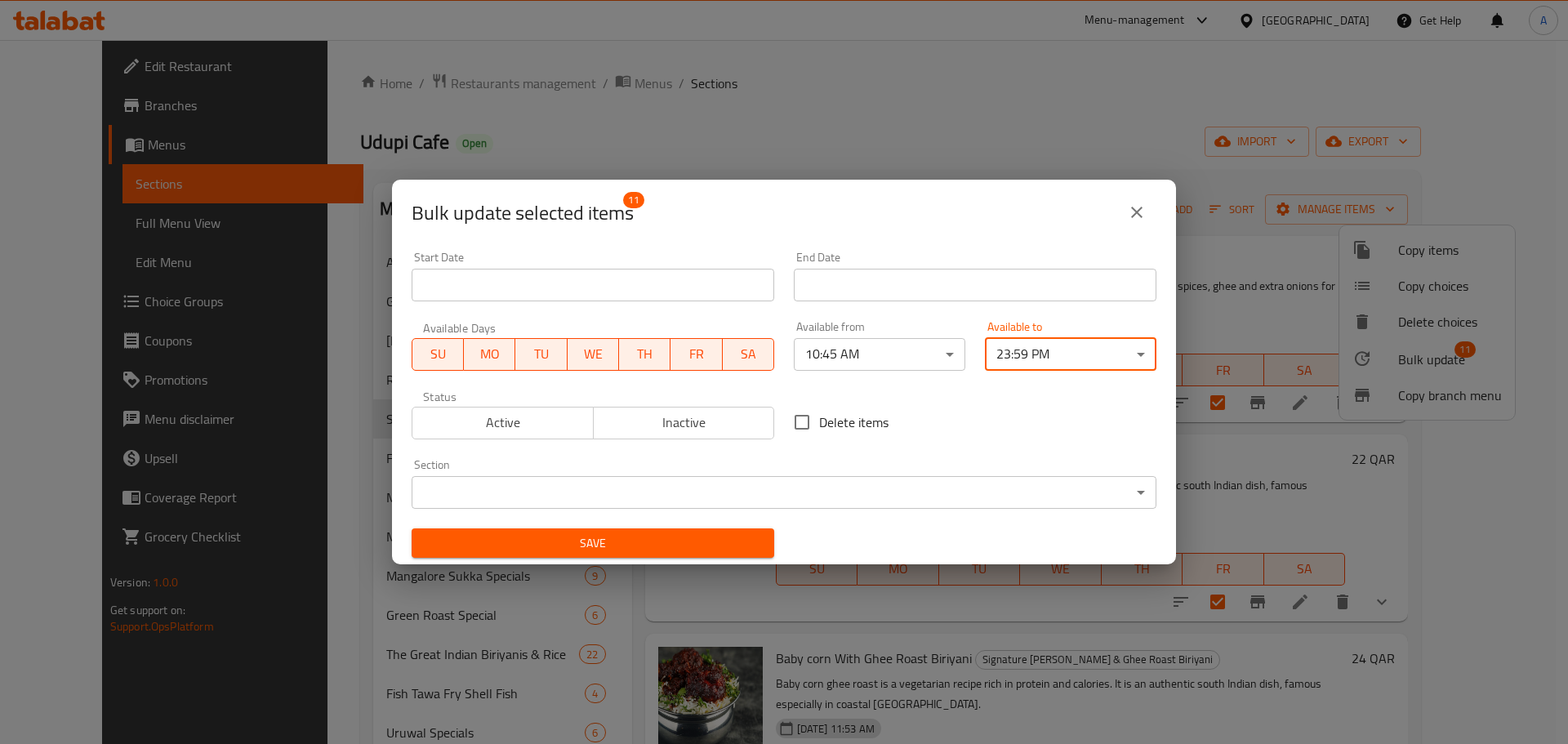
click at [734, 537] on span "Save" at bounding box center [593, 543] width 336 height 20
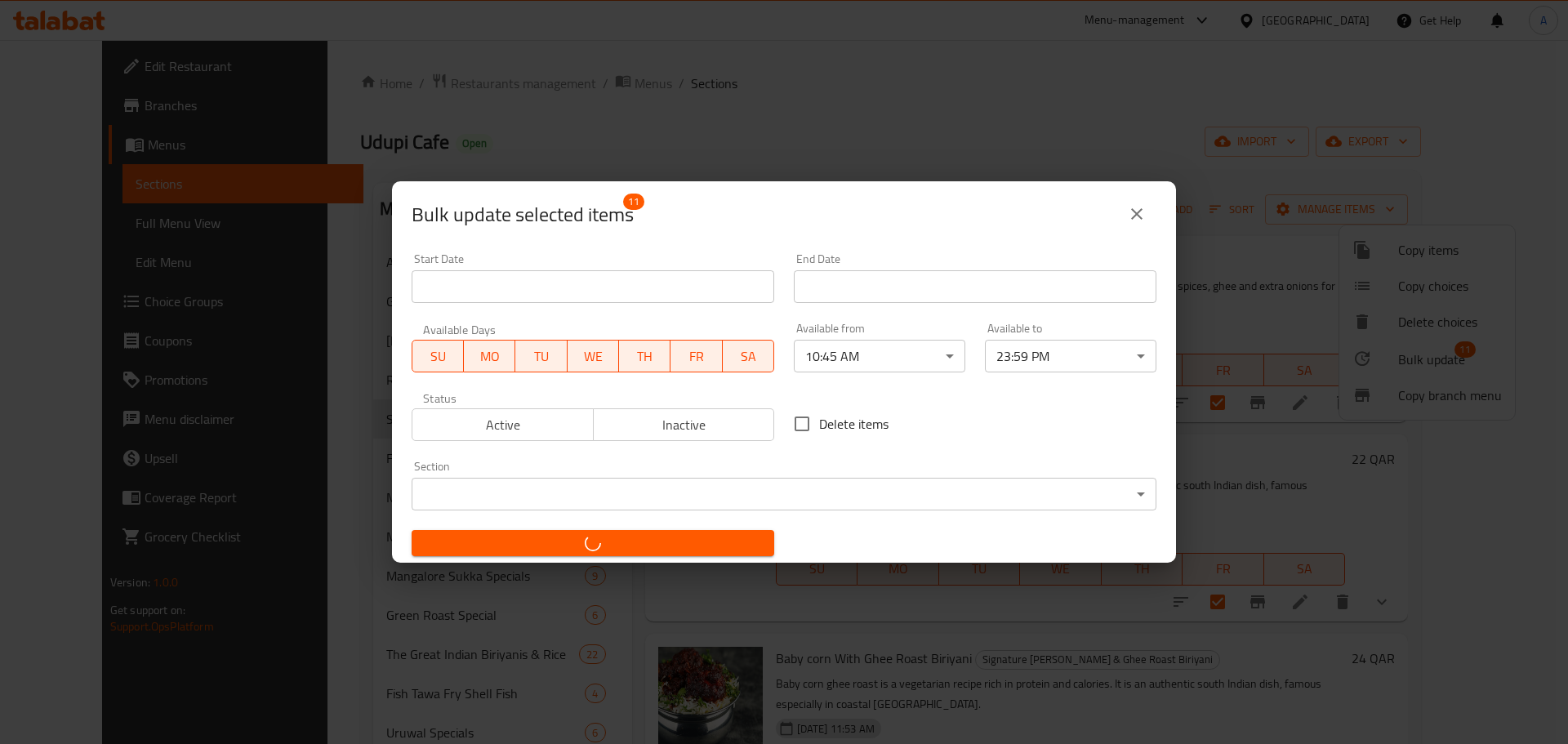
checkbox input "false"
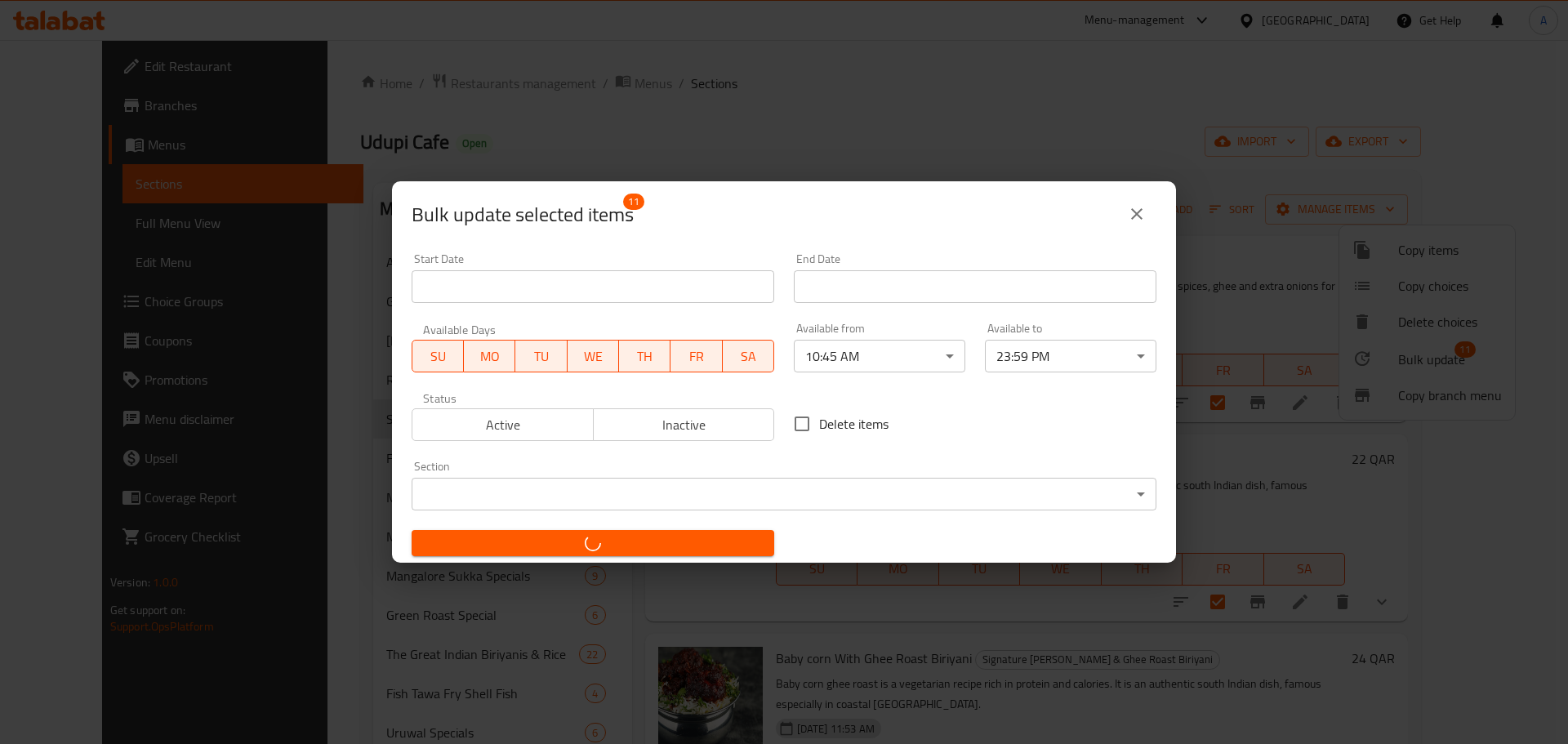
checkbox input "false"
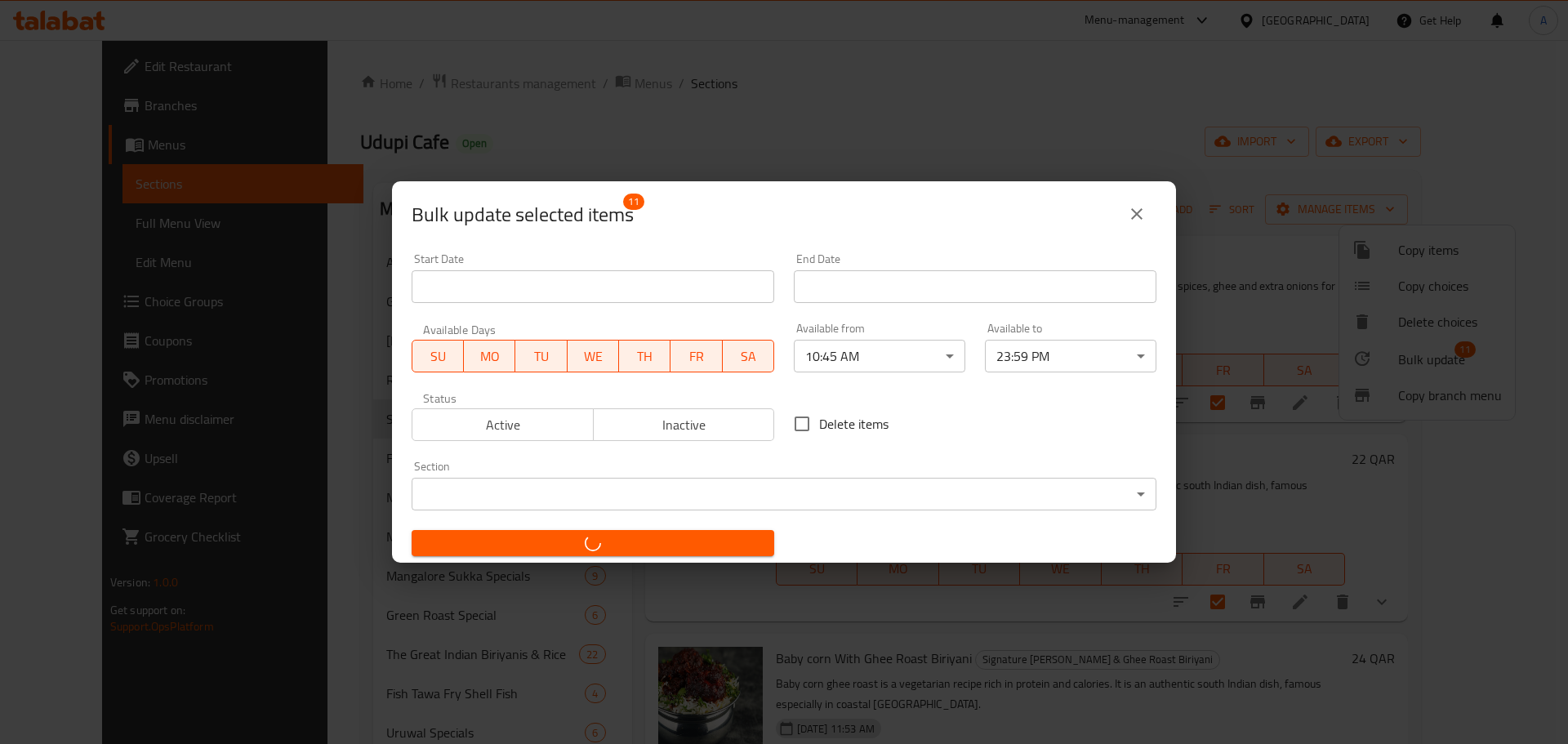
checkbox input "false"
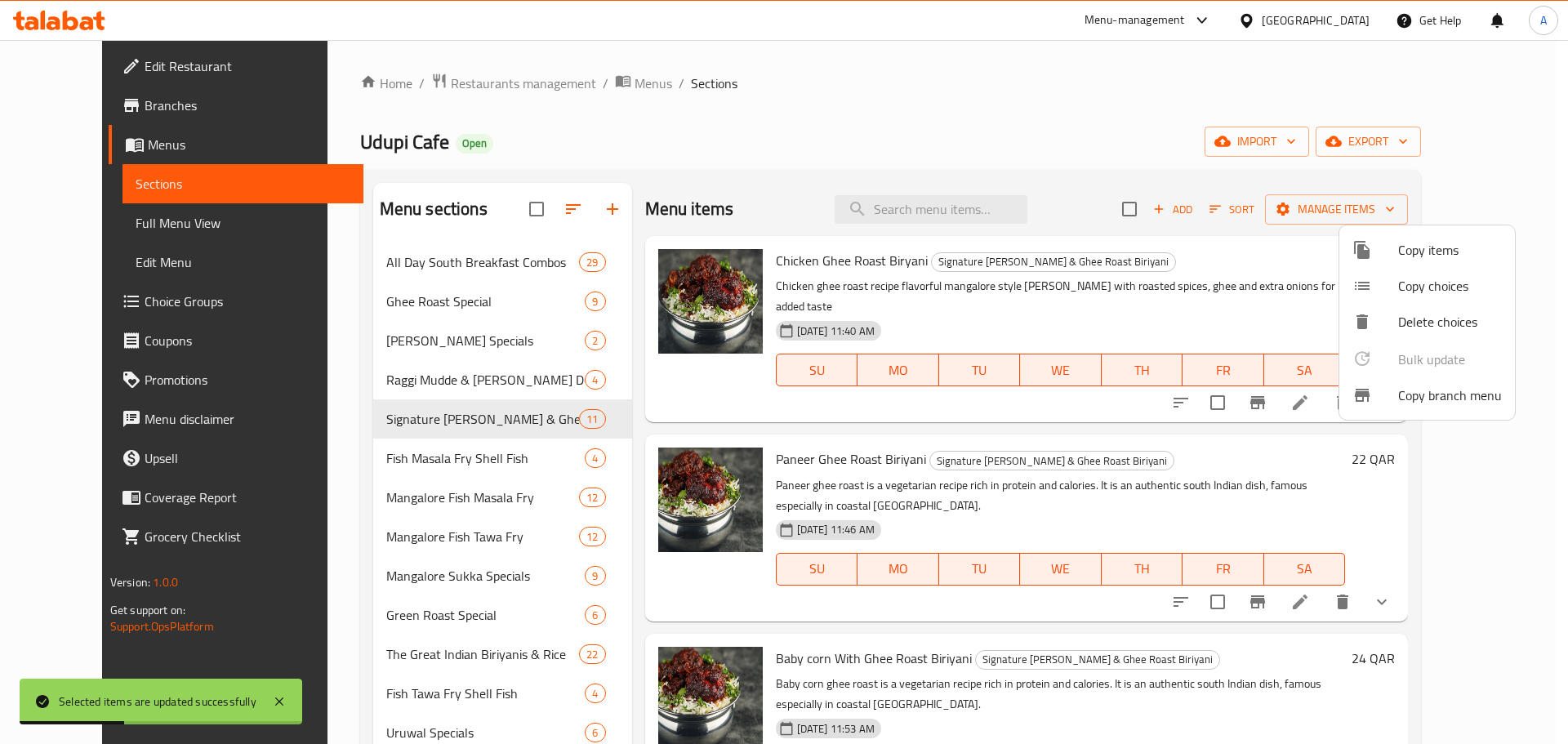
click at [484, 449] on div at bounding box center [784, 372] width 1568 height 744
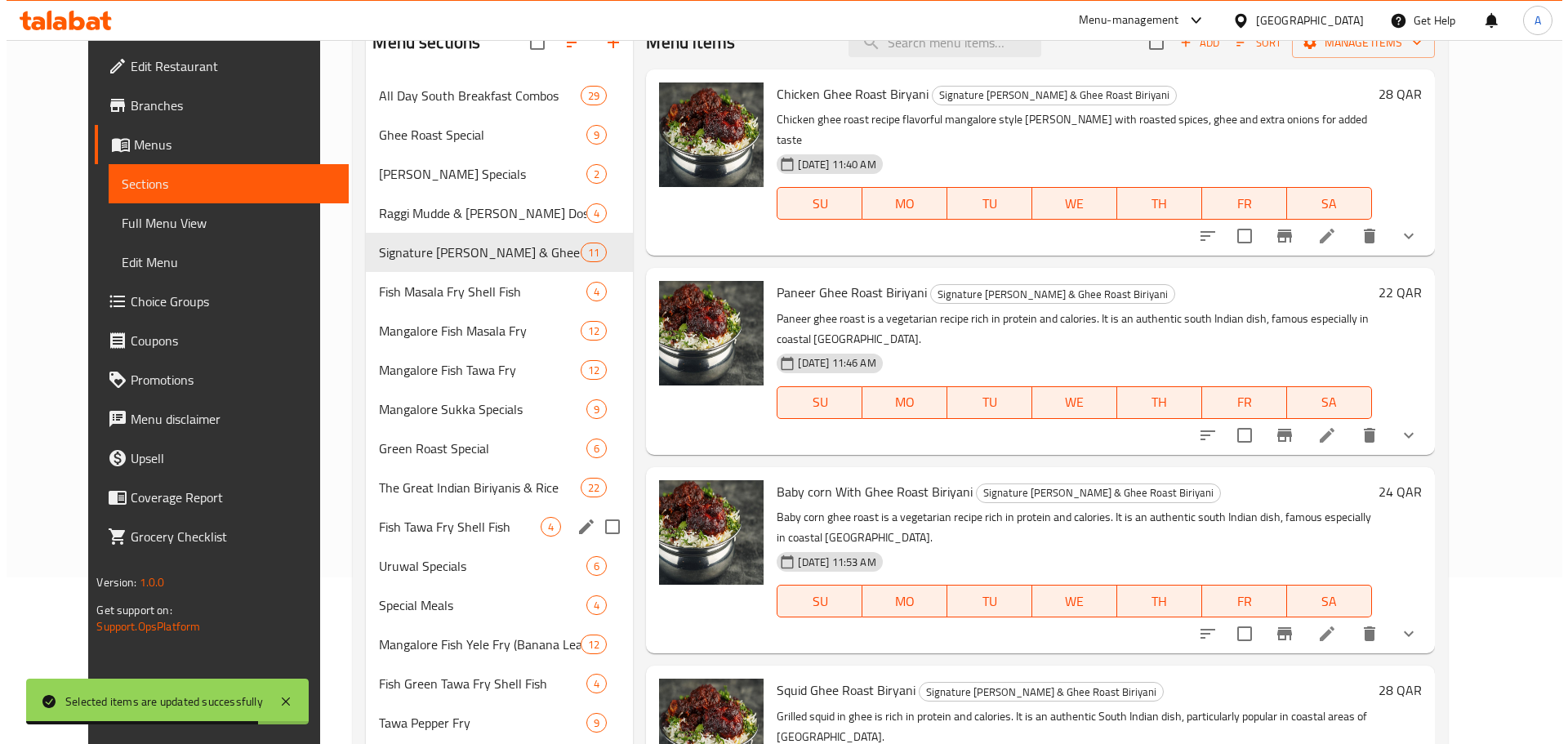
scroll to position [61, 0]
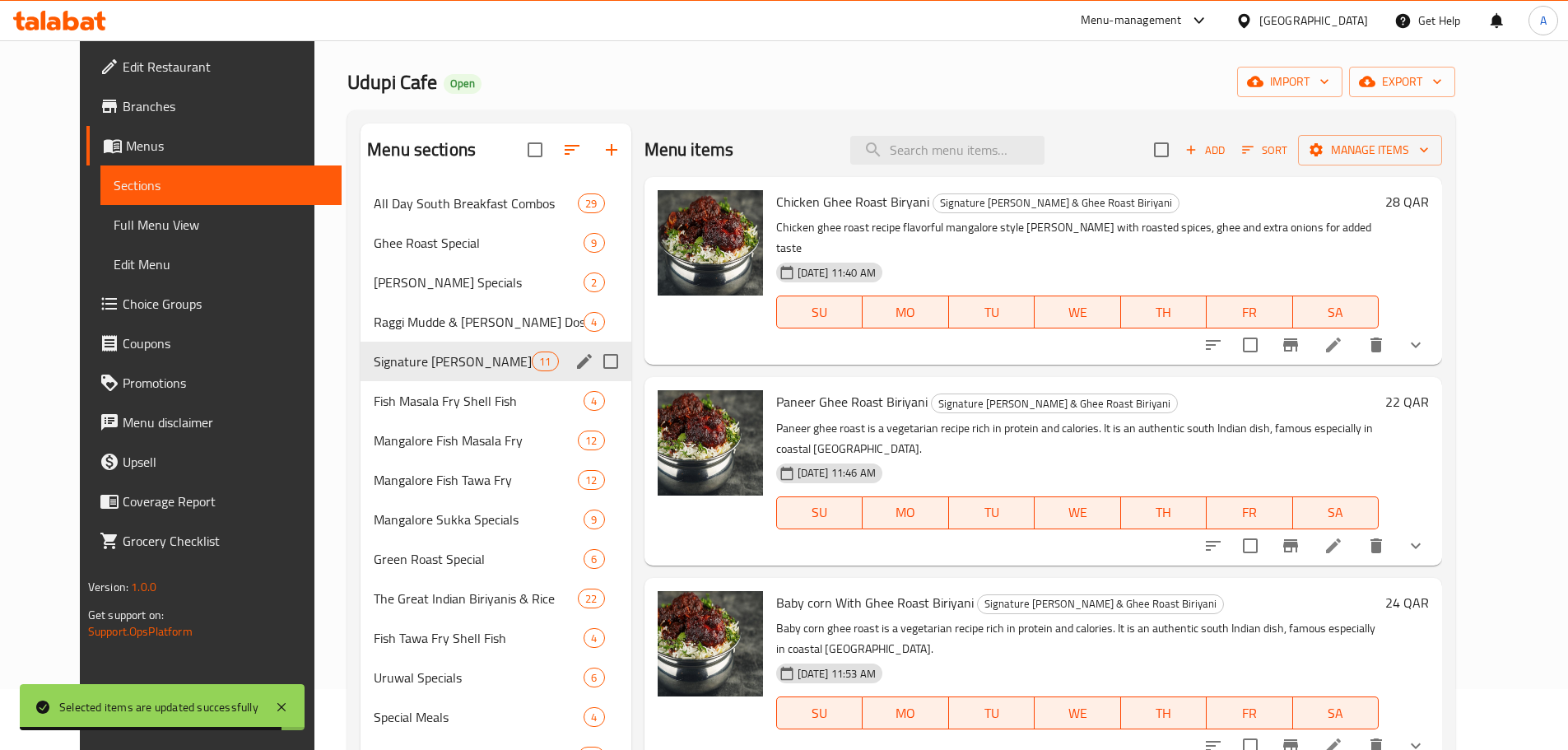
click at [594, 367] on input "Menu sections" at bounding box center [610, 360] width 34 height 34
checkbox input "true"
click at [593, 398] on input "Menu sections" at bounding box center [610, 400] width 34 height 34
checkbox input "true"
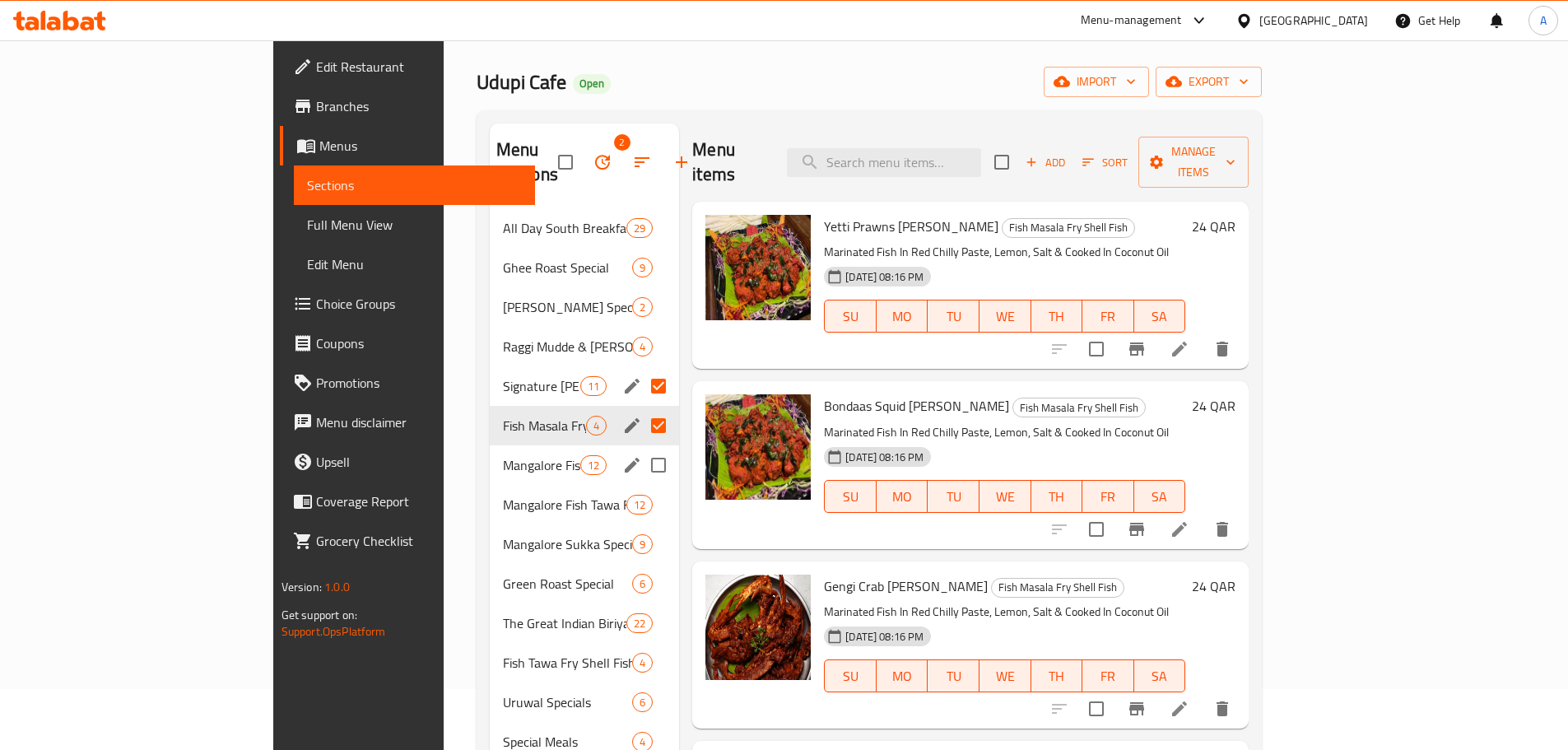
click at [641, 448] on input "Menu sections" at bounding box center [658, 465] width 34 height 34
checkbox input "true"
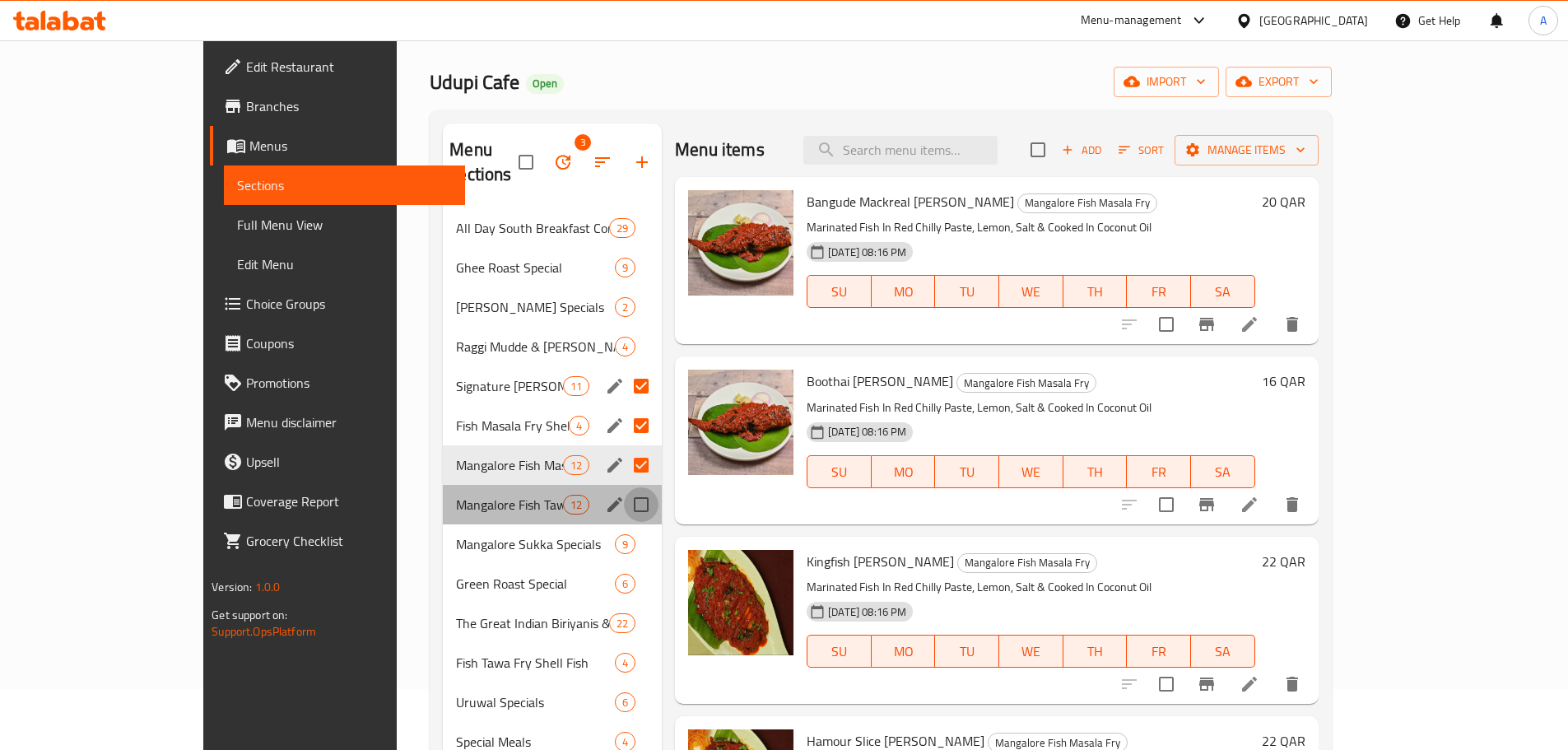
click at [624, 487] on input "Menu sections" at bounding box center [640, 504] width 34 height 34
checkbox input "true"
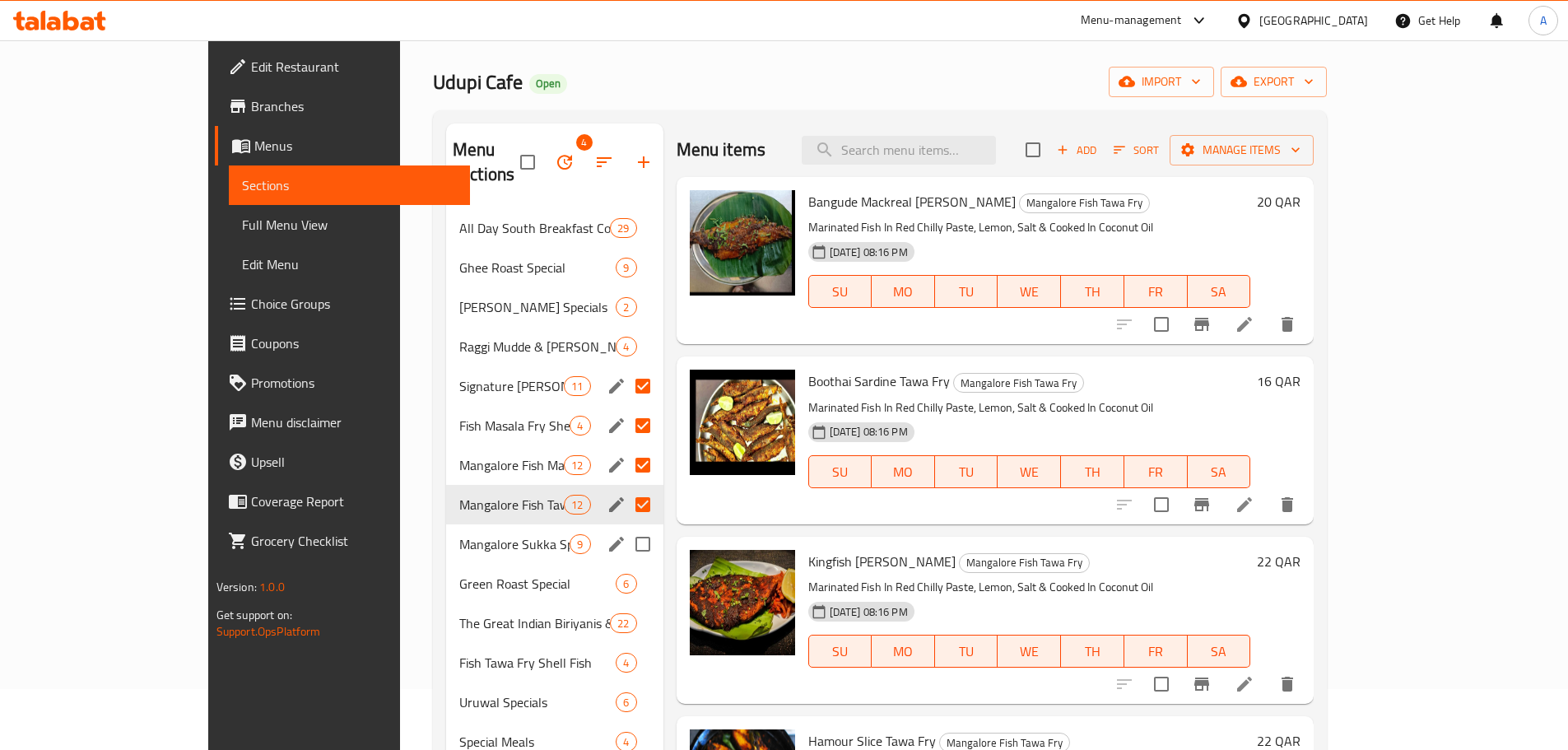
click at [626, 527] on input "Menu sections" at bounding box center [642, 544] width 34 height 34
checkbox input "true"
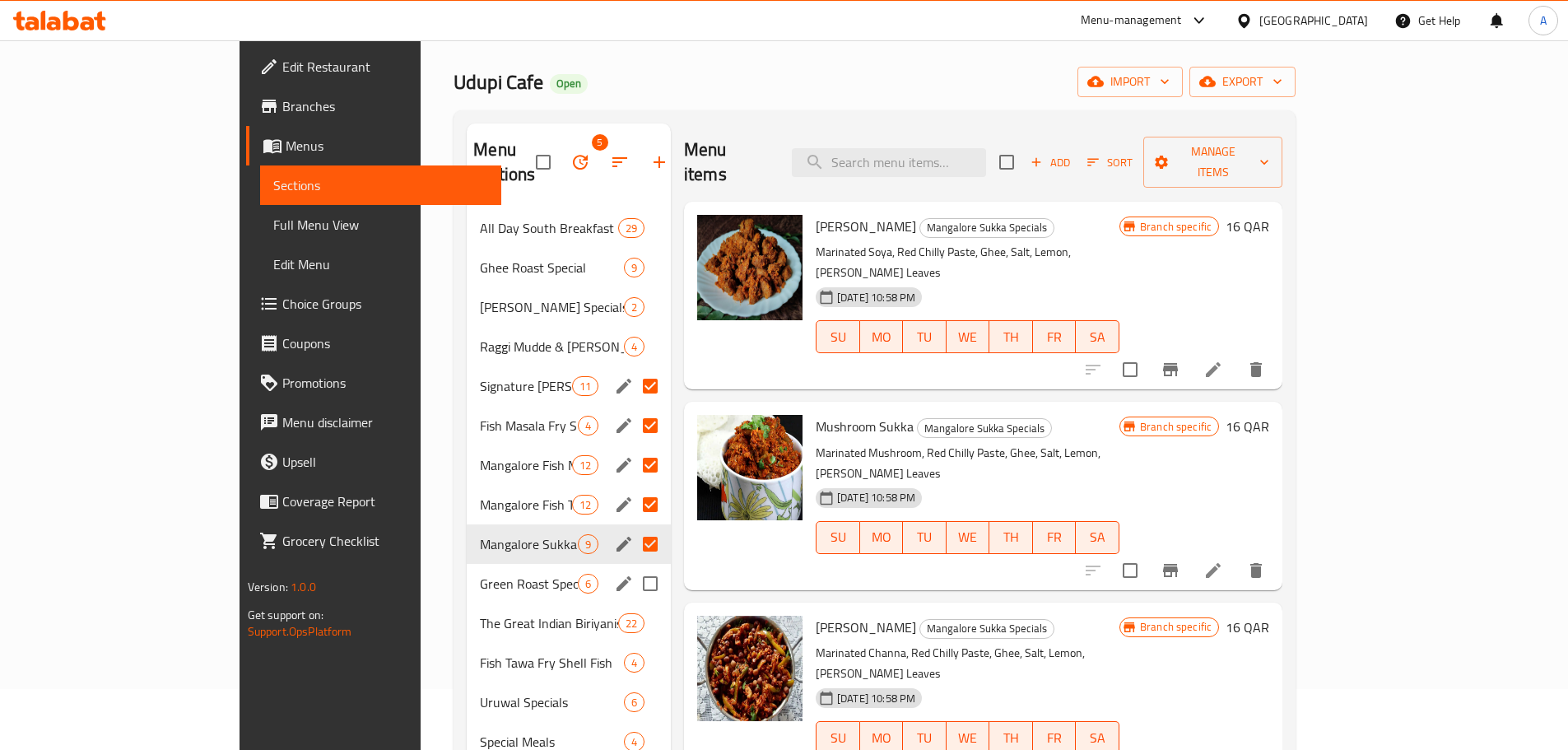
click at [633, 567] on input "Menu sections" at bounding box center [650, 582] width 34 height 34
checkbox input "true"
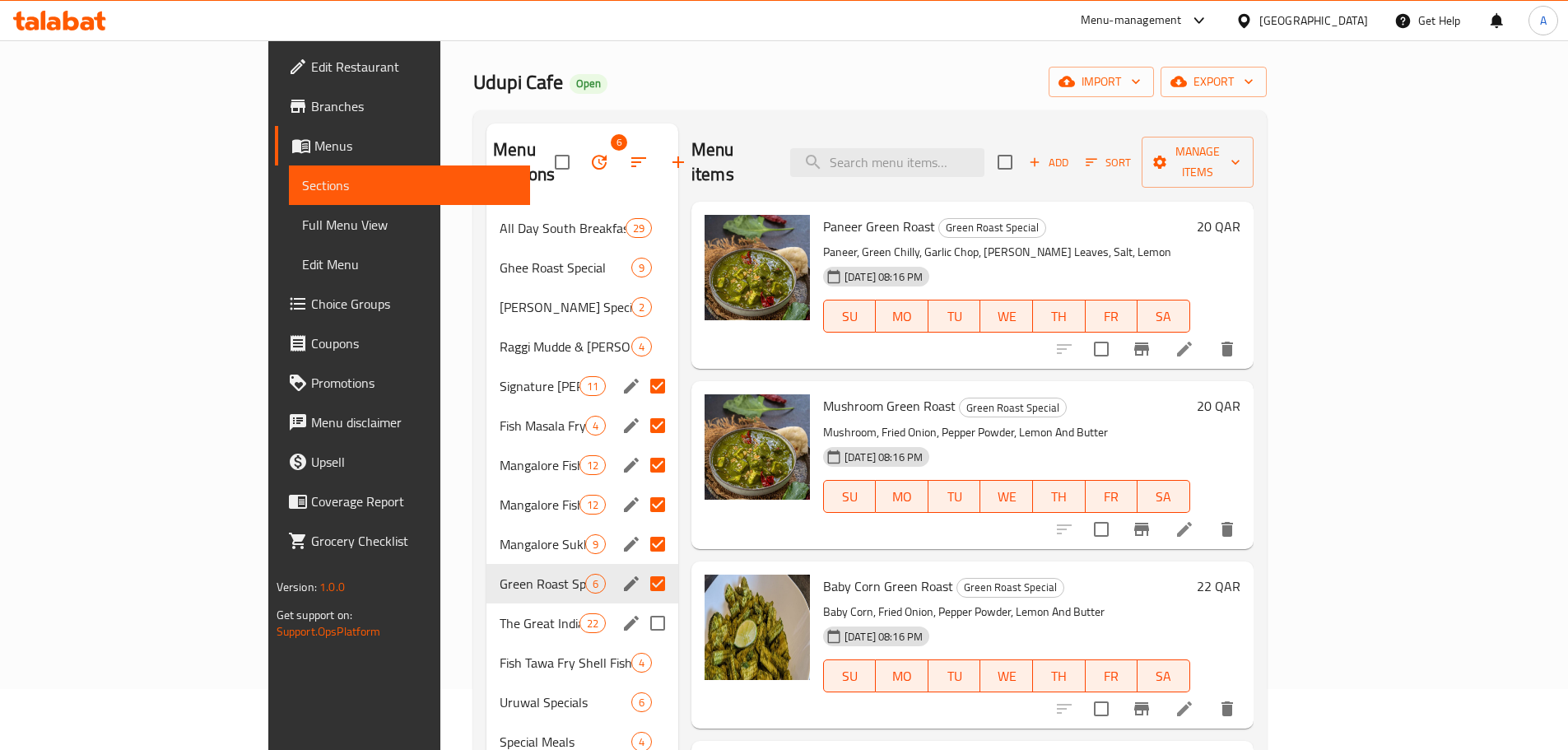
click at [640, 606] on input "Menu sections" at bounding box center [657, 622] width 34 height 34
checkbox input "true"
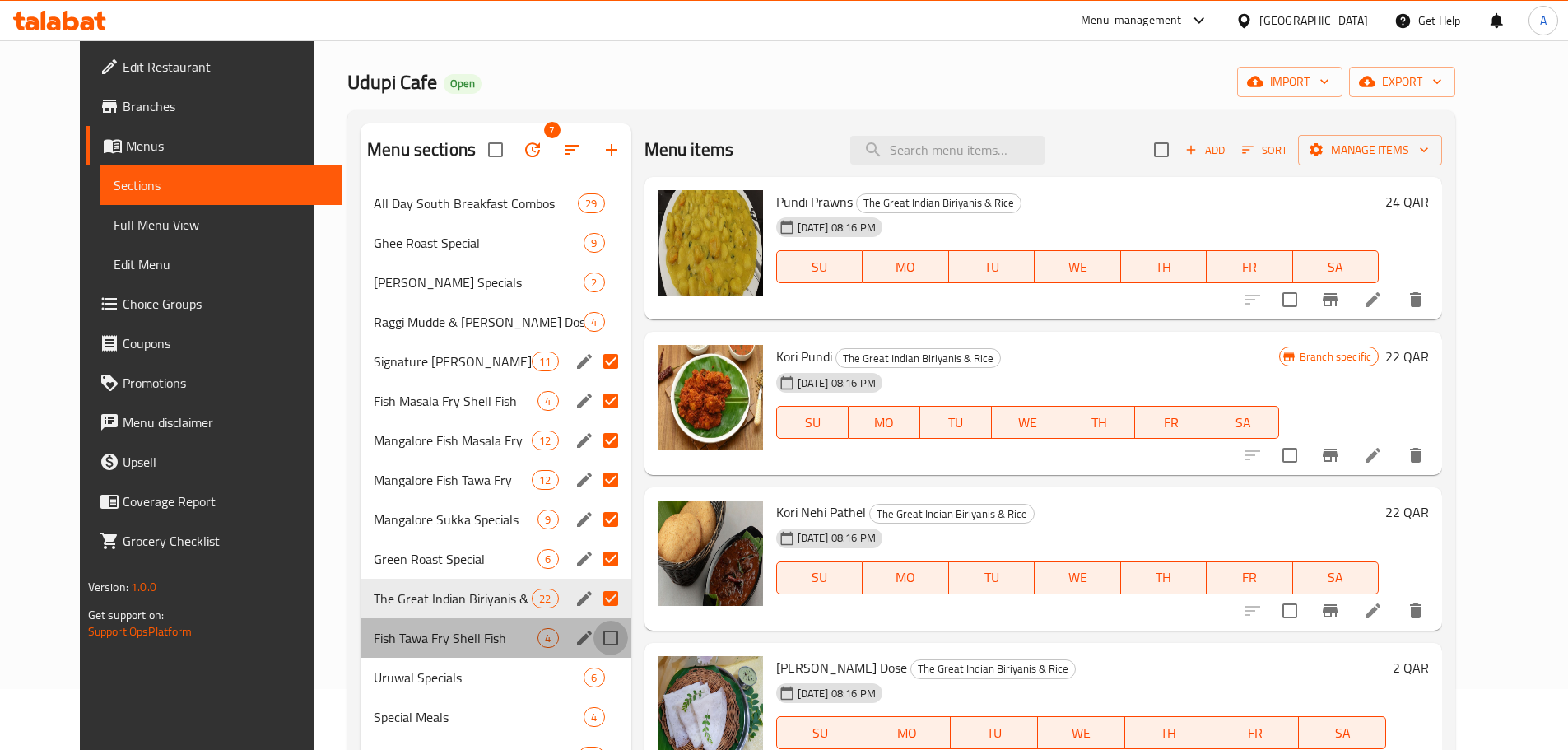
click at [598, 635] on input "Menu sections" at bounding box center [610, 637] width 34 height 34
checkbox input "true"
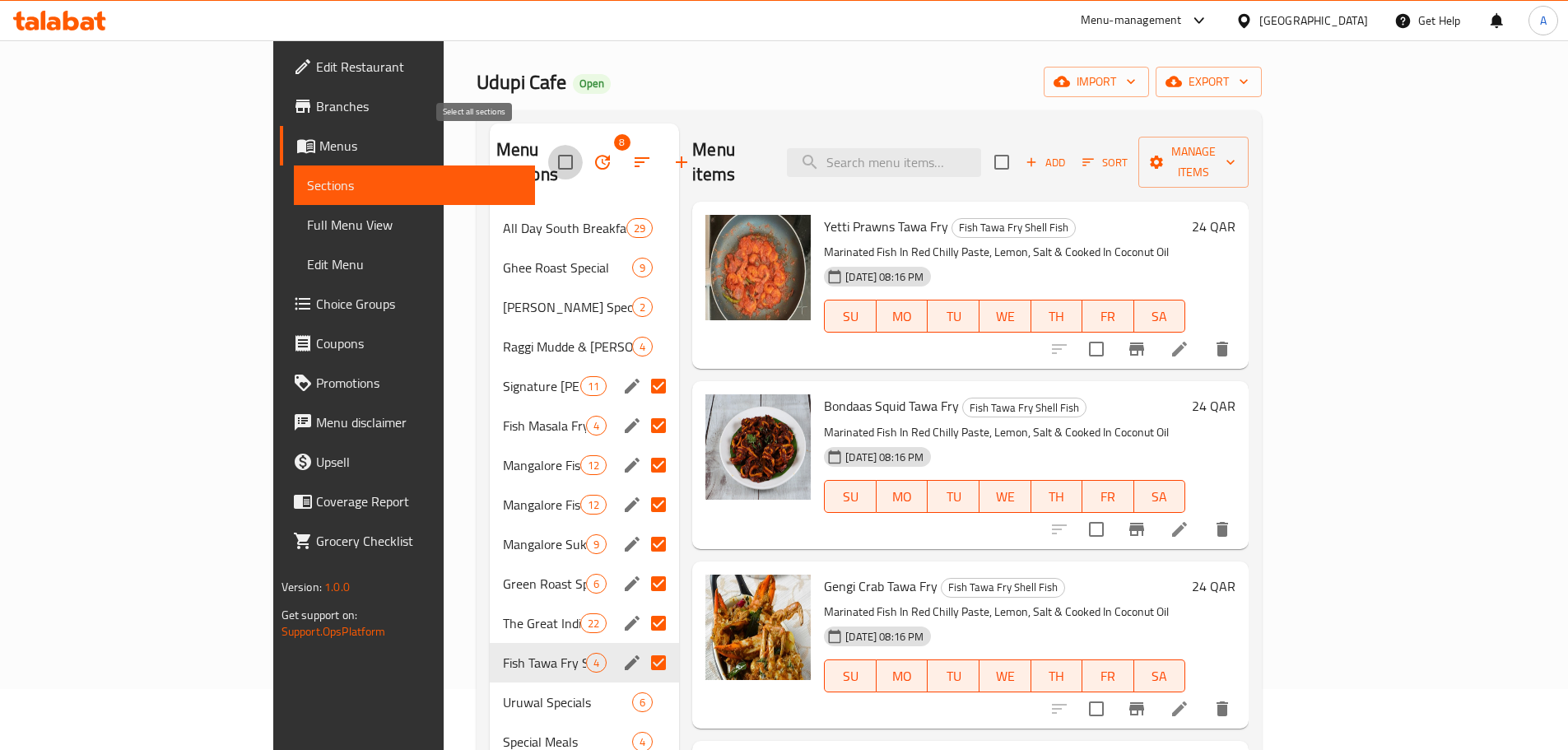
click at [549, 158] on input "checkbox" at bounding box center [565, 162] width 34 height 34
checkbox input "true"
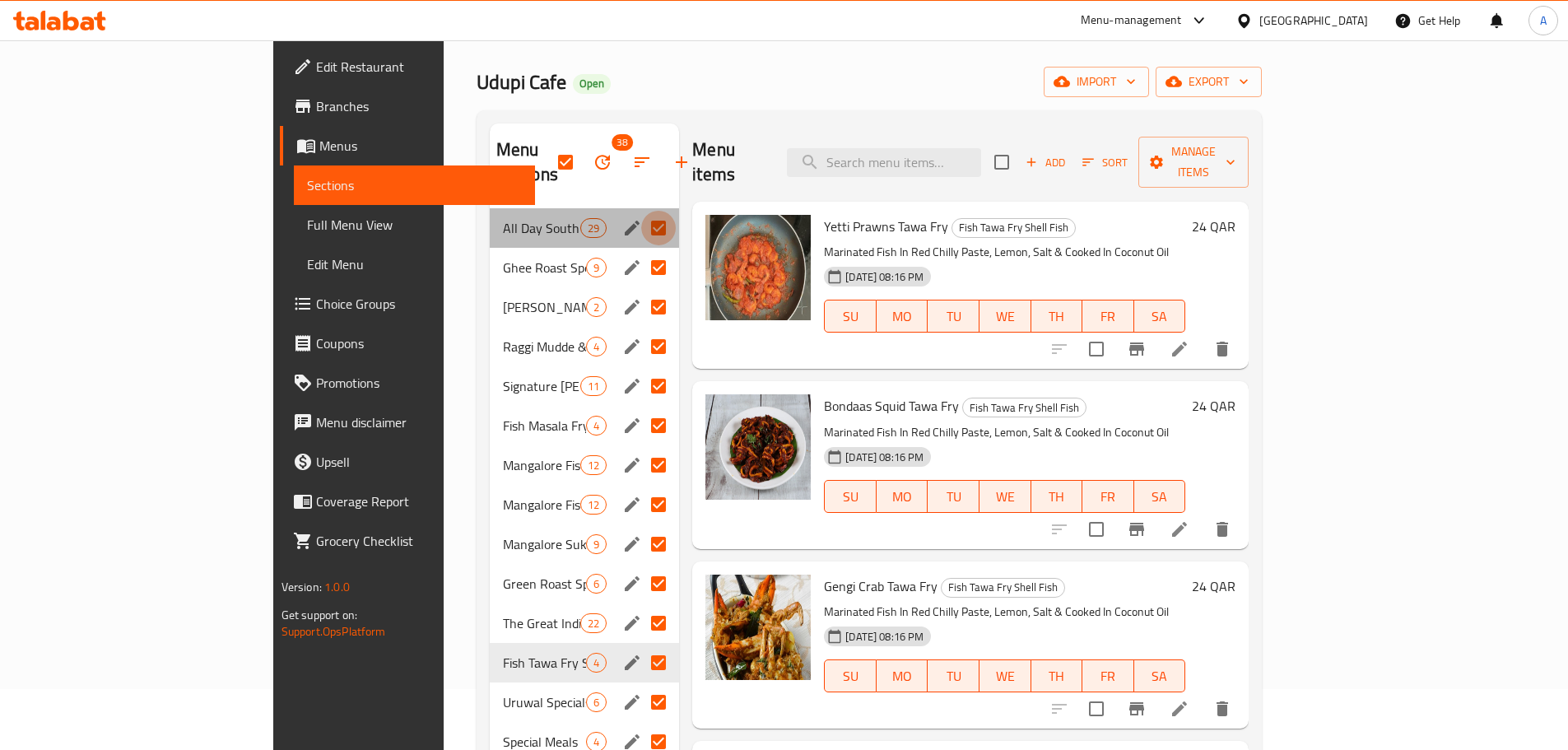
click at [641, 210] on input "Menu sections" at bounding box center [658, 227] width 34 height 34
checkbox input "false"
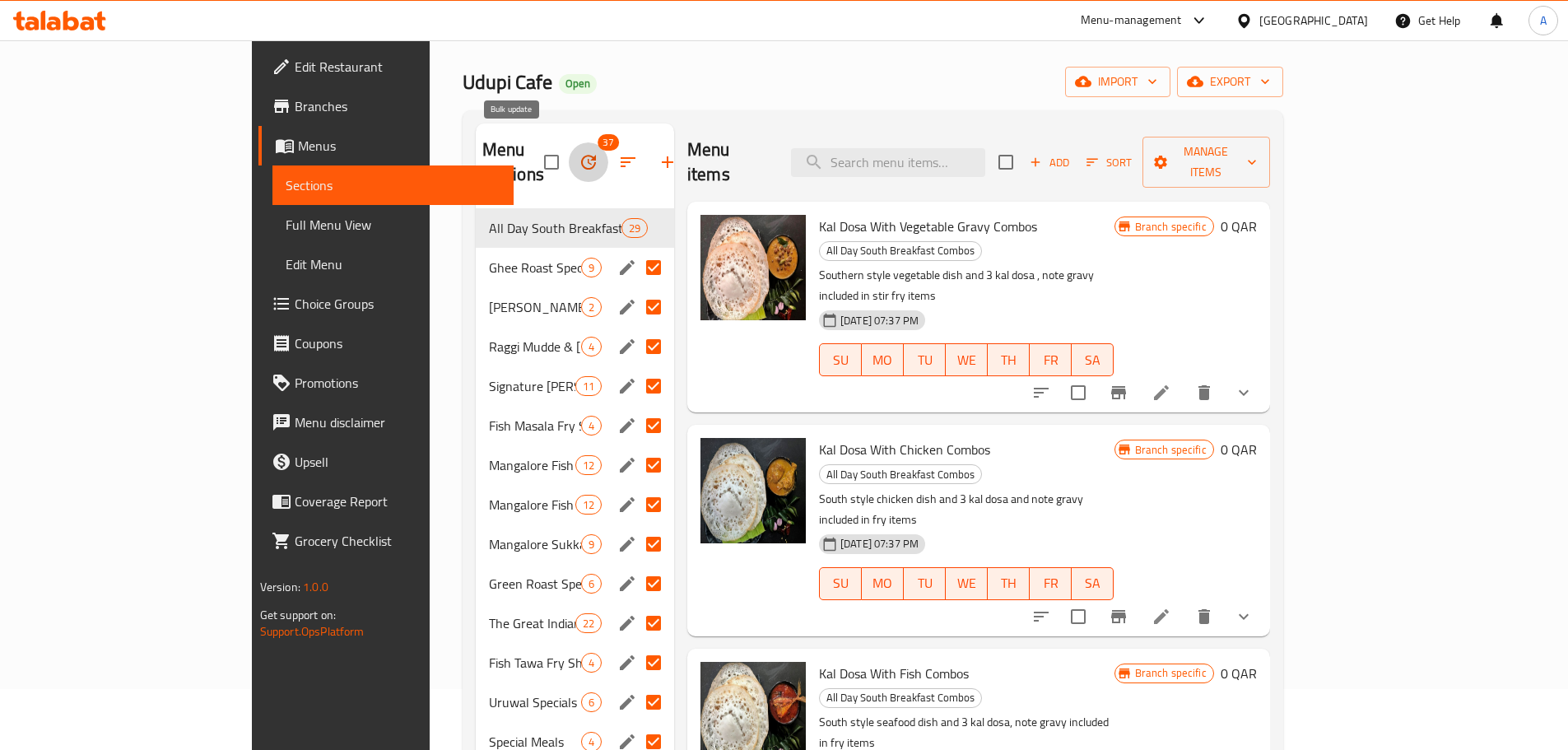
click at [579, 152] on icon "button" at bounding box center [589, 162] width 19 height 19
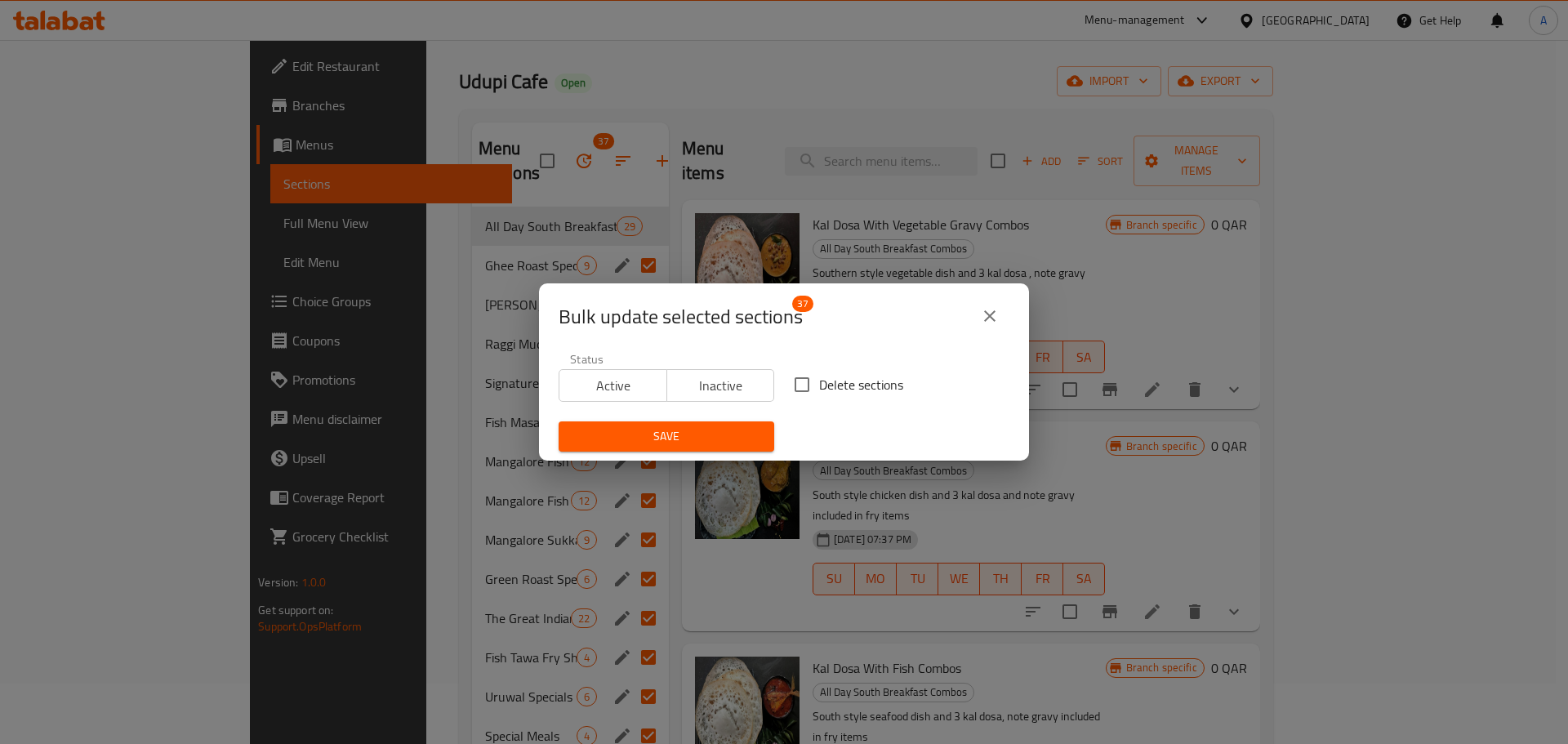
scroll to position [3, 0]
click at [737, 428] on span "Save" at bounding box center [666, 435] width 189 height 20
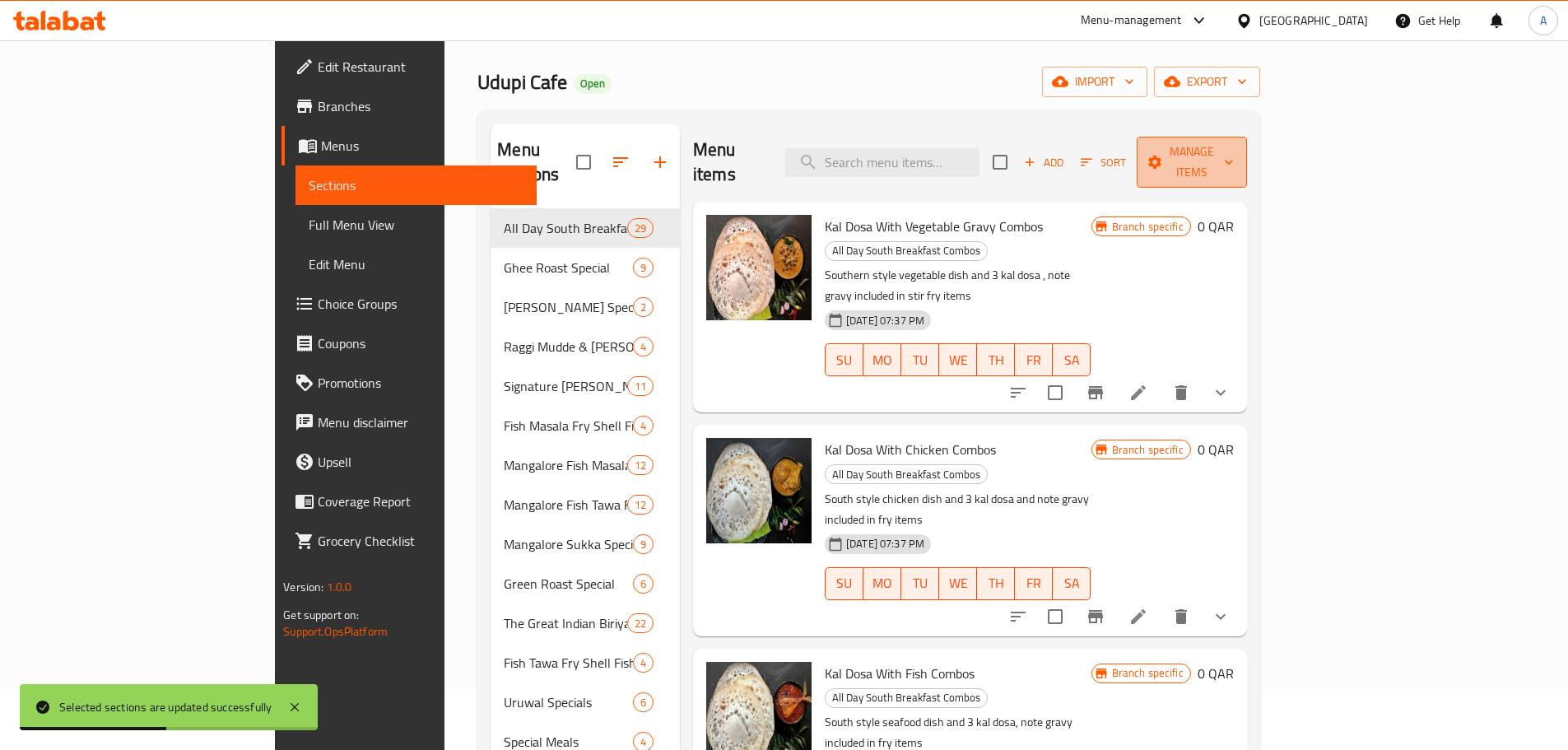
click at [1234, 158] on span "Manage items" at bounding box center [1192, 162] width 84 height 41
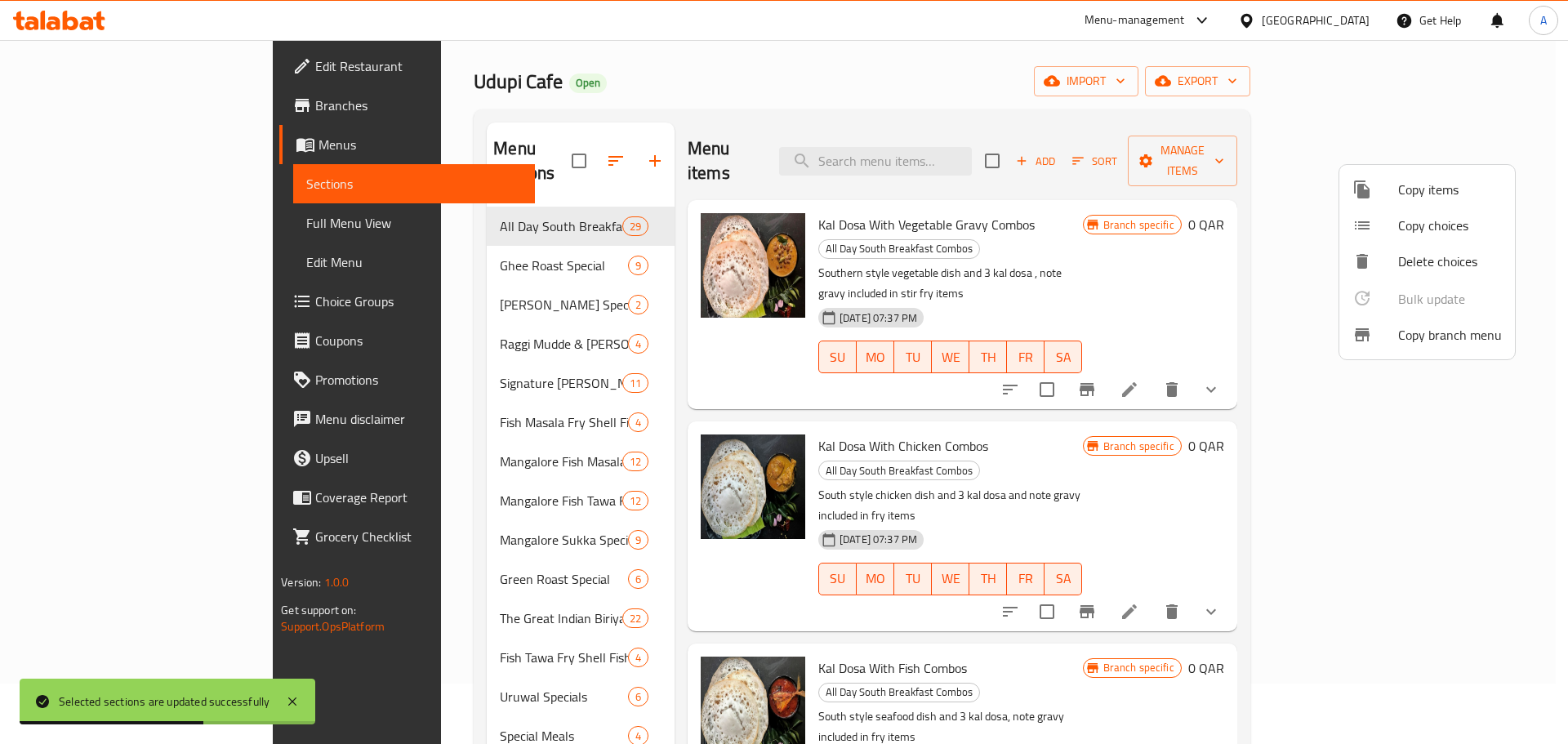
click at [449, 234] on div at bounding box center [784, 372] width 1568 height 744
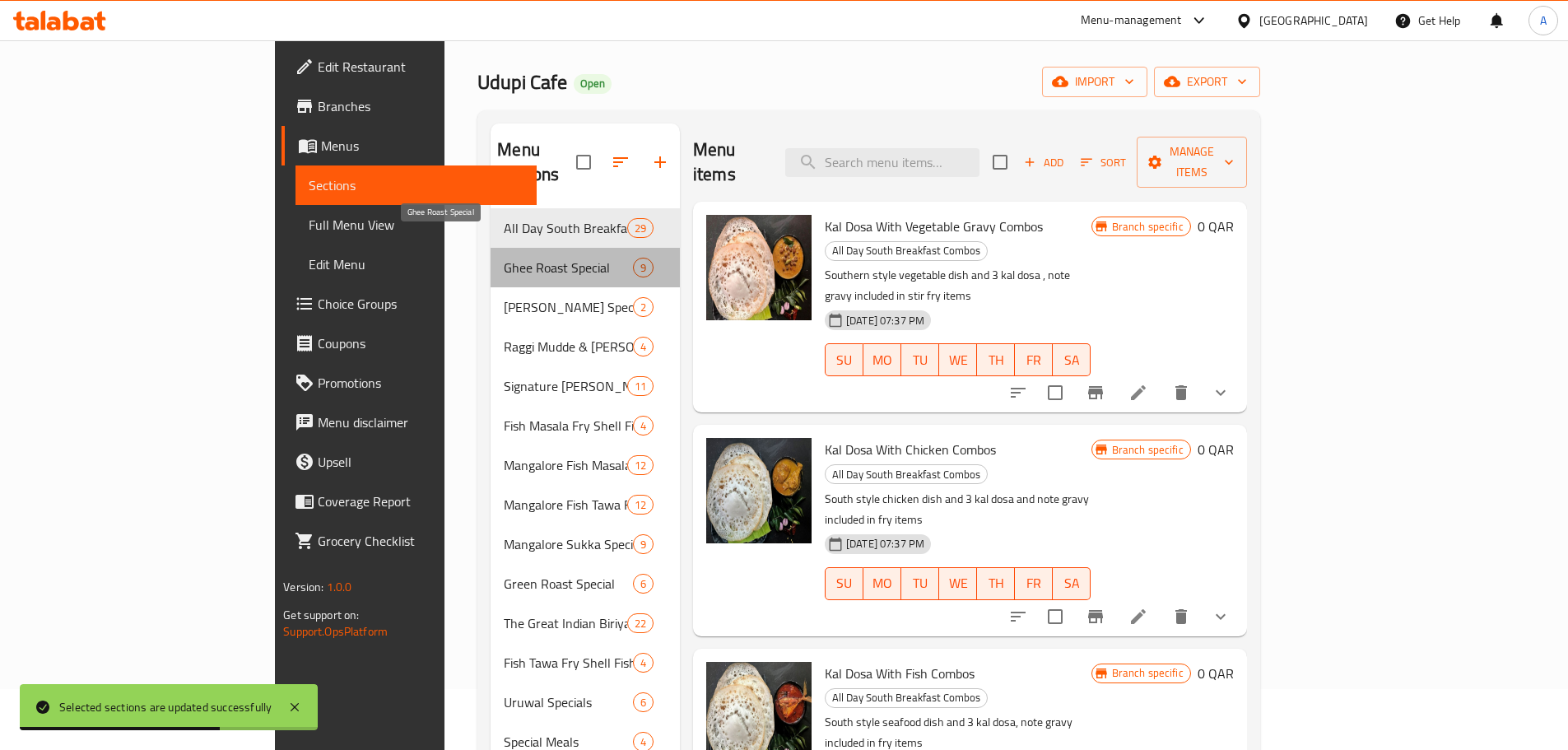
click at [504, 257] on span "Ghee Roast Special" at bounding box center [568, 267] width 129 height 19
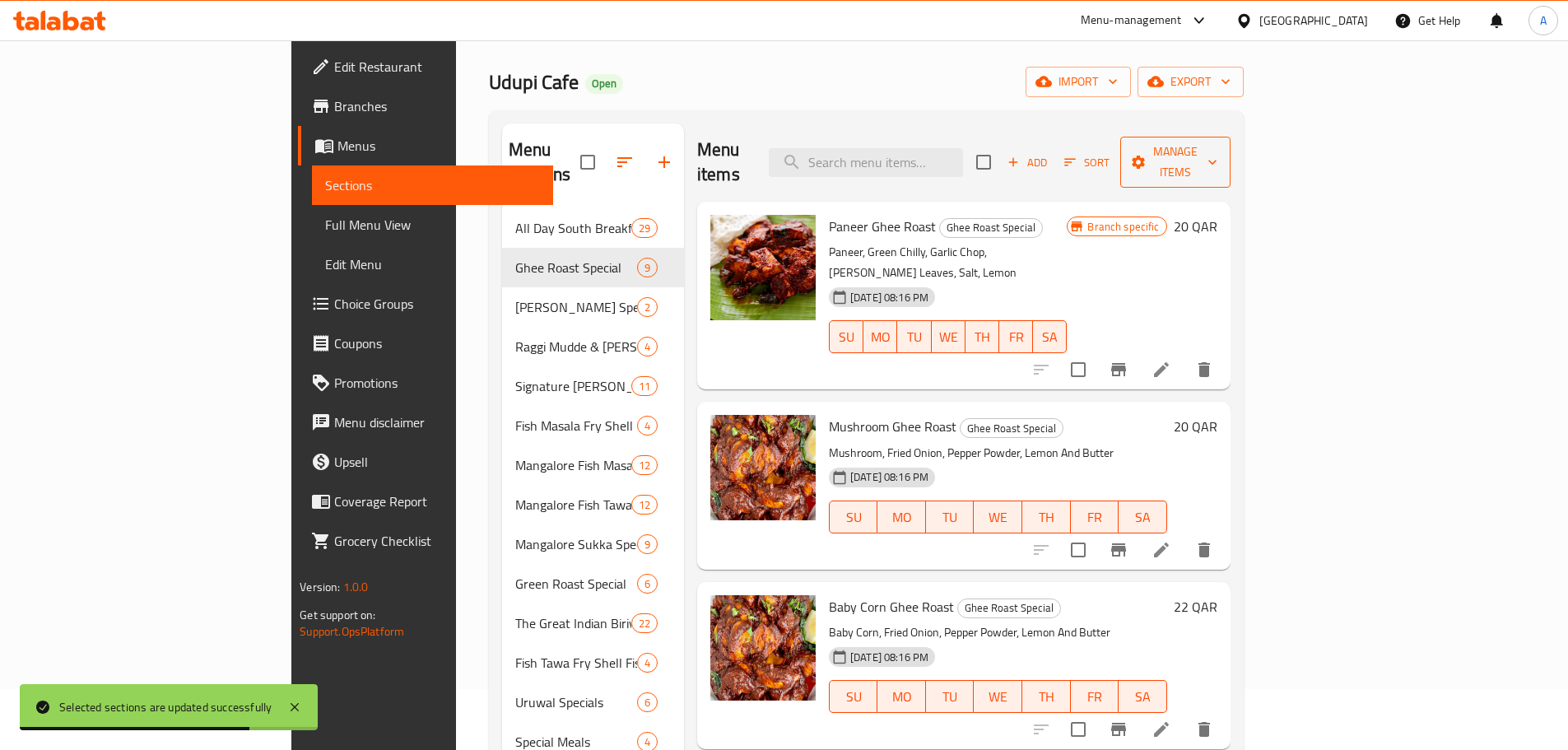
click at [1218, 152] on span "Manage items" at bounding box center [1175, 162] width 84 height 41
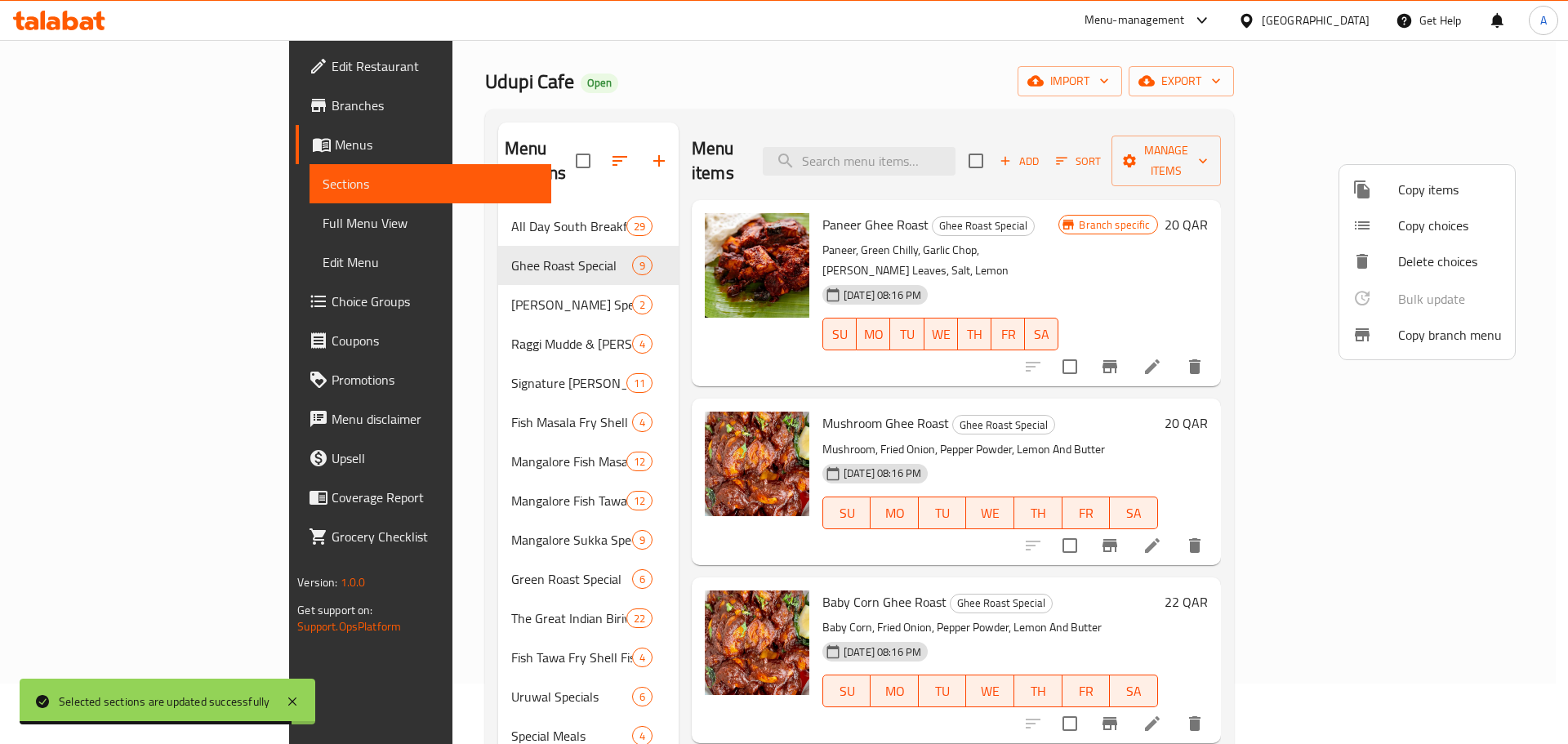
click at [1220, 149] on div at bounding box center [784, 372] width 1568 height 744
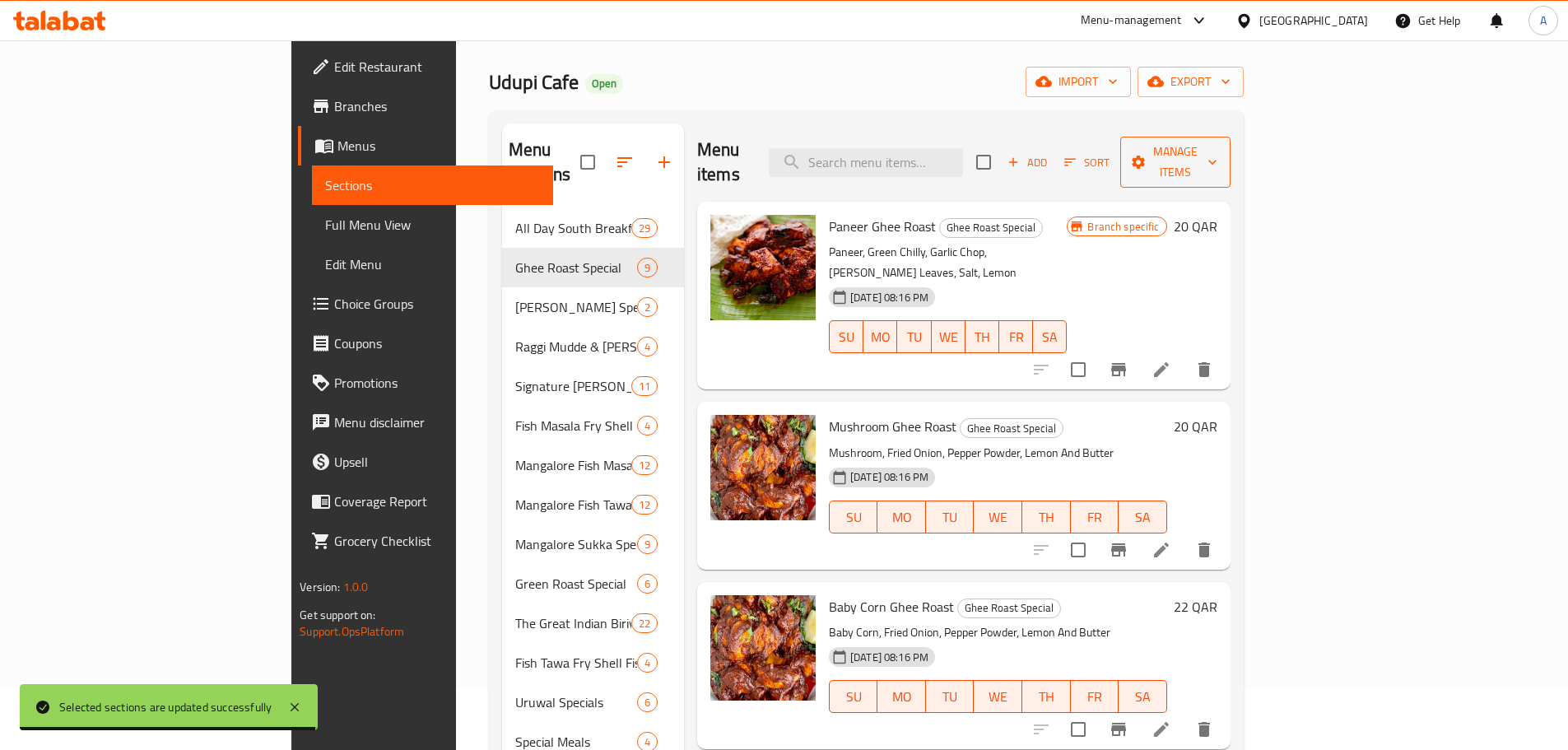
click at [1218, 142] on span "Manage items" at bounding box center [1175, 162] width 84 height 41
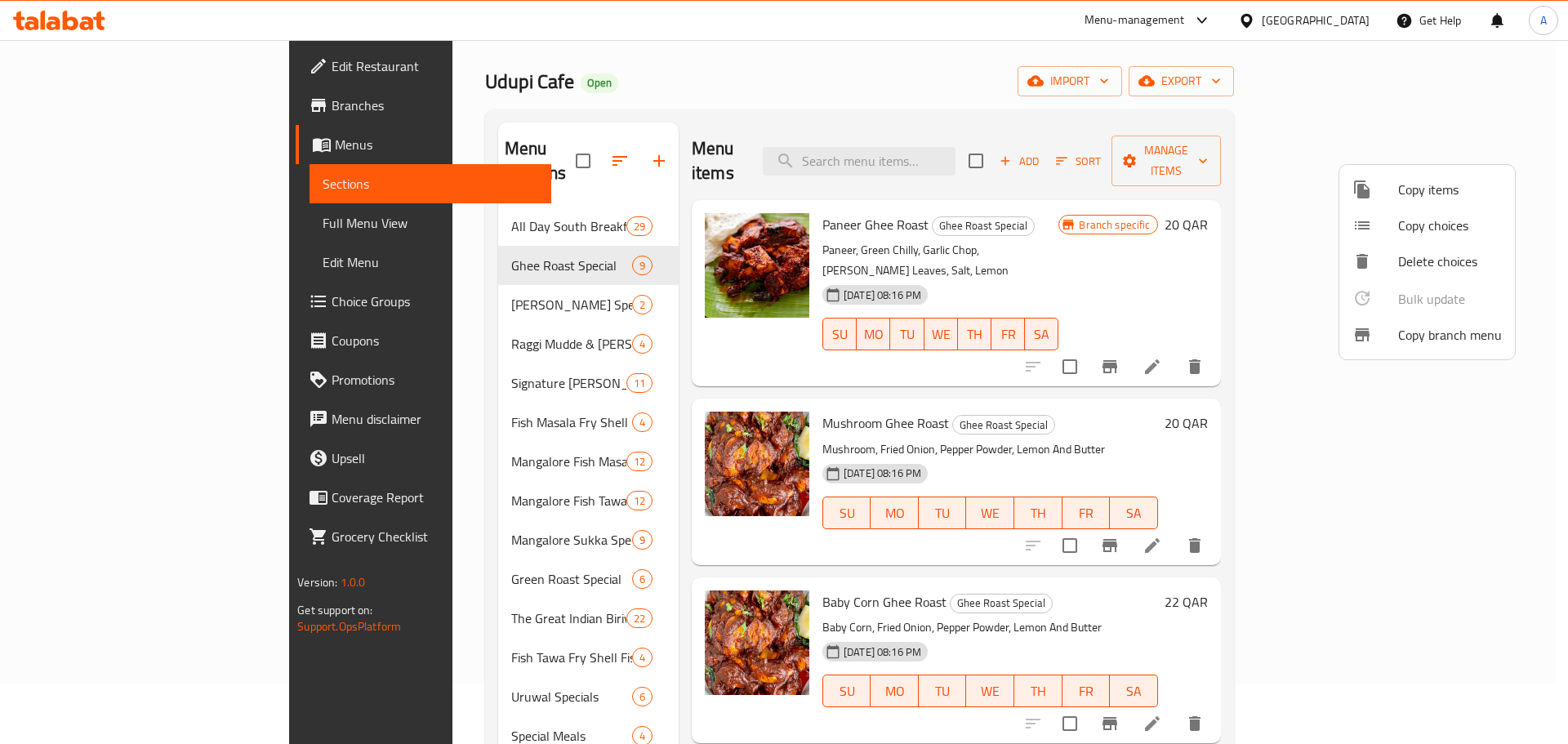
click at [1219, 151] on div at bounding box center [784, 372] width 1568 height 744
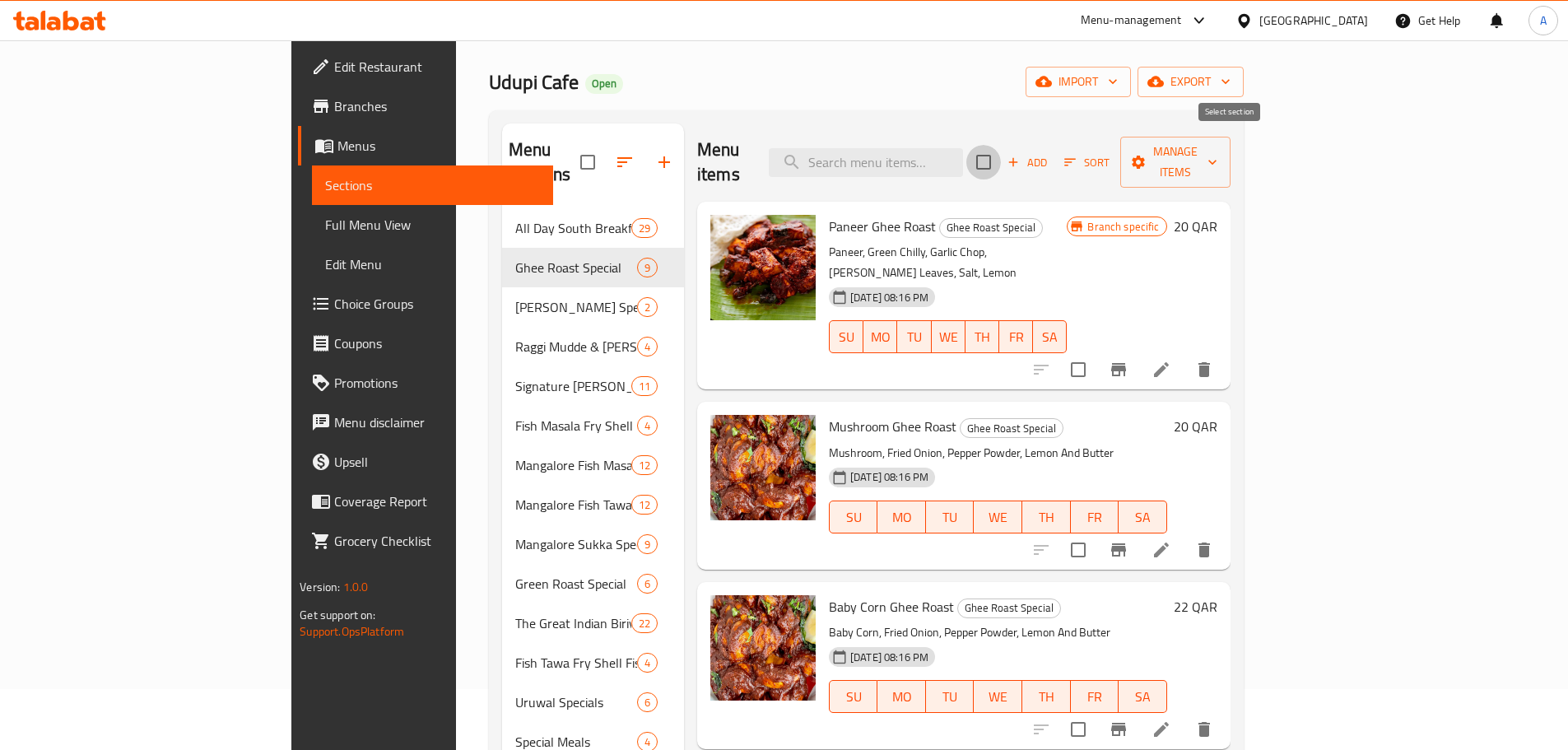
click at [1001, 152] on input "checkbox" at bounding box center [983, 162] width 34 height 34
checkbox input "true"
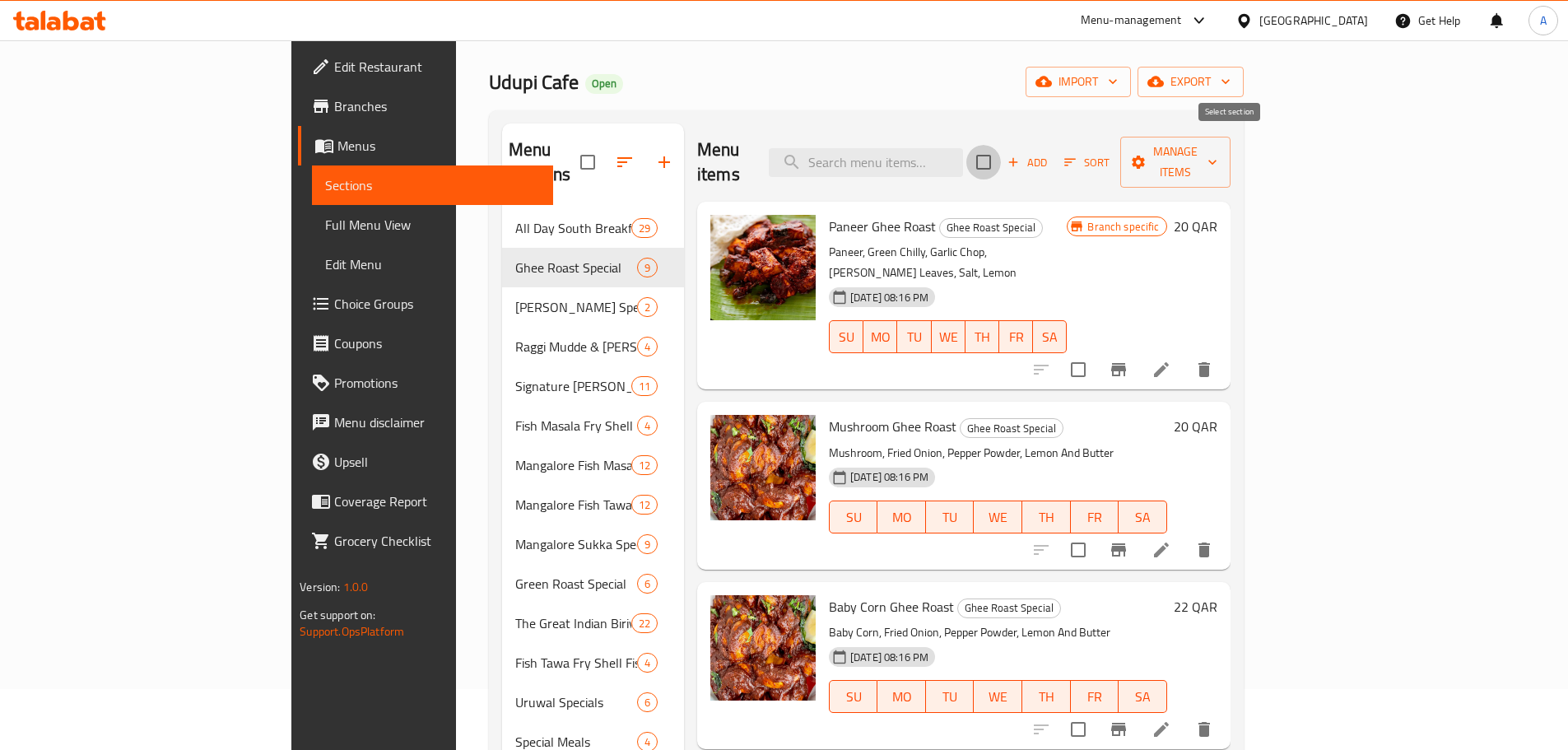
checkbox input "true"
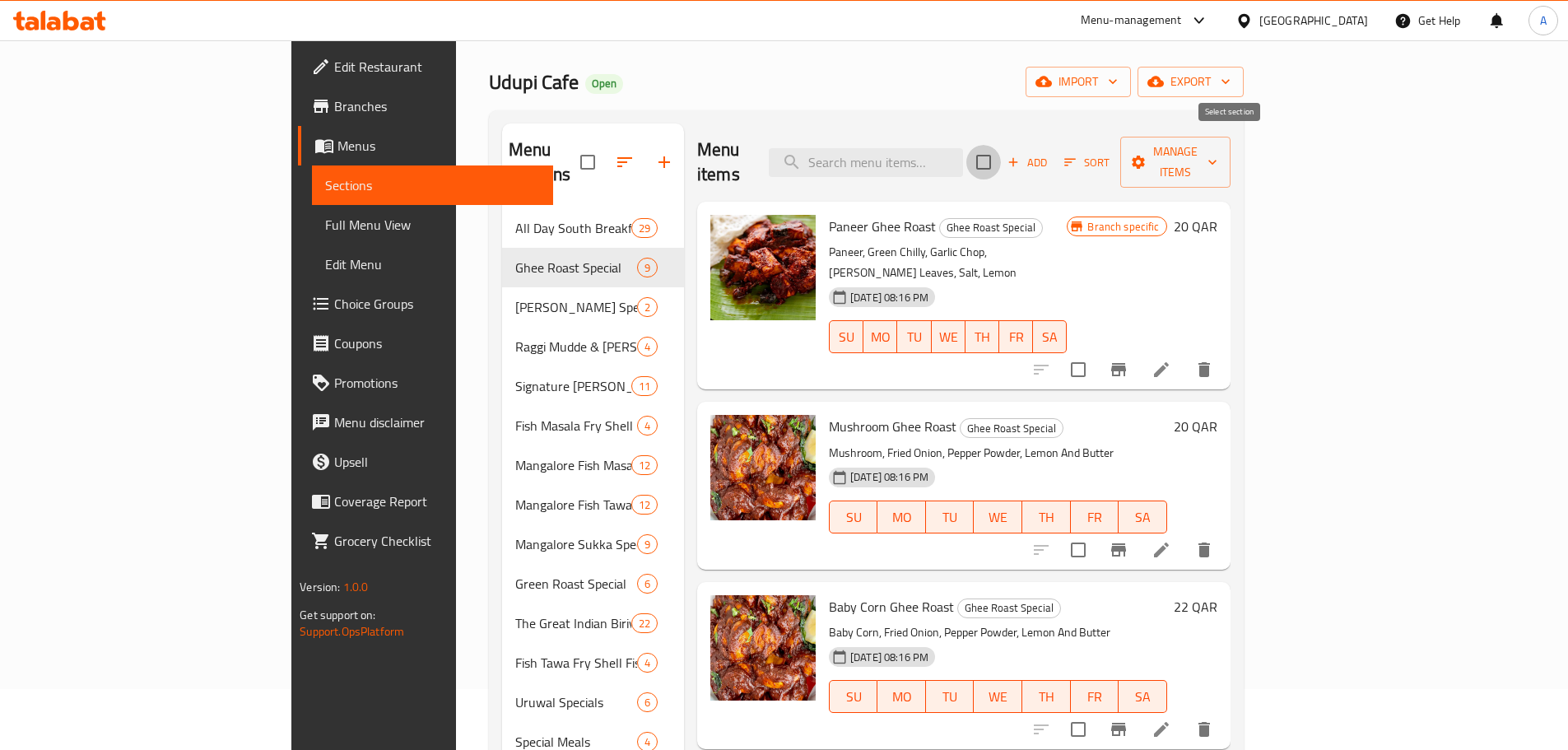
checkbox input "true"
click at [1145, 156] on icon "button" at bounding box center [1139, 163] width 14 height 14
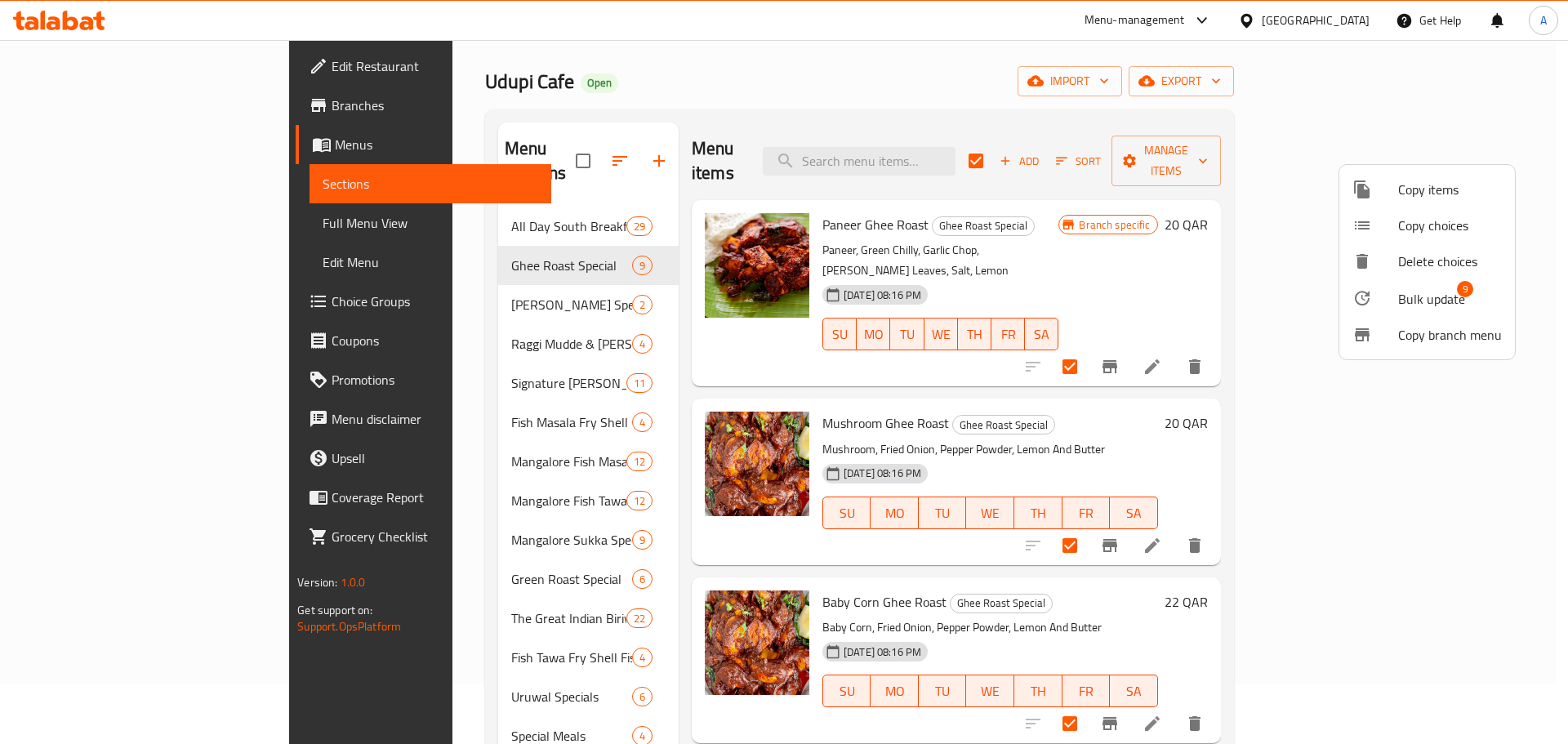
click at [1419, 300] on span "Bulk update" at bounding box center [1431, 299] width 67 height 19
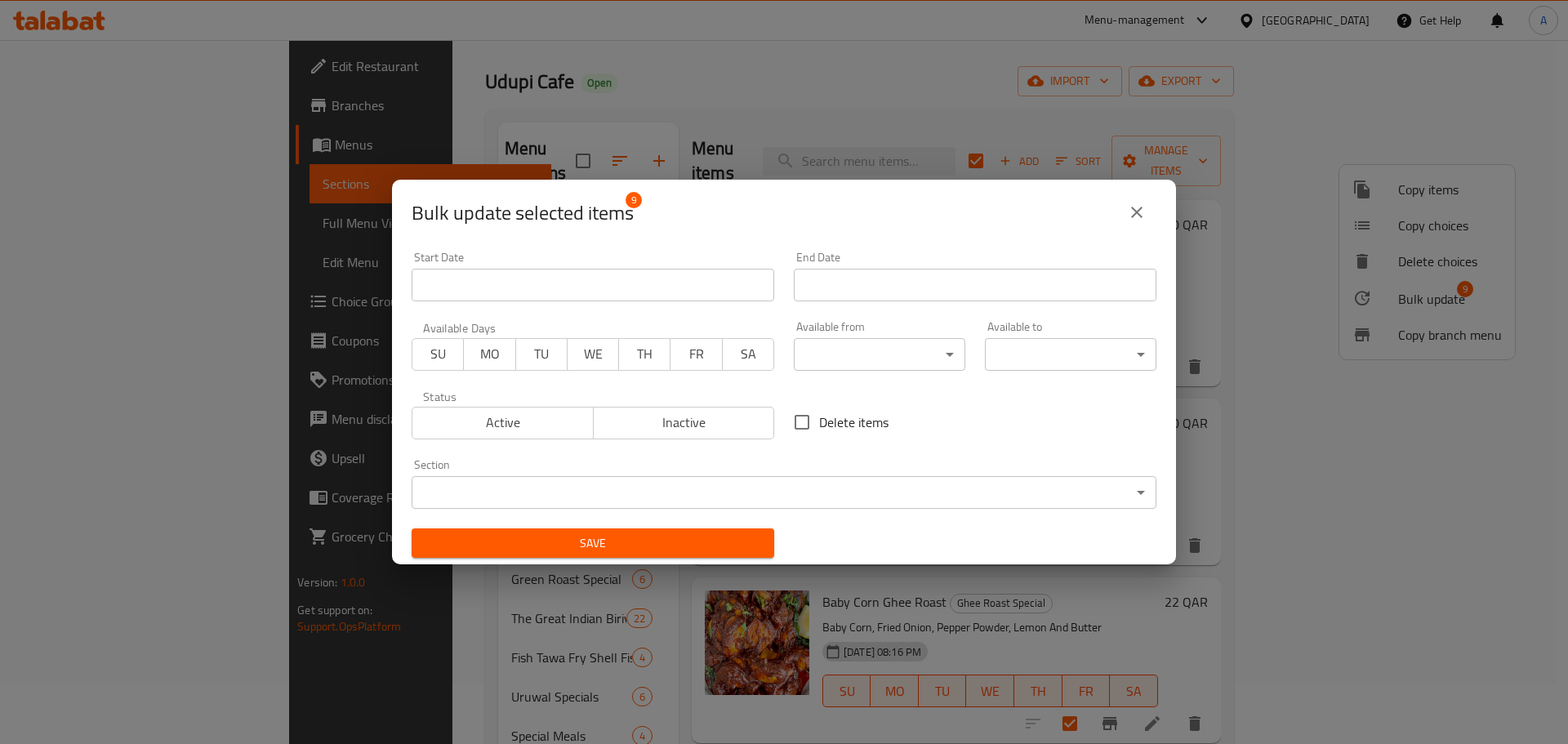
click at [1133, 214] on icon "close" at bounding box center [1137, 213] width 19 height 19
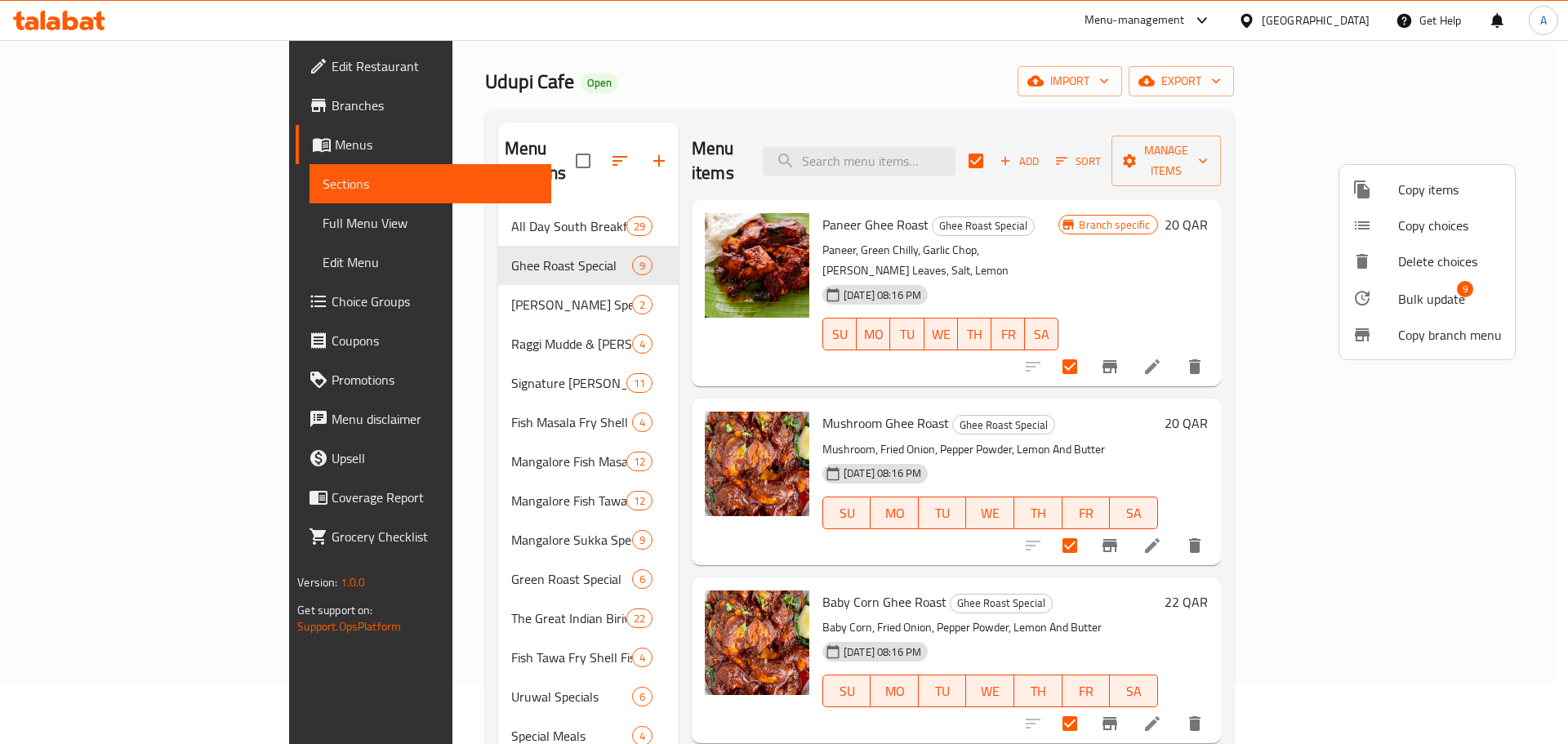
click at [510, 145] on div at bounding box center [784, 372] width 1568 height 744
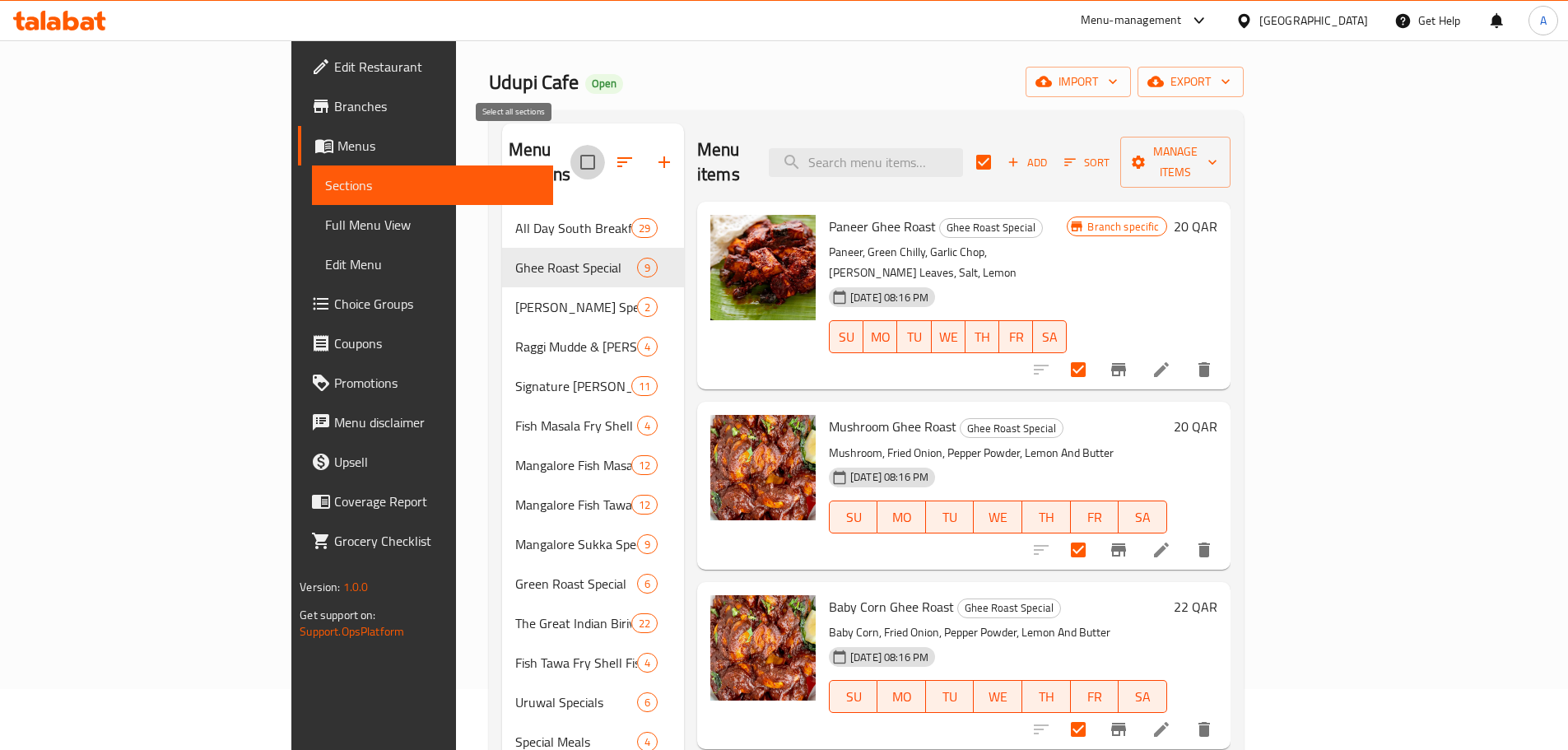
click at [570, 148] on input "checkbox" at bounding box center [587, 162] width 34 height 34
checkbox input "true"
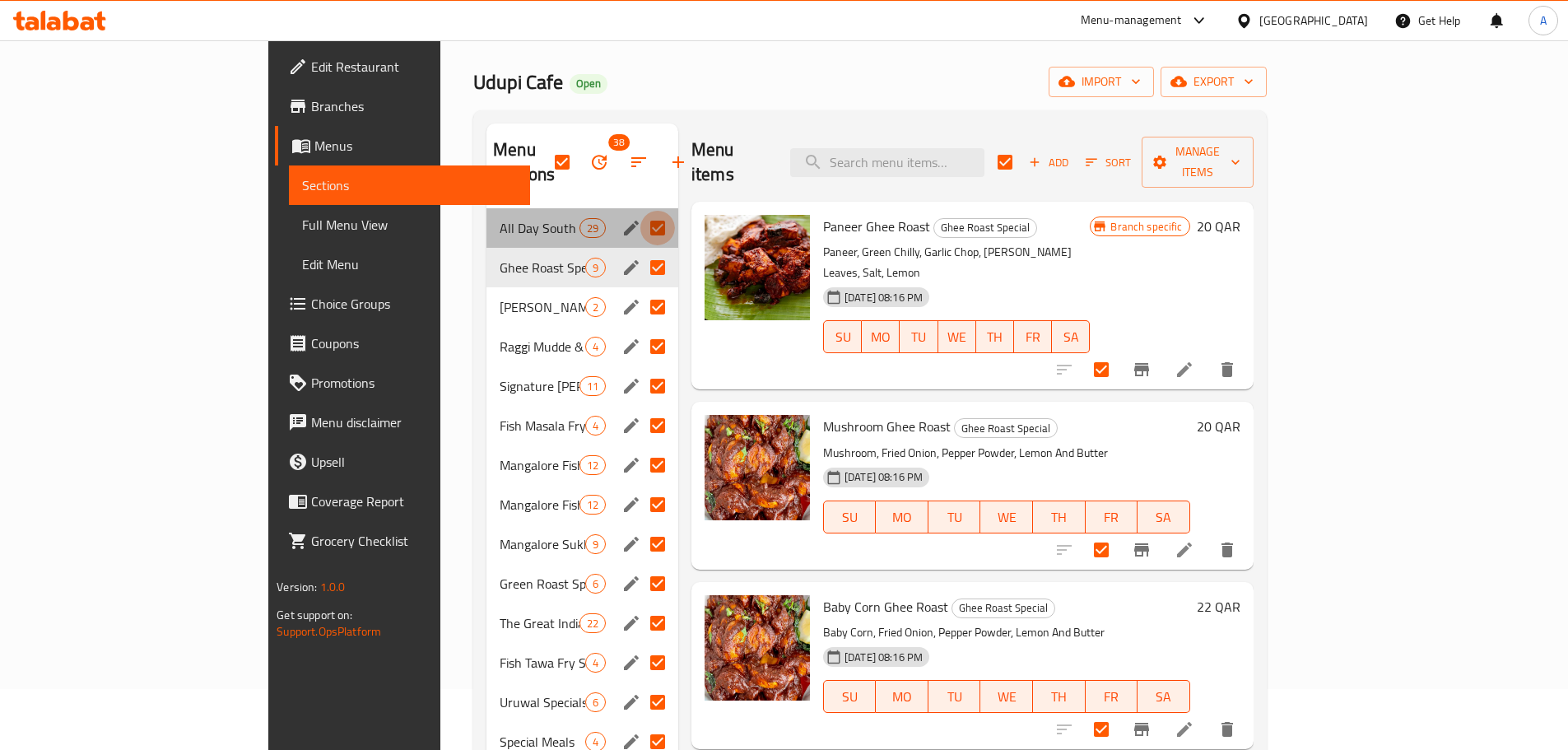
click at [640, 210] on input "Menu sections" at bounding box center [657, 227] width 34 height 34
checkbox input "false"
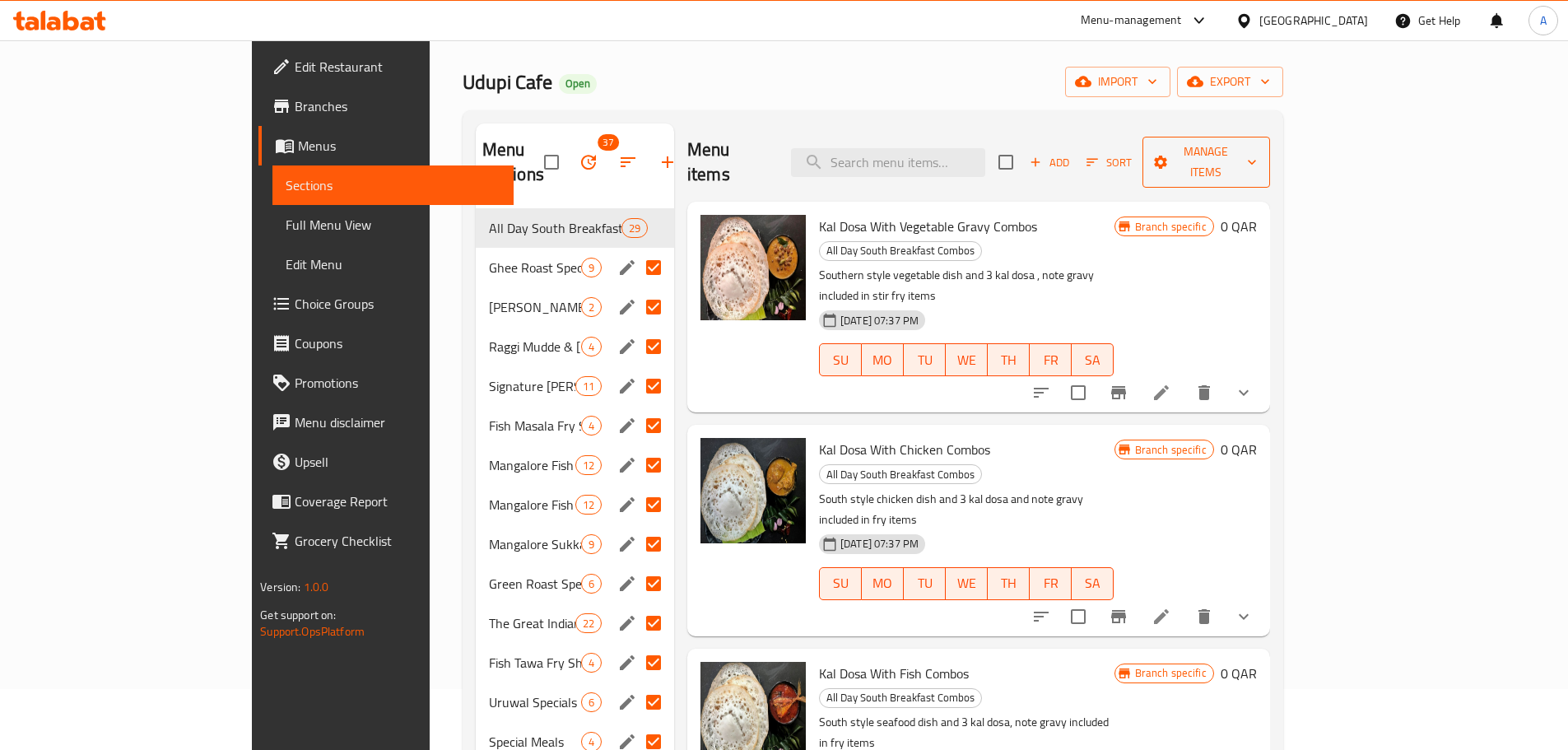
click at [1257, 155] on span "Manage items" at bounding box center [1206, 162] width 101 height 41
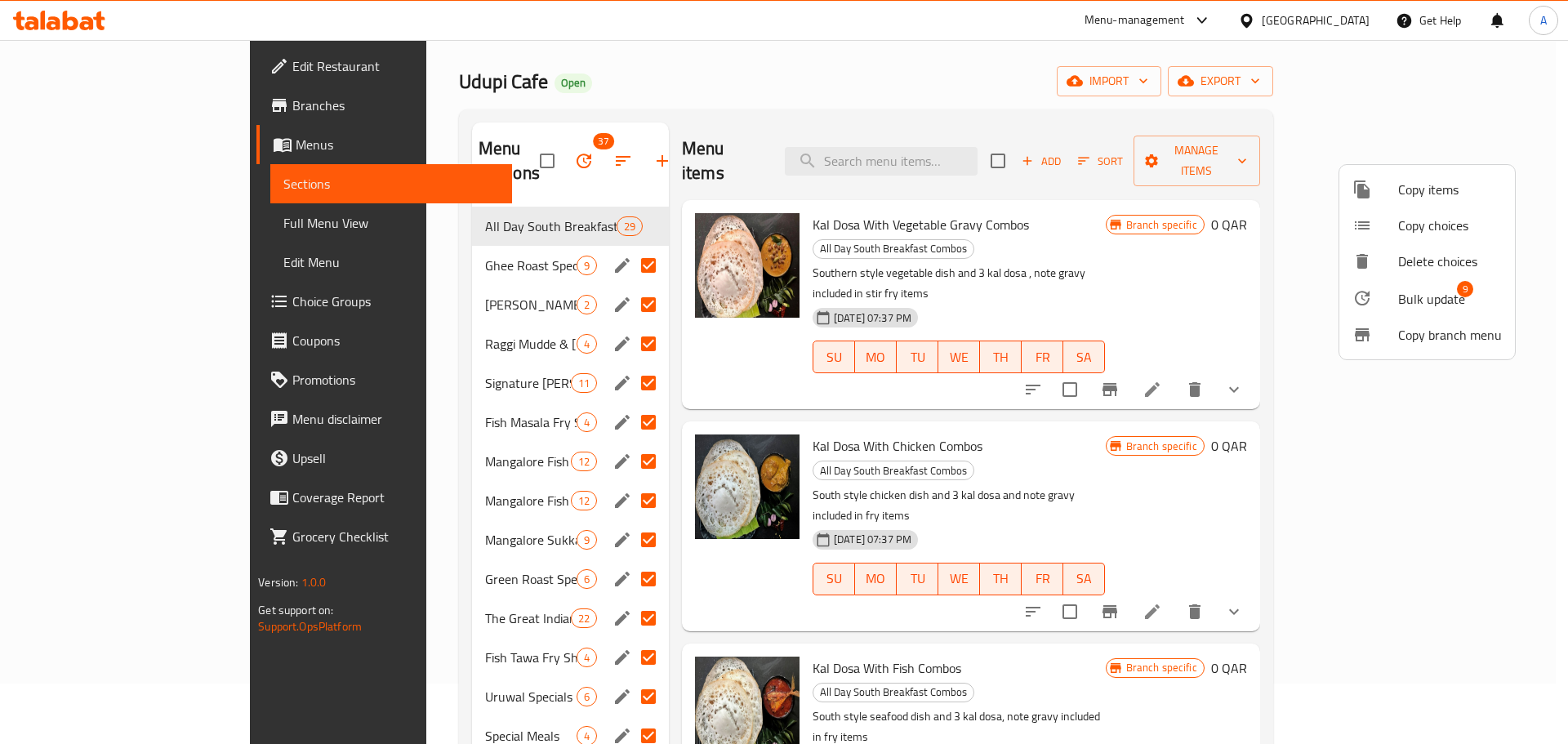
click at [1427, 289] on span "Bulk update" at bounding box center [1431, 299] width 67 height 19
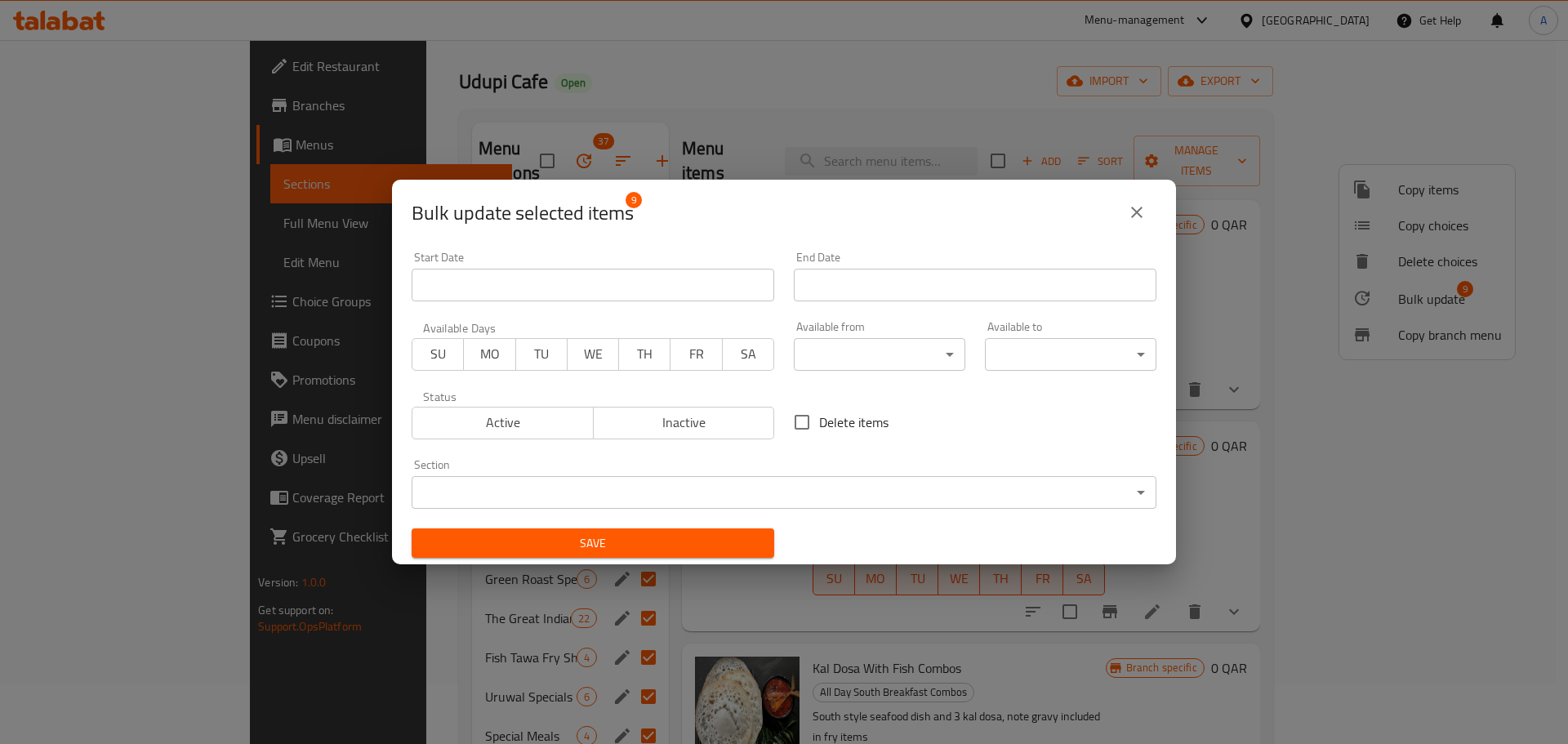
scroll to position [3, 0]
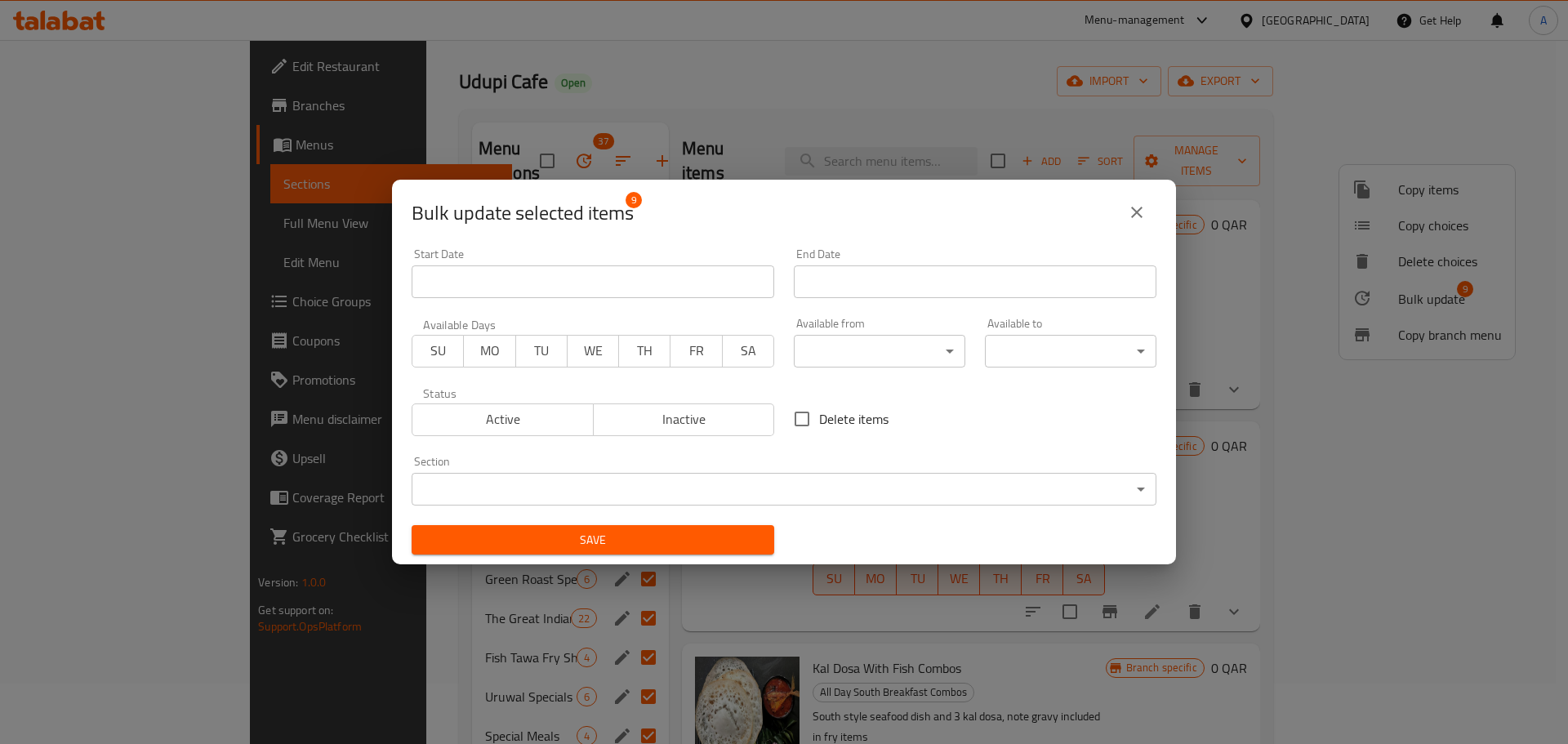
click at [429, 361] on span "SU" at bounding box center [438, 351] width 39 height 24
click at [490, 356] on span "MO" at bounding box center [490, 351] width 39 height 24
click at [529, 355] on span "TU" at bounding box center [542, 351] width 39 height 24
drag, startPoint x: 593, startPoint y: 354, endPoint x: 608, endPoint y: 354, distance: 15.0
click at [594, 354] on span "WE" at bounding box center [594, 351] width 39 height 24
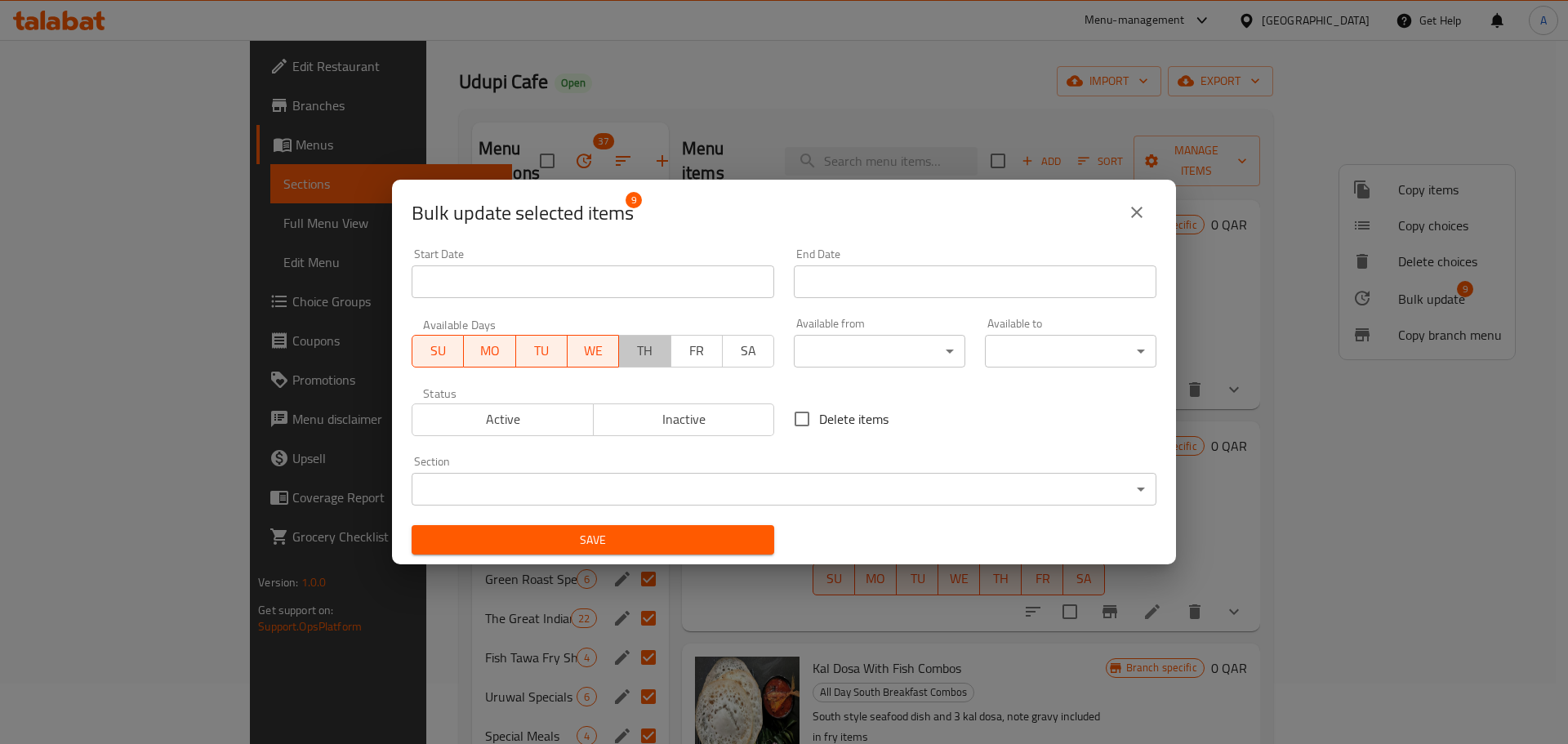
drag, startPoint x: 644, startPoint y: 354, endPoint x: 683, endPoint y: 355, distance: 39.0
click at [645, 354] on span "TH" at bounding box center [645, 351] width 39 height 24
drag, startPoint x: 684, startPoint y: 355, endPoint x: 735, endPoint y: 353, distance: 51.0
click at [687, 354] on span "FR" at bounding box center [697, 351] width 39 height 24
drag, startPoint x: 747, startPoint y: 353, endPoint x: 774, endPoint y: 352, distance: 27.0
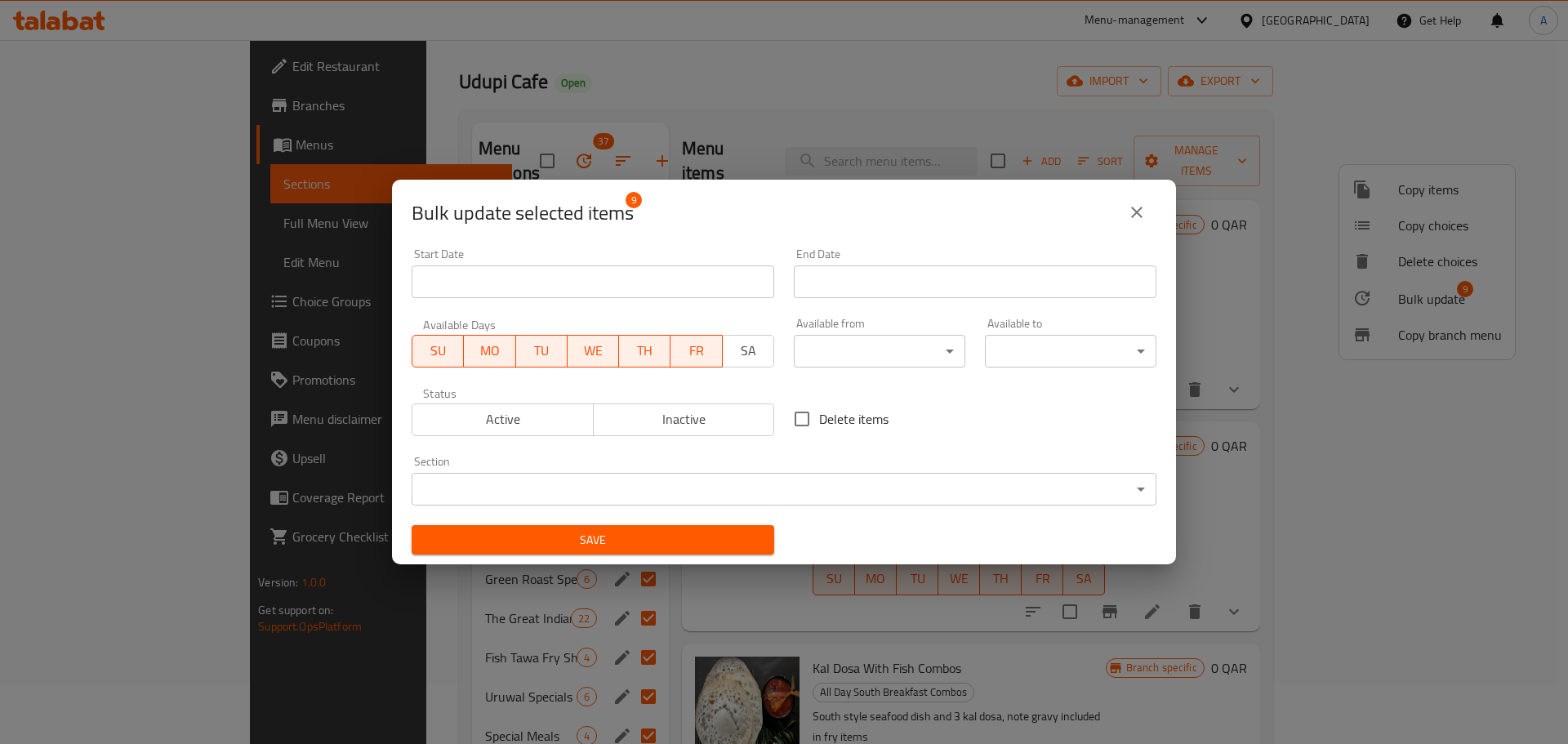
click at [750, 353] on span "SA" at bounding box center [748, 351] width 39 height 24
click at [834, 353] on body "​ Menu-management [GEOGRAPHIC_DATA] Get Help A Edit Restaurant Branches Menus S…" at bounding box center [784, 331] width 1568 height 703
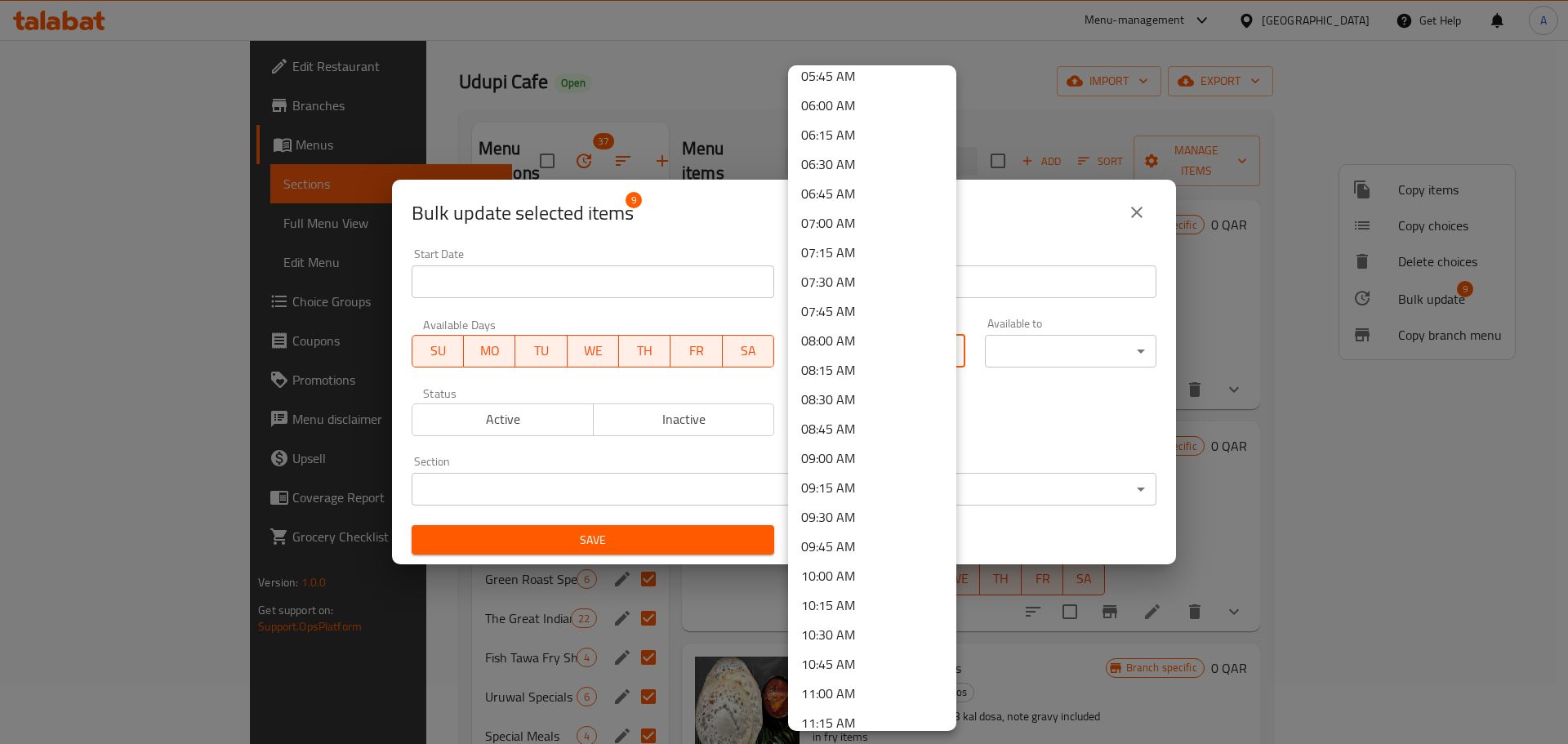
scroll to position [734, 0]
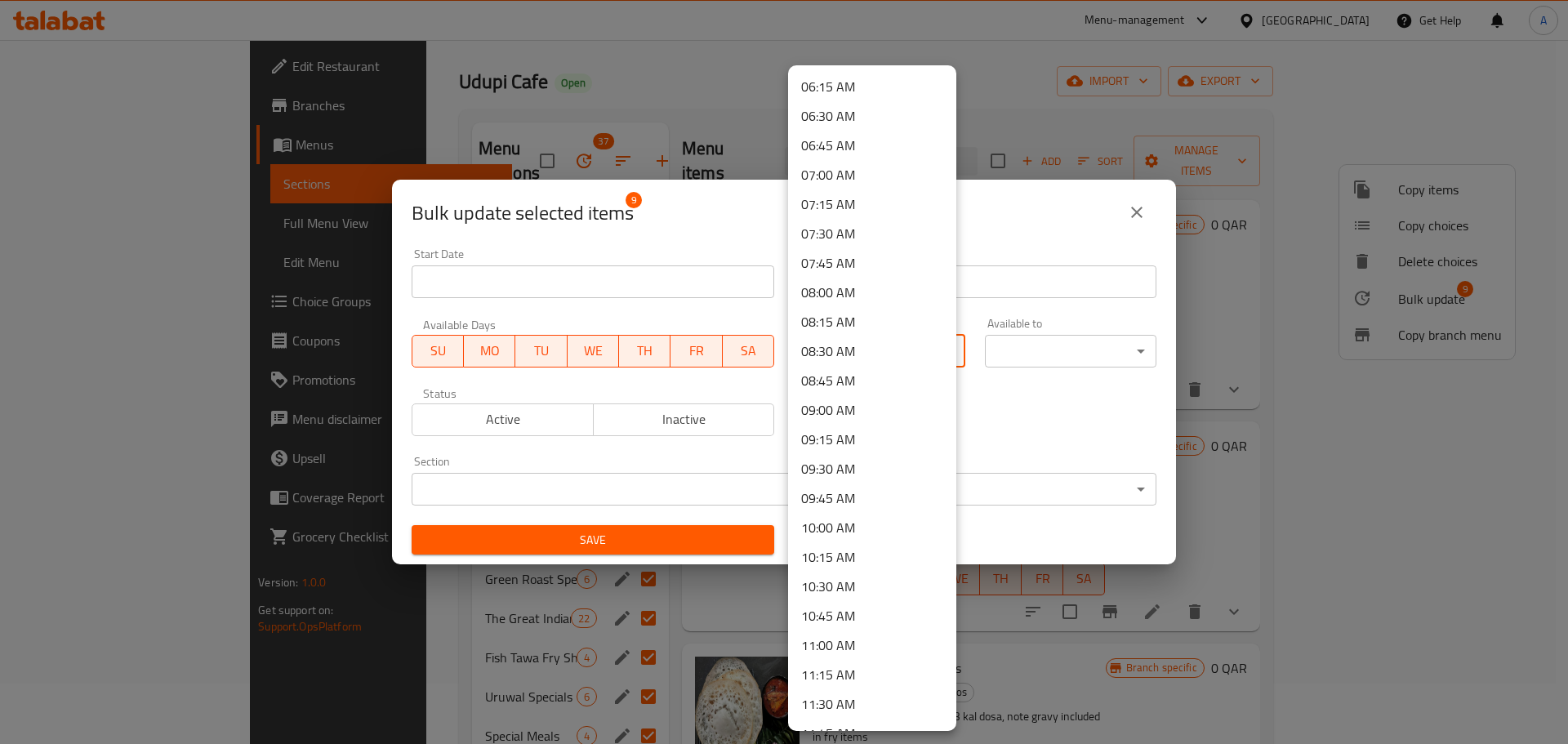
click at [866, 615] on li "10:45 AM" at bounding box center [872, 615] width 168 height 29
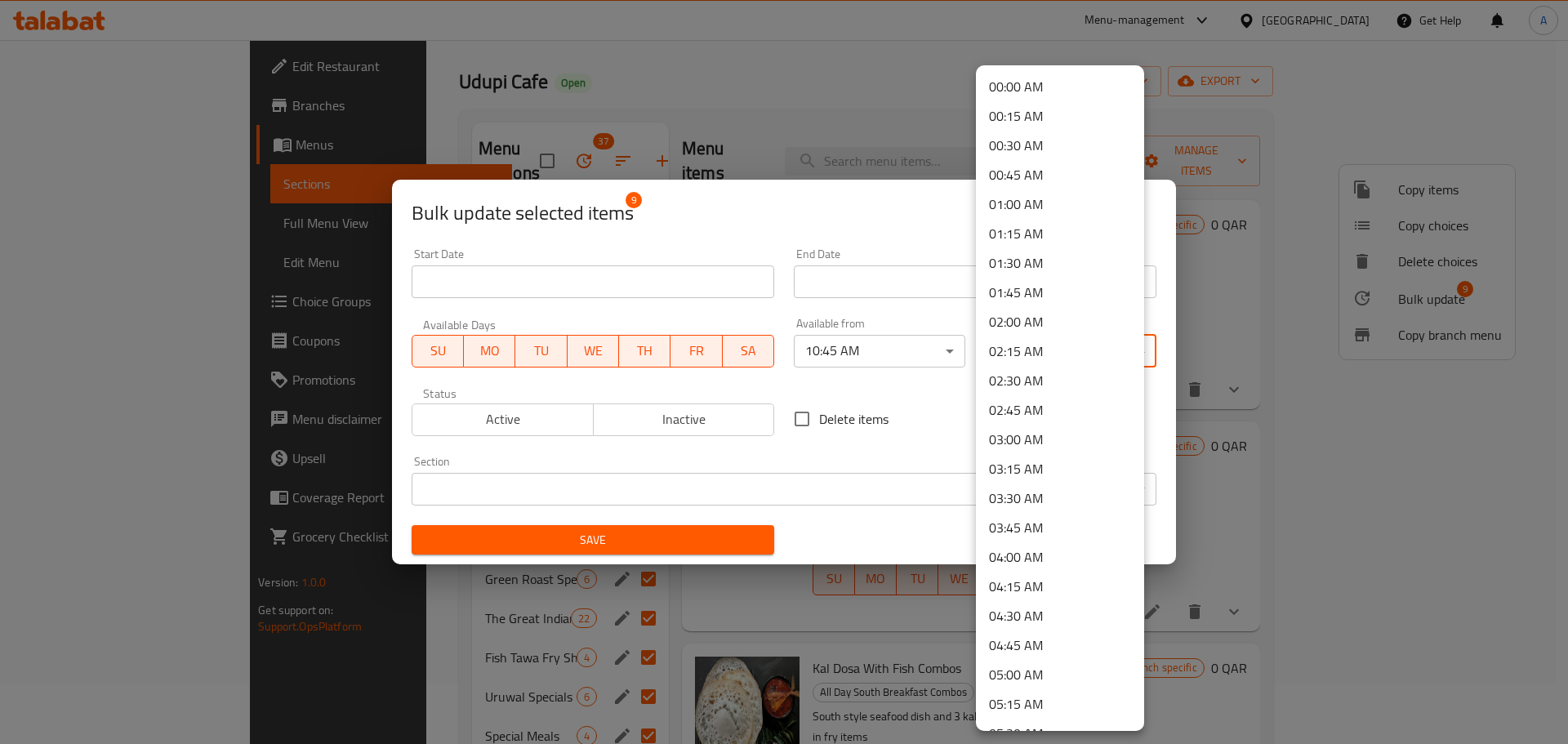
click at [1022, 340] on body "​ Menu-management [GEOGRAPHIC_DATA] Get Help A Edit Restaurant Branches Menus S…" at bounding box center [784, 331] width 1568 height 703
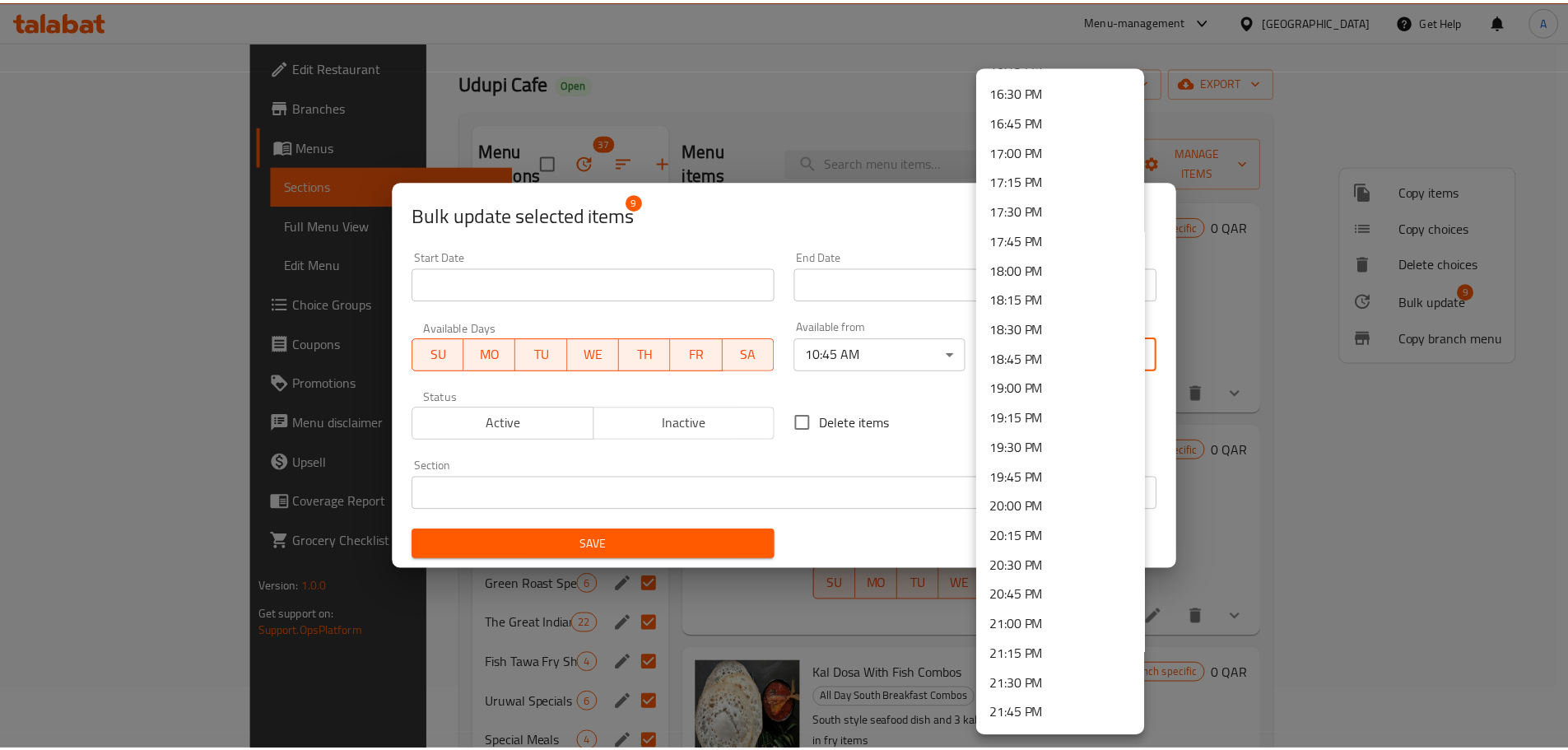
scroll to position [2216, 0]
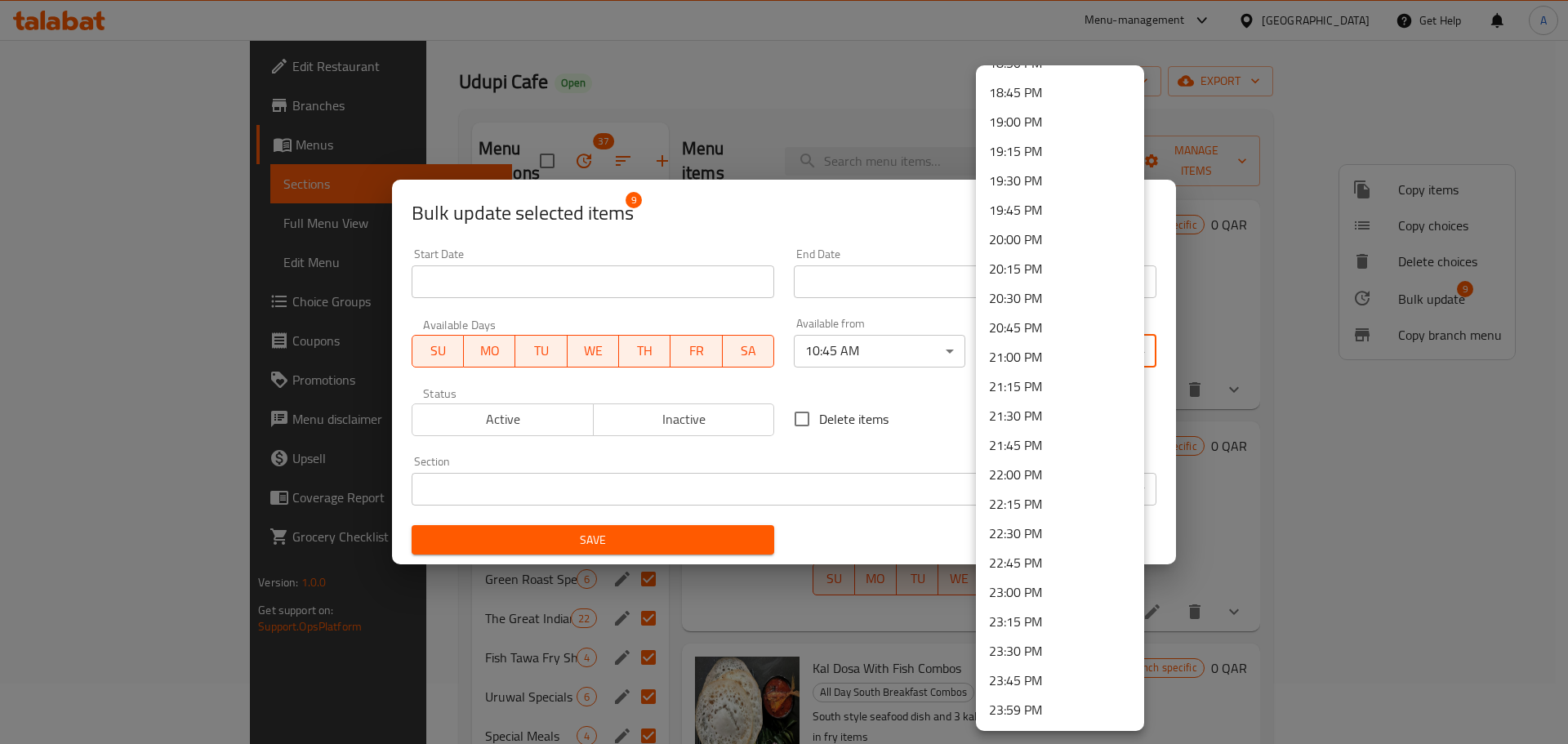
drag, startPoint x: 1092, startPoint y: 701, endPoint x: 1007, endPoint y: 659, distance: 94.8
click at [1088, 699] on li "23:59 PM" at bounding box center [1060, 709] width 168 height 29
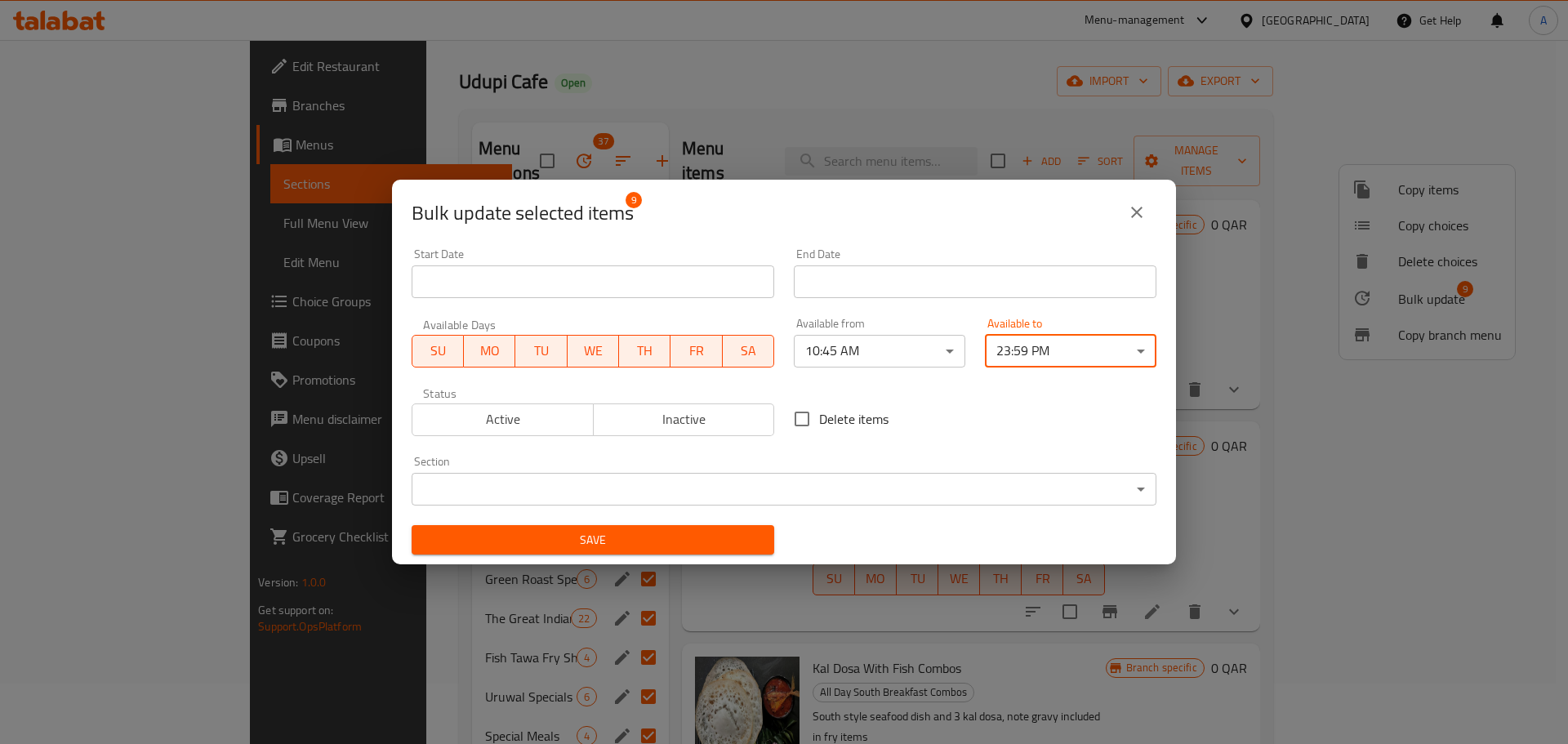
click at [720, 530] on span "Save" at bounding box center [593, 539] width 336 height 20
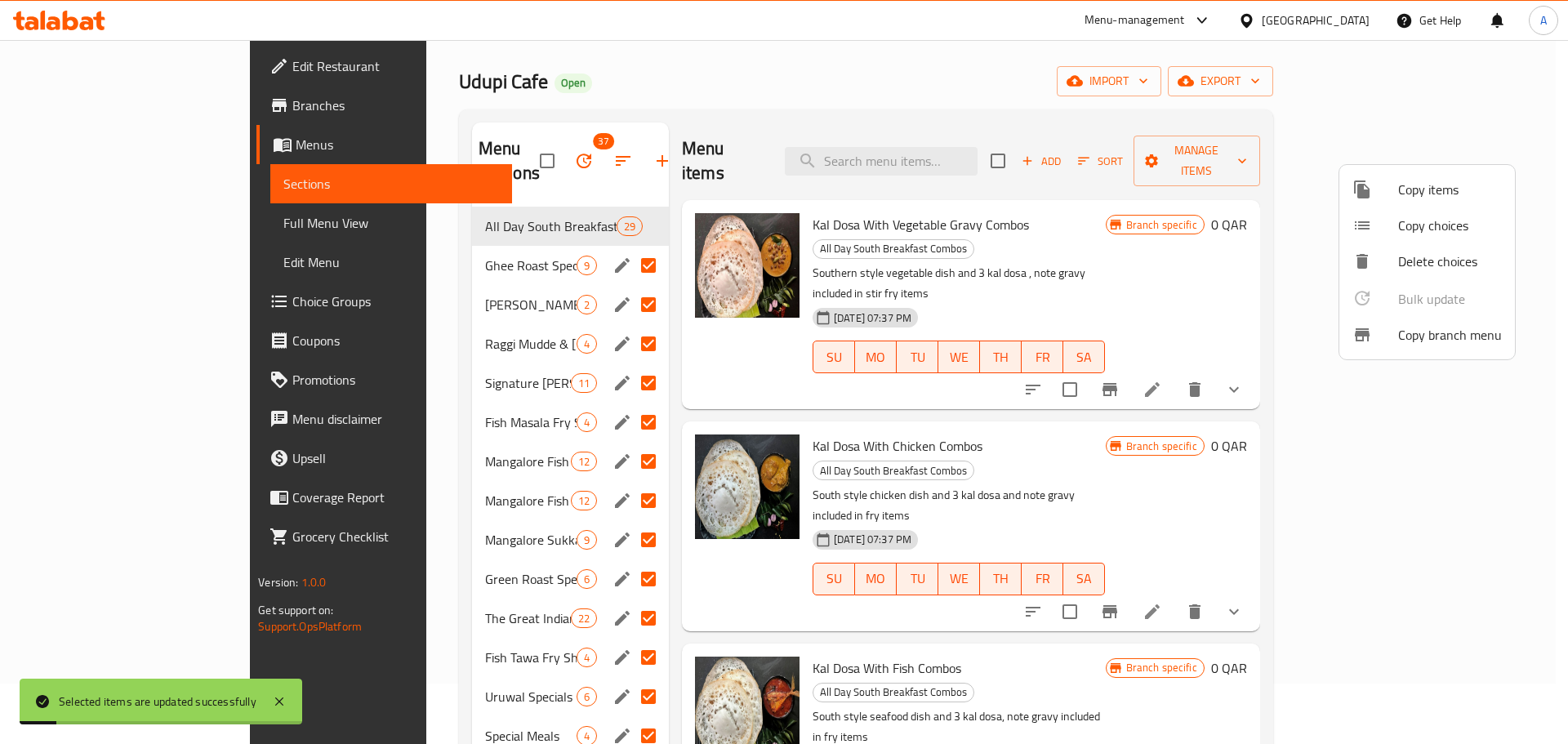
click at [464, 250] on div at bounding box center [784, 372] width 1568 height 744
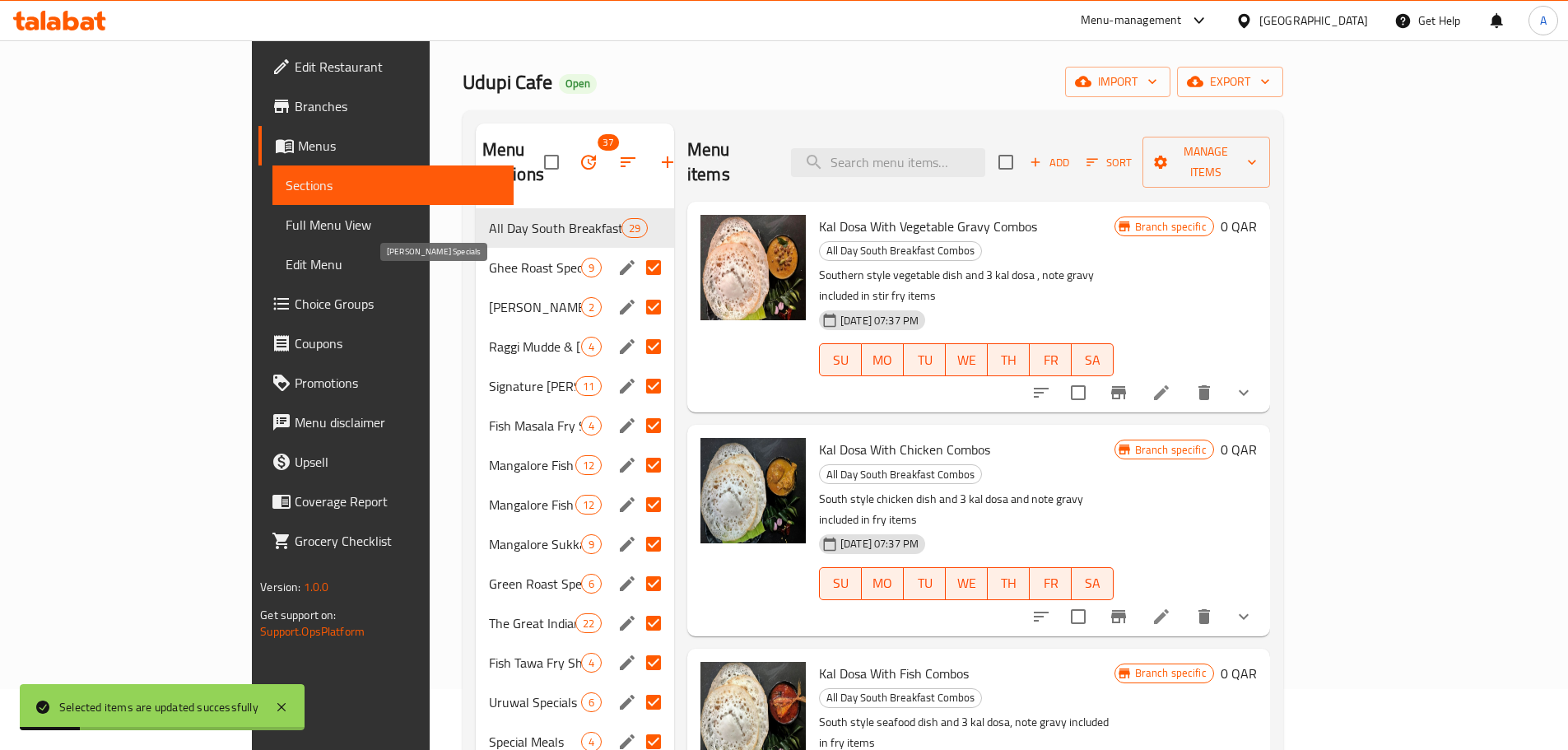
click at [489, 297] on span "[PERSON_NAME] Specials" at bounding box center [535, 307] width 93 height 19
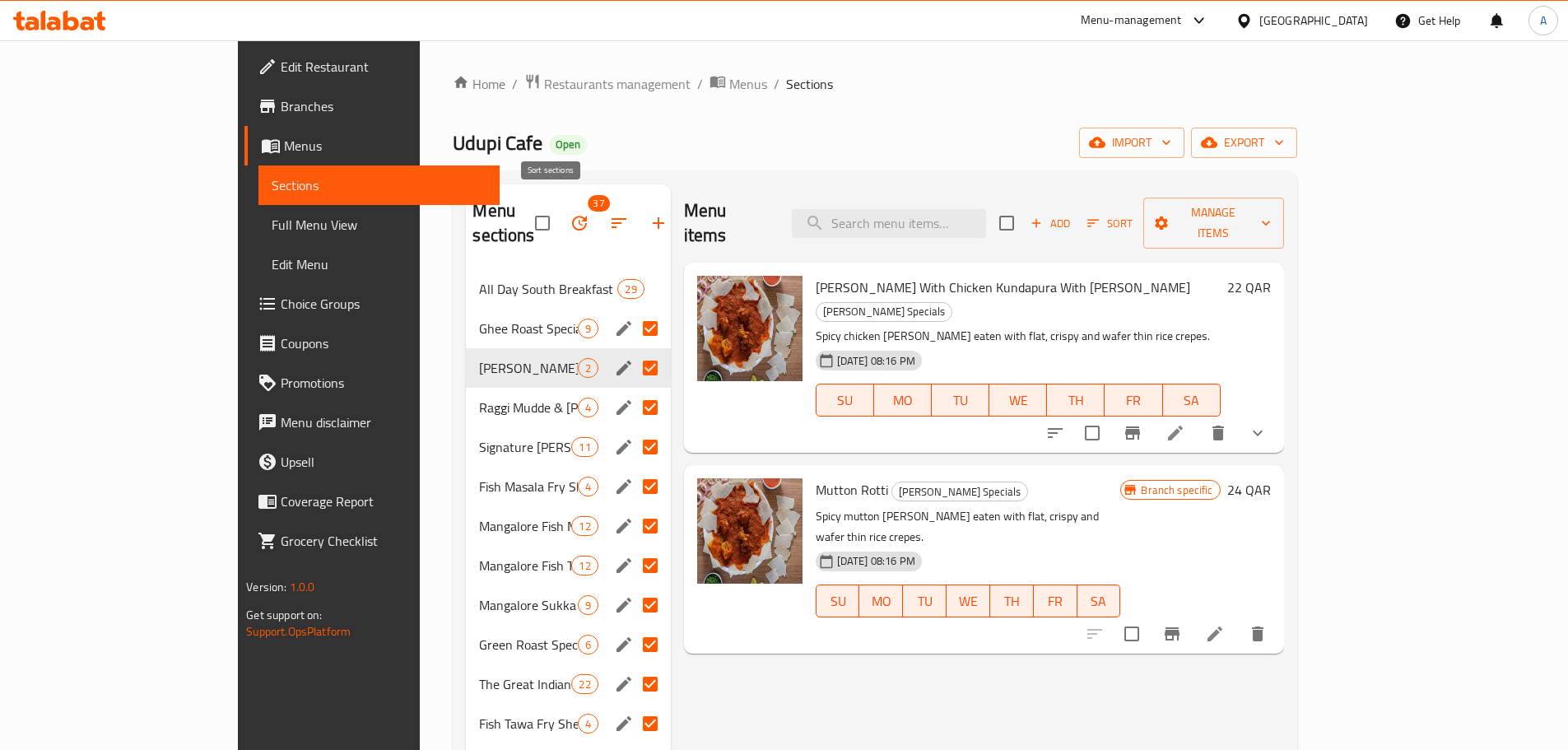
click at [612, 218] on icon "button" at bounding box center [619, 223] width 15 height 10
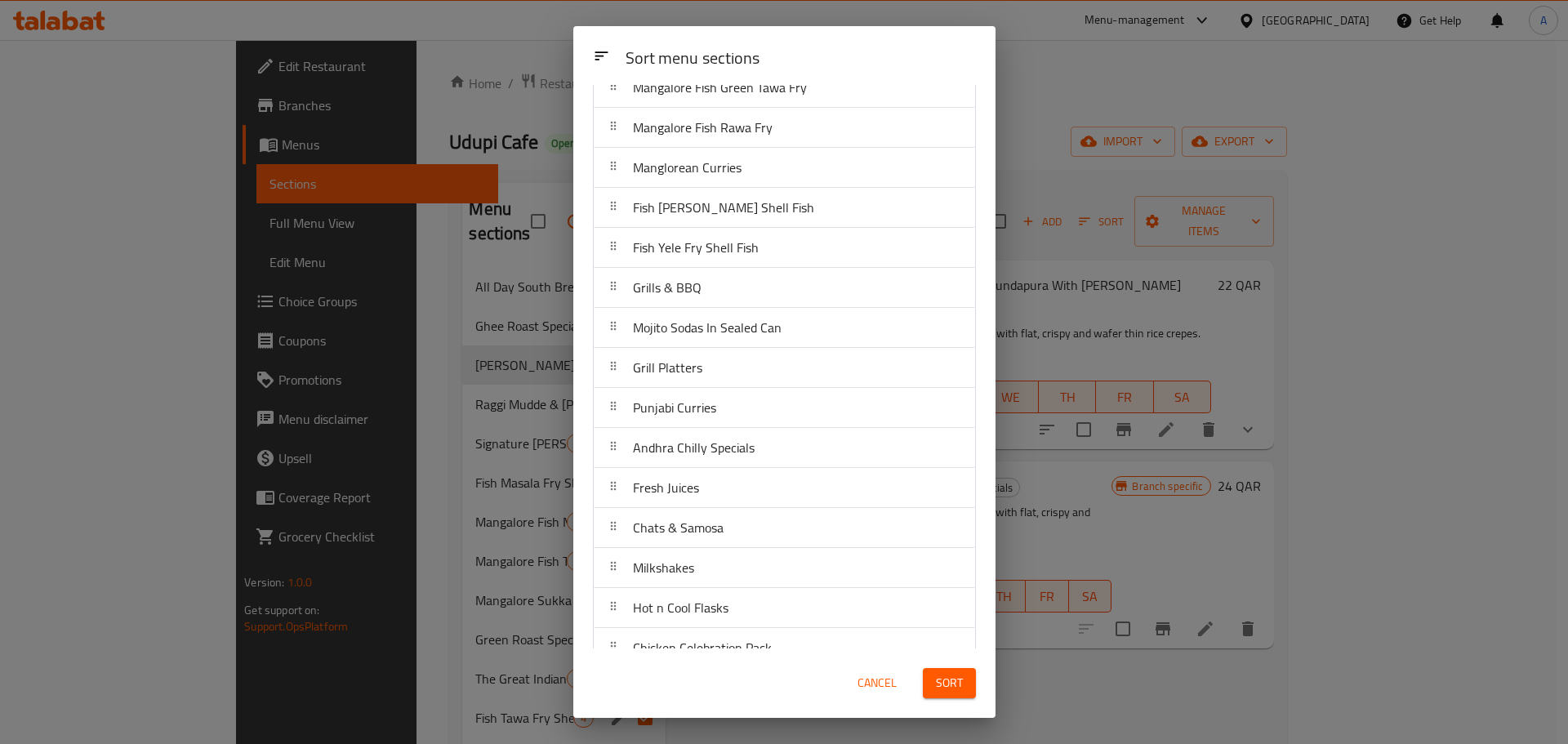
scroll to position [1012, 0]
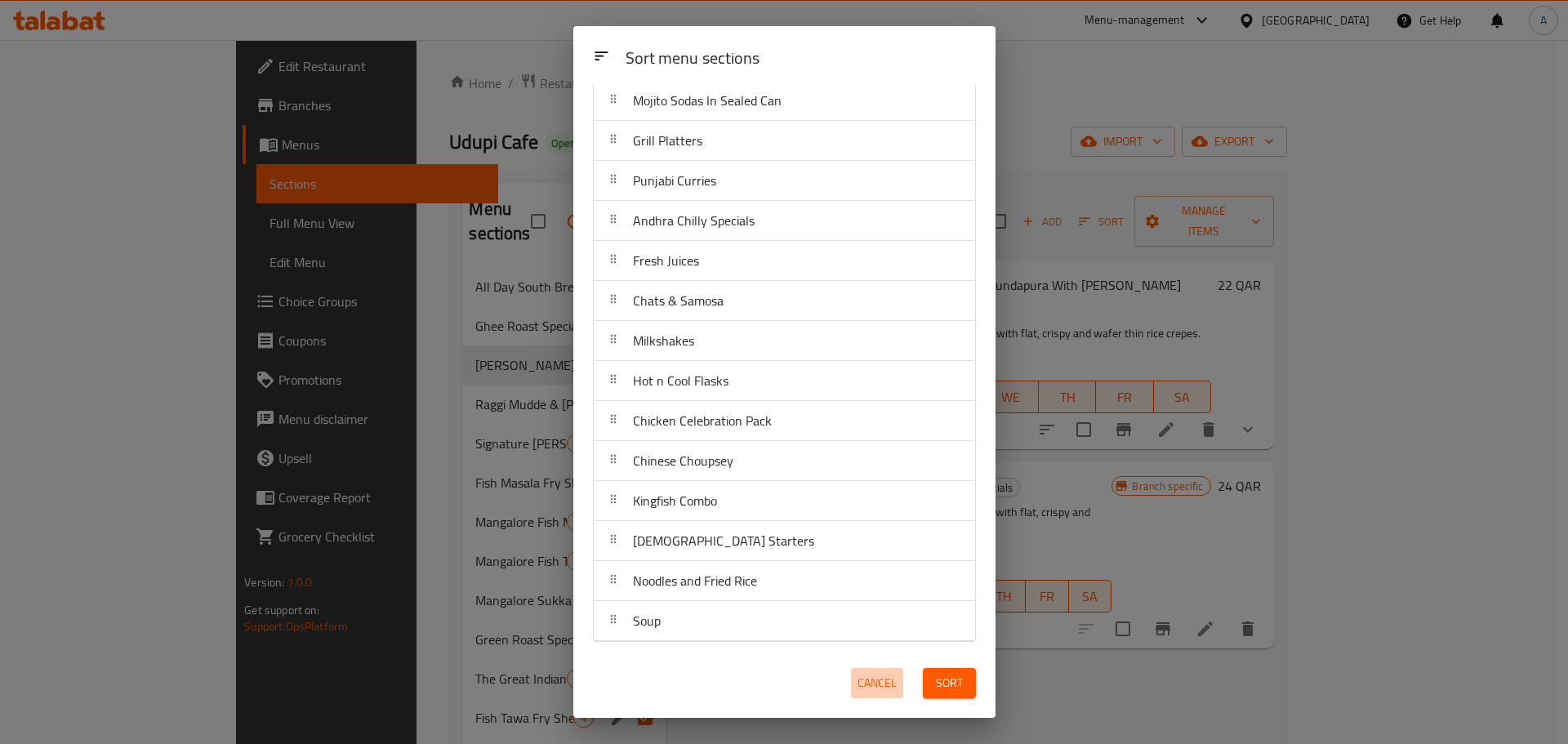
click at [870, 676] on span "Cancel" at bounding box center [877, 682] width 40 height 20
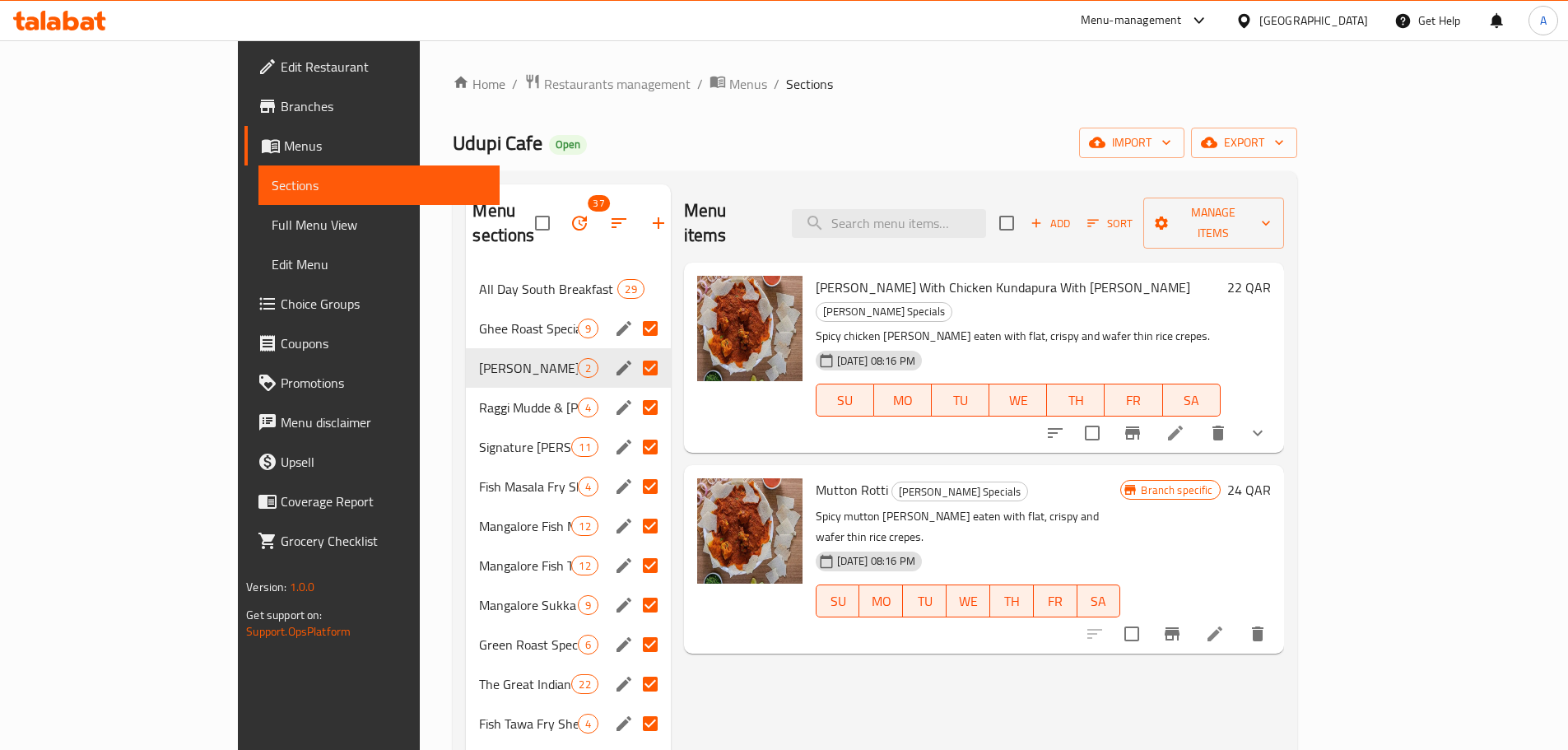
click at [608, 129] on div "Udupi Cafe Open import export" at bounding box center [875, 142] width 844 height 30
click at [572, 216] on icon "button" at bounding box center [579, 222] width 15 height 15
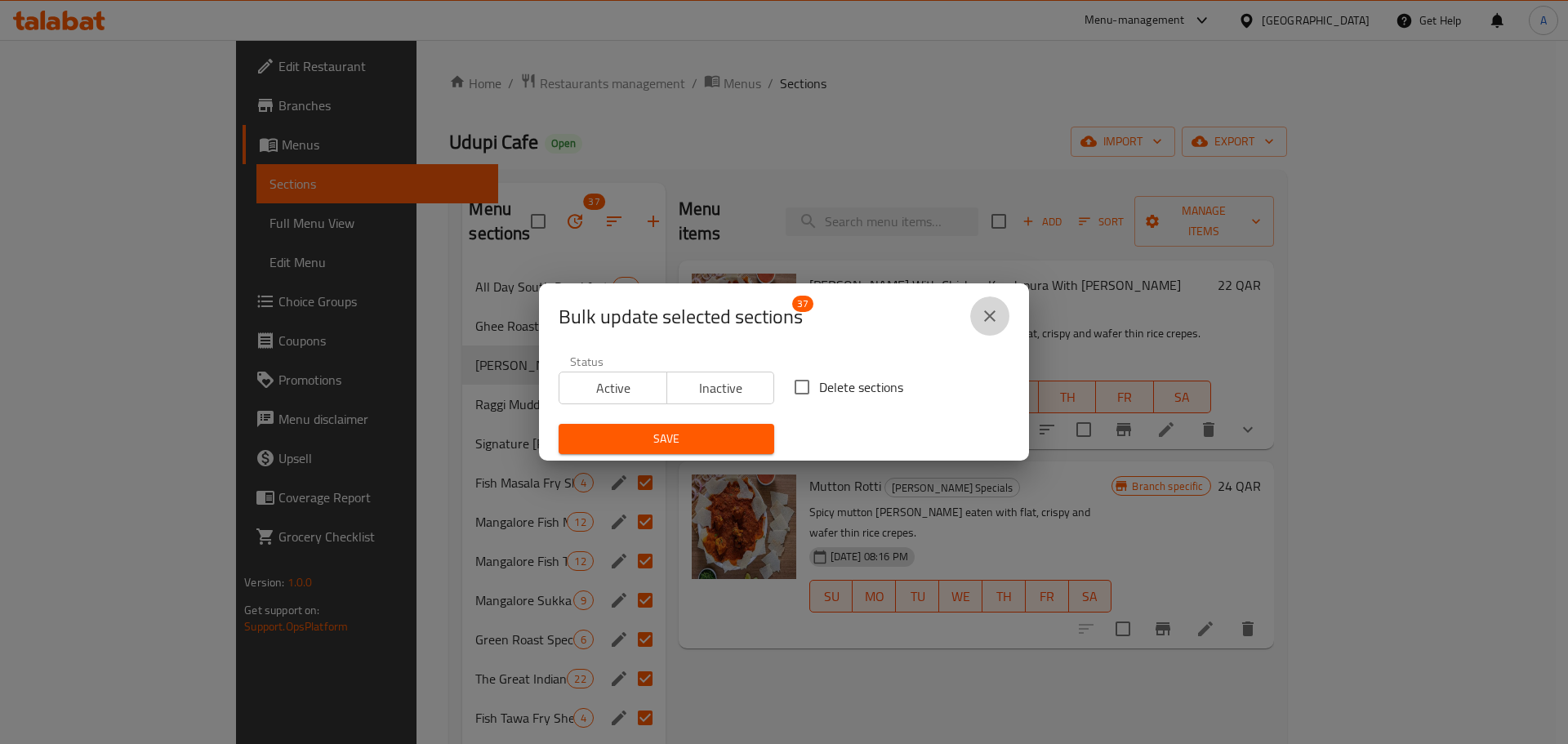
click at [1003, 314] on button "close" at bounding box center [990, 316] width 40 height 40
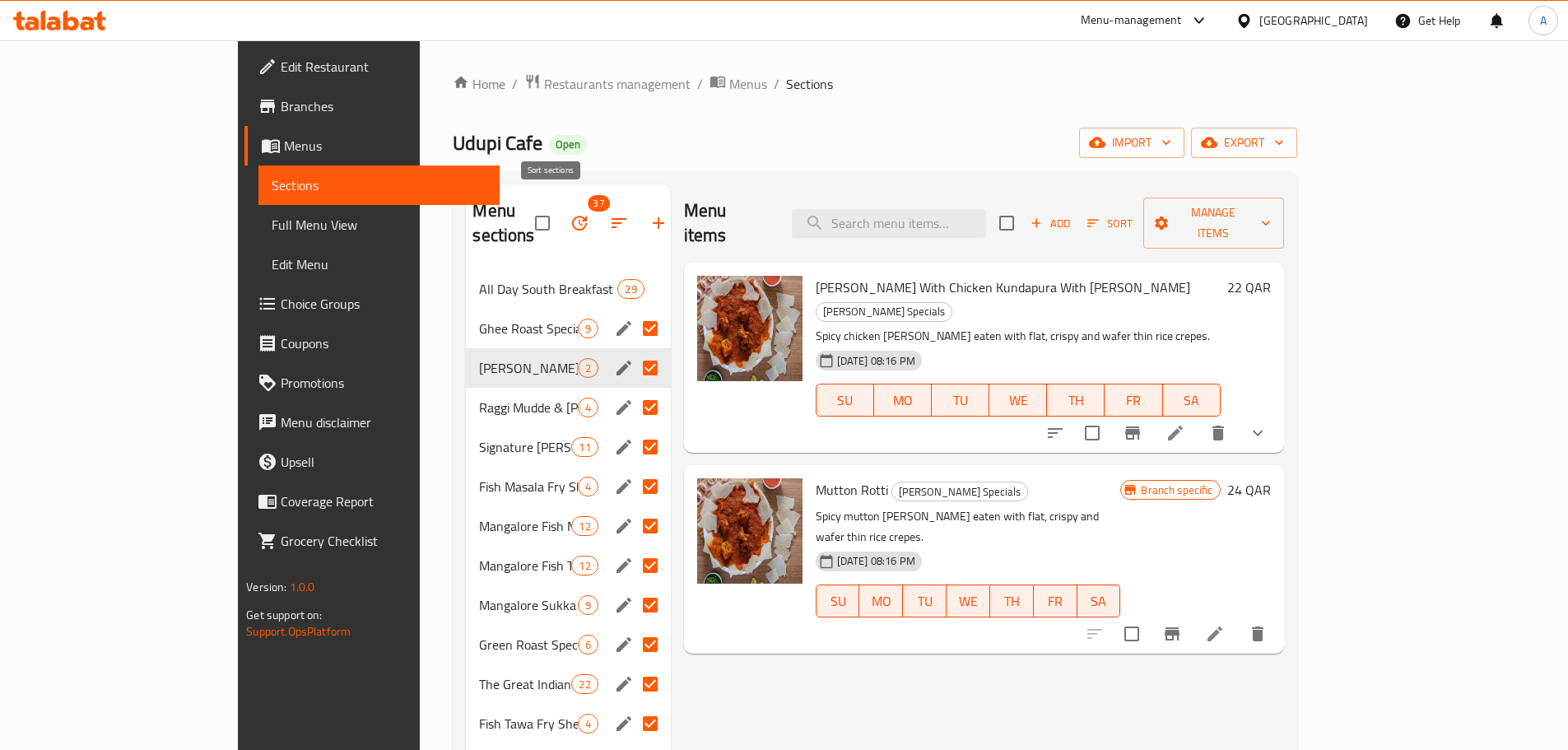
click at [609, 215] on icon "button" at bounding box center [619, 223] width 19 height 19
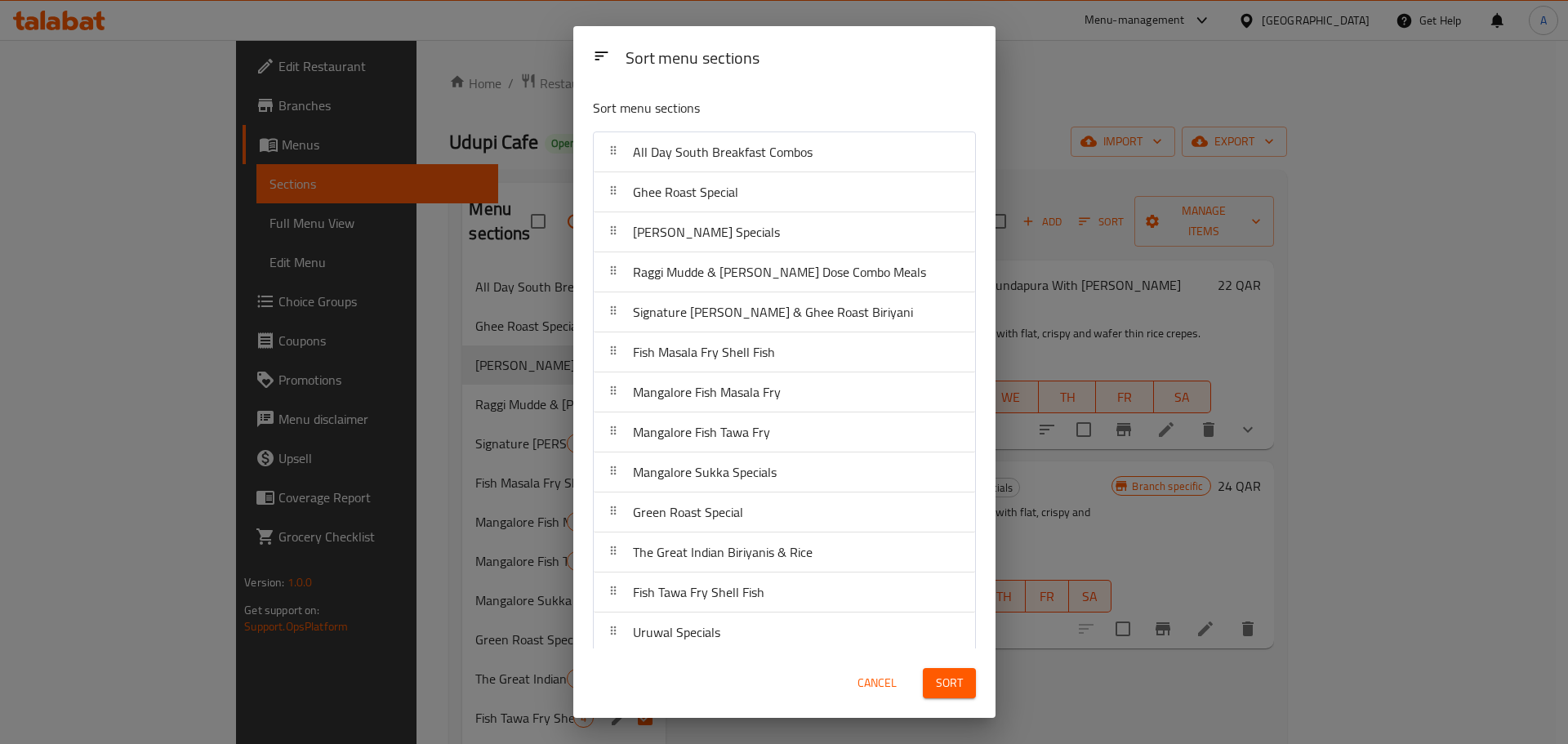
click at [545, 214] on div "Sort menu sections Sort menu sections All Day South Breakfast Combos Ghee Roast…" at bounding box center [784, 372] width 1568 height 744
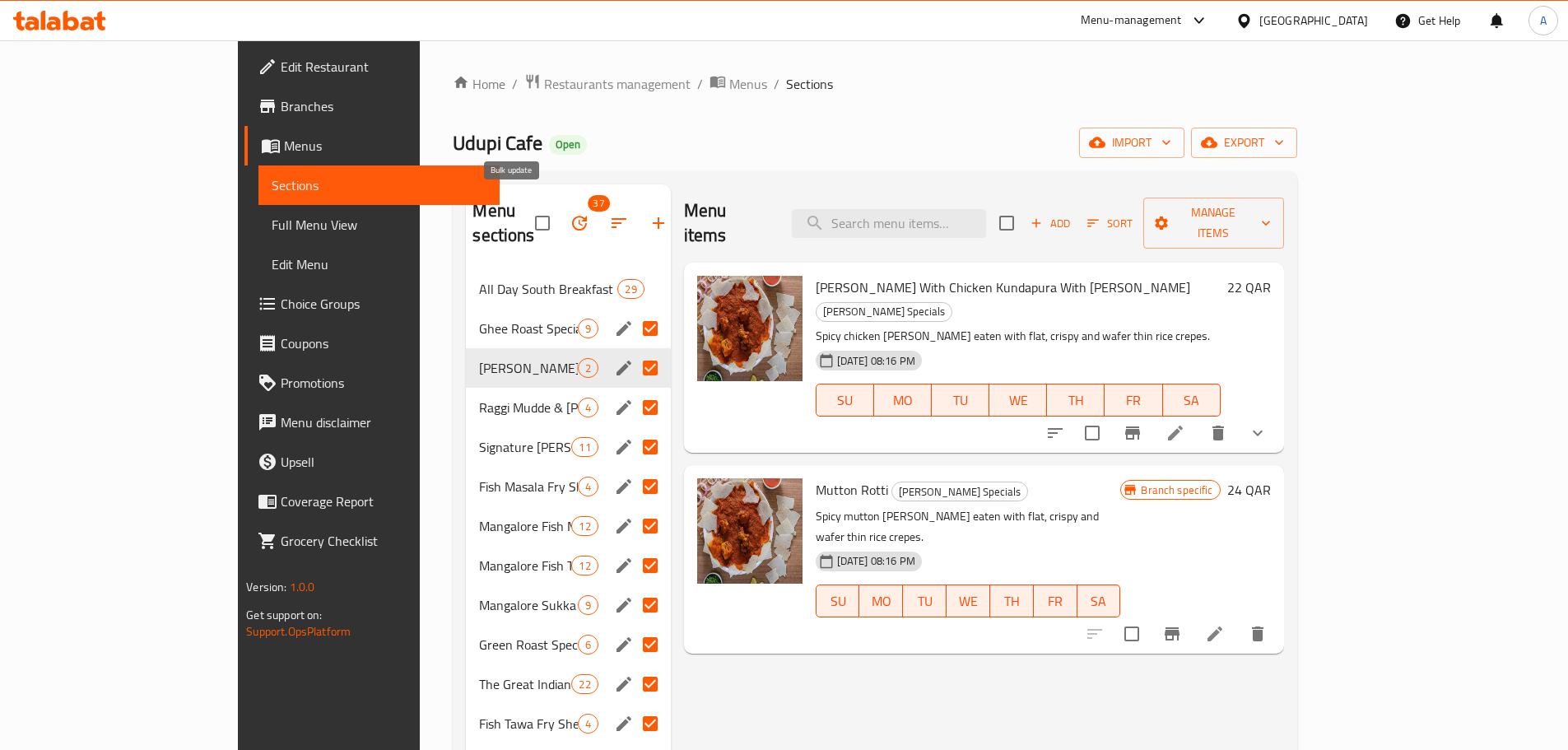
click at [570, 216] on icon "button" at bounding box center [580, 223] width 19 height 19
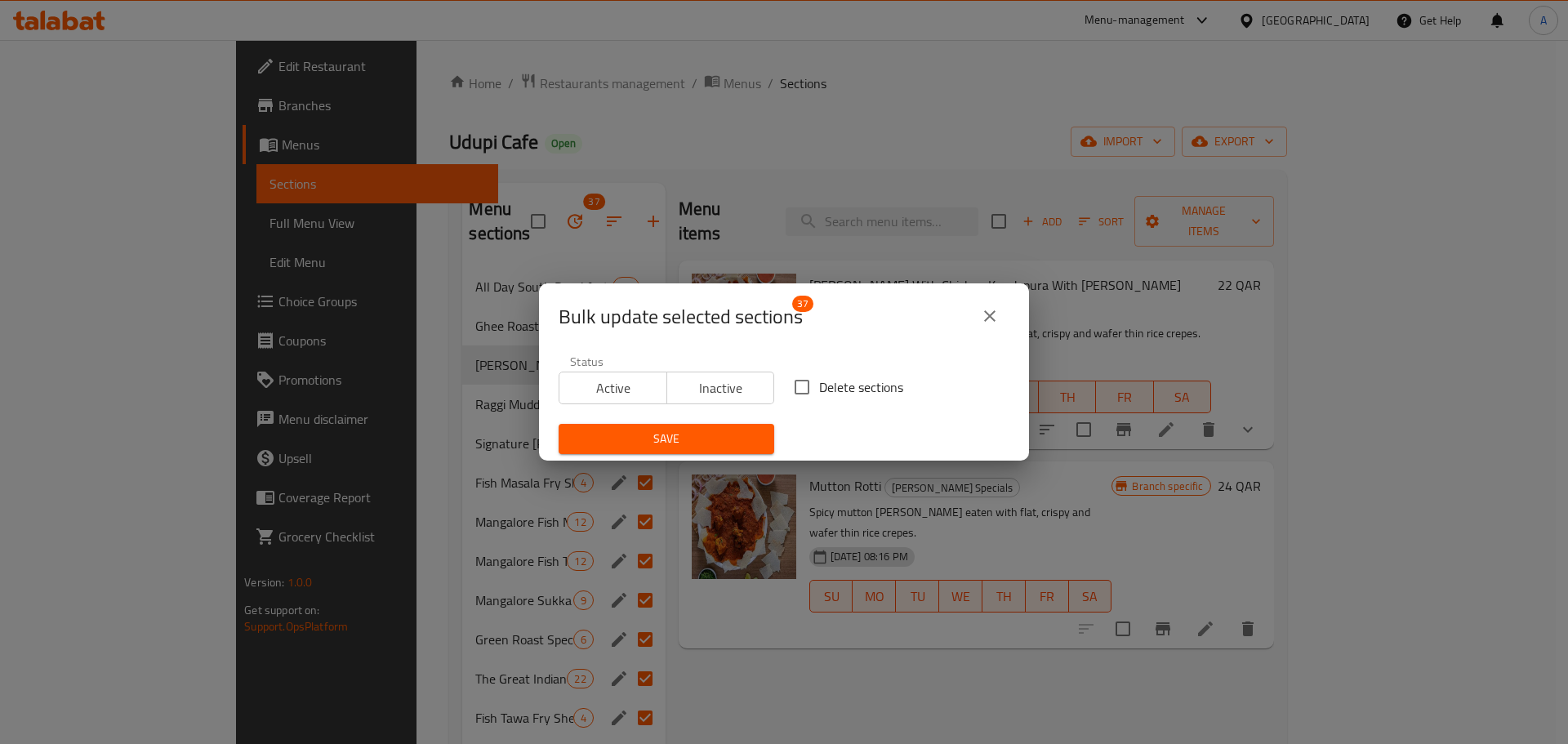
click at [983, 314] on icon "close" at bounding box center [990, 316] width 19 height 19
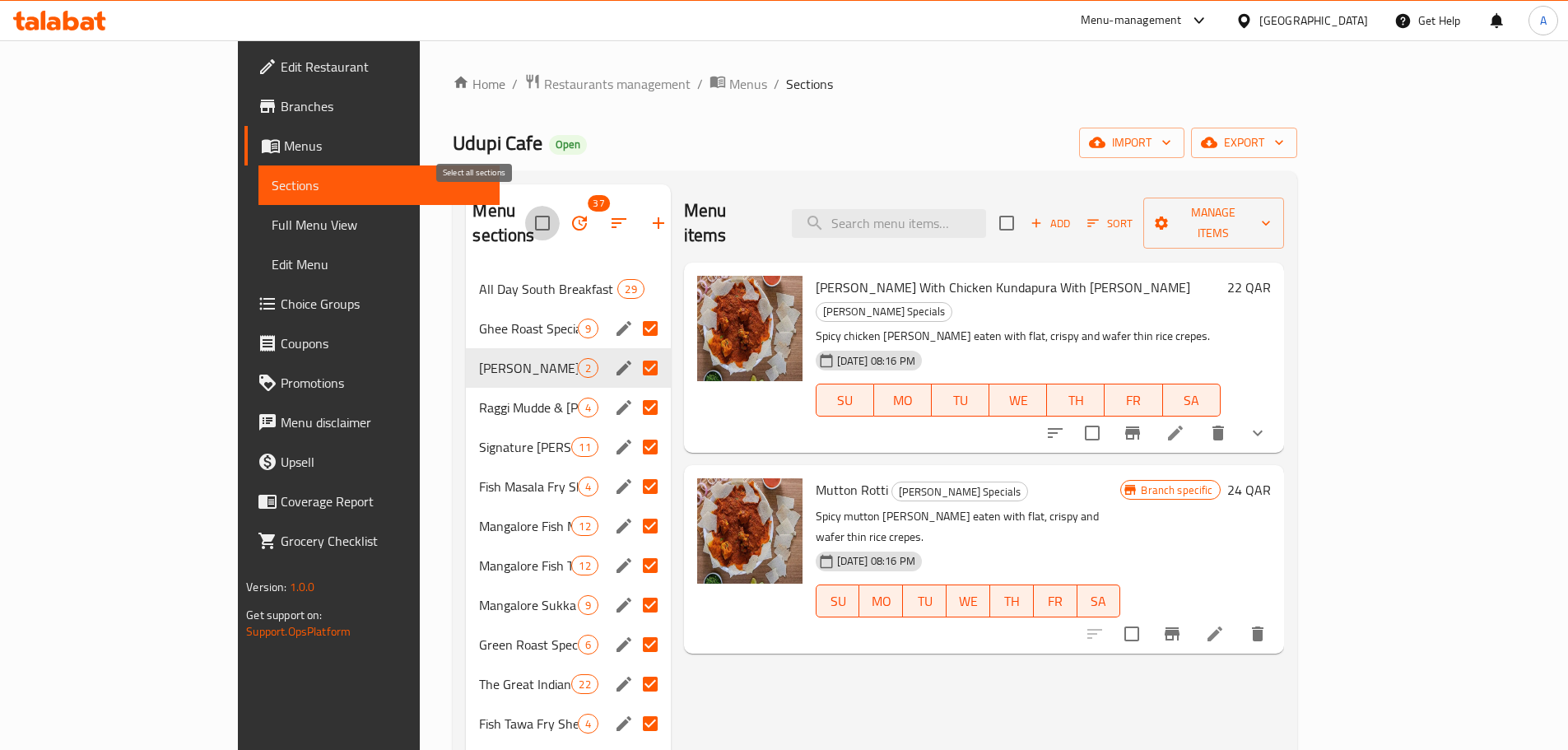
click at [525, 222] on input "checkbox" at bounding box center [542, 222] width 34 height 34
click at [525, 218] on input "checkbox" at bounding box center [542, 222] width 34 height 34
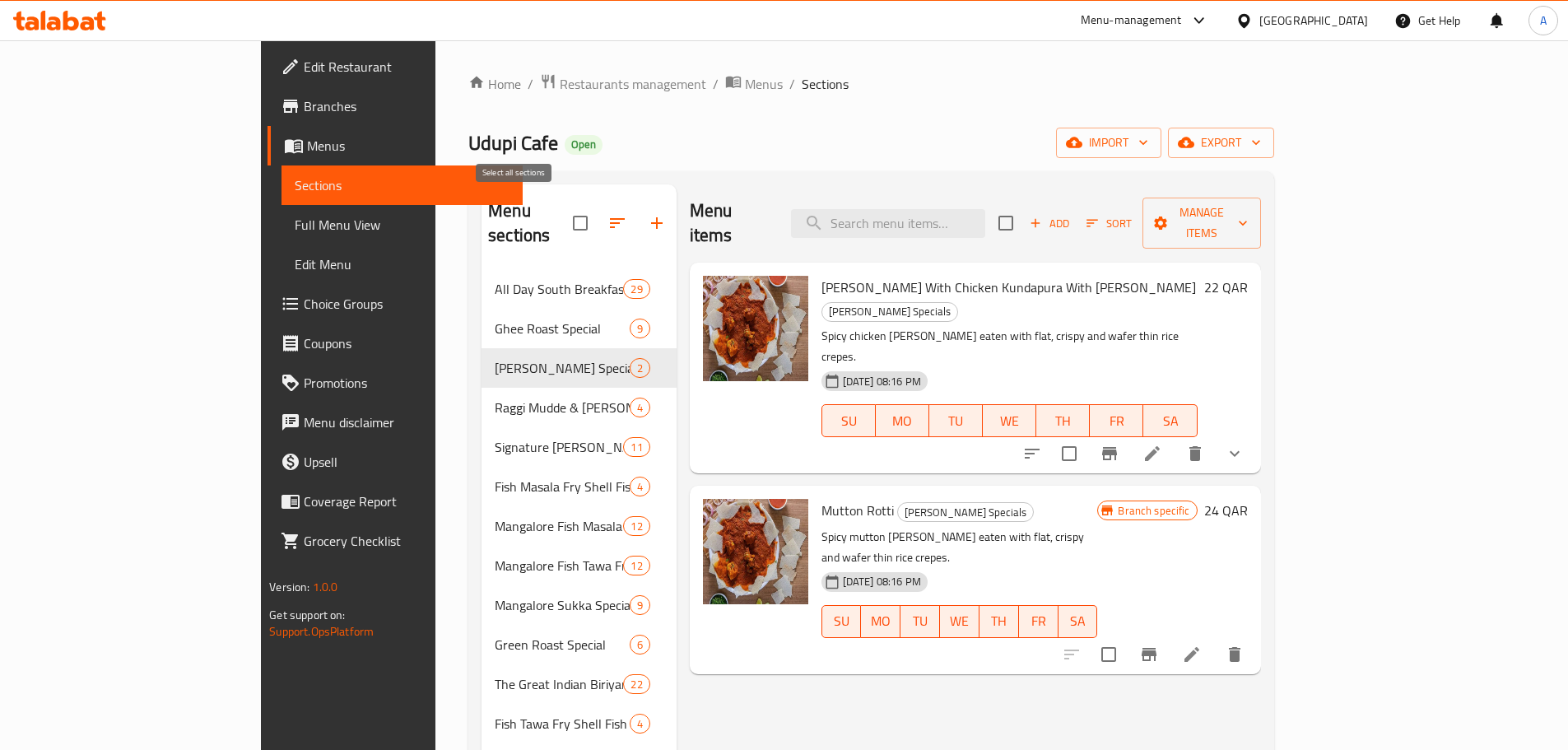
click at [563, 223] on input "checkbox" at bounding box center [580, 222] width 34 height 34
checkbox input "true"
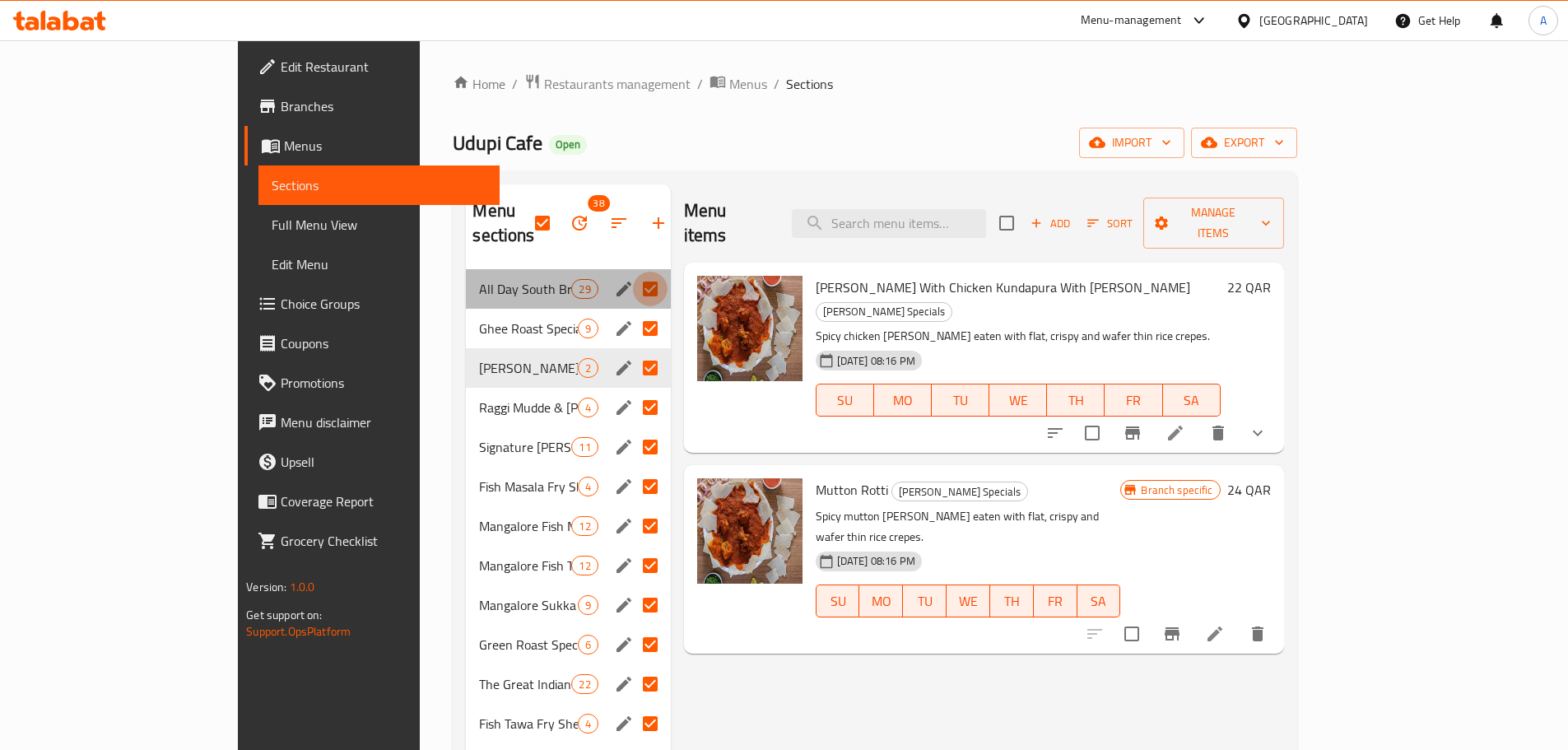
click at [633, 272] on input "Menu sections" at bounding box center [650, 288] width 34 height 34
checkbox input "false"
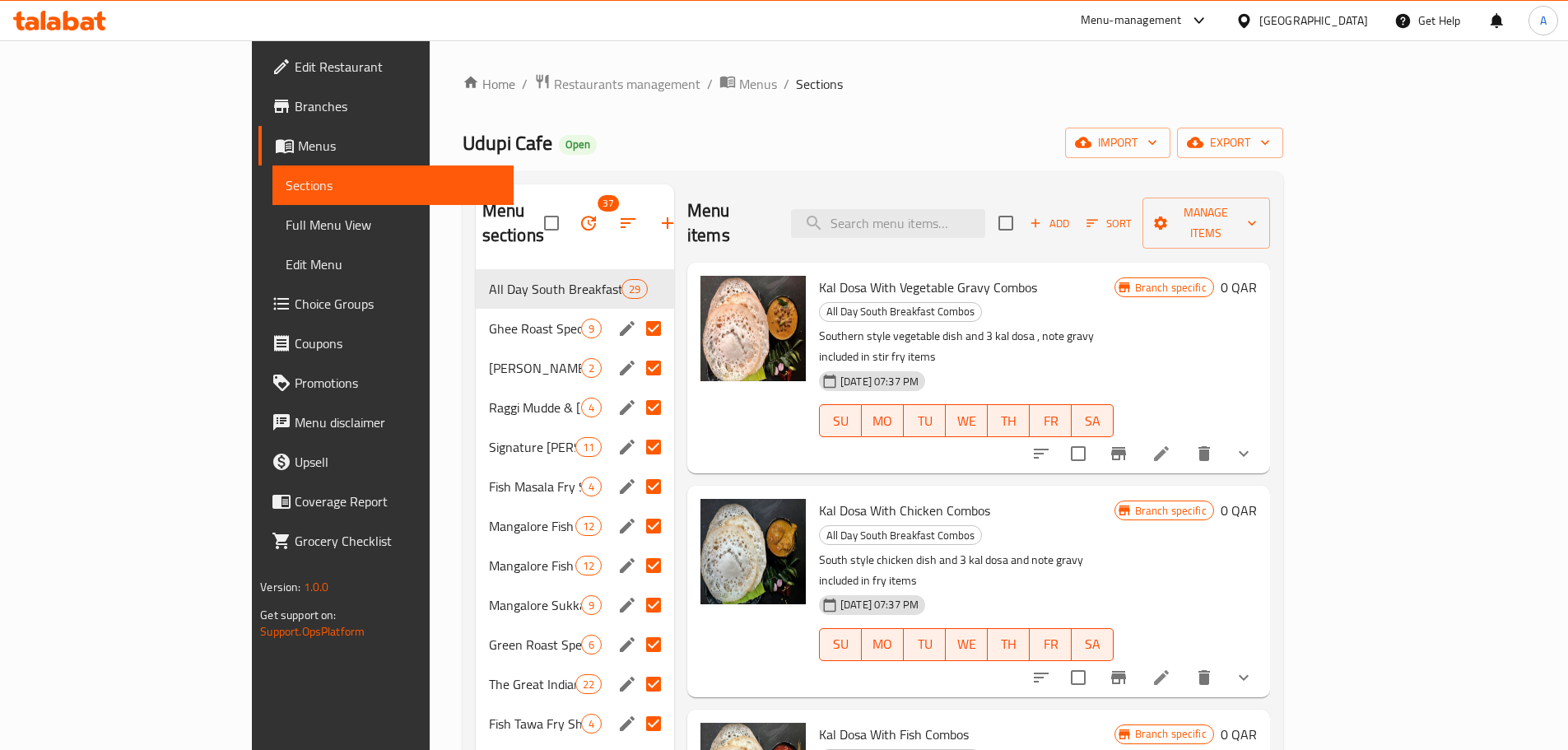
click at [636, 311] on input "Menu sections" at bounding box center [653, 327] width 34 height 34
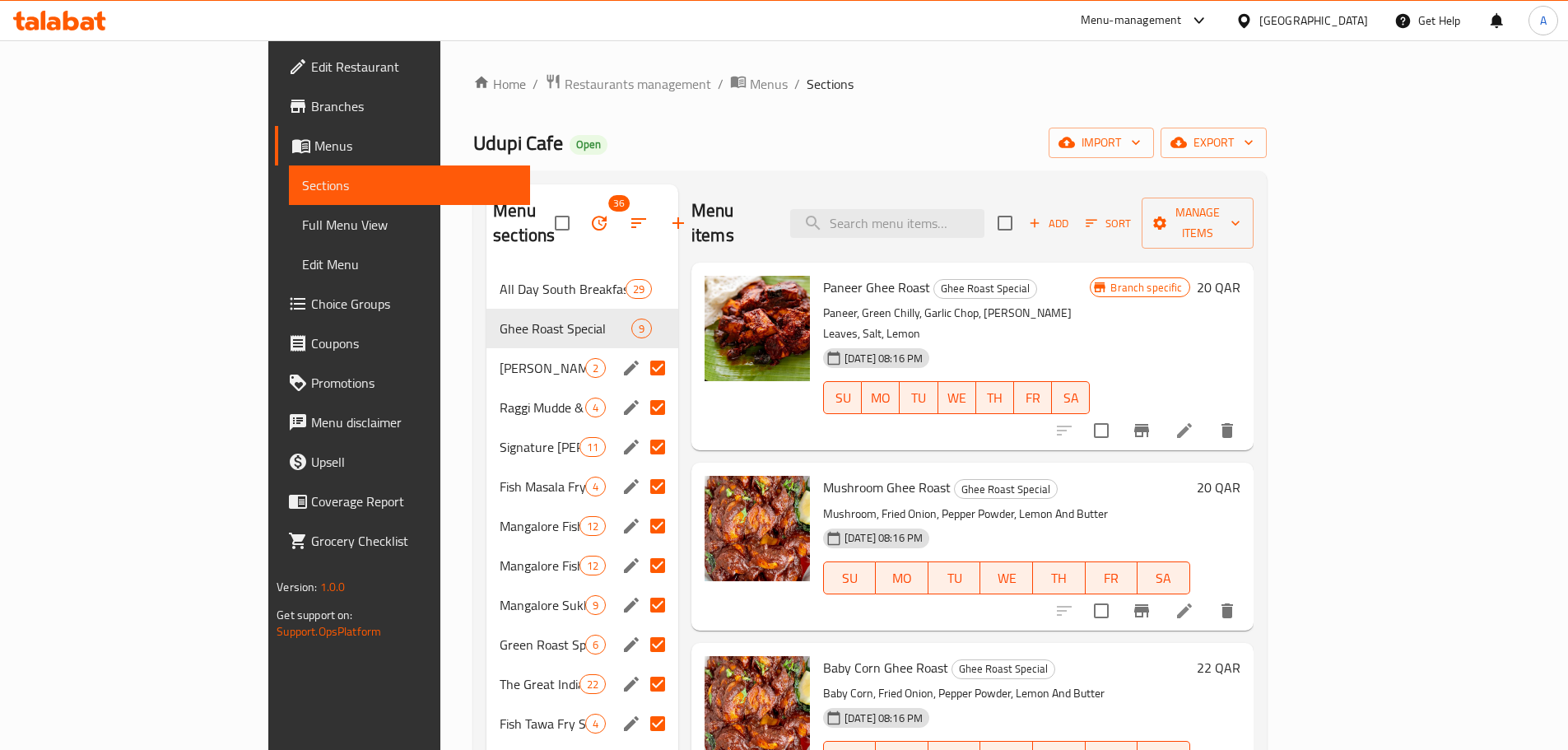
click at [640, 351] on input "Menu sections" at bounding box center [657, 367] width 34 height 34
checkbox input "false"
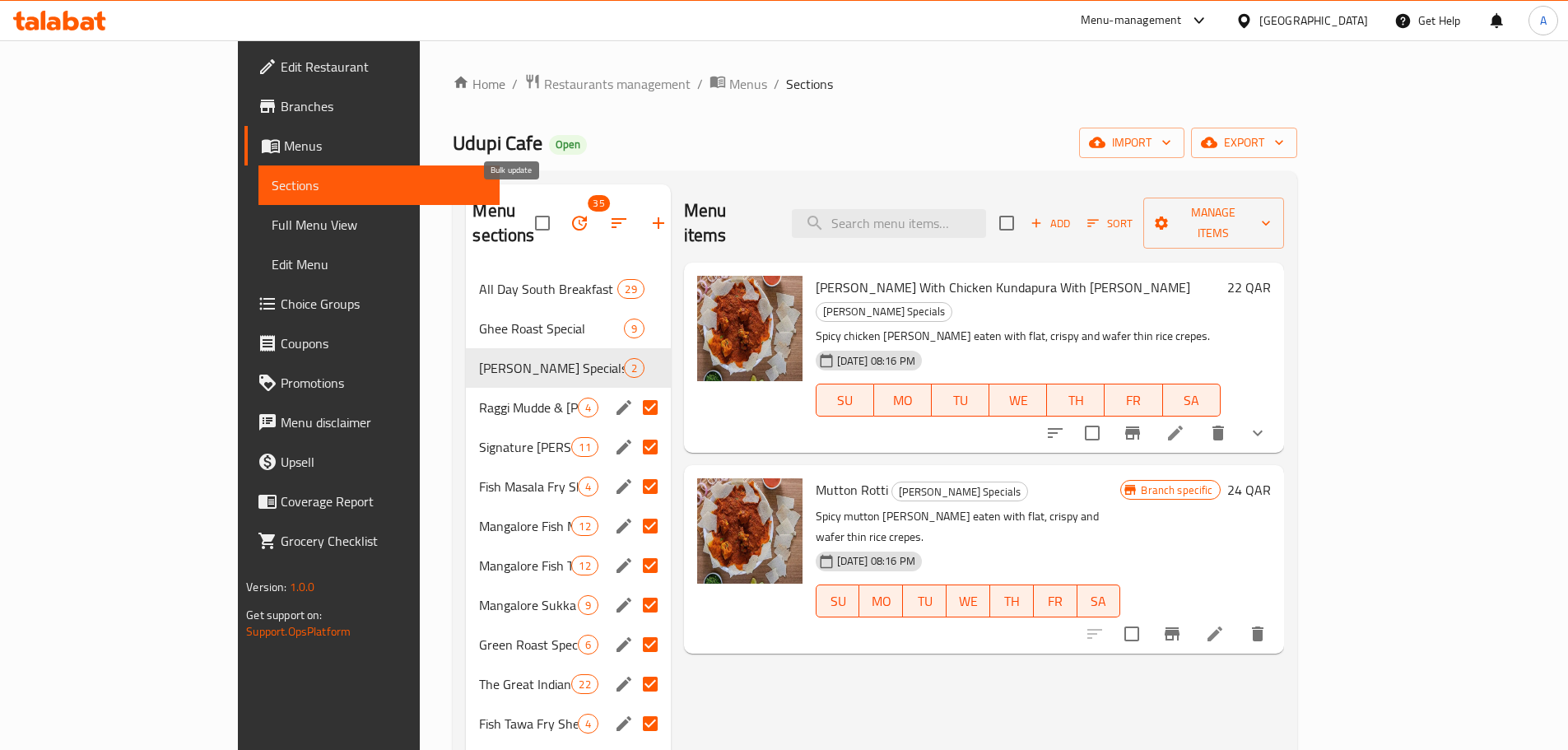
click at [570, 215] on icon "button" at bounding box center [580, 223] width 19 height 19
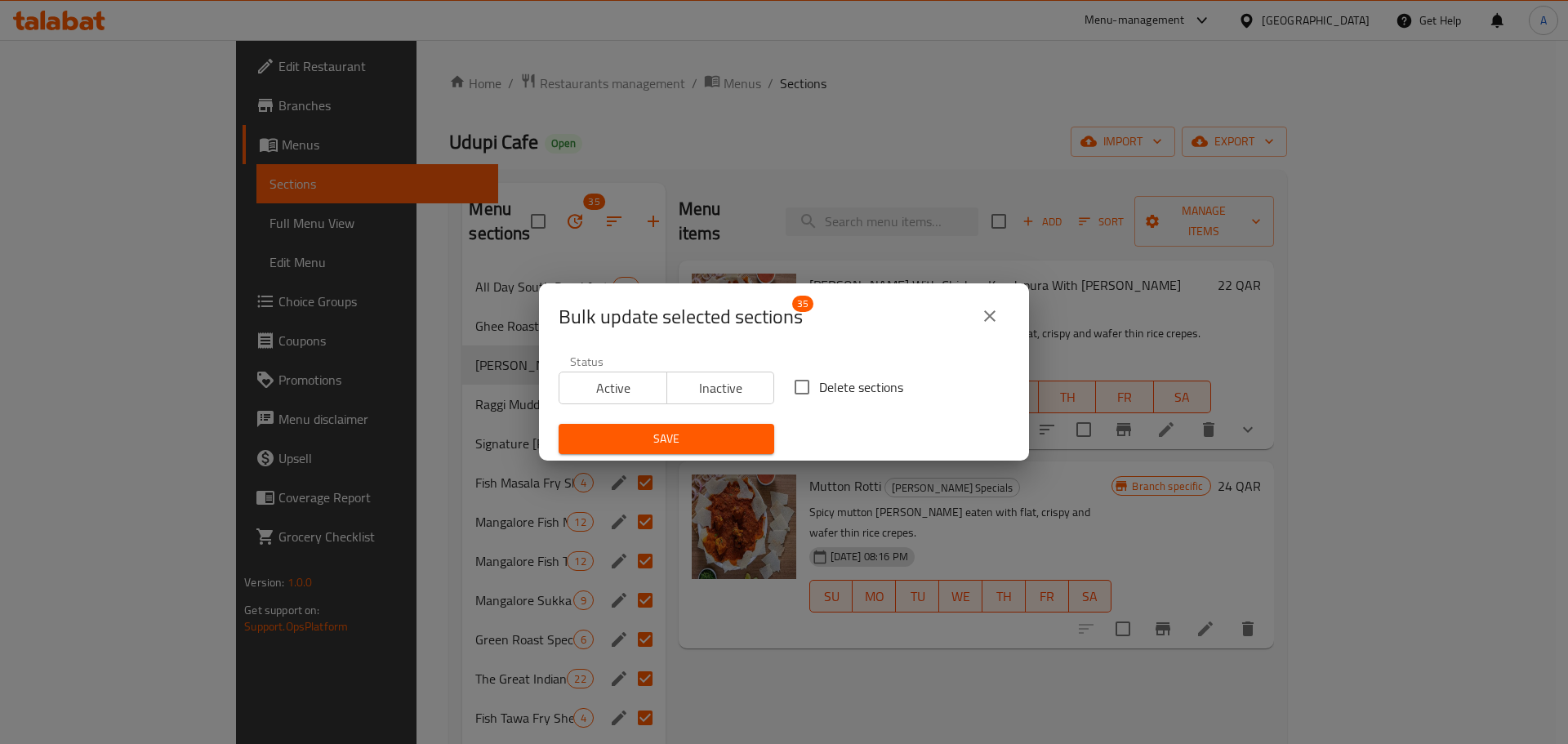
click at [986, 312] on icon "close" at bounding box center [990, 316] width 12 height 12
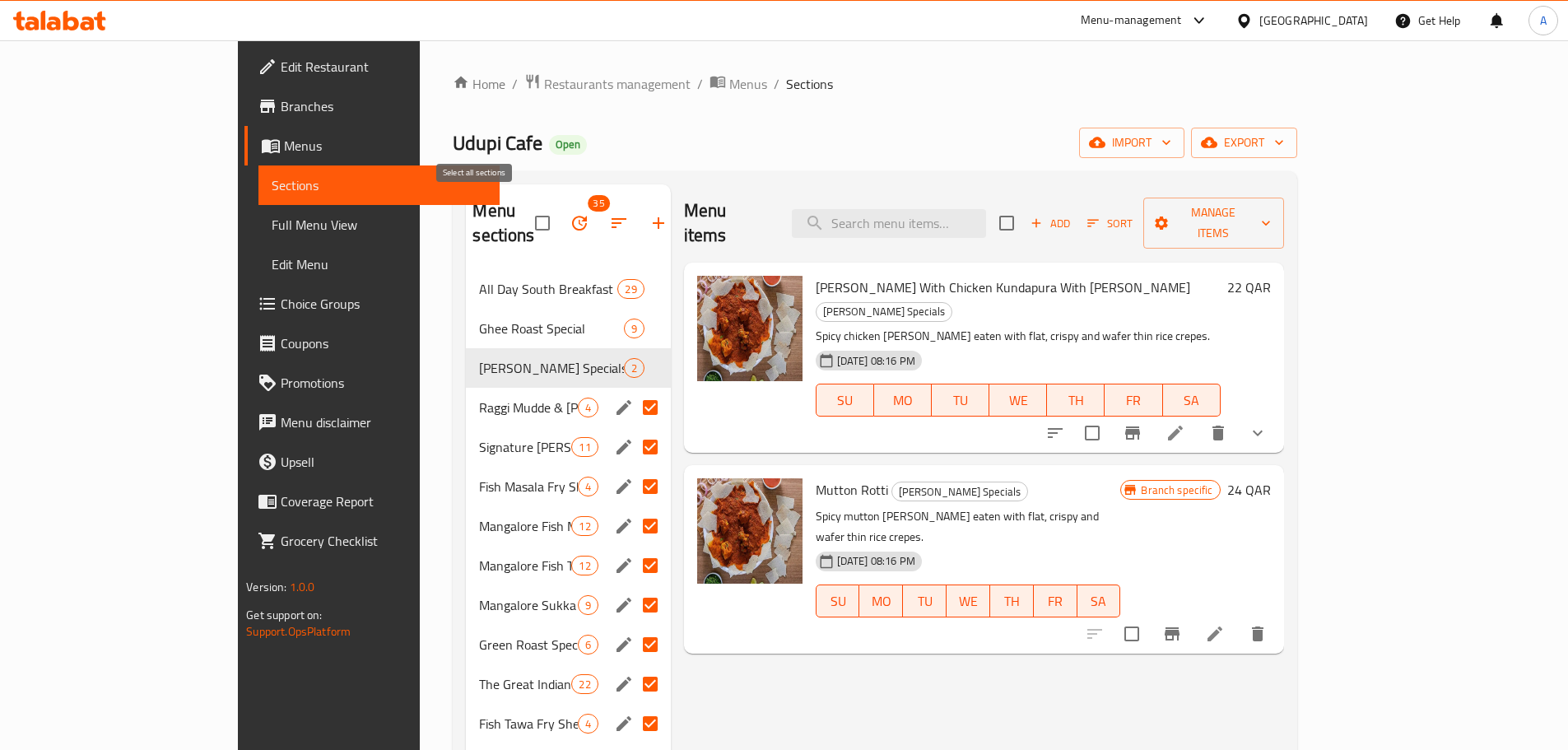
click at [525, 206] on input "checkbox" at bounding box center [542, 222] width 34 height 34
checkbox input "false"
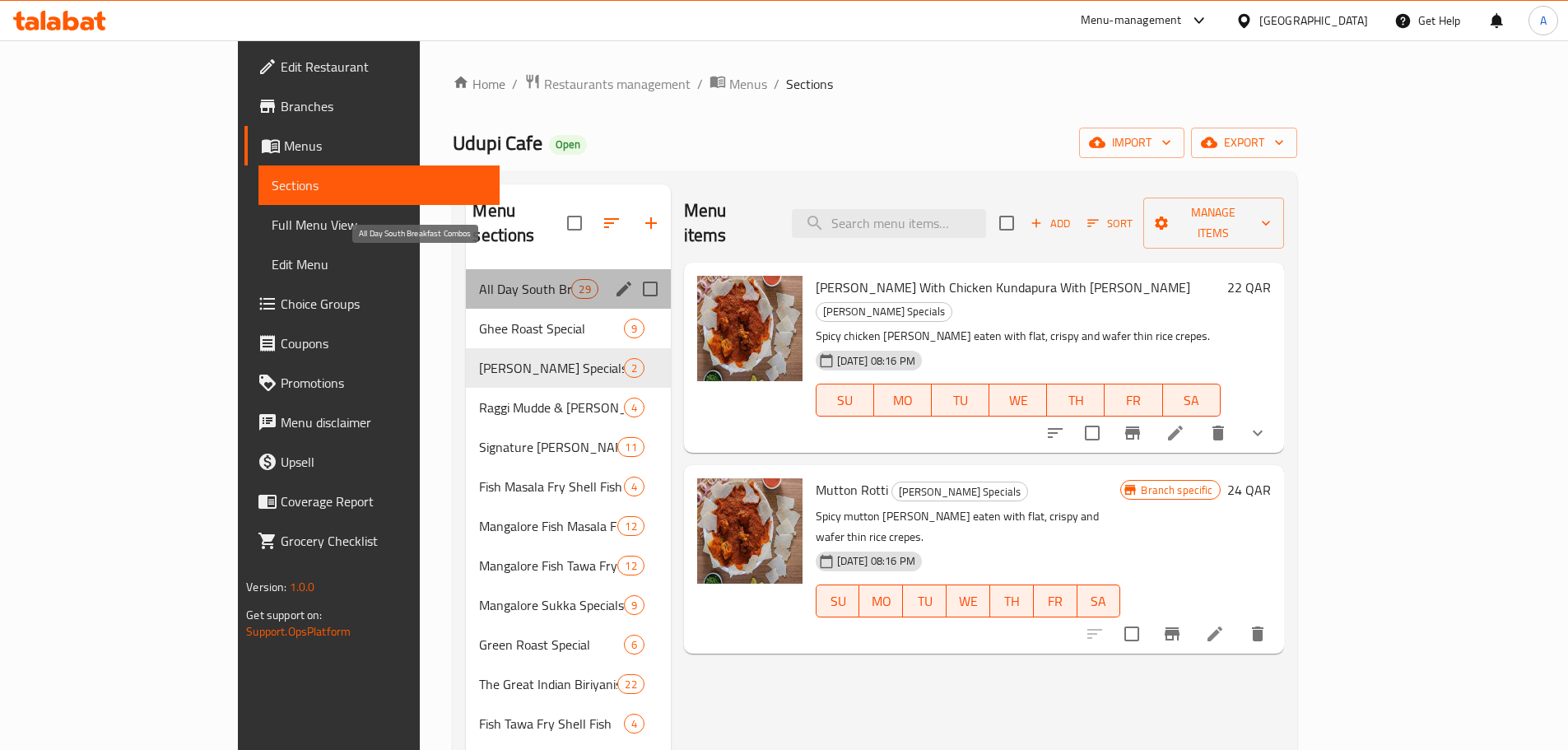
click at [493, 279] on span "All Day South Breakfast Combos" at bounding box center [525, 288] width 93 height 19
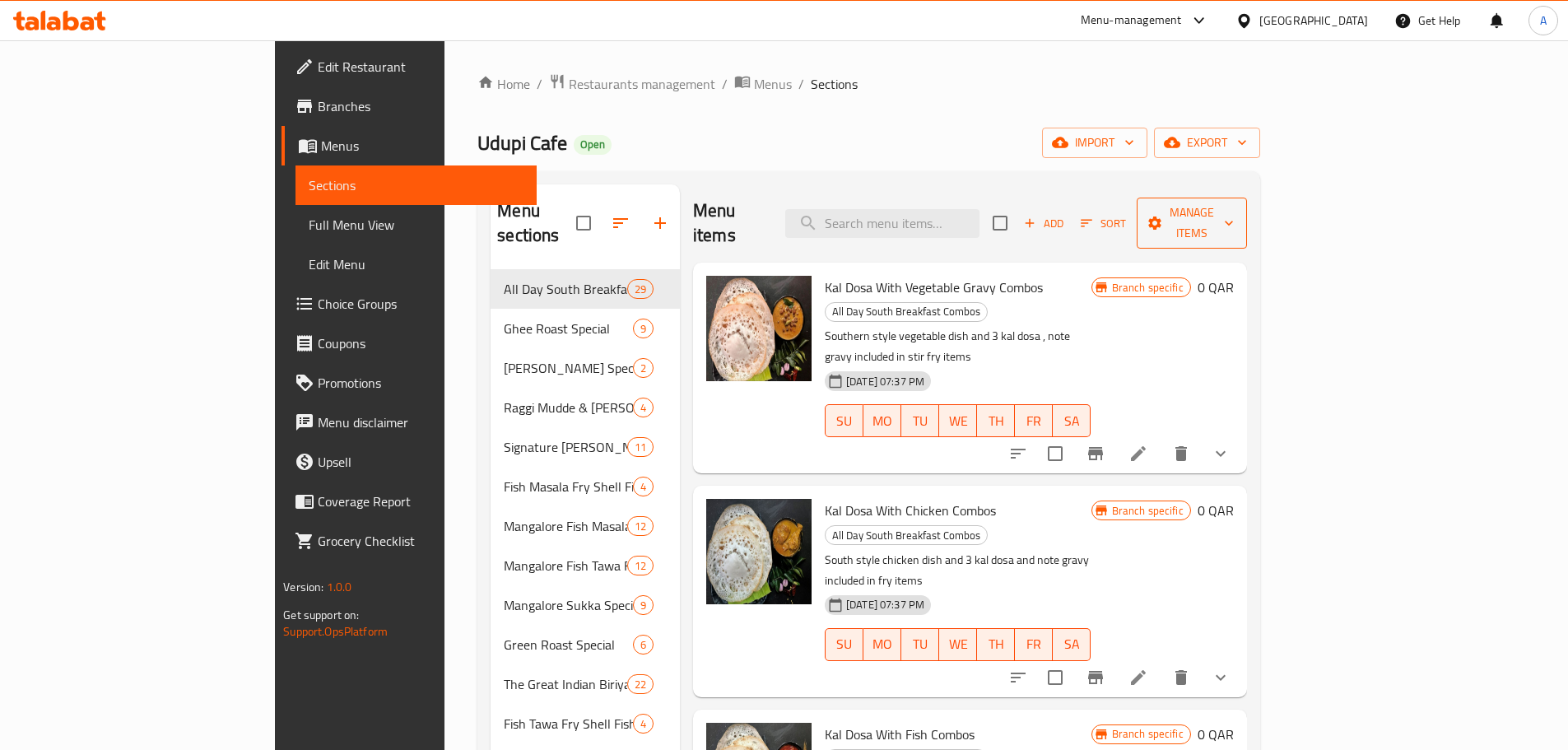
click at [1234, 210] on span "Manage items" at bounding box center [1192, 223] width 84 height 41
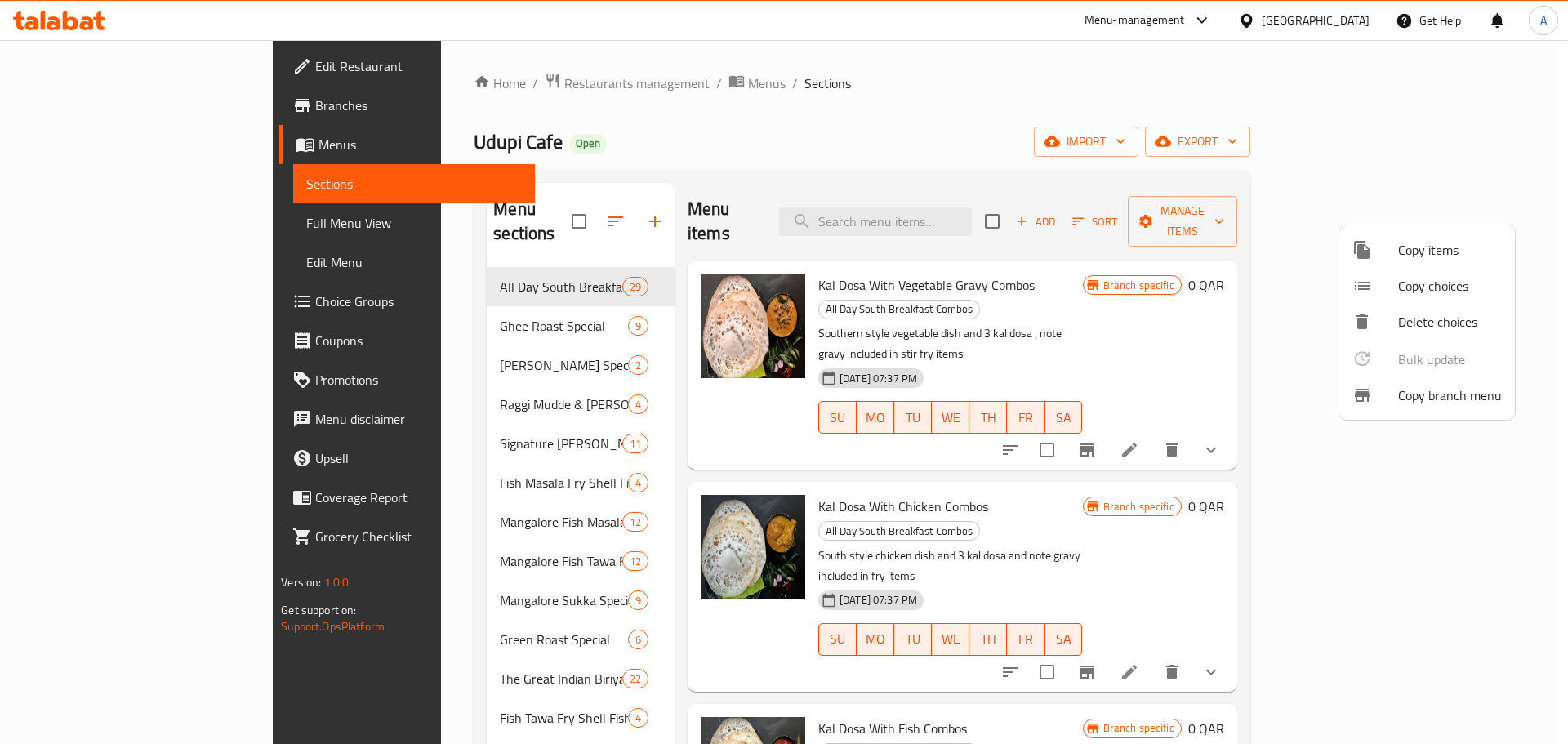
click at [1215, 210] on div at bounding box center [784, 372] width 1568 height 744
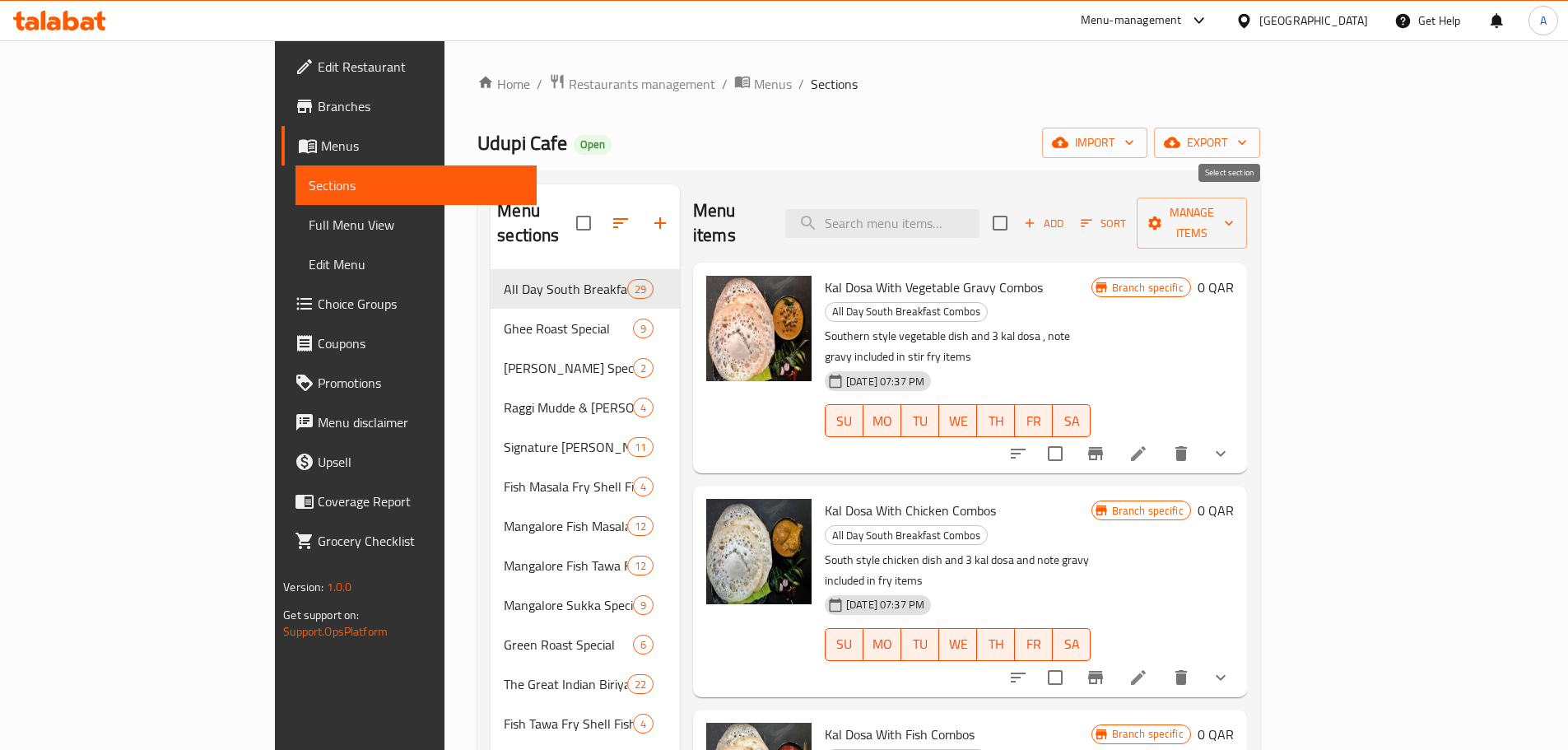
click at [1017, 211] on input "checkbox" at bounding box center [1000, 222] width 34 height 34
checkbox input "true"
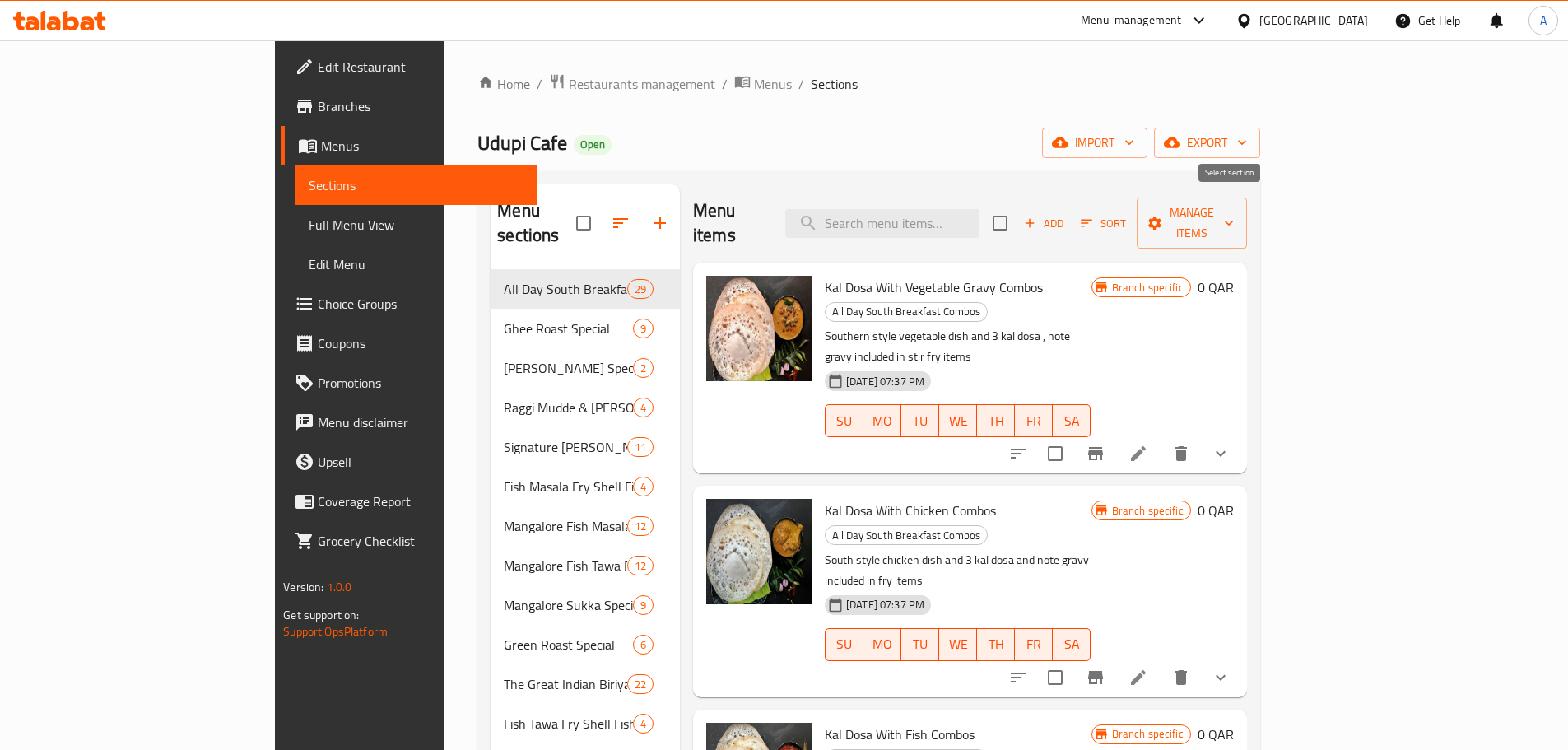
checkbox input "true"
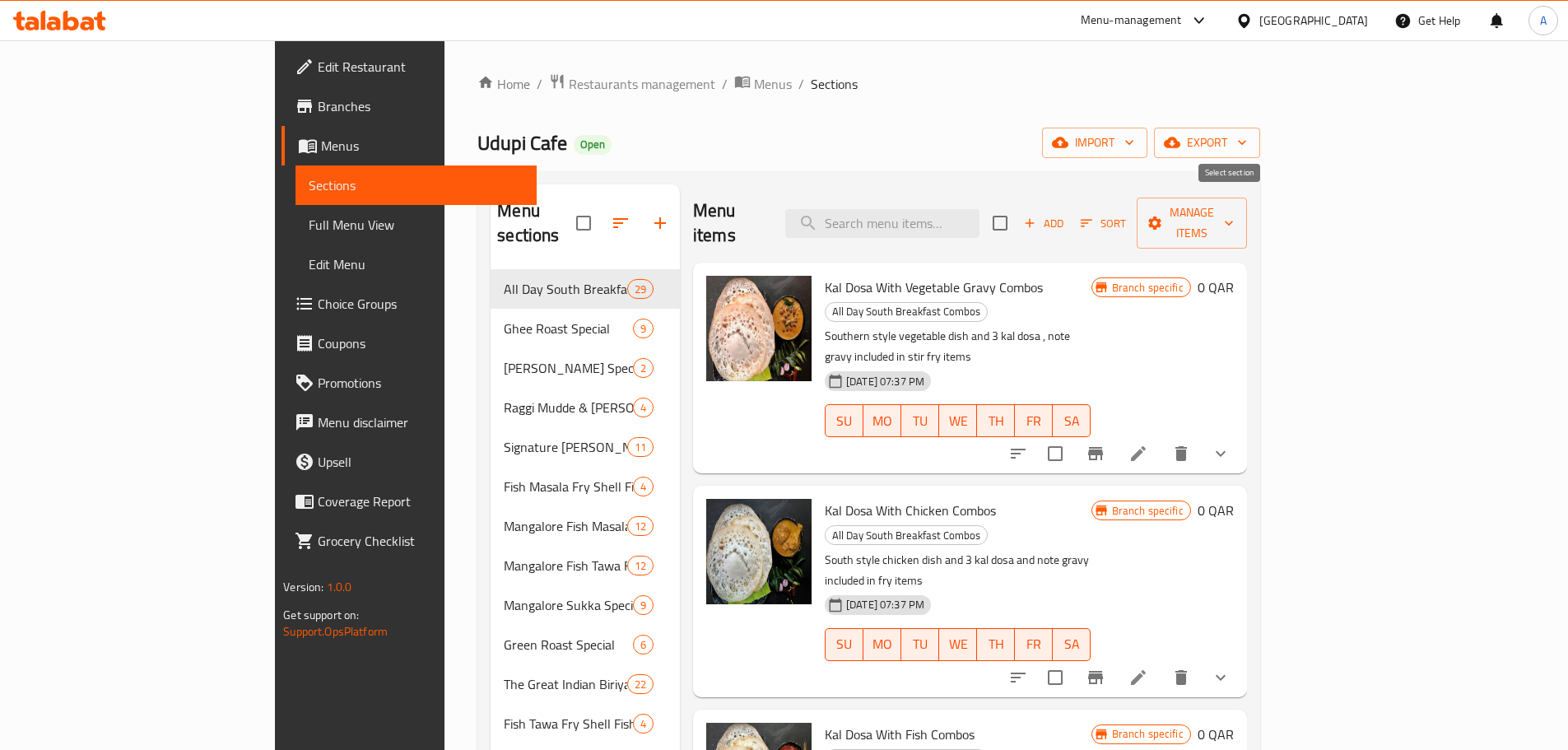
checkbox input "true"
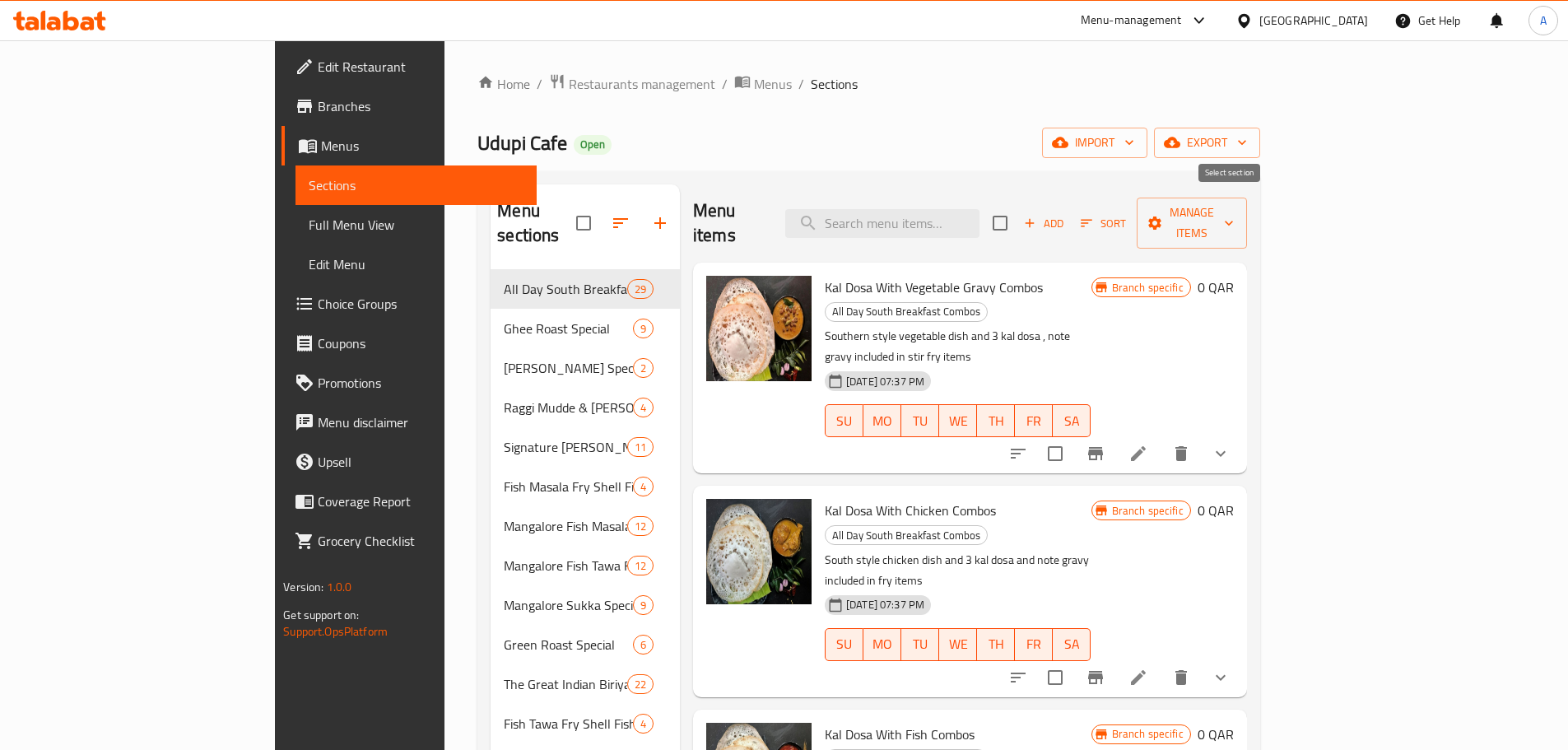
checkbox input "true"
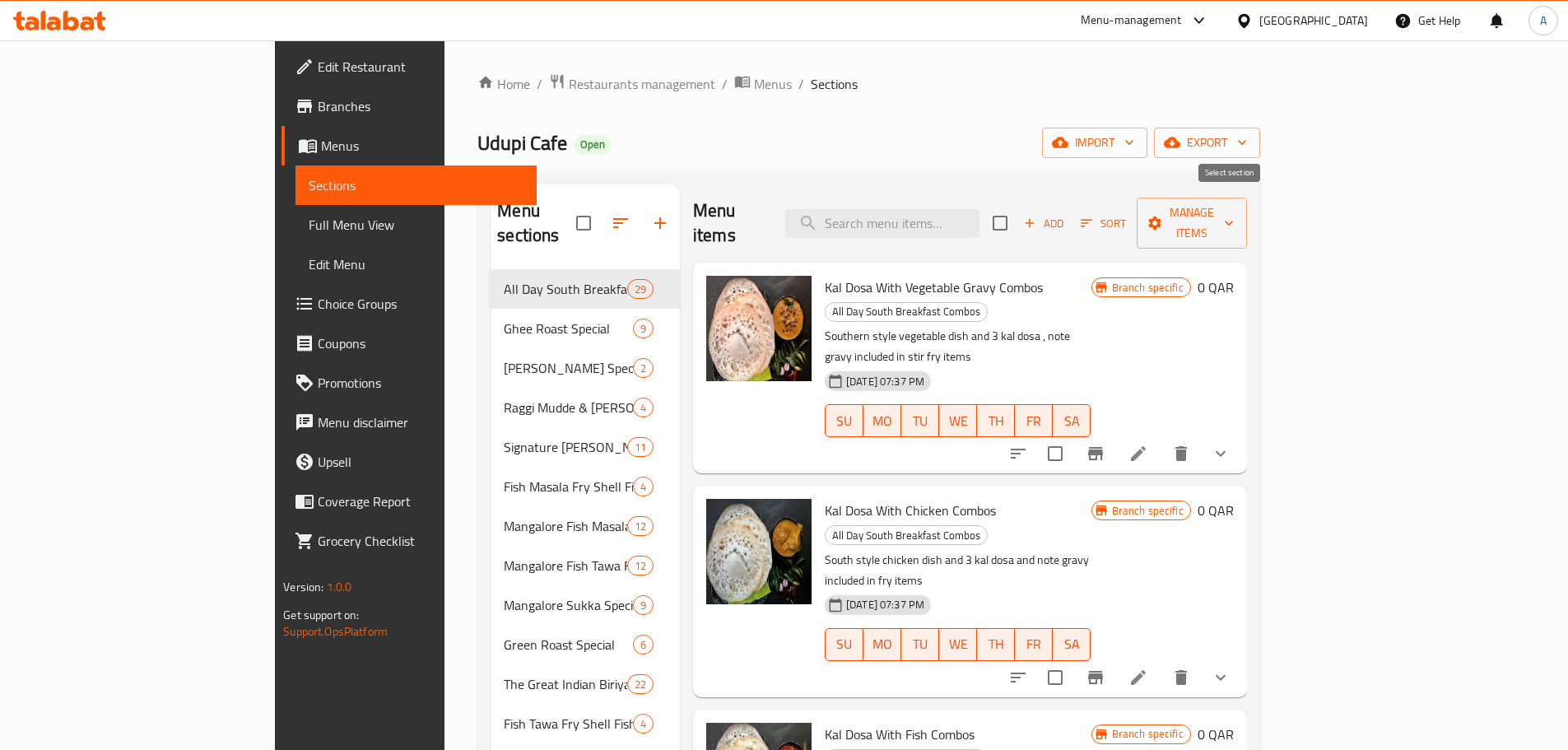
checkbox input "true"
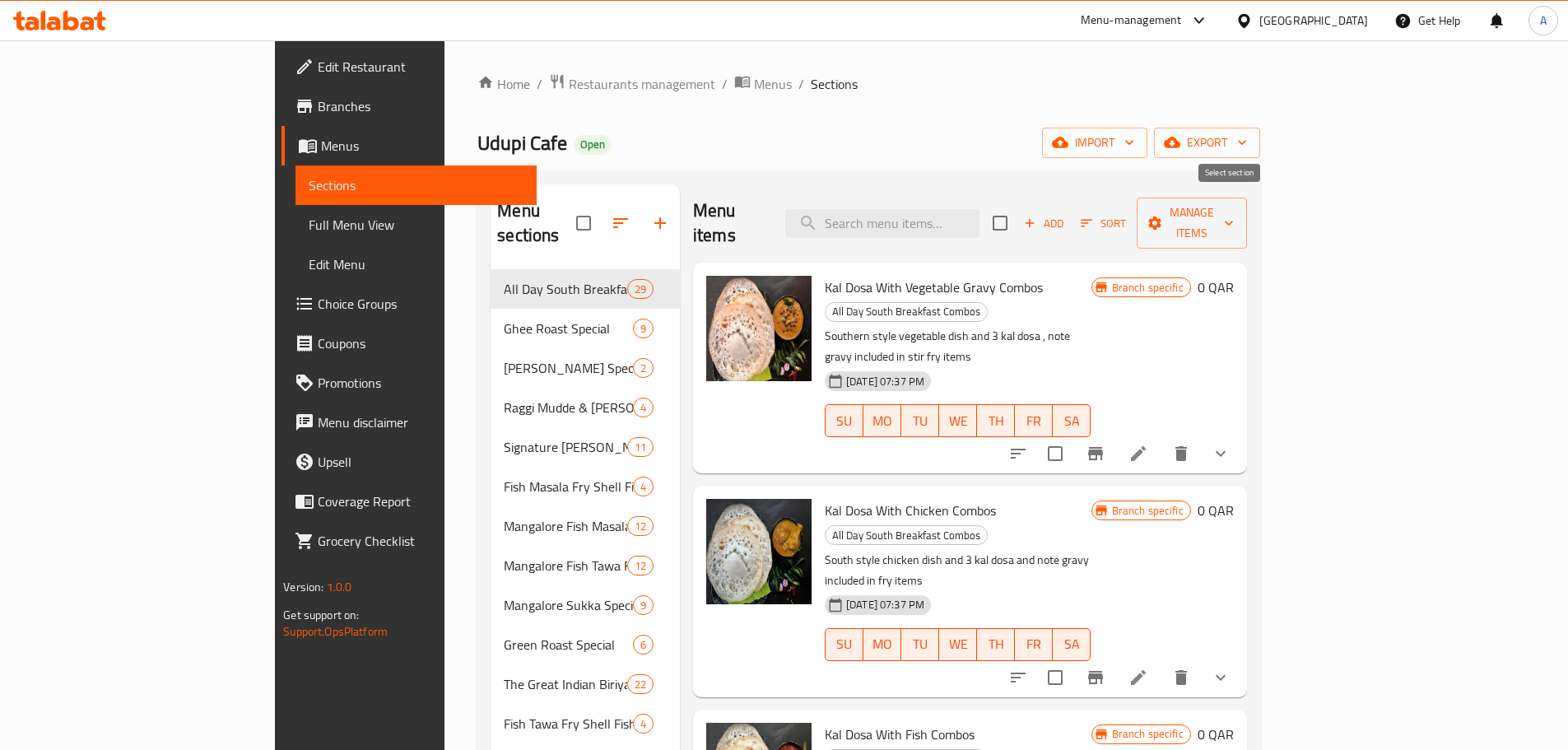
checkbox input "true"
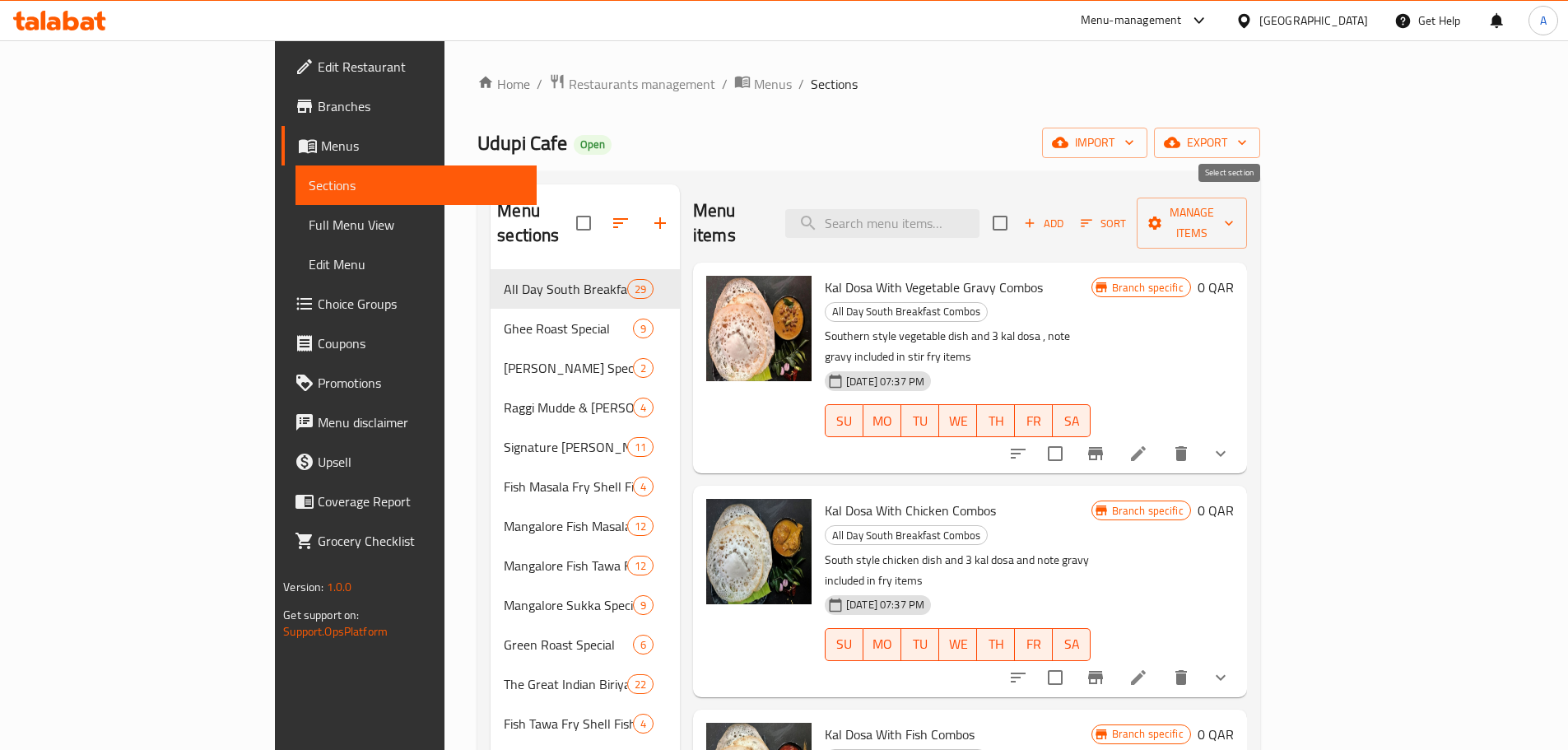
checkbox input "true"
click at [1234, 219] on span "Manage items" at bounding box center [1192, 223] width 84 height 41
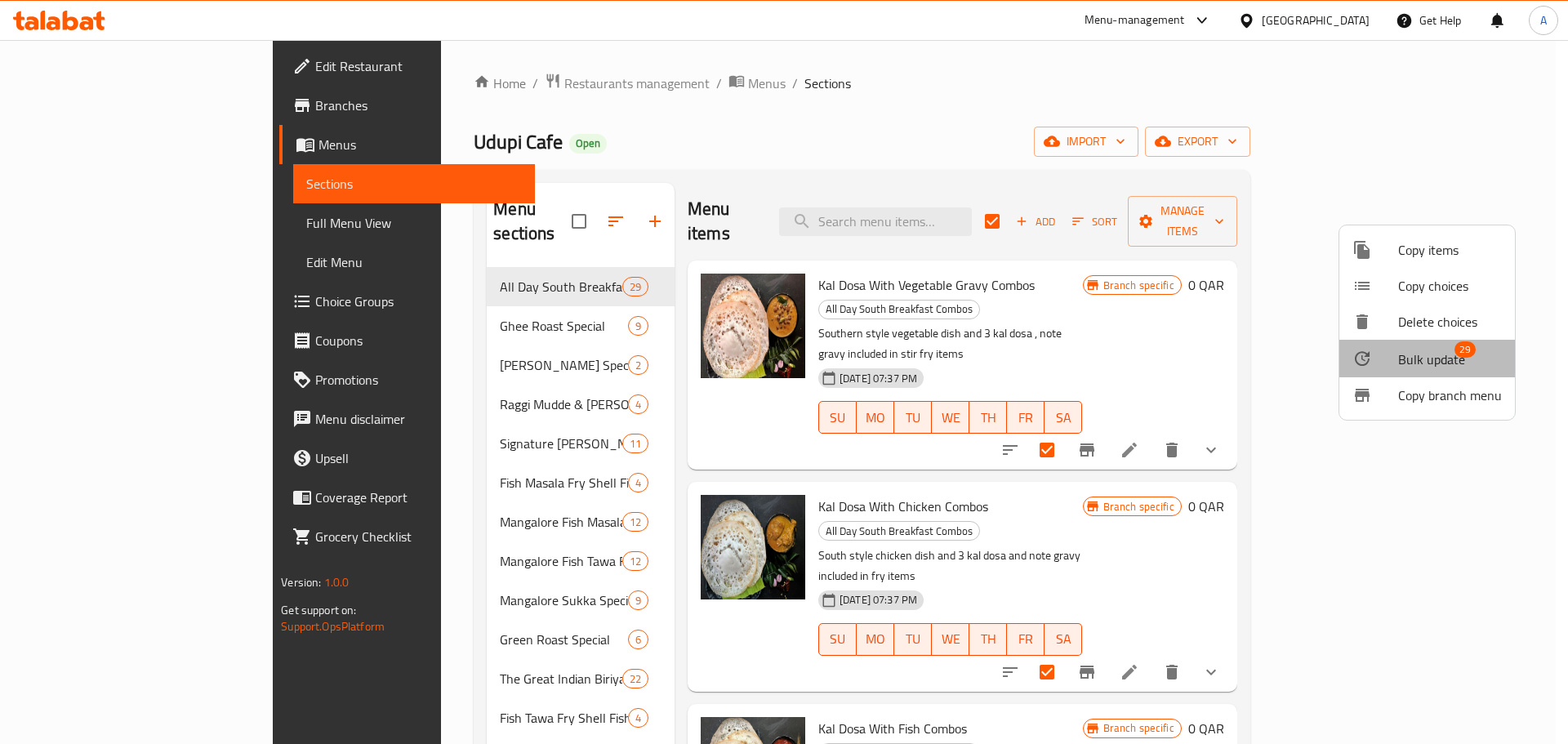
click at [1415, 369] on span "Bulk update" at bounding box center [1431, 359] width 67 height 19
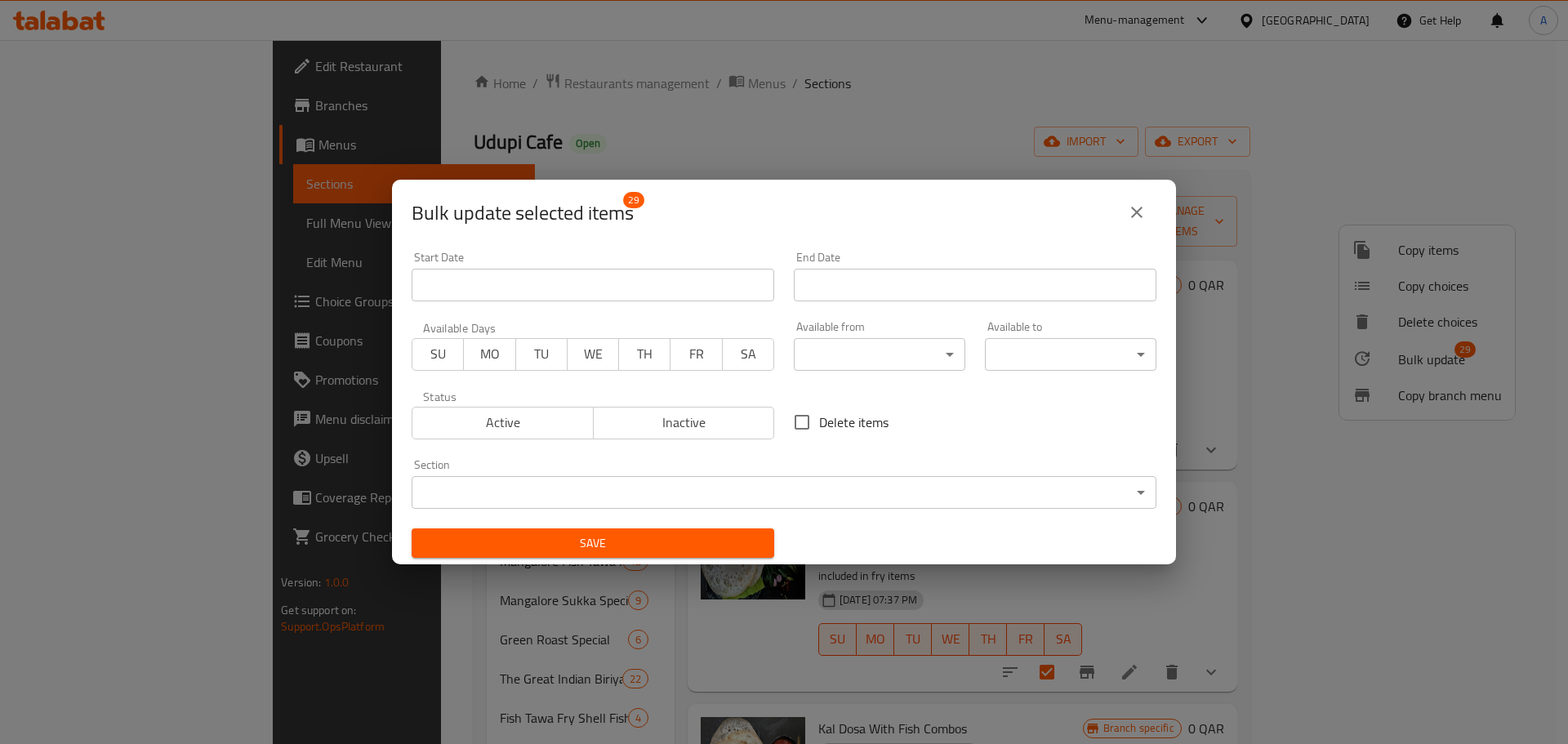
scroll to position [3, 0]
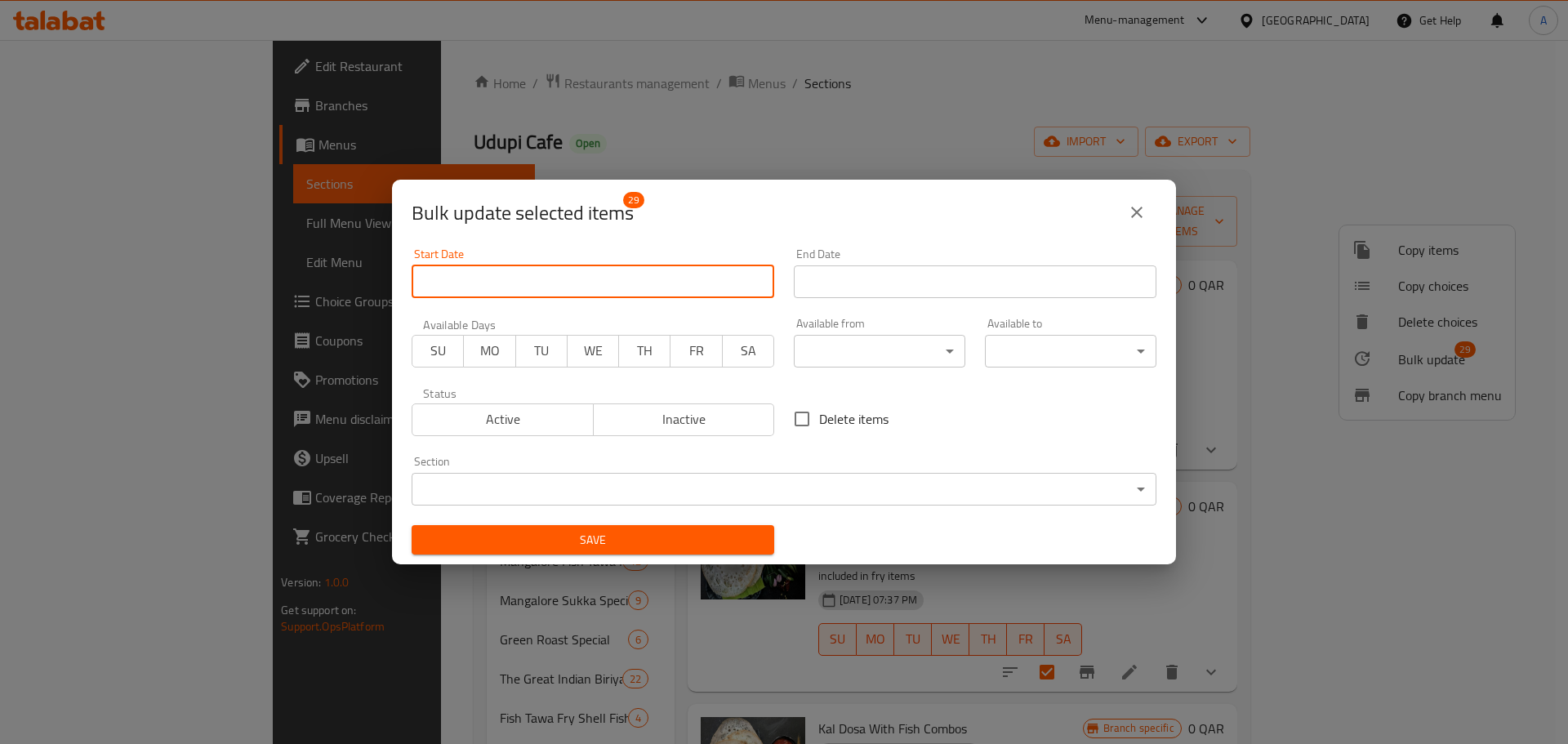
click at [560, 275] on input "Start Date" at bounding box center [593, 282] width 363 height 33
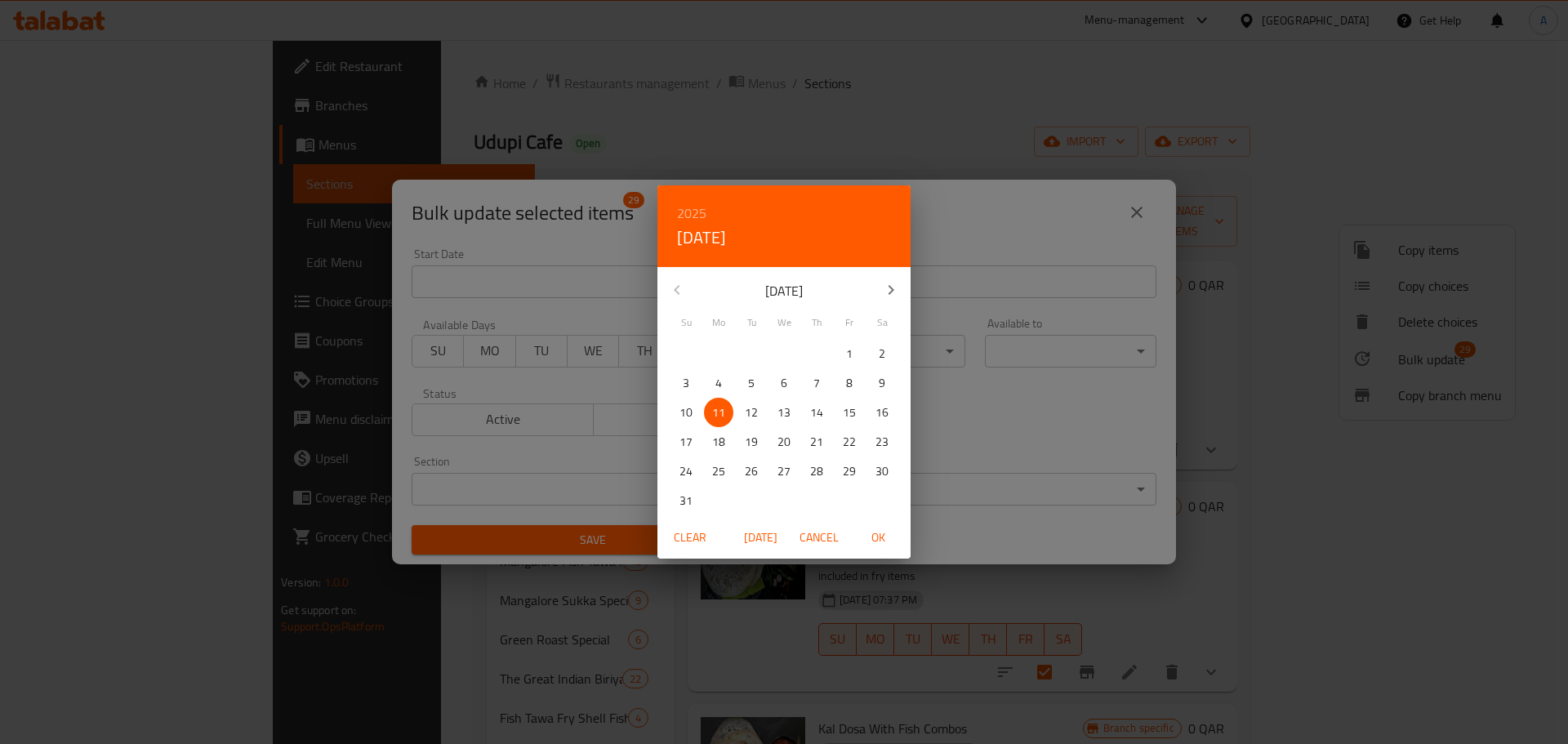
click at [452, 350] on div "2025 Mon, Aug [DATE] Mo Tu We Th Fr Sa 27 28 29 30 31 1 2 3 4 5 6 7 8 9 10 11 1…" at bounding box center [784, 372] width 1568 height 744
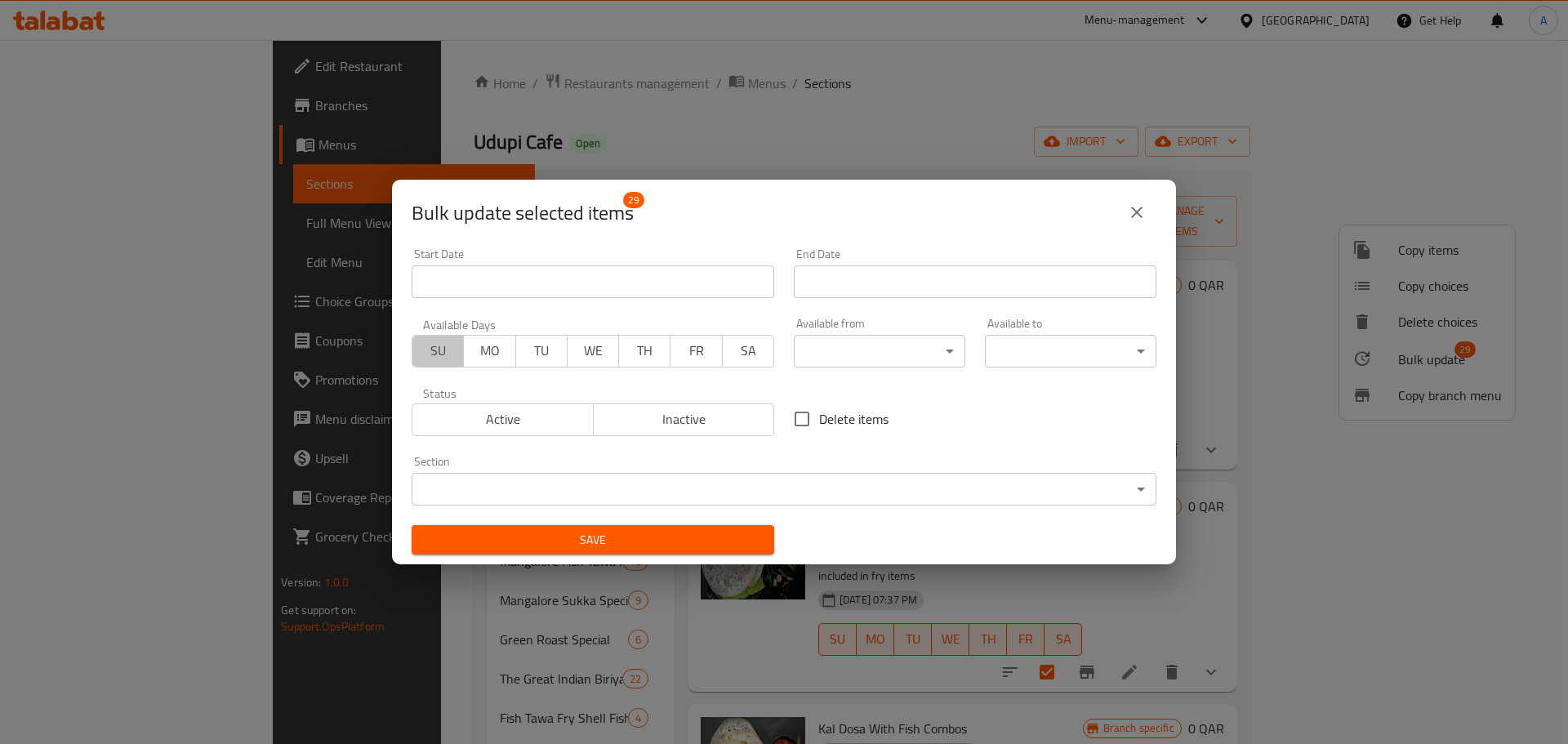
click at [436, 356] on span "SU" at bounding box center [438, 351] width 39 height 24
drag, startPoint x: 495, startPoint y: 360, endPoint x: 524, endPoint y: 360, distance: 29.0
click at [500, 366] on button "MO" at bounding box center [489, 351] width 52 height 33
click at [540, 349] on span "TU" at bounding box center [542, 351] width 39 height 24
click at [610, 356] on button "WE" at bounding box center [593, 351] width 52 height 33
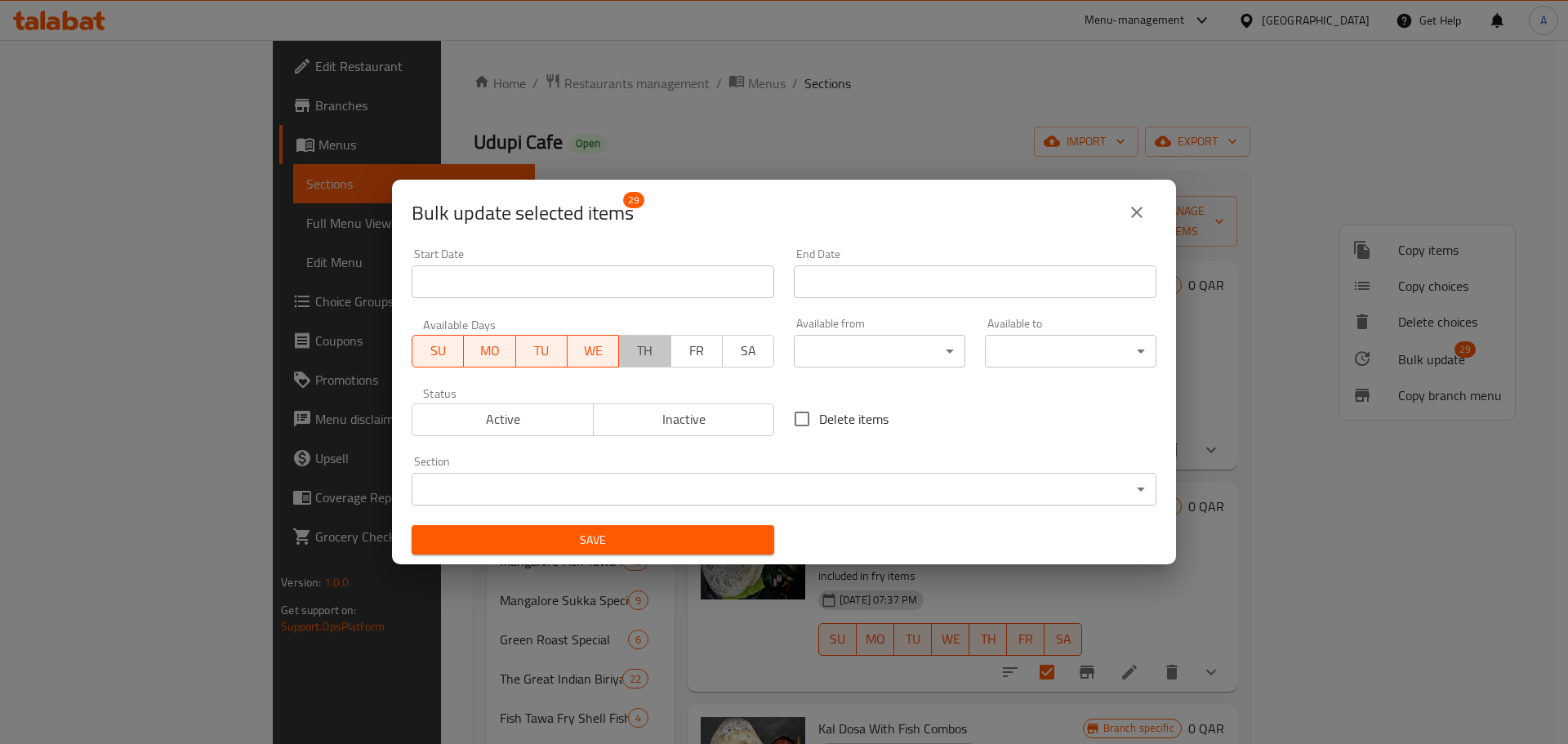
click at [644, 349] on span "TH" at bounding box center [645, 351] width 39 height 24
drag, startPoint x: 684, startPoint y: 350, endPoint x: 717, endPoint y: 349, distance: 33.0
click at [688, 352] on span "FR" at bounding box center [697, 351] width 39 height 24
click at [762, 351] on button "SA" at bounding box center [748, 351] width 52 height 33
click at [852, 358] on body "​ Menu-management [GEOGRAPHIC_DATA] Get Help A Edit Restaurant Branches Menus S…" at bounding box center [784, 391] width 1568 height 703
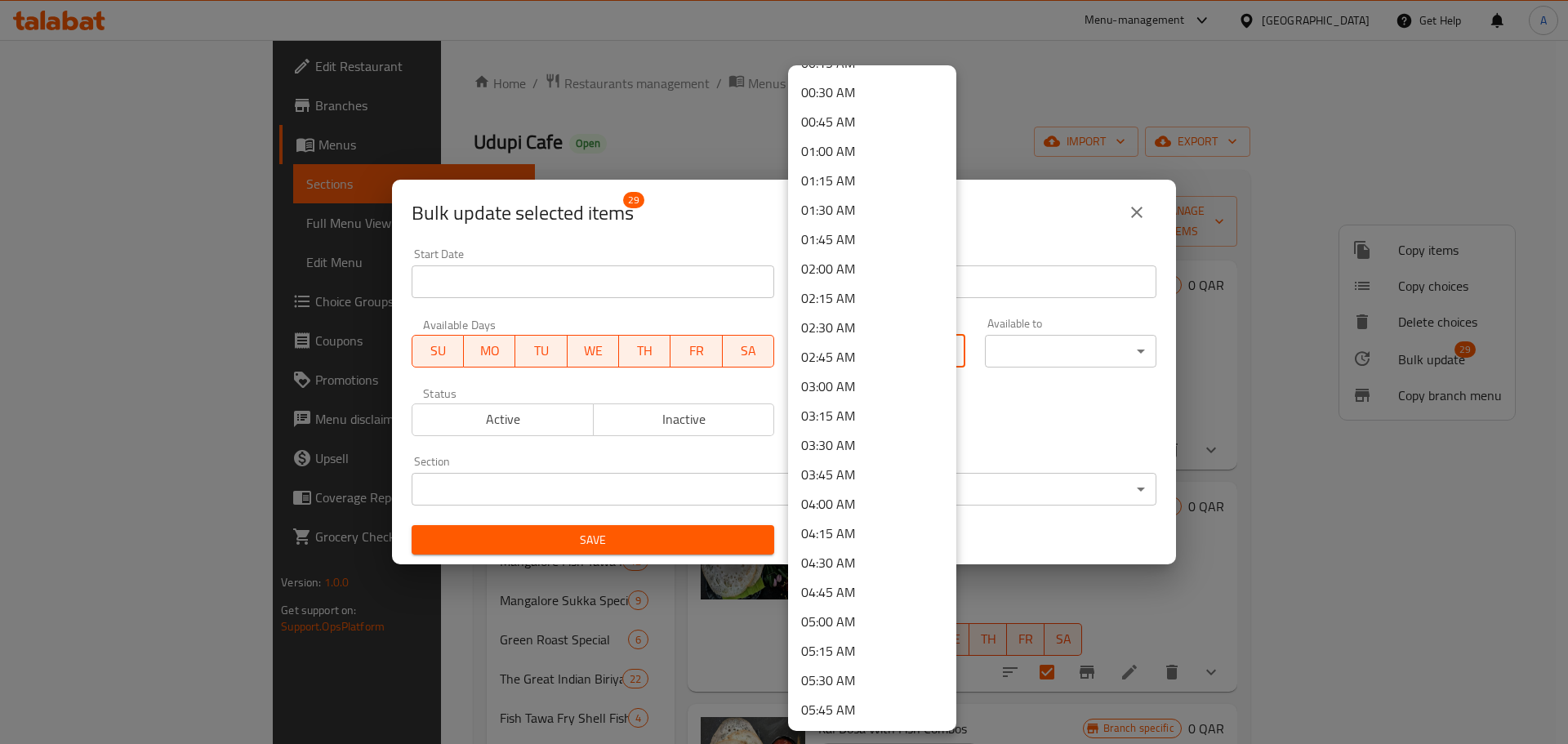
scroll to position [81, 0]
click at [860, 660] on li "05:30 AM" at bounding box center [872, 651] width 168 height 29
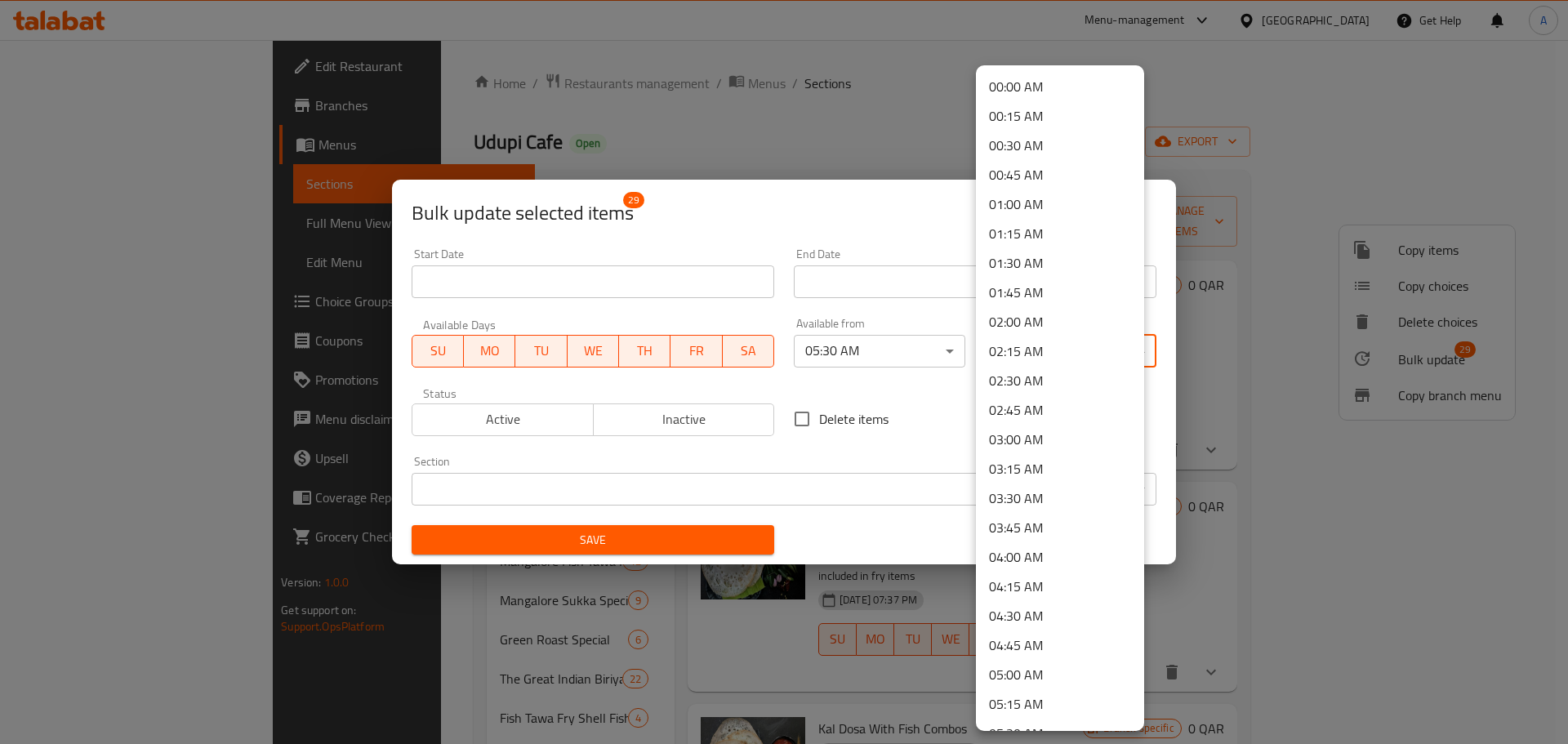
click at [1012, 353] on body "​ Menu-management [GEOGRAPHIC_DATA] Get Help A Edit Restaurant Branches Menus S…" at bounding box center [784, 391] width 1568 height 703
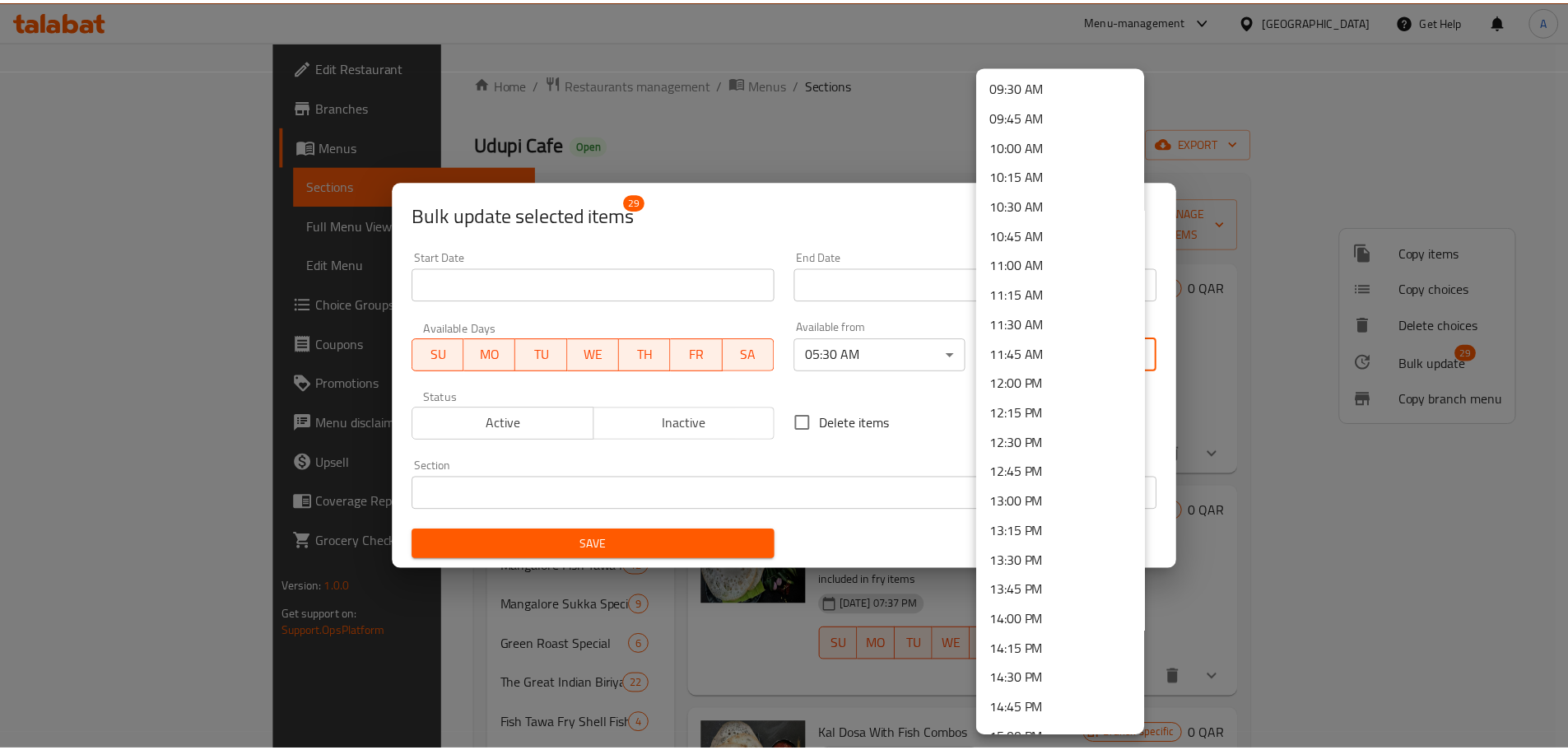
scroll to position [2216, 0]
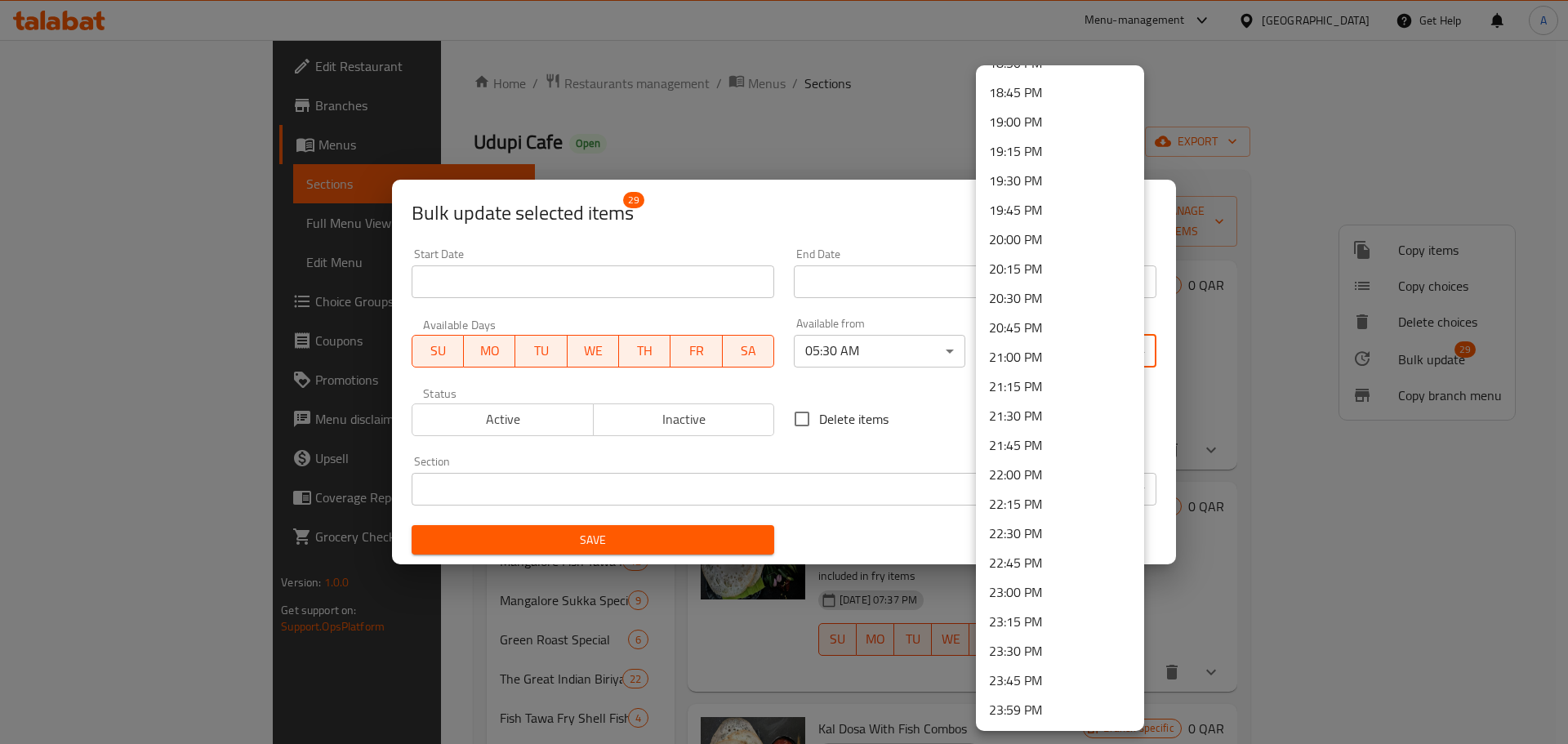
click at [1045, 713] on li "23:59 PM" at bounding box center [1060, 709] width 168 height 29
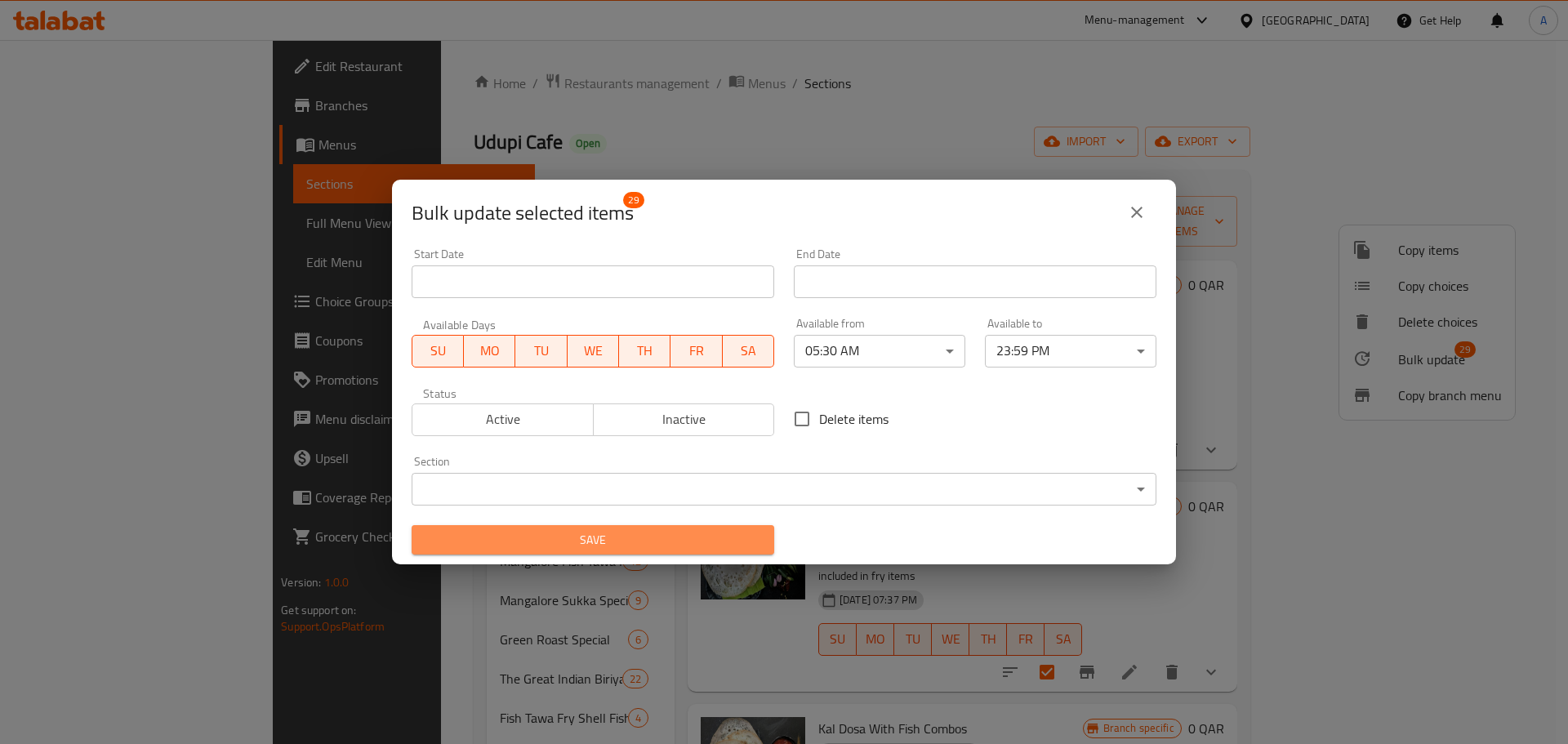
click at [660, 536] on span "Save" at bounding box center [593, 539] width 336 height 20
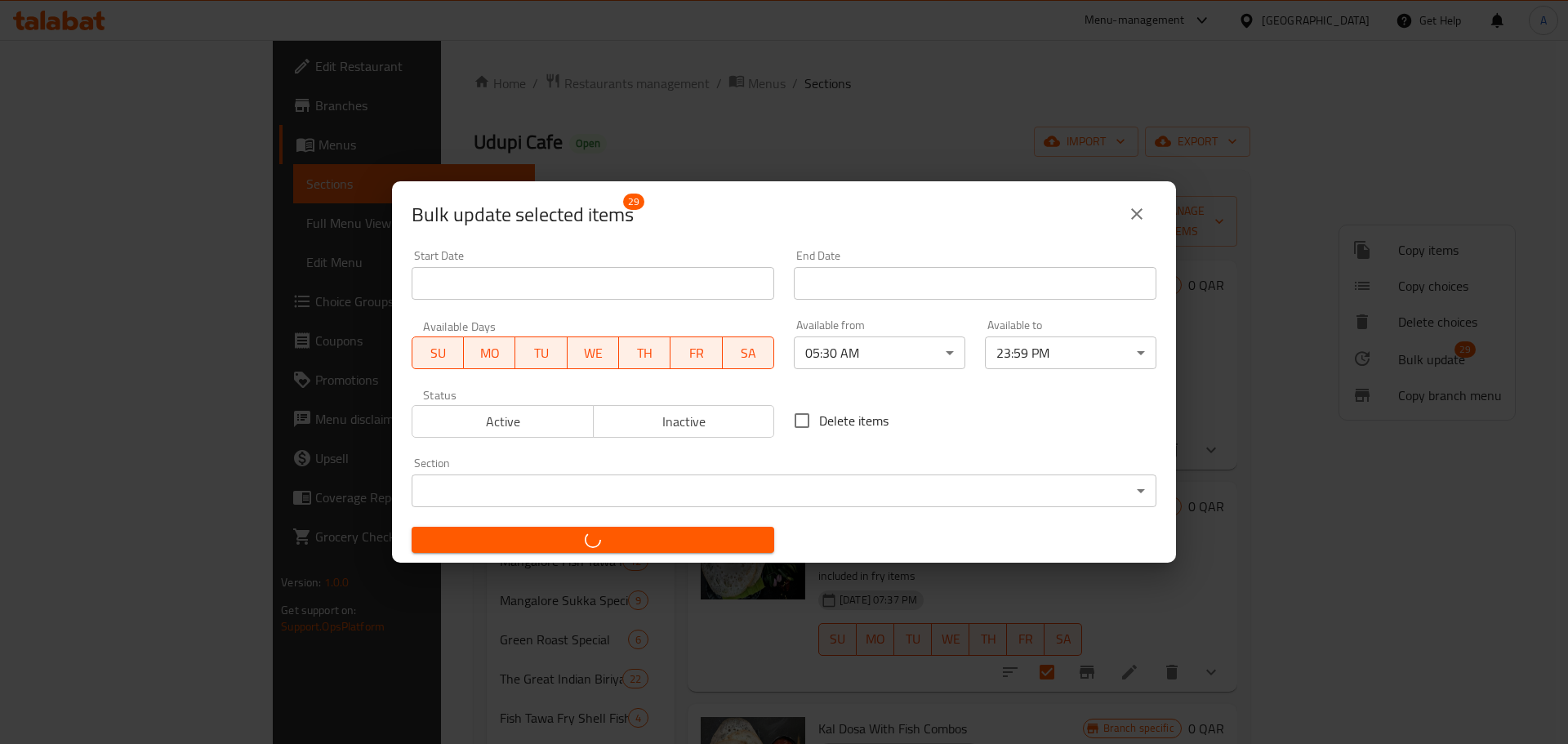
checkbox input "false"
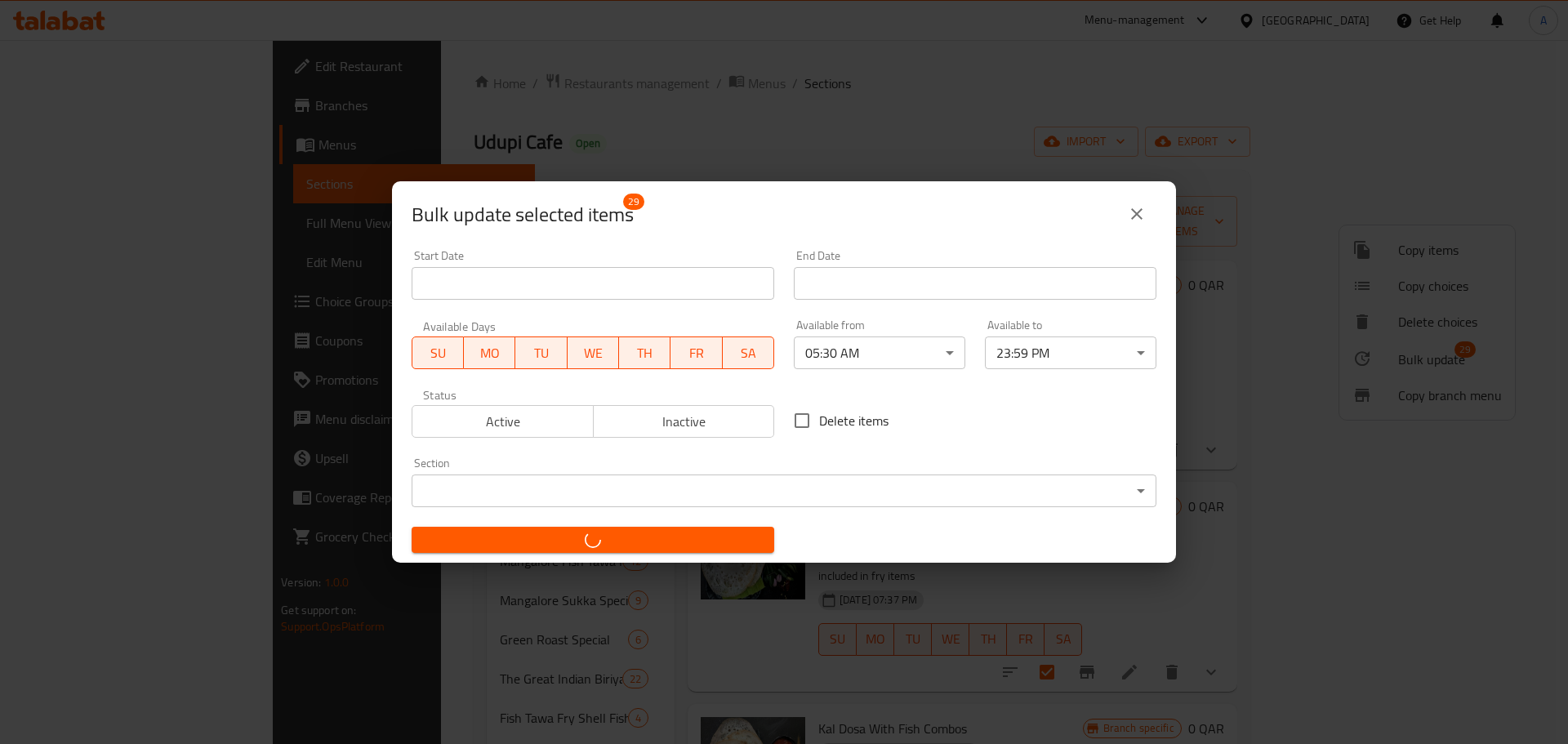
checkbox input "false"
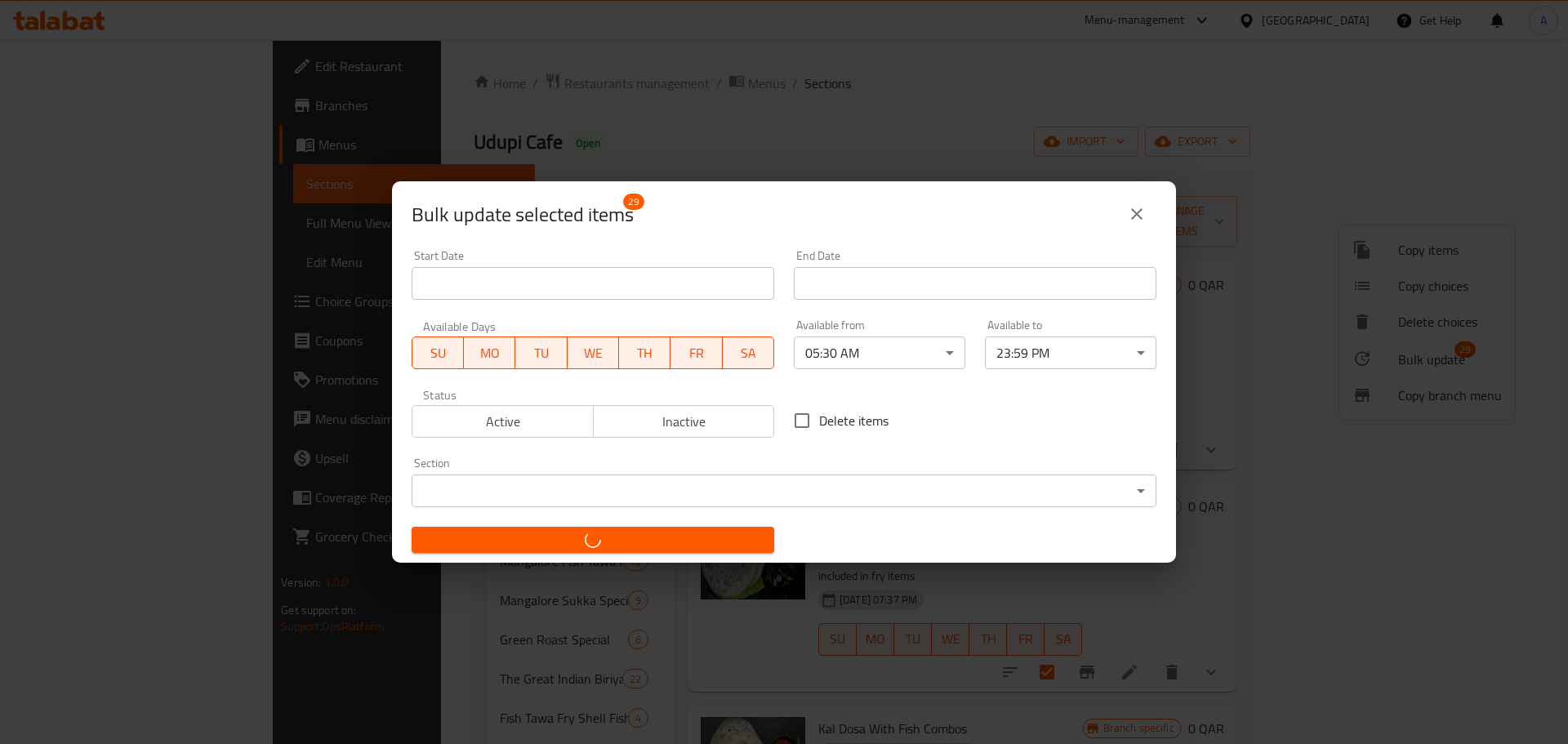
checkbox input "false"
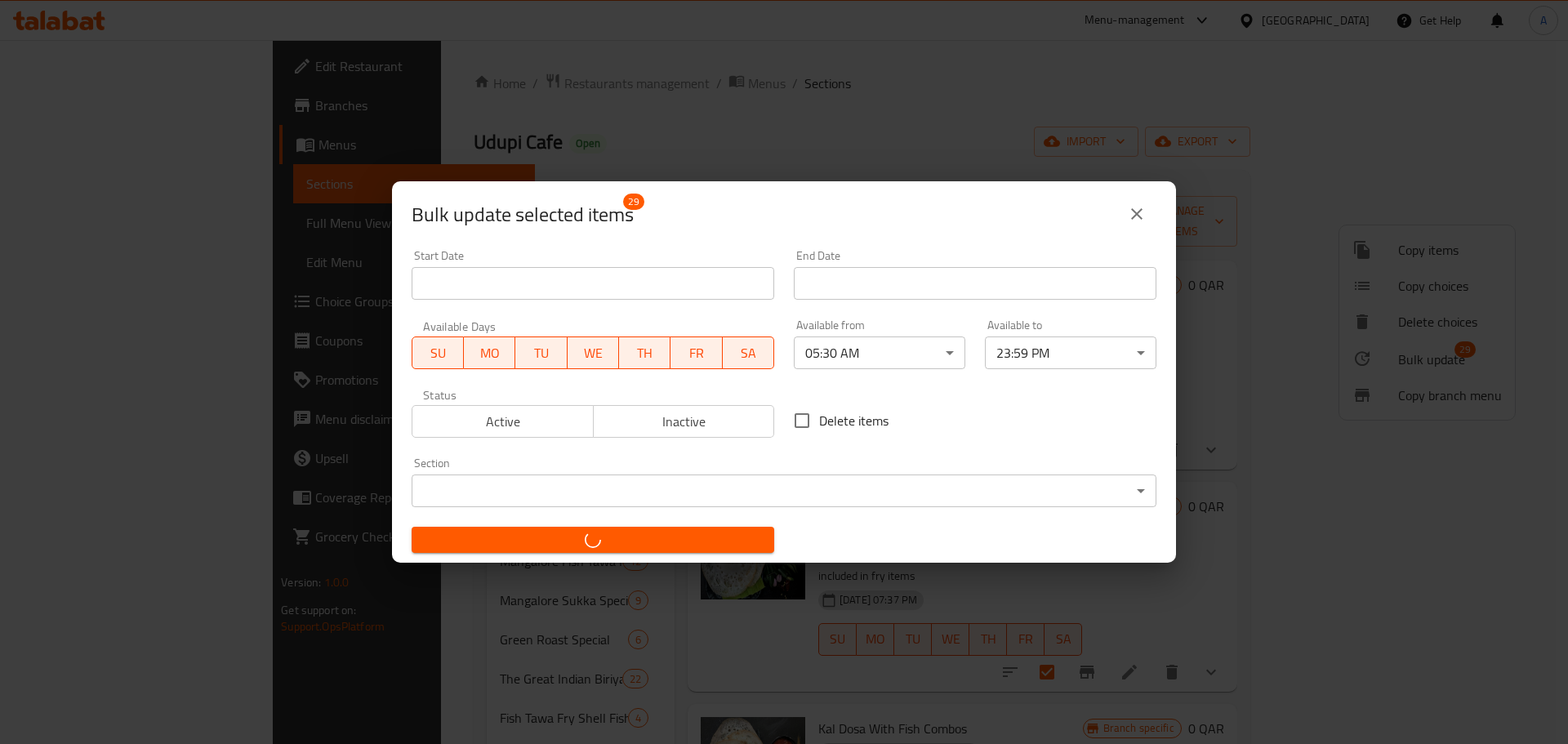
checkbox input "false"
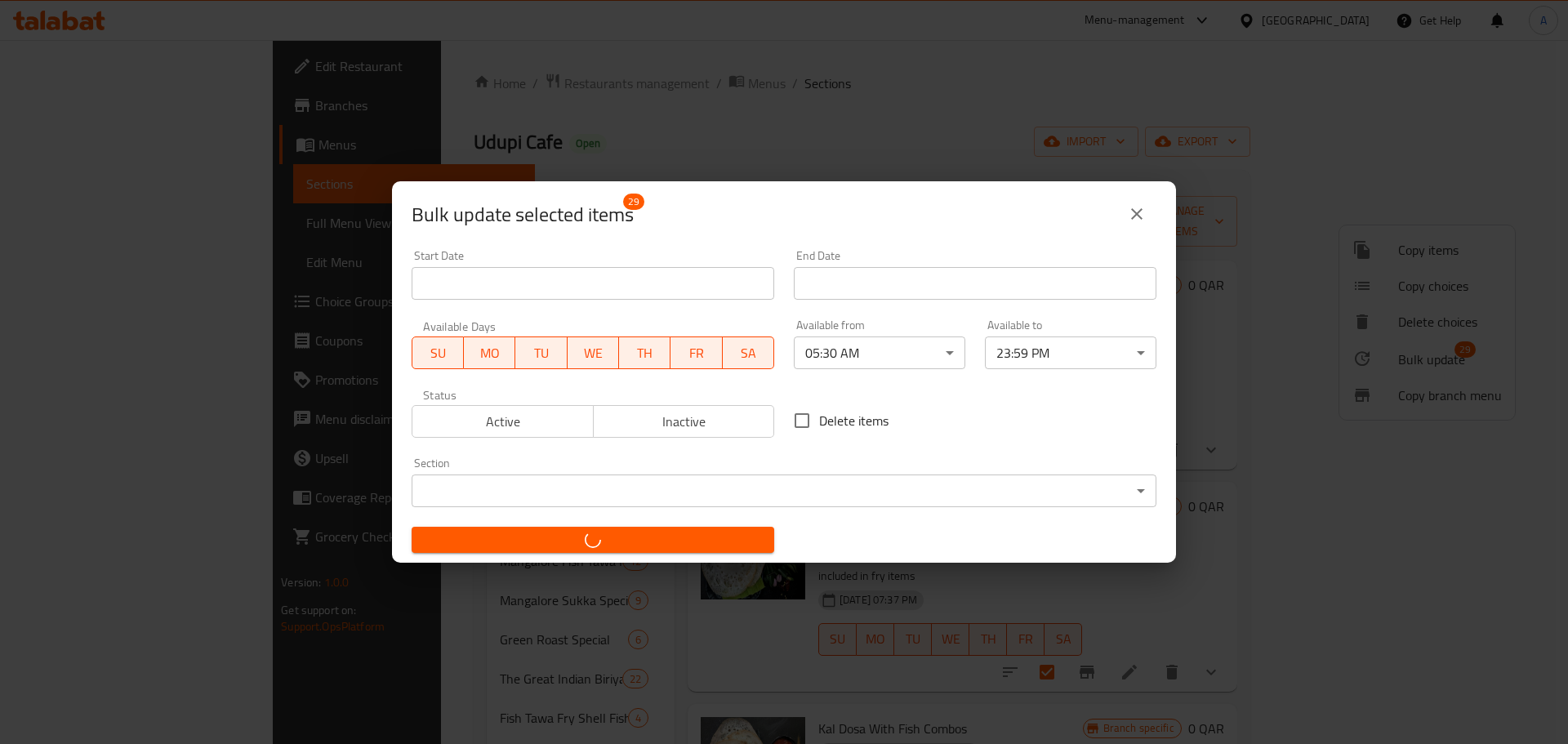
checkbox input "false"
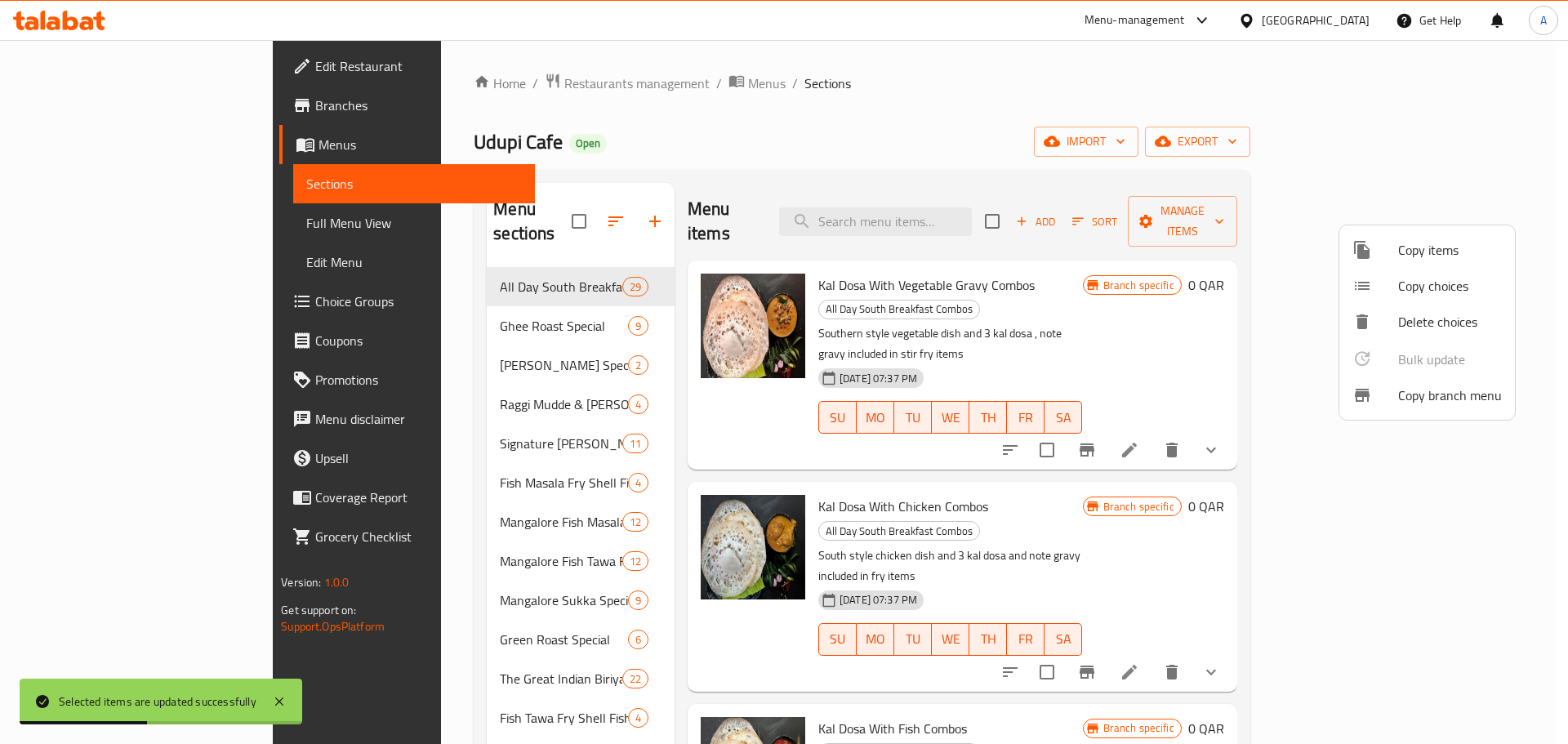
click at [656, 135] on div at bounding box center [784, 372] width 1568 height 744
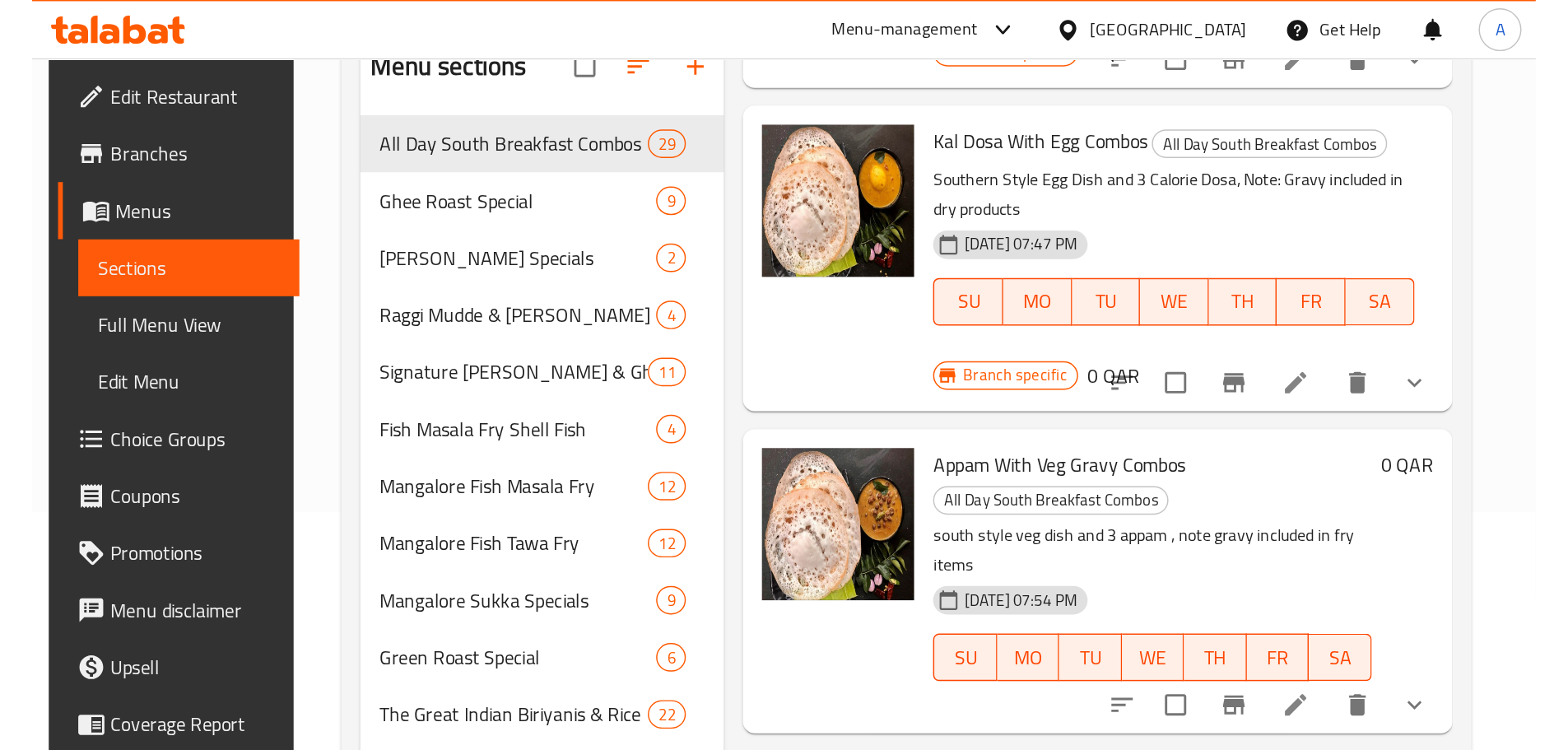
scroll to position [740, 0]
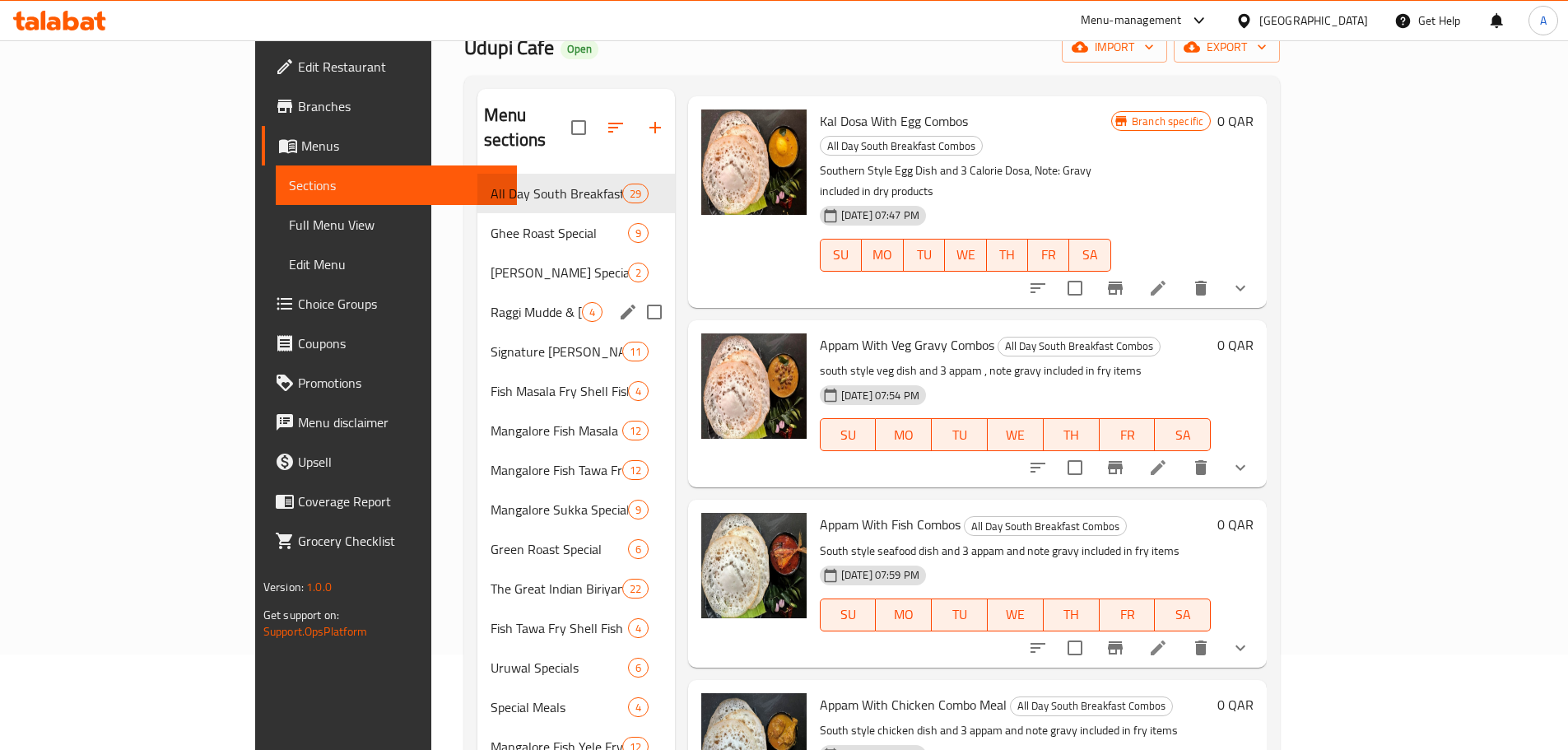
scroll to position [0, 0]
